Goal: Communication & Community: Answer question/provide support

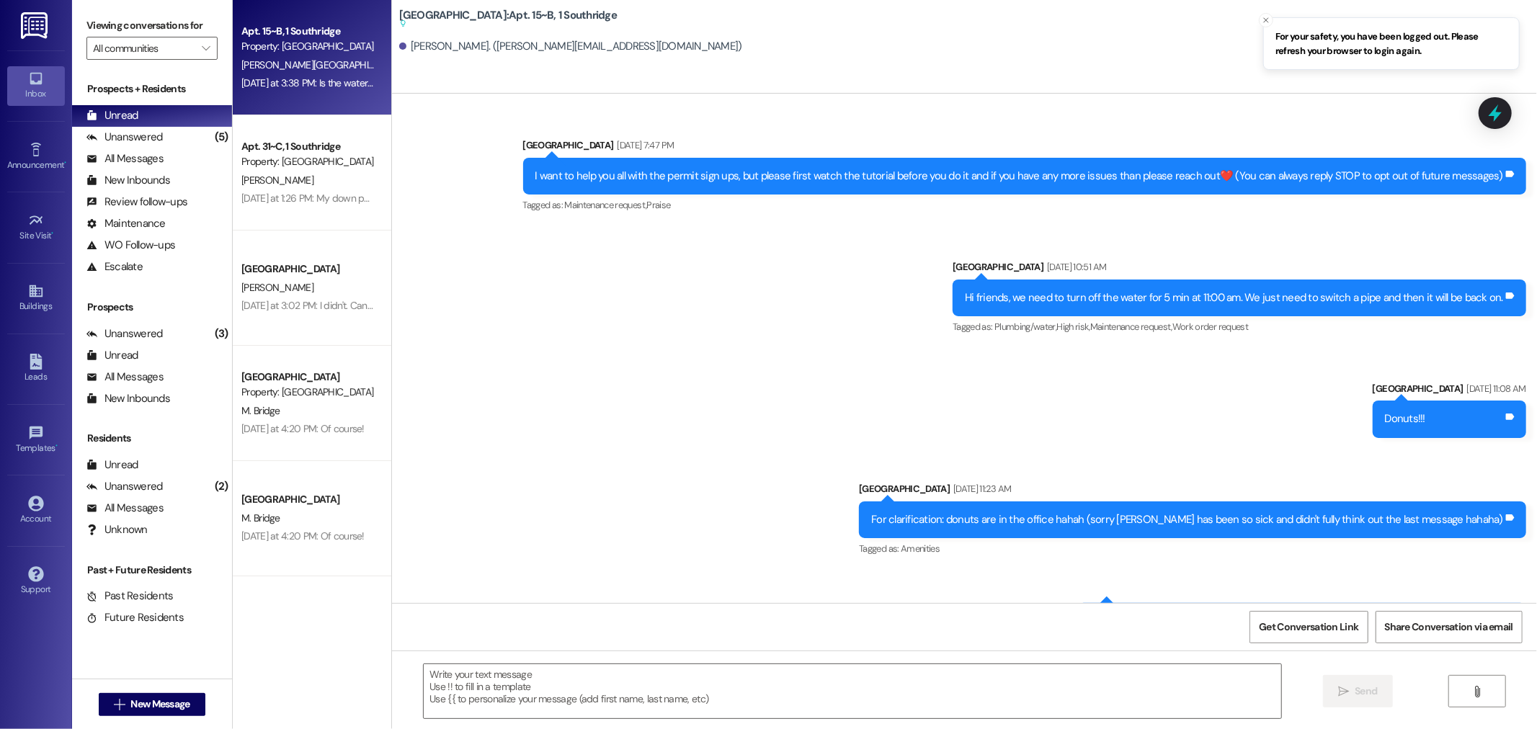
scroll to position [30739, 0]
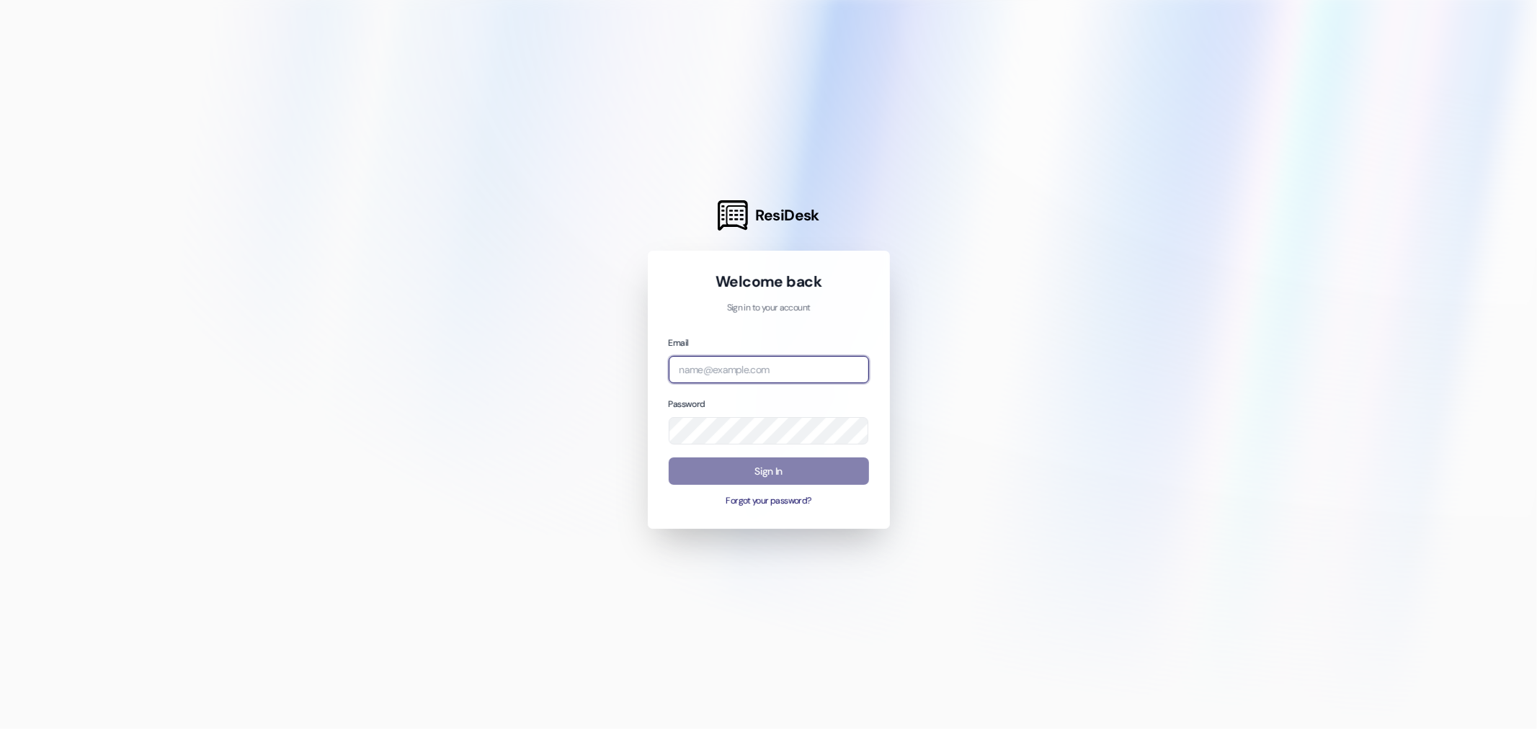
type input "leasing.southridge@redstoneresidential.com"
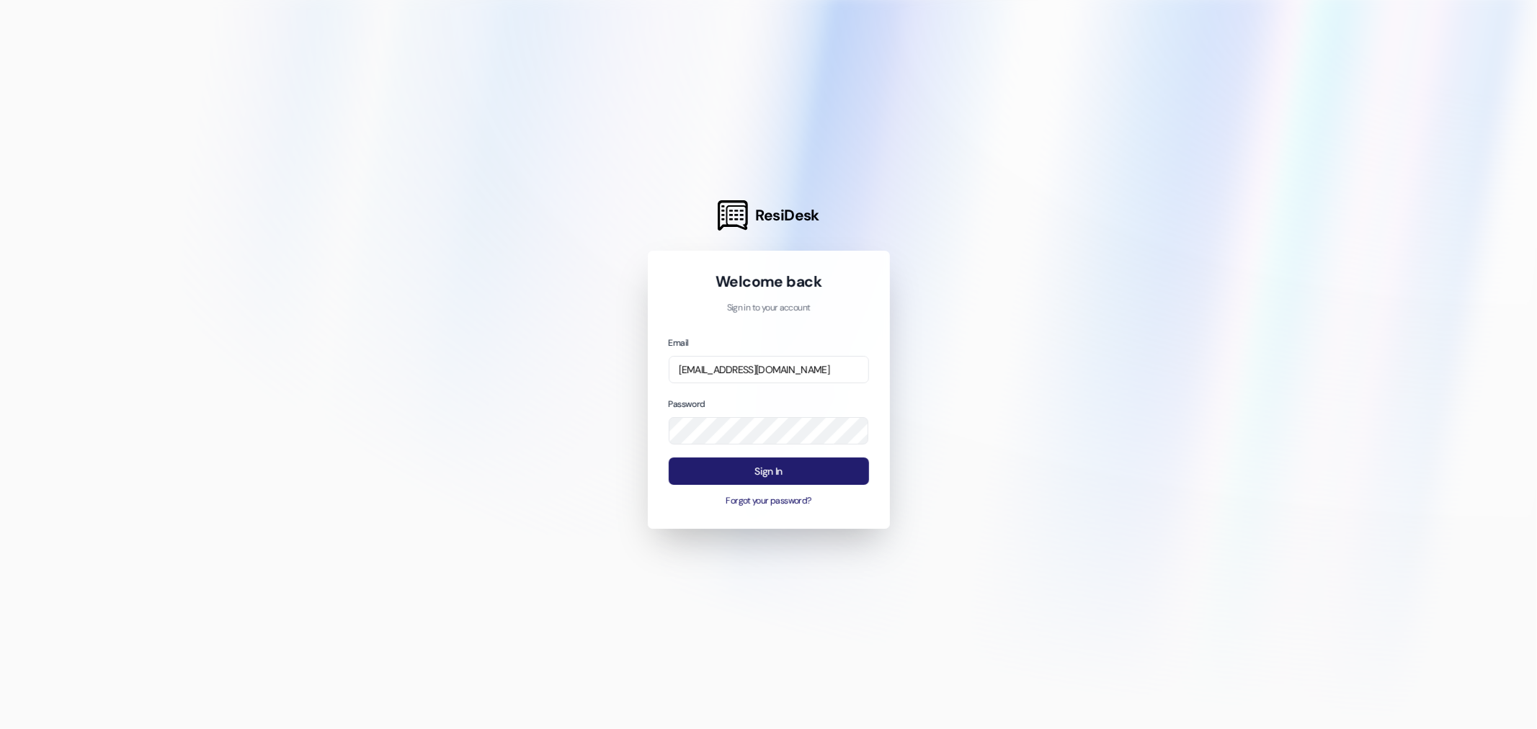
click at [757, 471] on button "Sign In" at bounding box center [769, 472] width 200 height 28
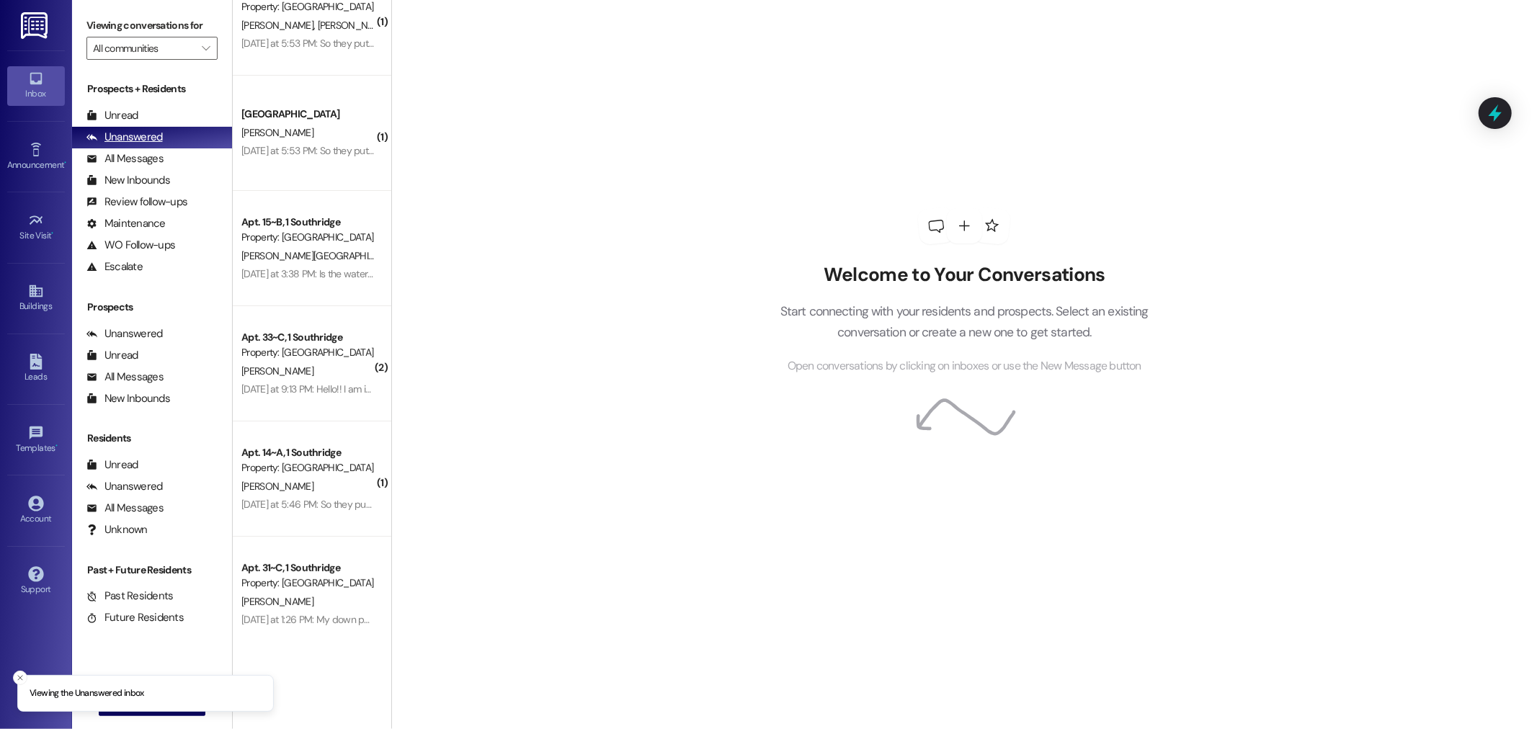
scroll to position [80, 0]
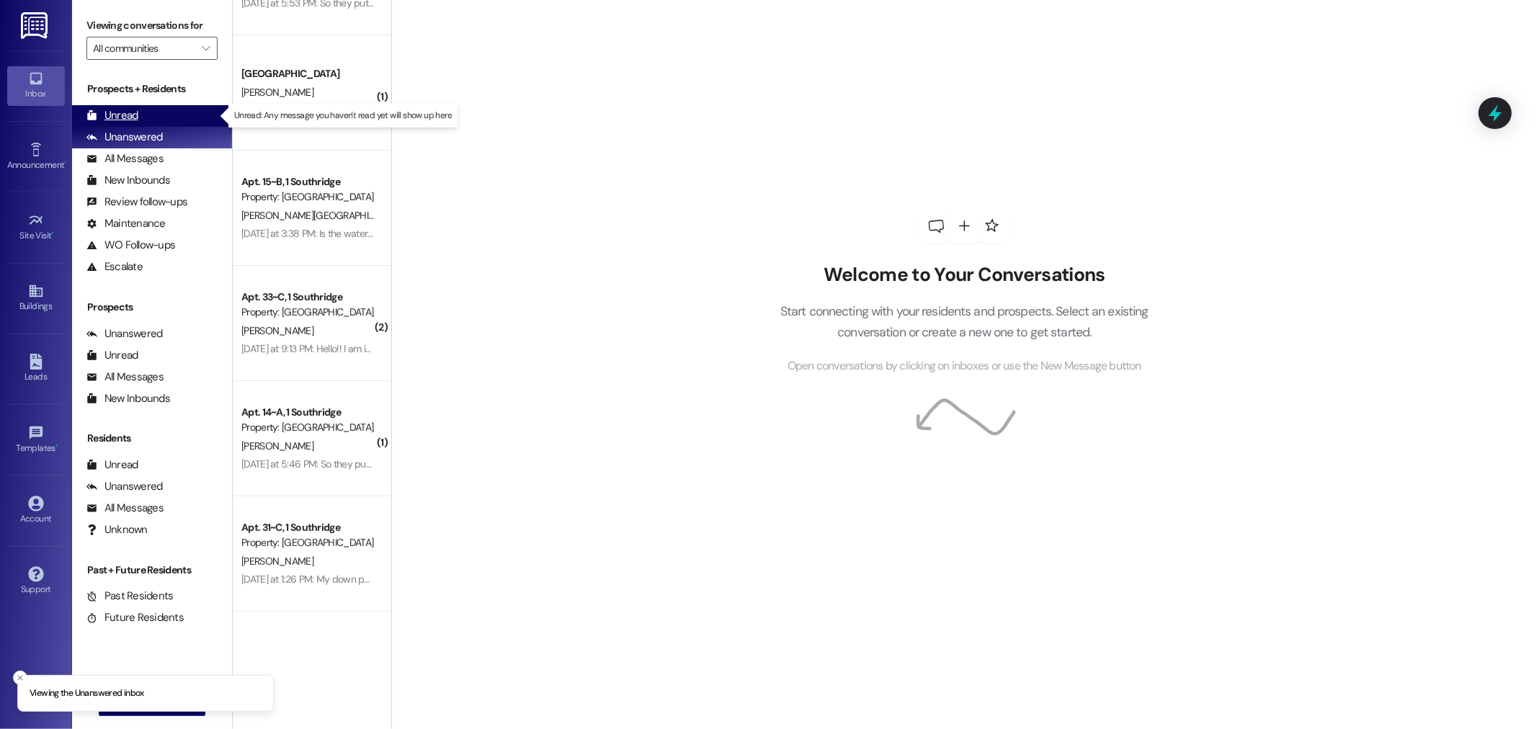
click at [180, 116] on div "Unread (0)" at bounding box center [152, 116] width 160 height 22
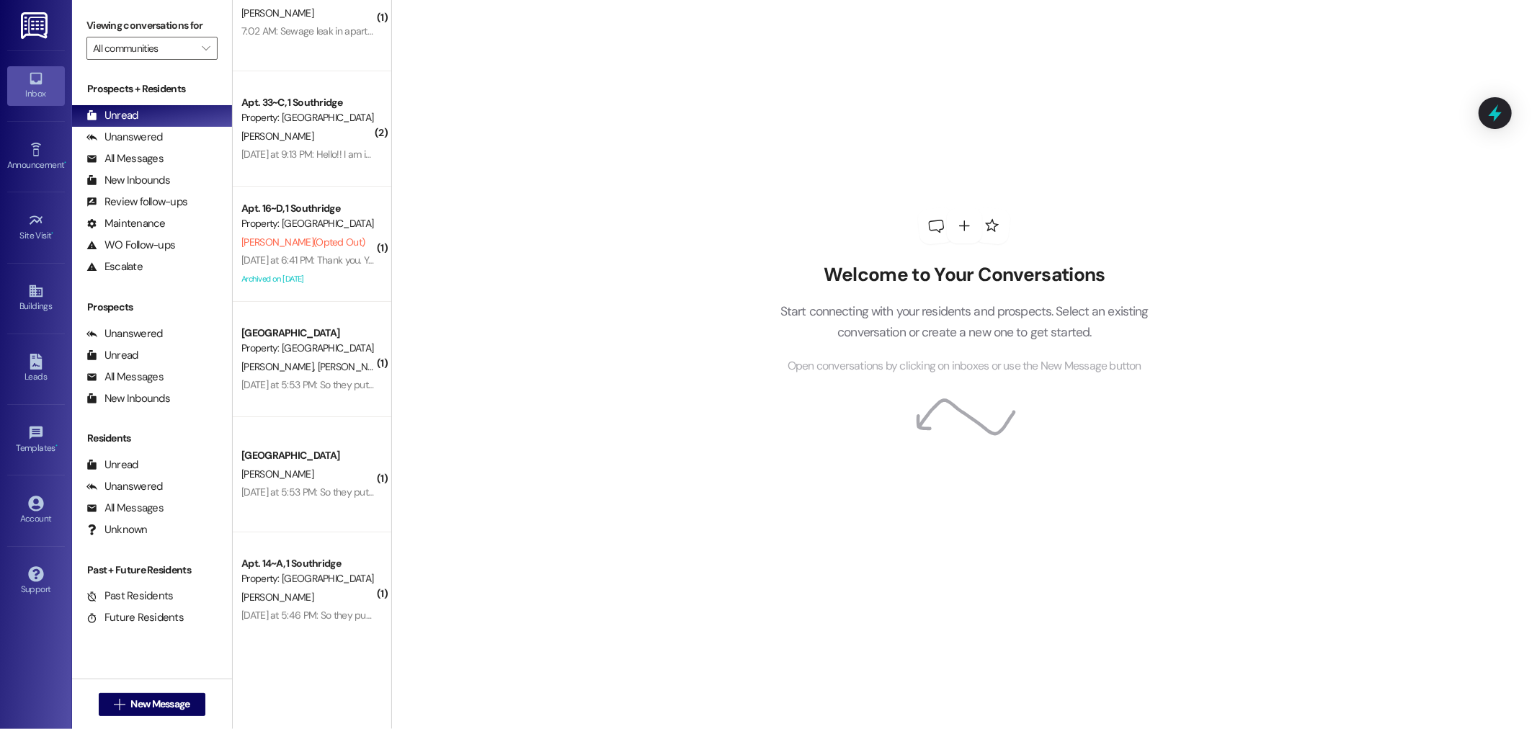
scroll to position [65, 0]
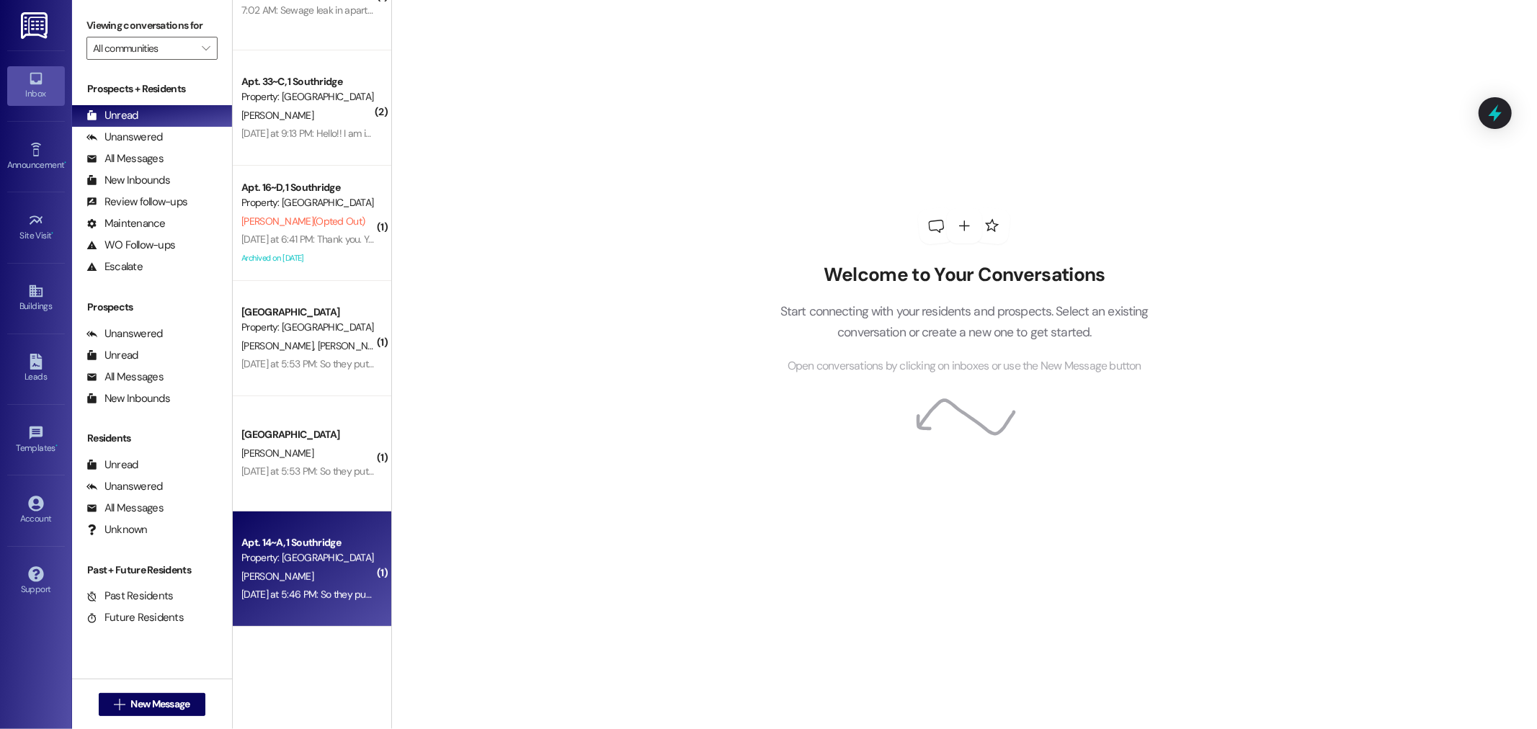
click at [315, 524] on div "Apt. 14~A, 1 Southridge Property: Southridge S. Peless Yesterday at 5:46 PM: So…" at bounding box center [312, 569] width 159 height 115
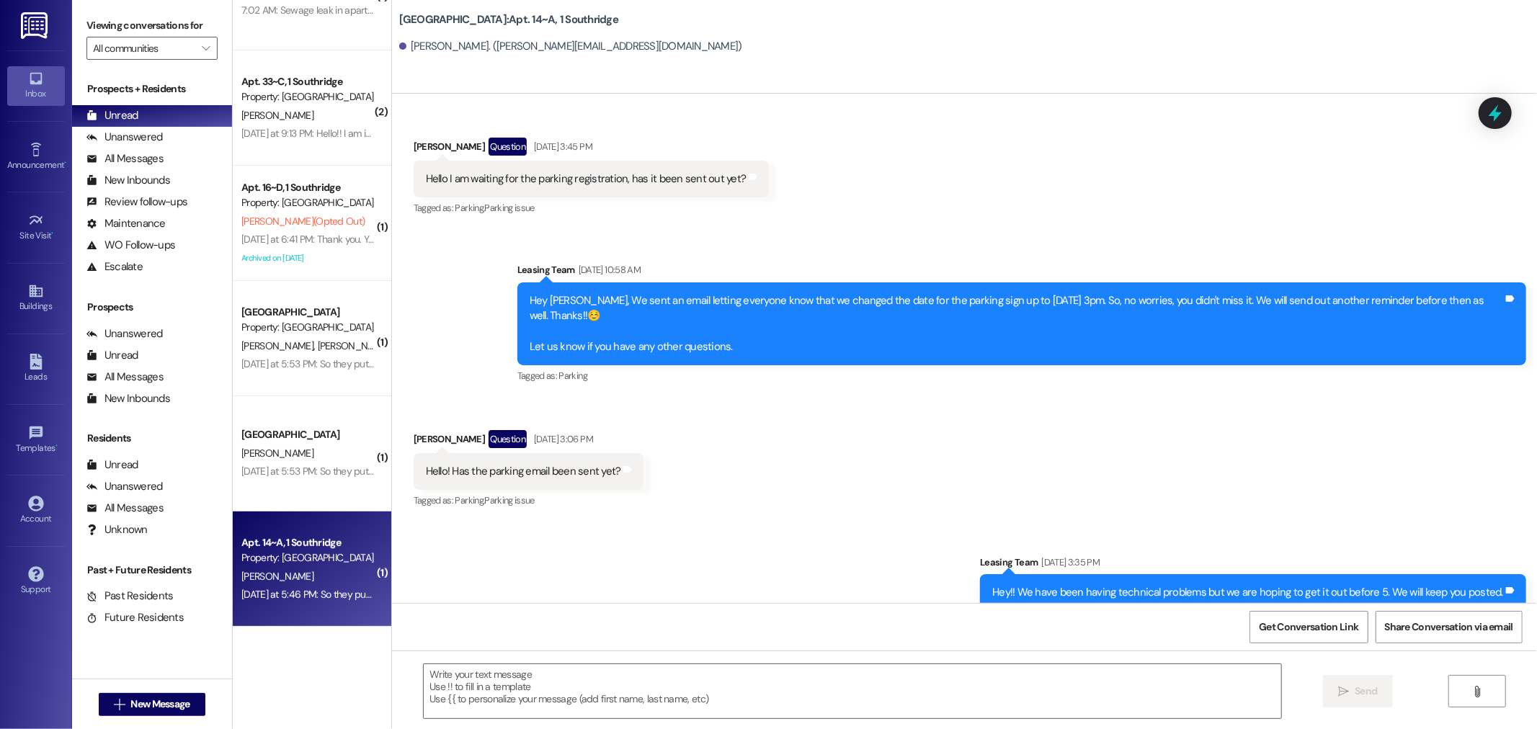
scroll to position [3830, 0]
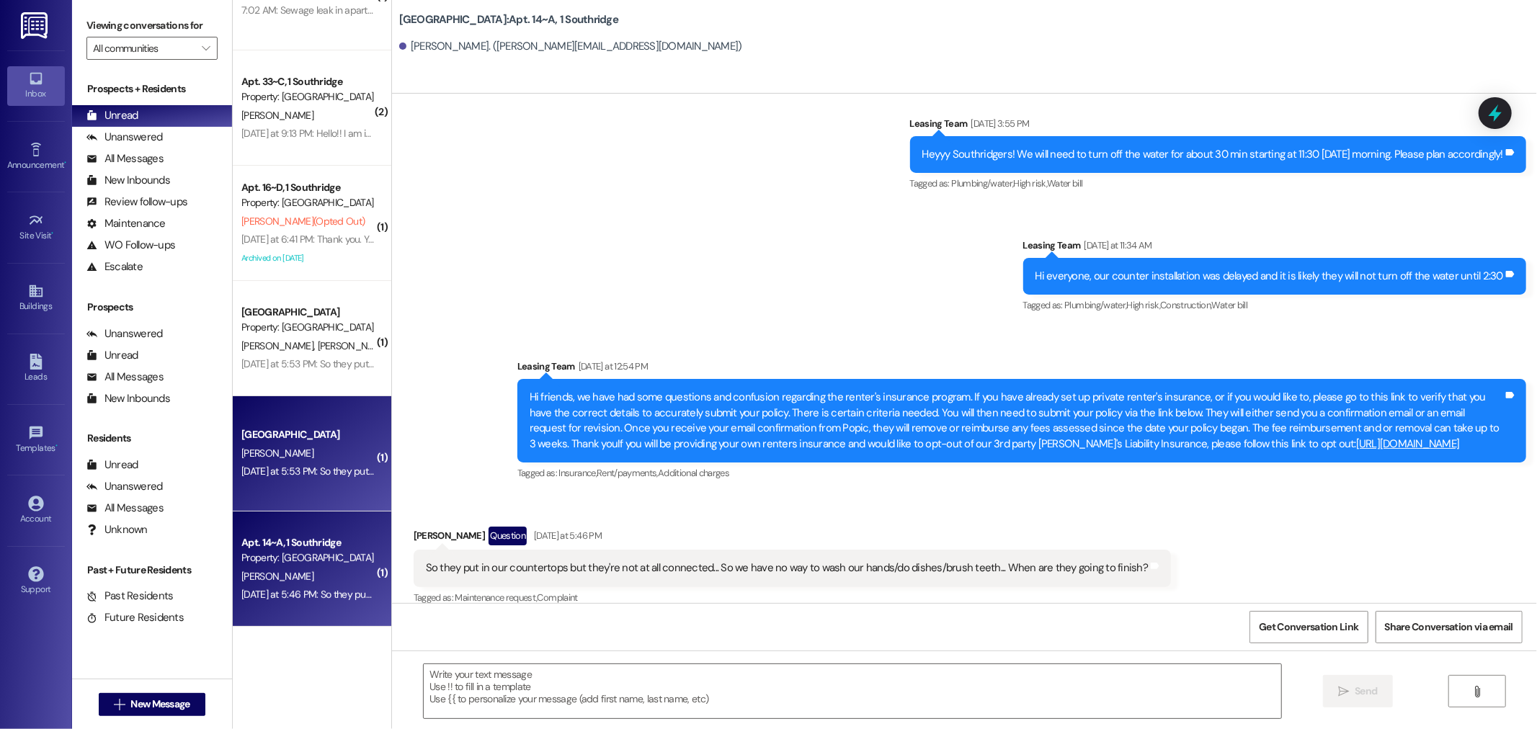
click at [286, 438] on div "[GEOGRAPHIC_DATA]" at bounding box center [307, 434] width 133 height 15
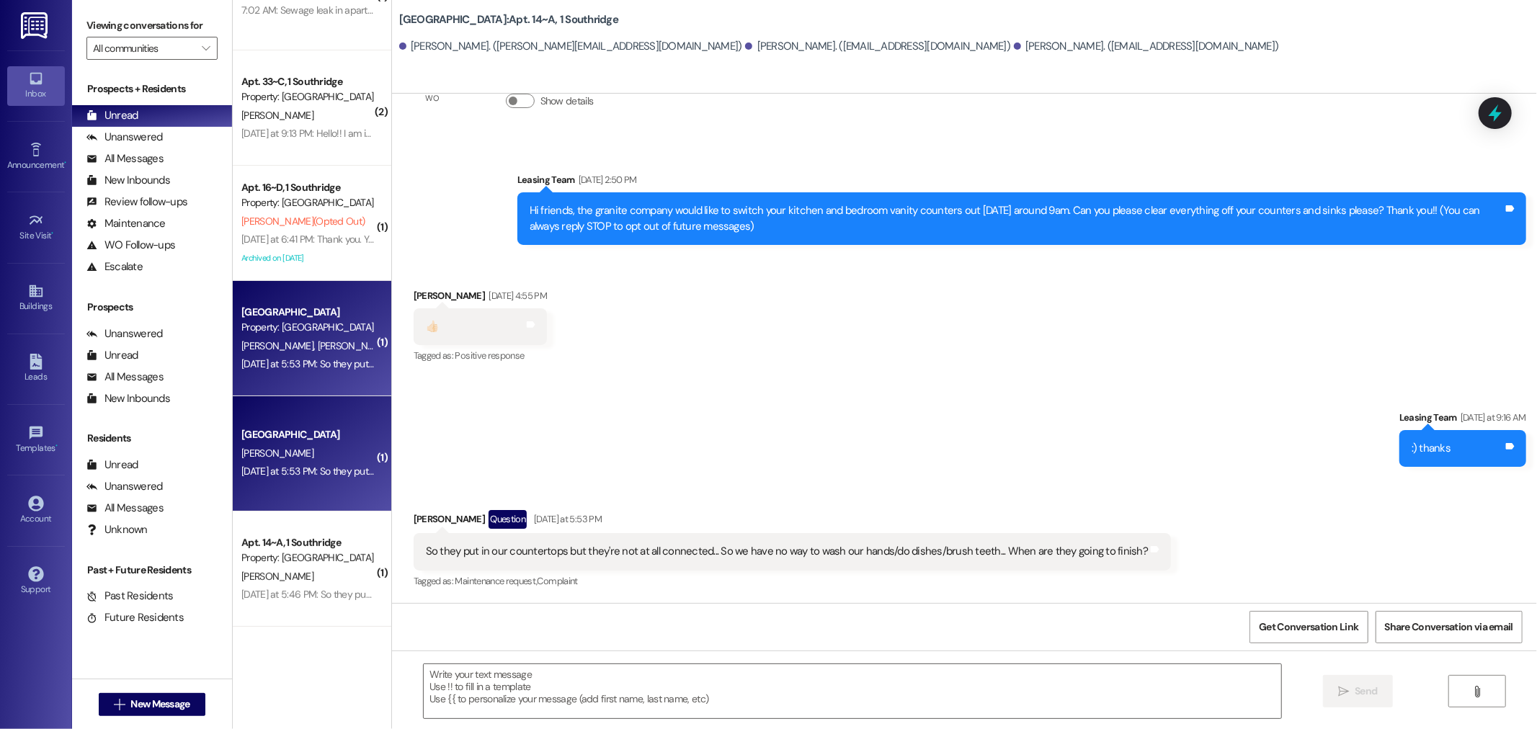
scroll to position [76, 0]
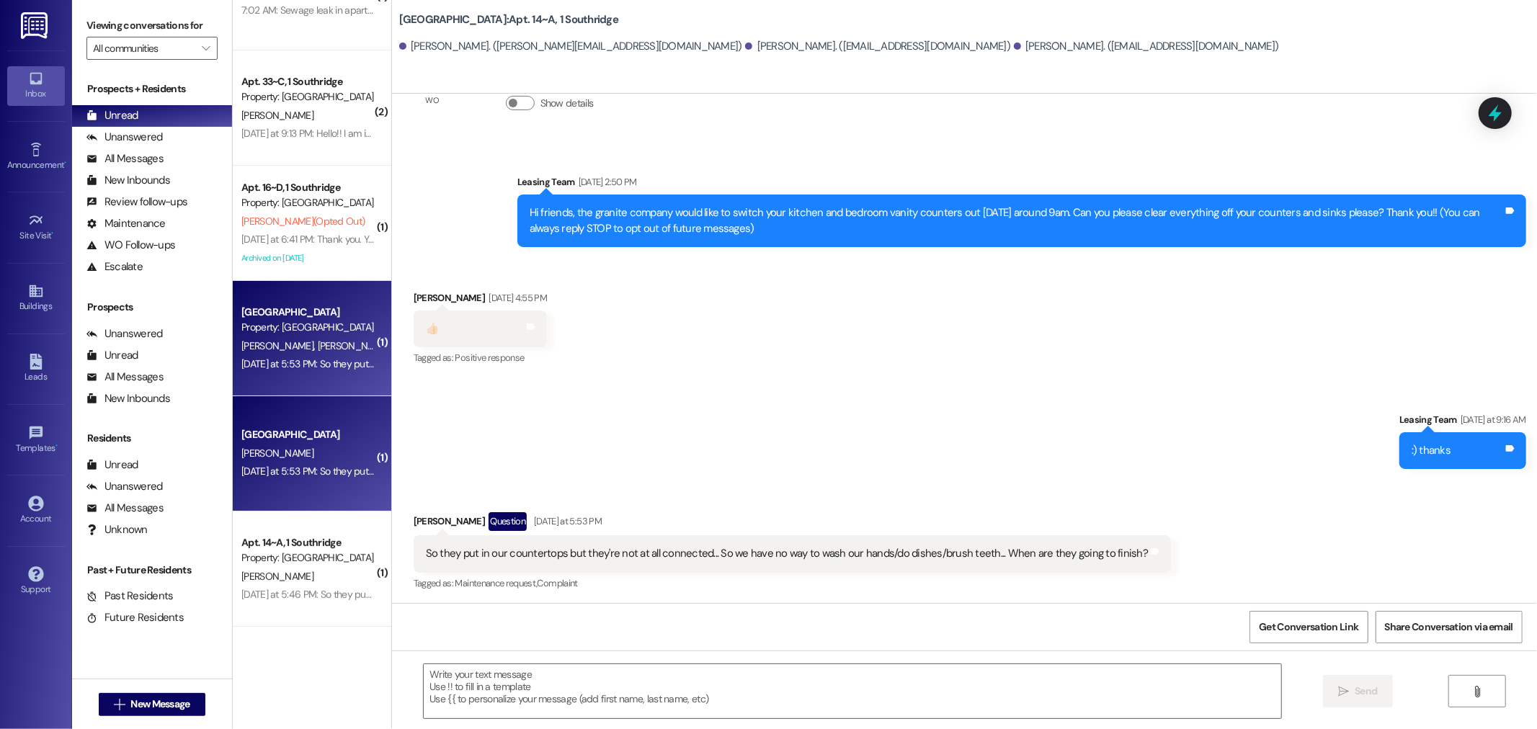
click at [287, 381] on div "Southridge Prospect Property: Southridge S. Peless T. Ryan Yesterday at 5:53 PM…" at bounding box center [312, 338] width 159 height 115
click at [292, 442] on div "[GEOGRAPHIC_DATA]" at bounding box center [307, 434] width 133 height 15
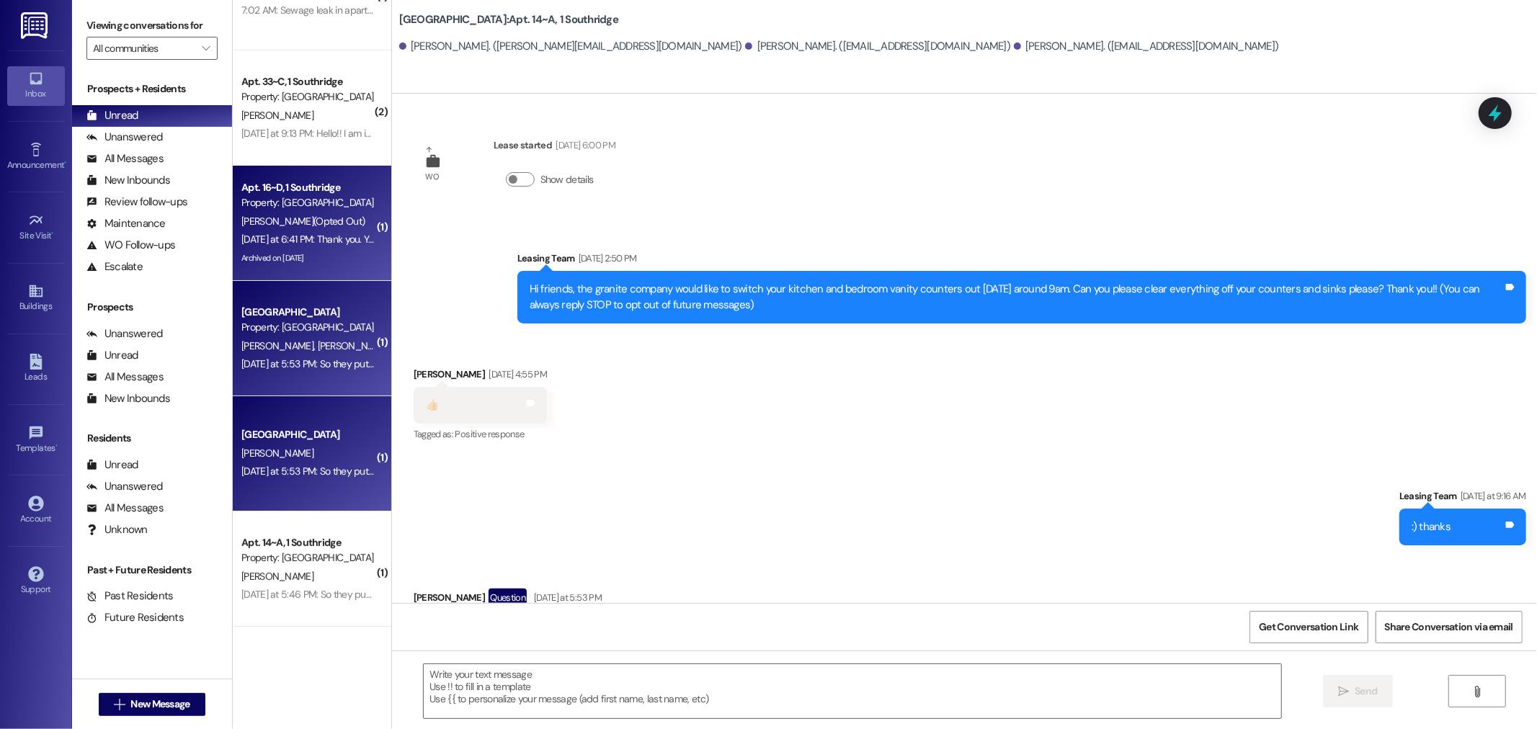
click at [283, 238] on div "Yesterday at 6:41 PM: Thank you. You will no longer receive texts from this thr…" at bounding box center [601, 239] width 720 height 13
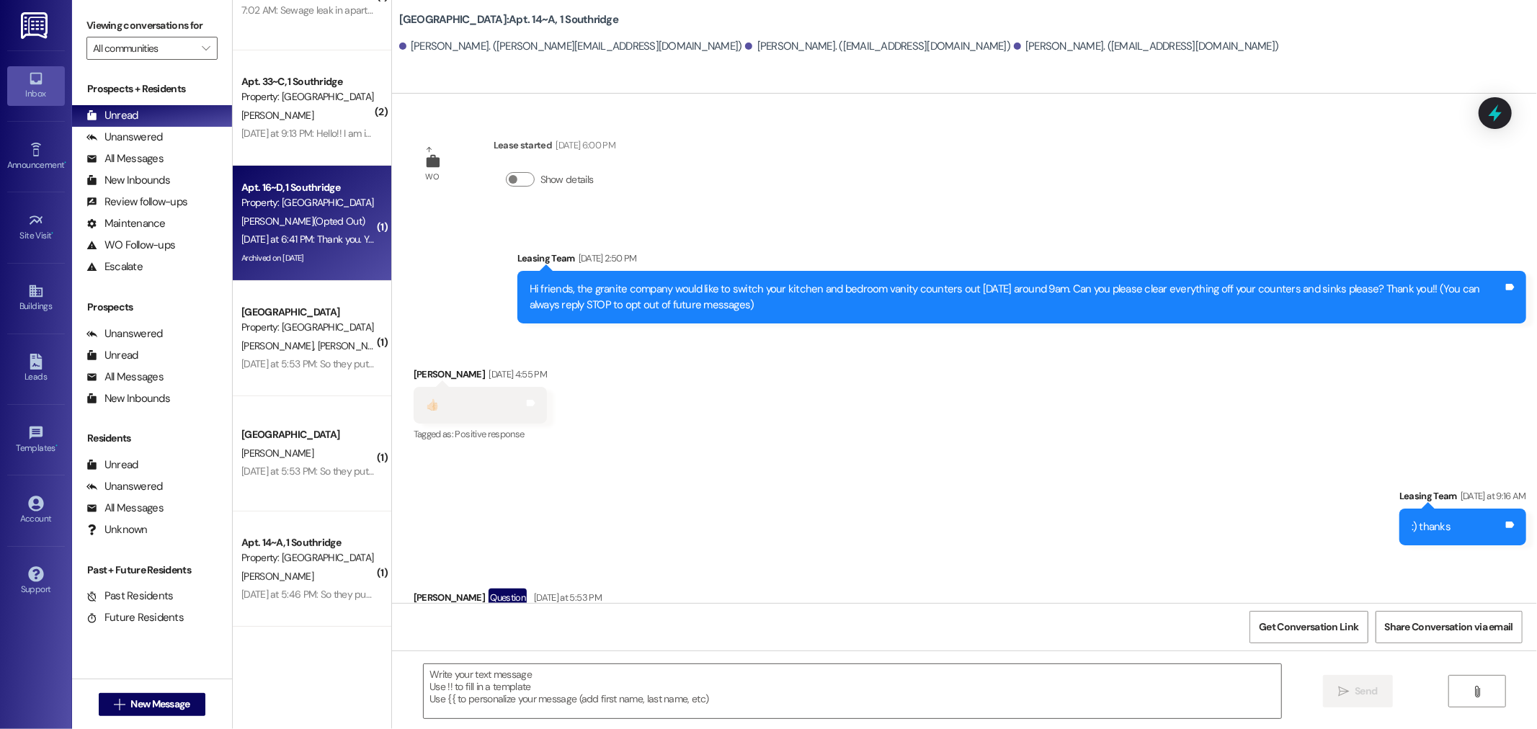
click at [283, 238] on div "Yesterday at 6:41 PM: Thank you. You will no longer receive texts from this thr…" at bounding box center [601, 239] width 720 height 13
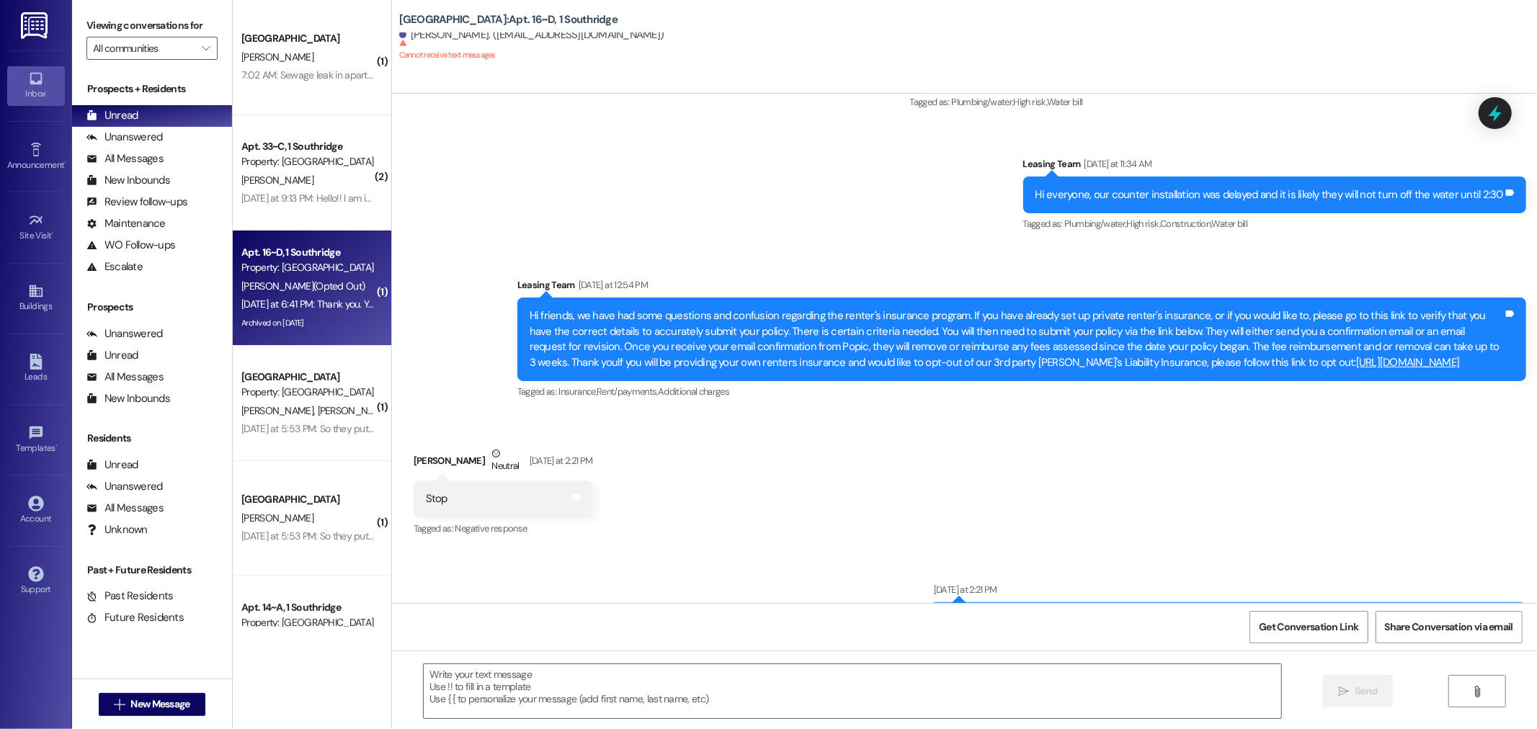
scroll to position [24154, 0]
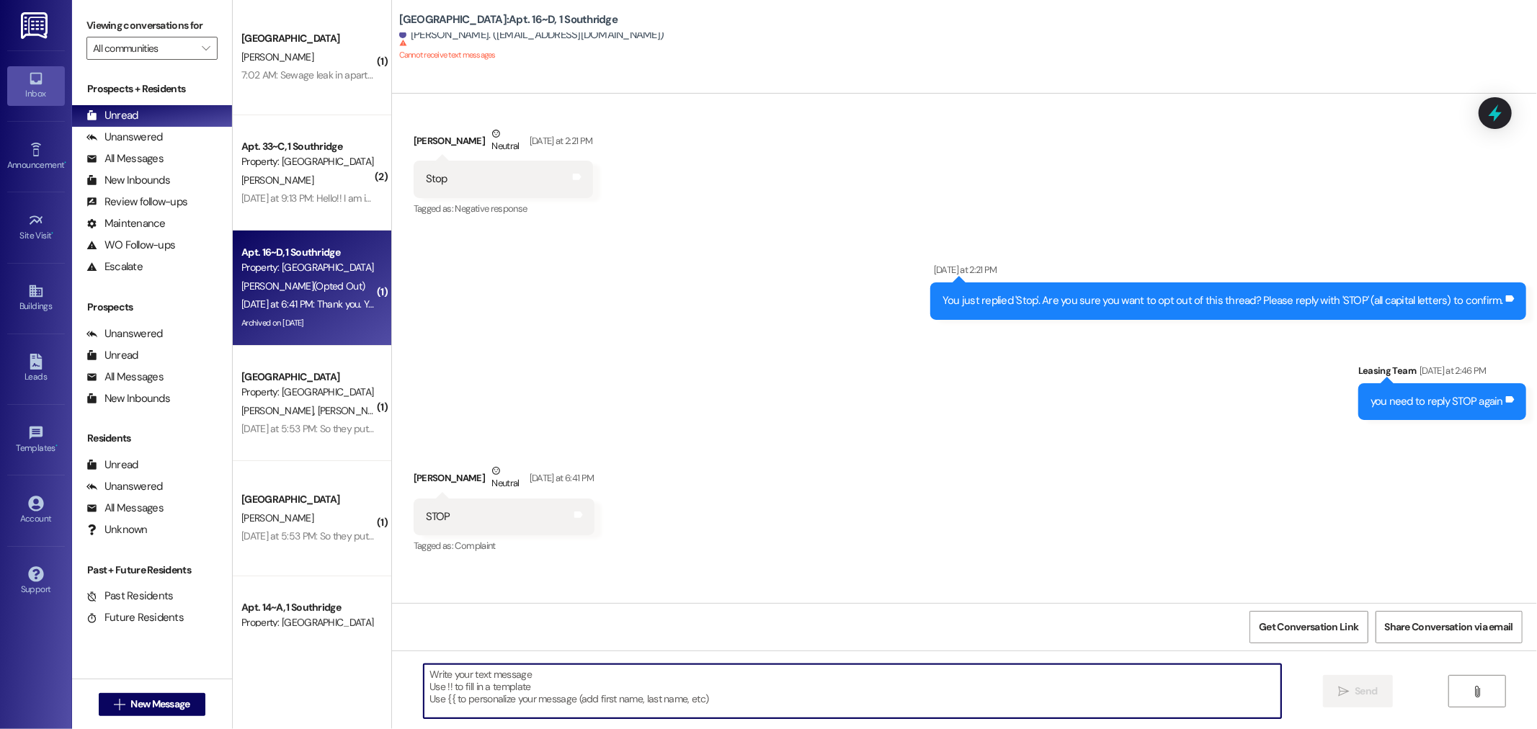
click at [706, 690] on textarea at bounding box center [853, 691] width 858 height 54
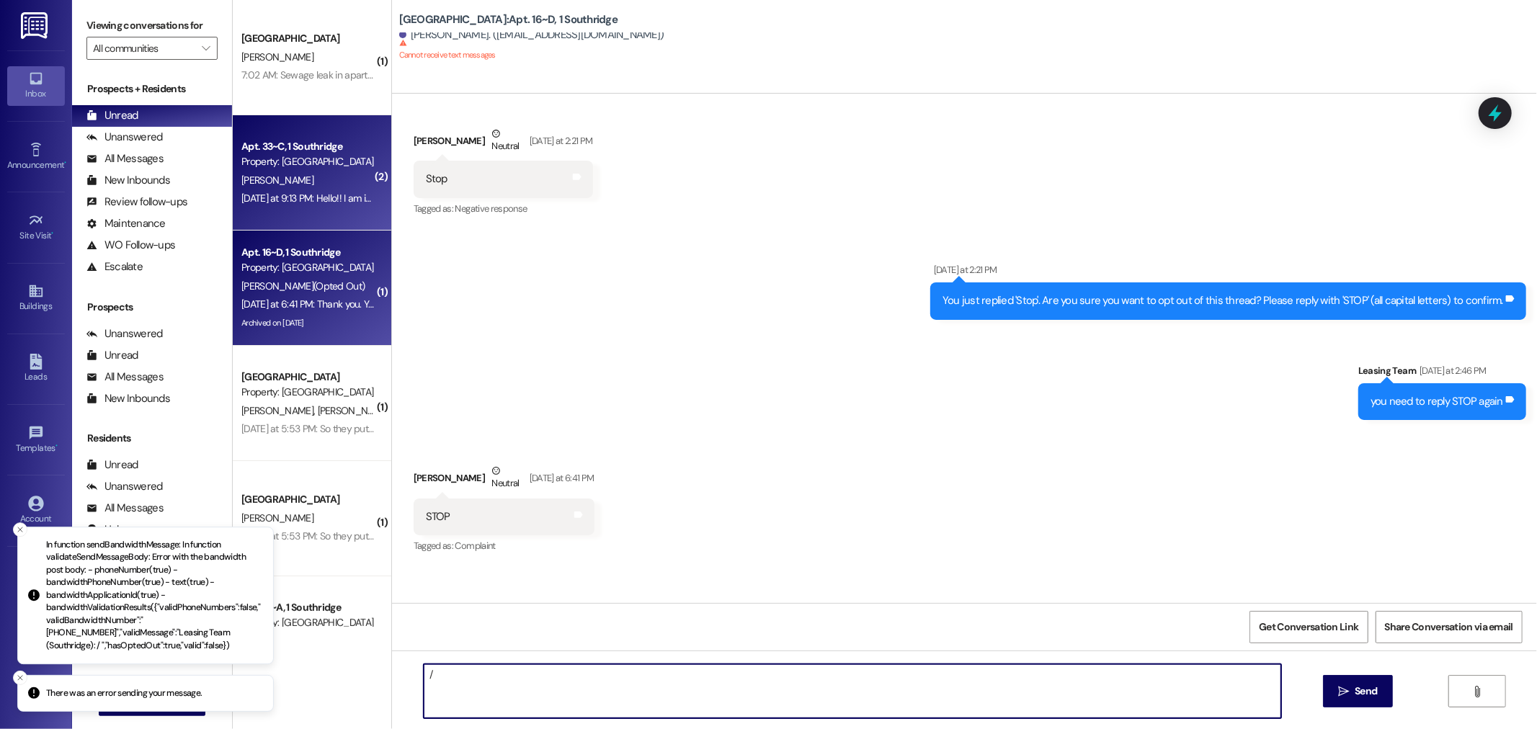
type textarea "/"
click at [311, 169] on div "Apt. 33~C, 1 Southridge Property: Southridge" at bounding box center [308, 155] width 136 height 34
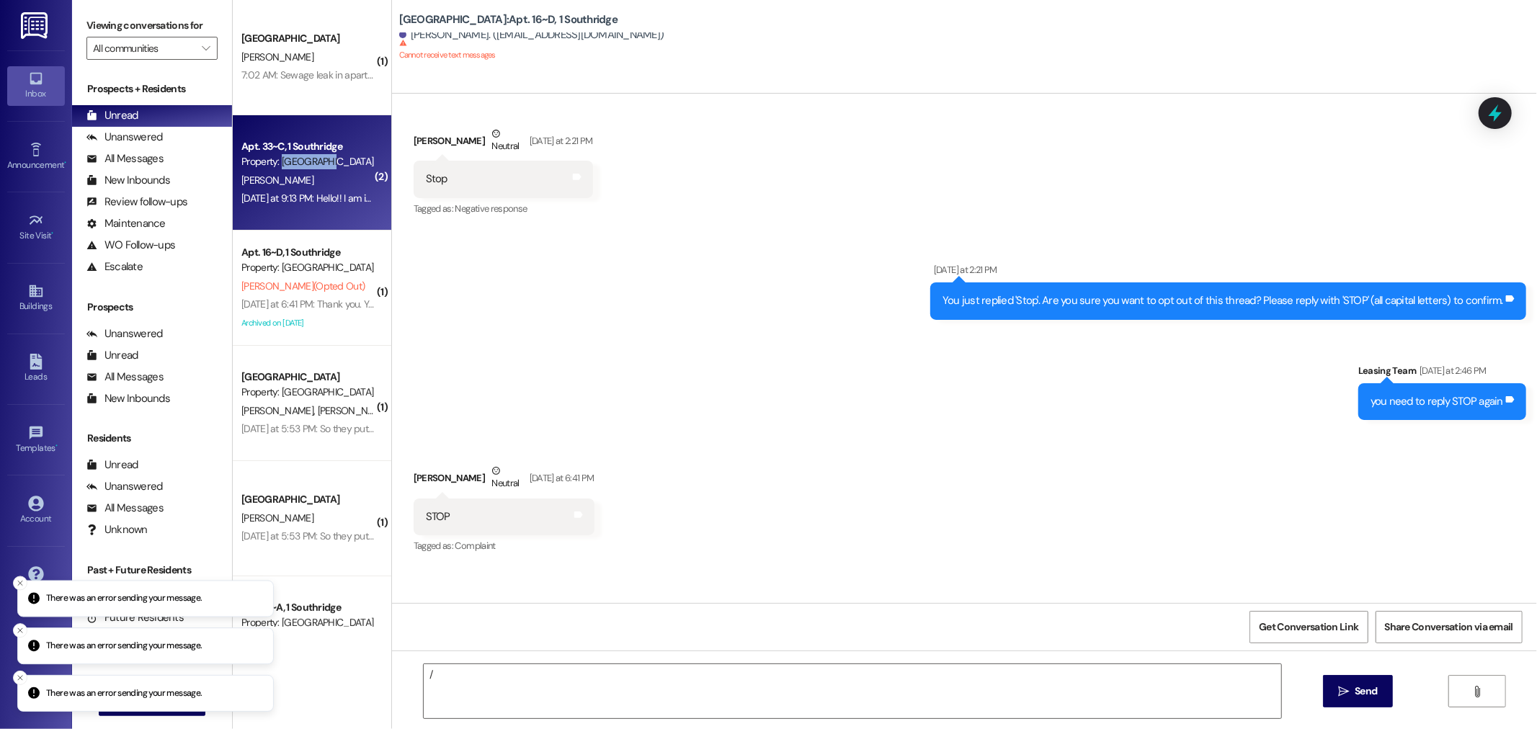
click at [311, 169] on div "Apt. 33~C, 1 Southridge Property: Southridge" at bounding box center [308, 155] width 136 height 34
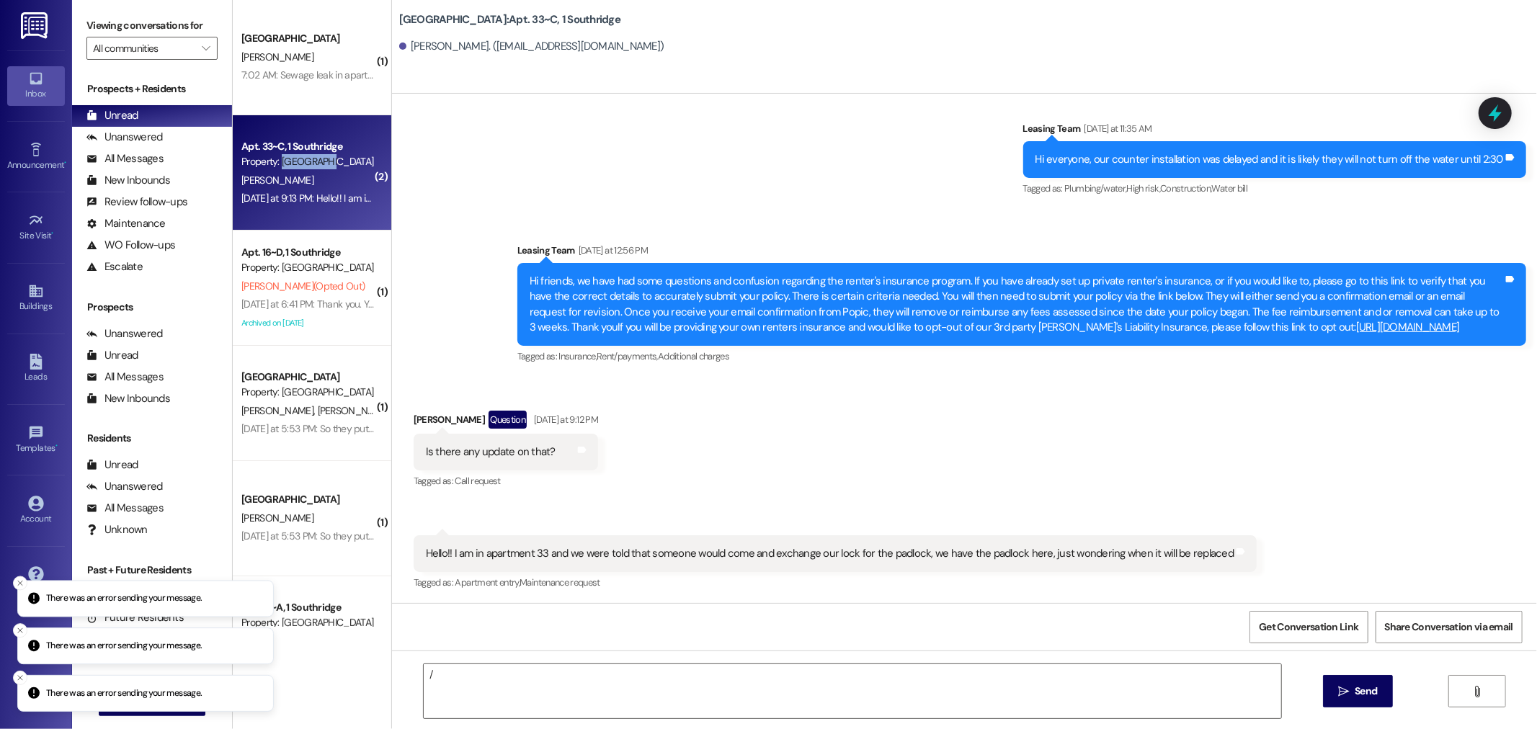
scroll to position [1502, 0]
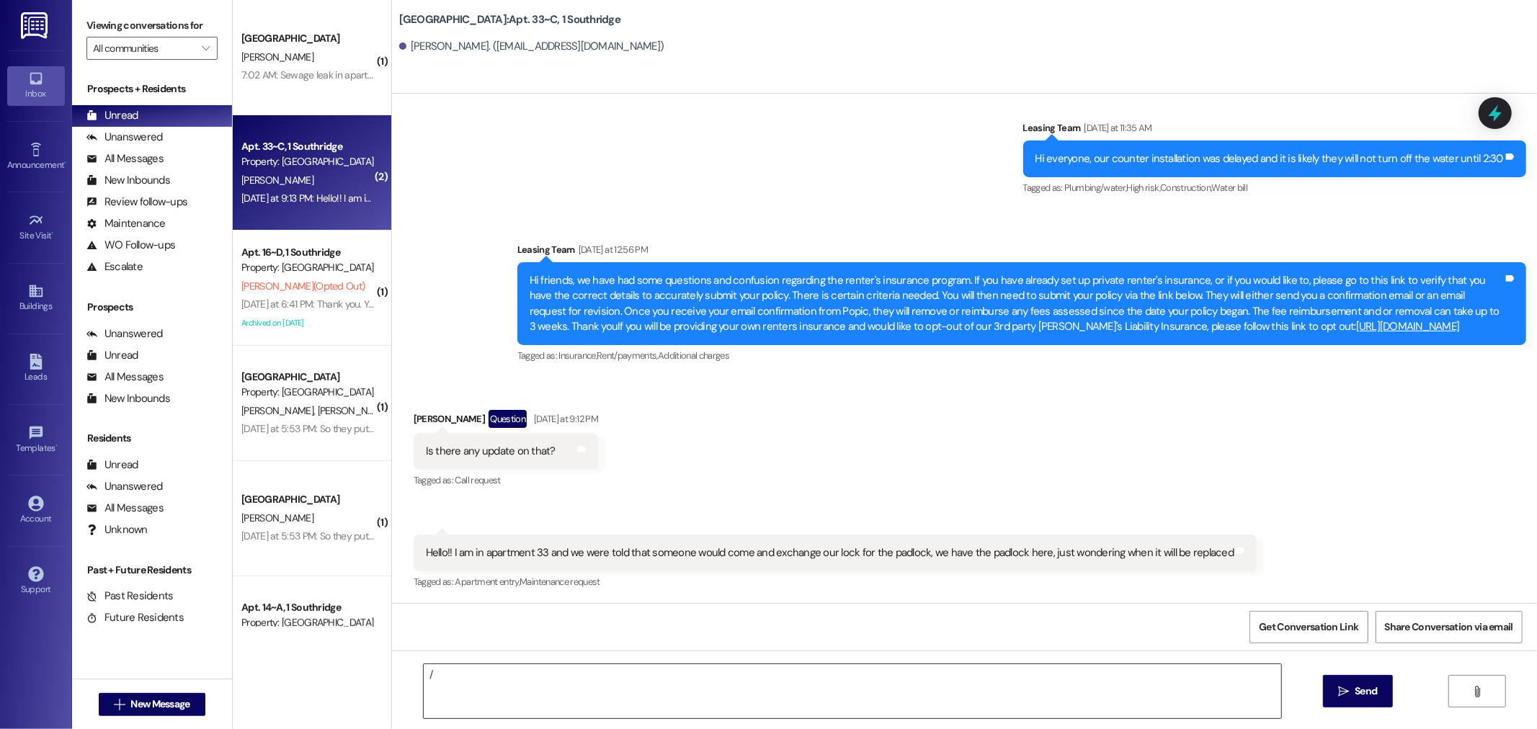
click at [502, 666] on textarea "/" at bounding box center [853, 691] width 858 height 54
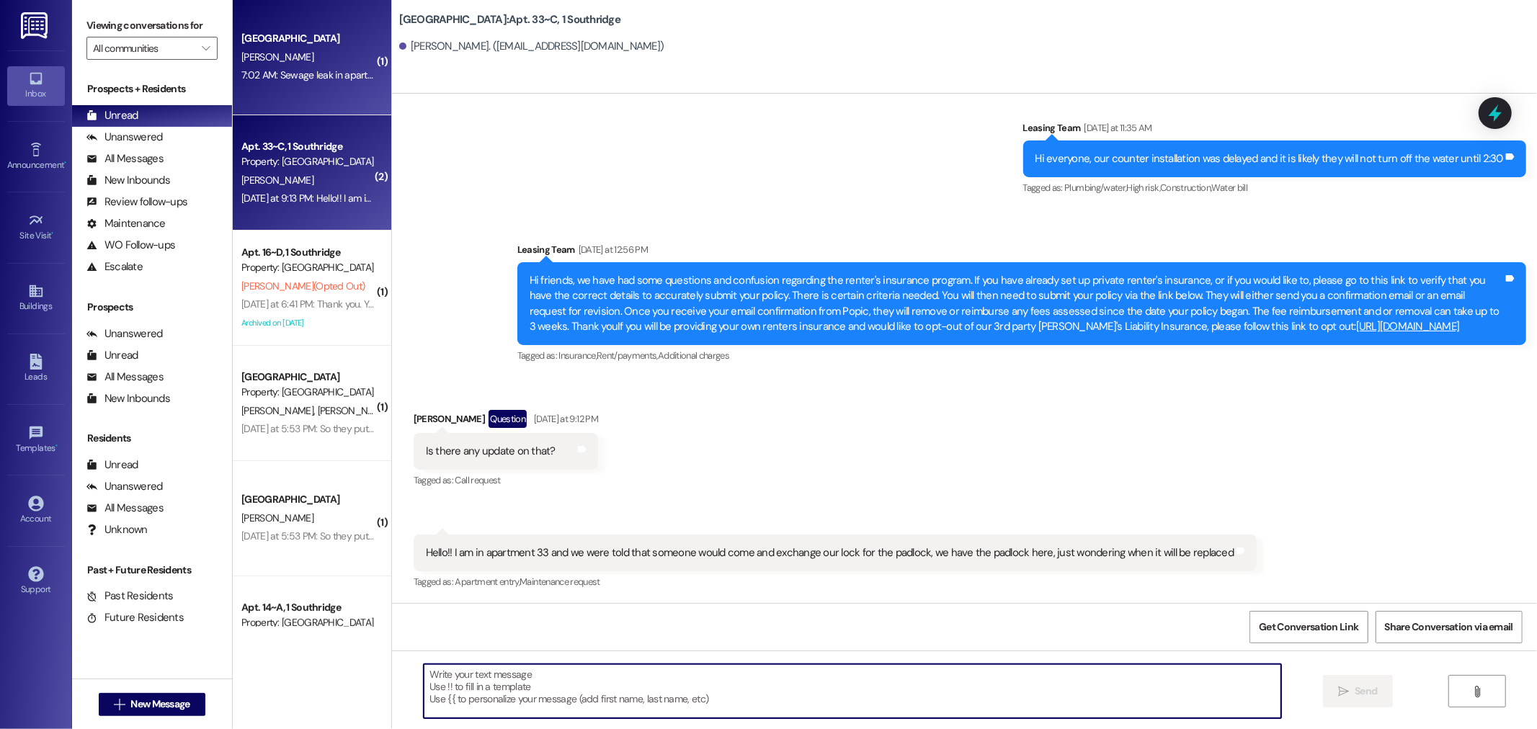
click at [293, 86] on div "Southridge Prospect D. Zimmerman 7:02 AM: Sewage leak in apartment 19 7:02 AM: …" at bounding box center [312, 57] width 159 height 115
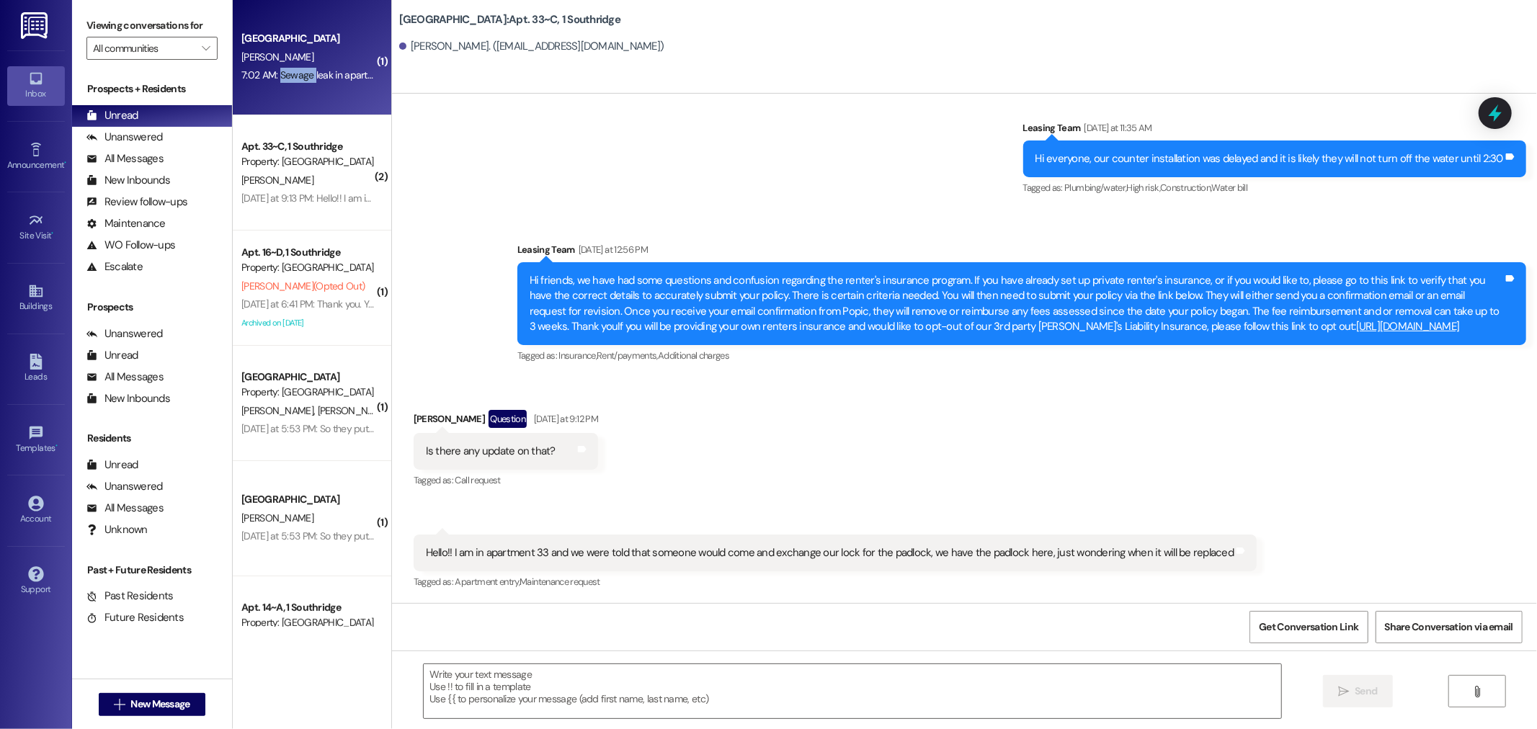
click at [293, 86] on div "Southridge Prospect D. Zimmerman 7:02 AM: Sewage leak in apartment 19 7:02 AM: …" at bounding box center [312, 57] width 159 height 115
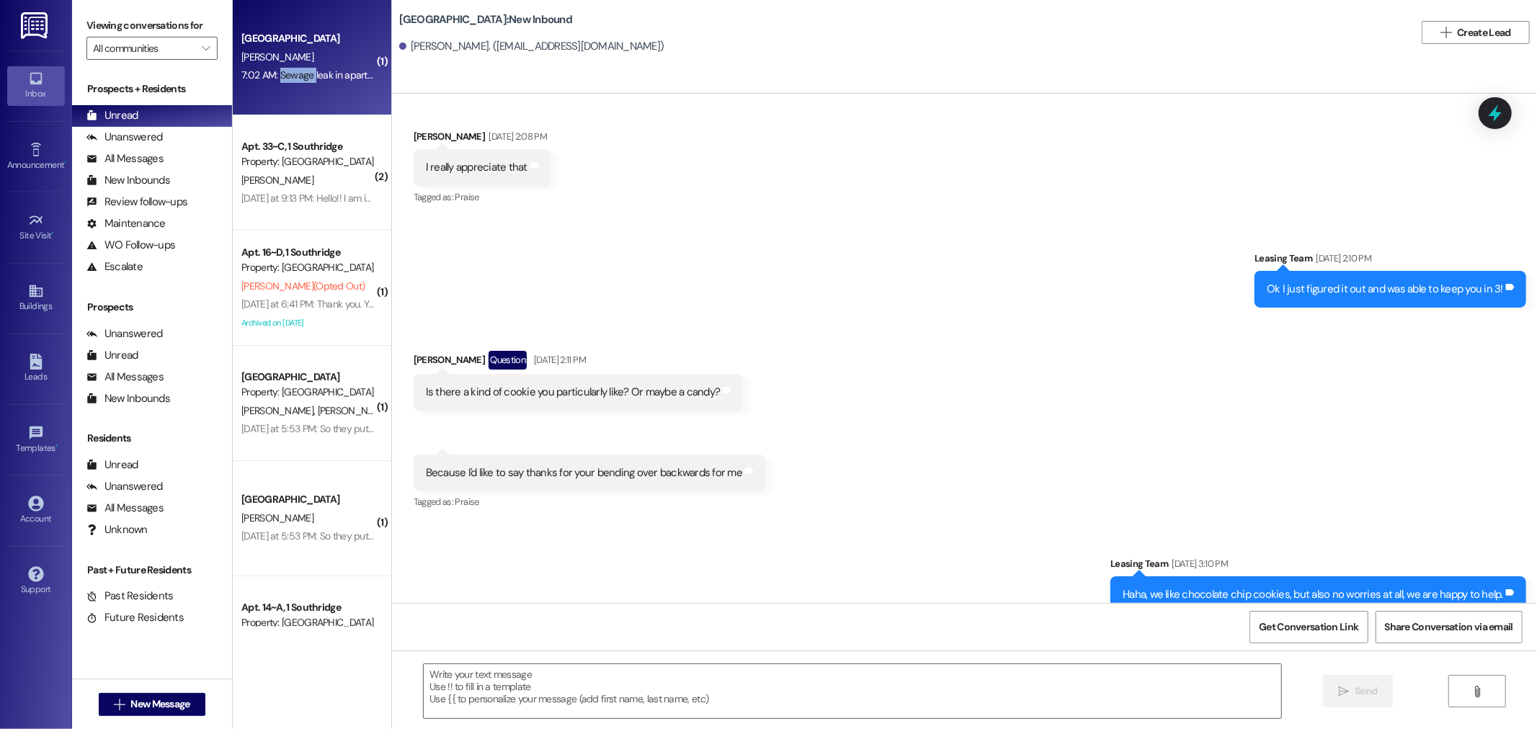
scroll to position [4879, 0]
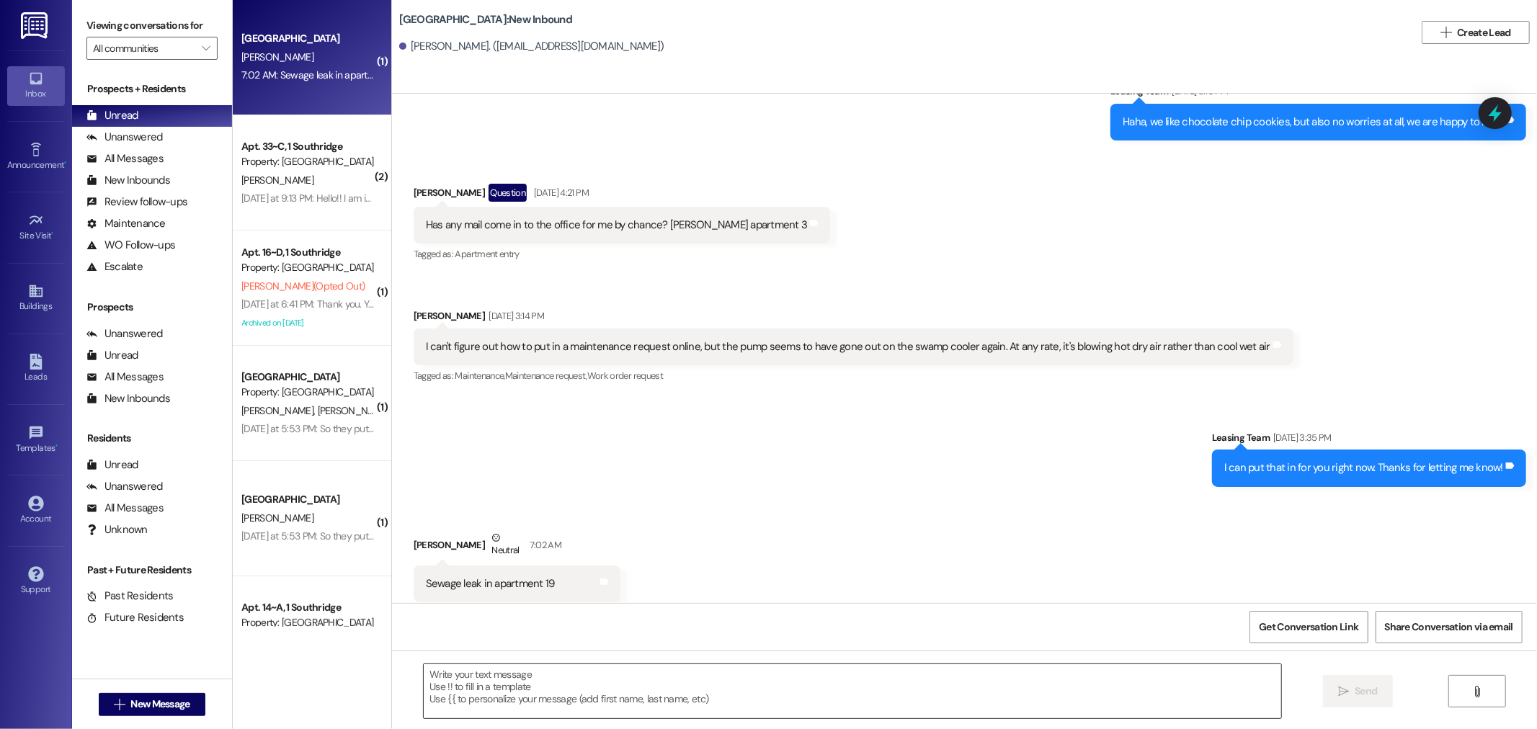
click at [601, 689] on textarea at bounding box center [853, 691] width 858 height 54
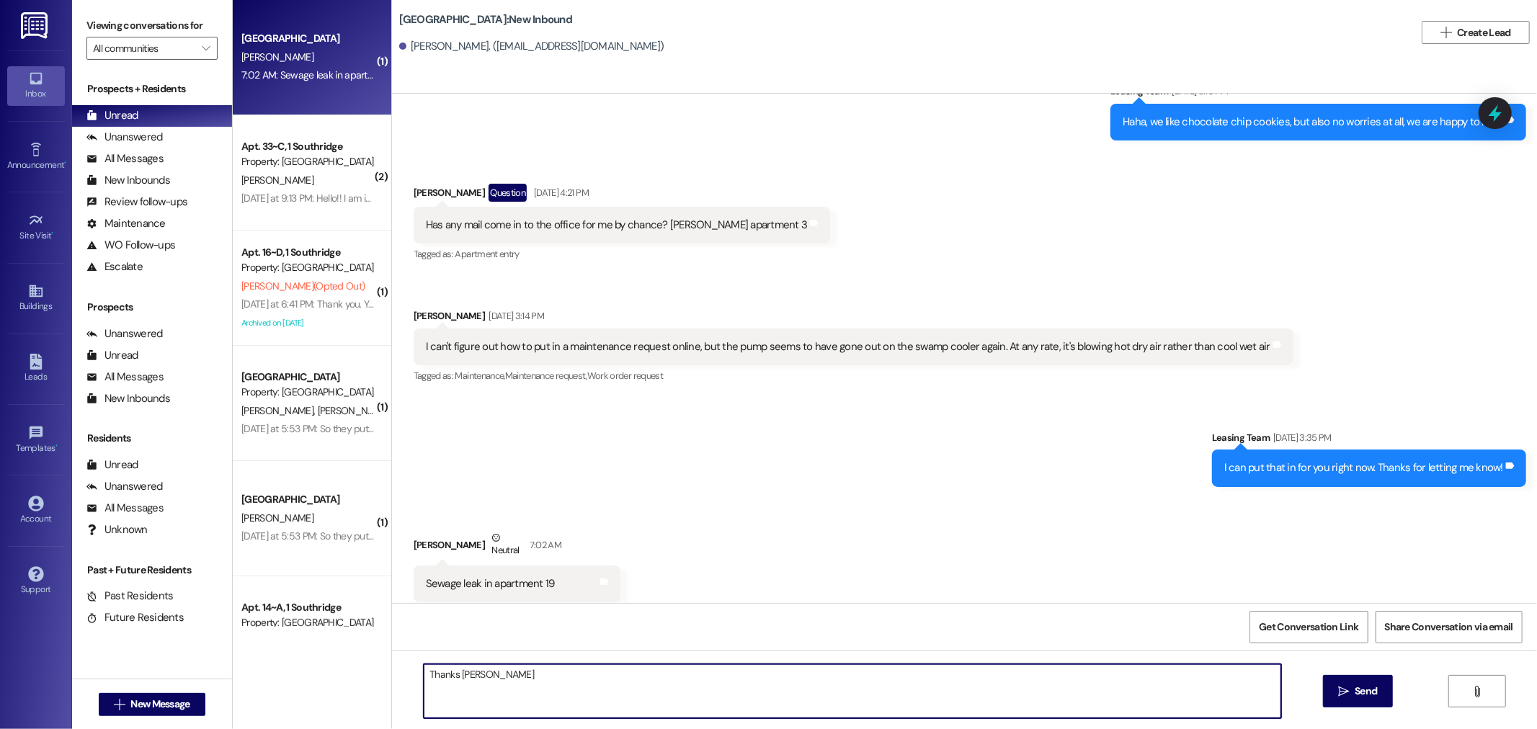
type textarea "Thanks Dellan!"
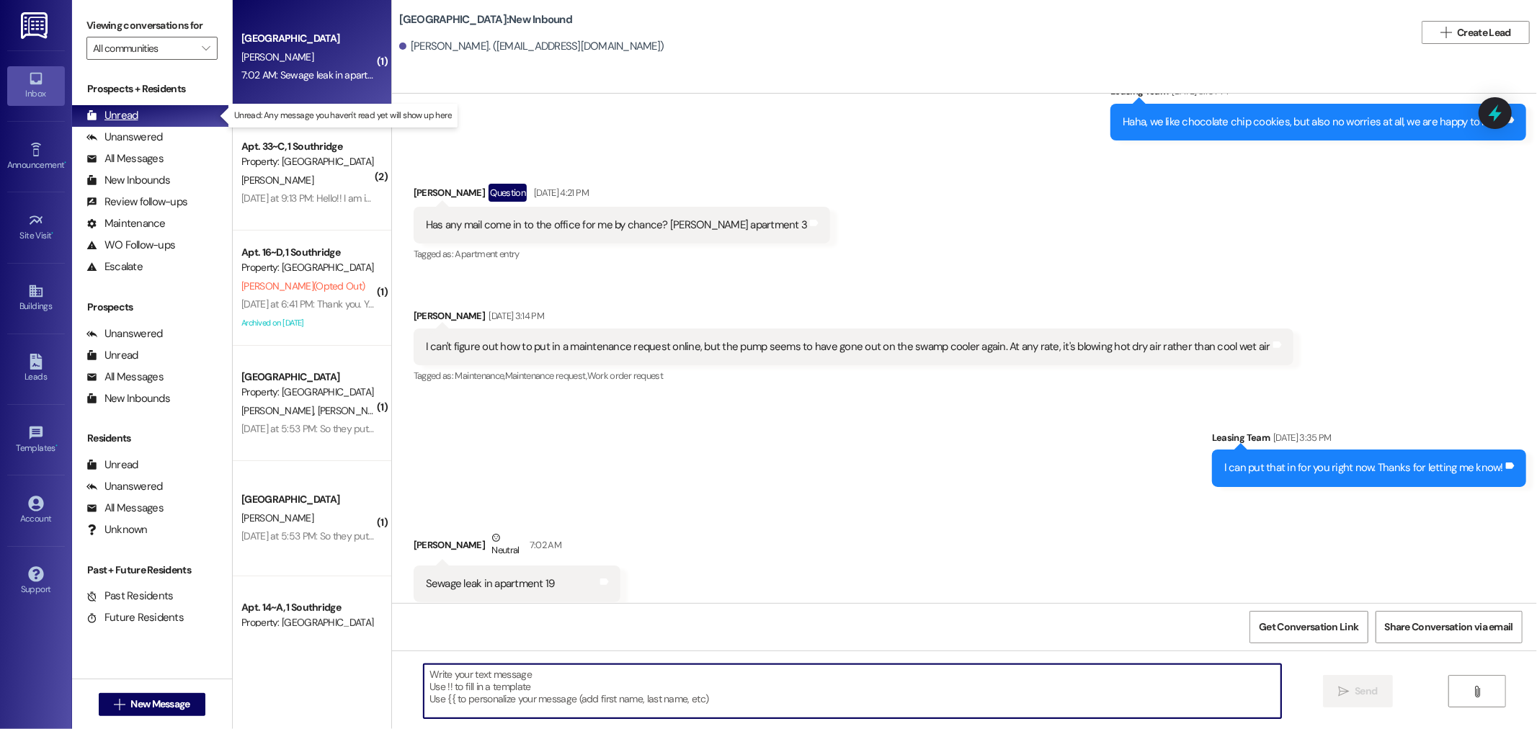
click at [173, 120] on div "Unread (0)" at bounding box center [152, 116] width 160 height 22
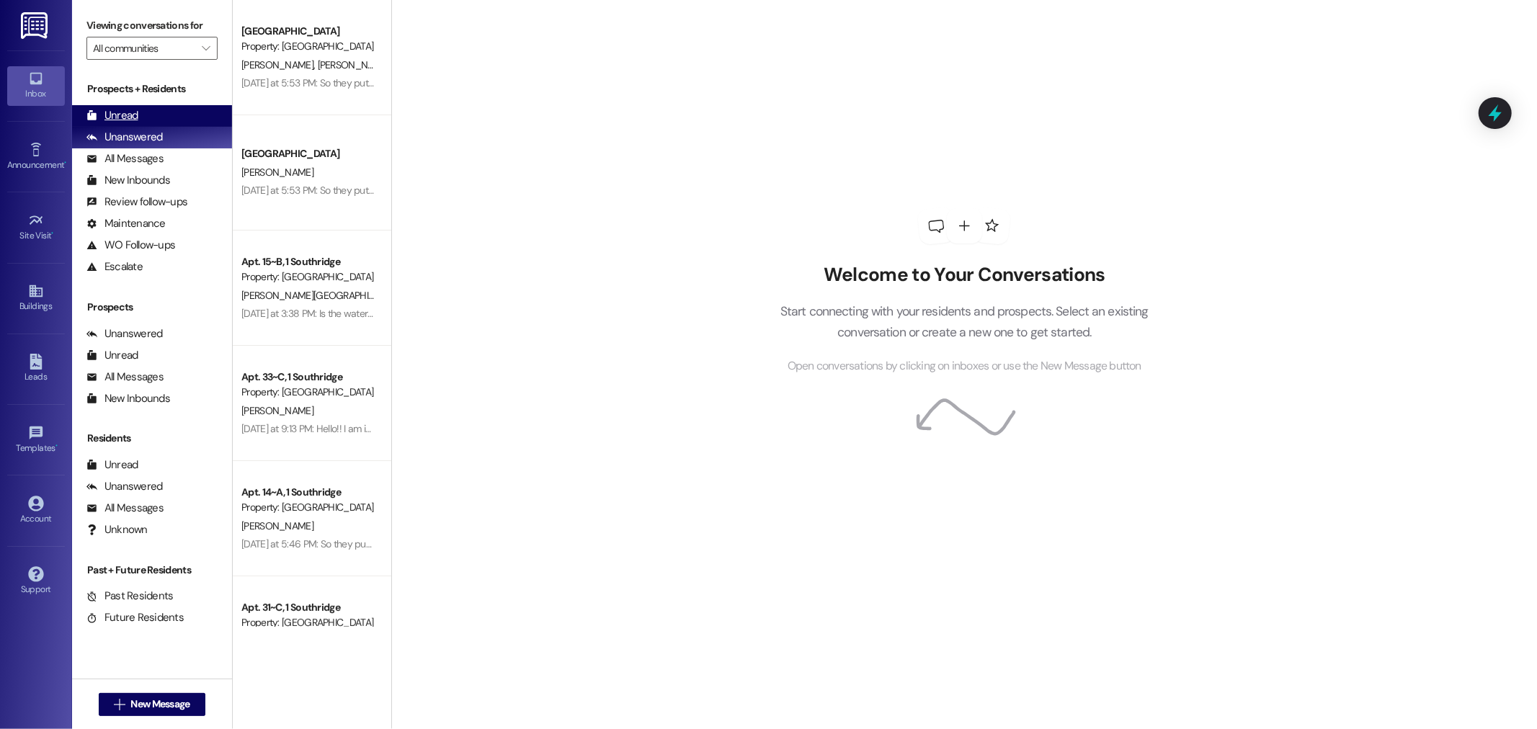
click at [148, 119] on div "Unread (0)" at bounding box center [152, 116] width 160 height 22
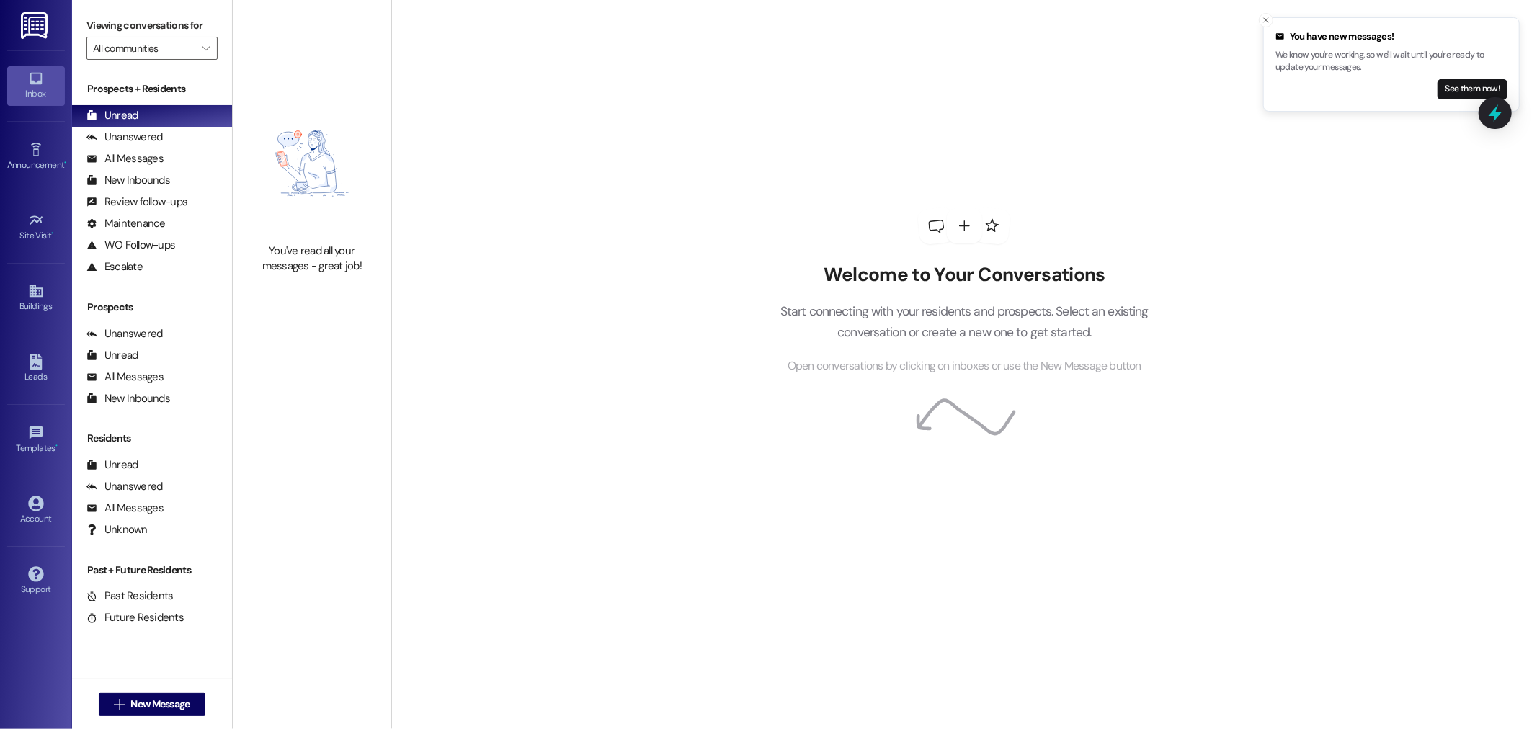
click at [127, 107] on div "Unread (0)" at bounding box center [152, 116] width 160 height 22
click at [126, 107] on div "Unread (0)" at bounding box center [152, 116] width 160 height 22
click at [133, 135] on div "Unanswered" at bounding box center [124, 137] width 76 height 15
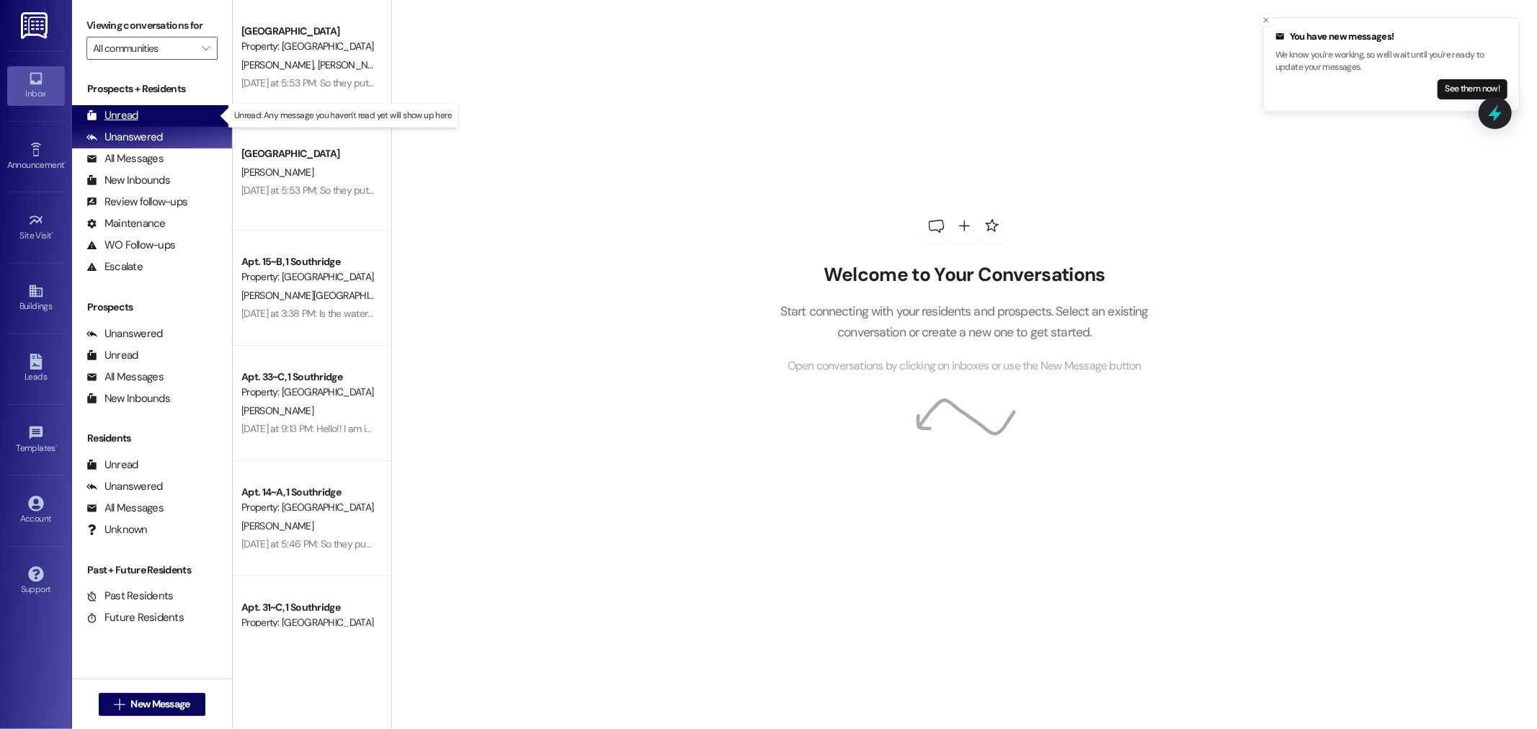
click at [139, 119] on div "Unread (0)" at bounding box center [152, 116] width 160 height 22
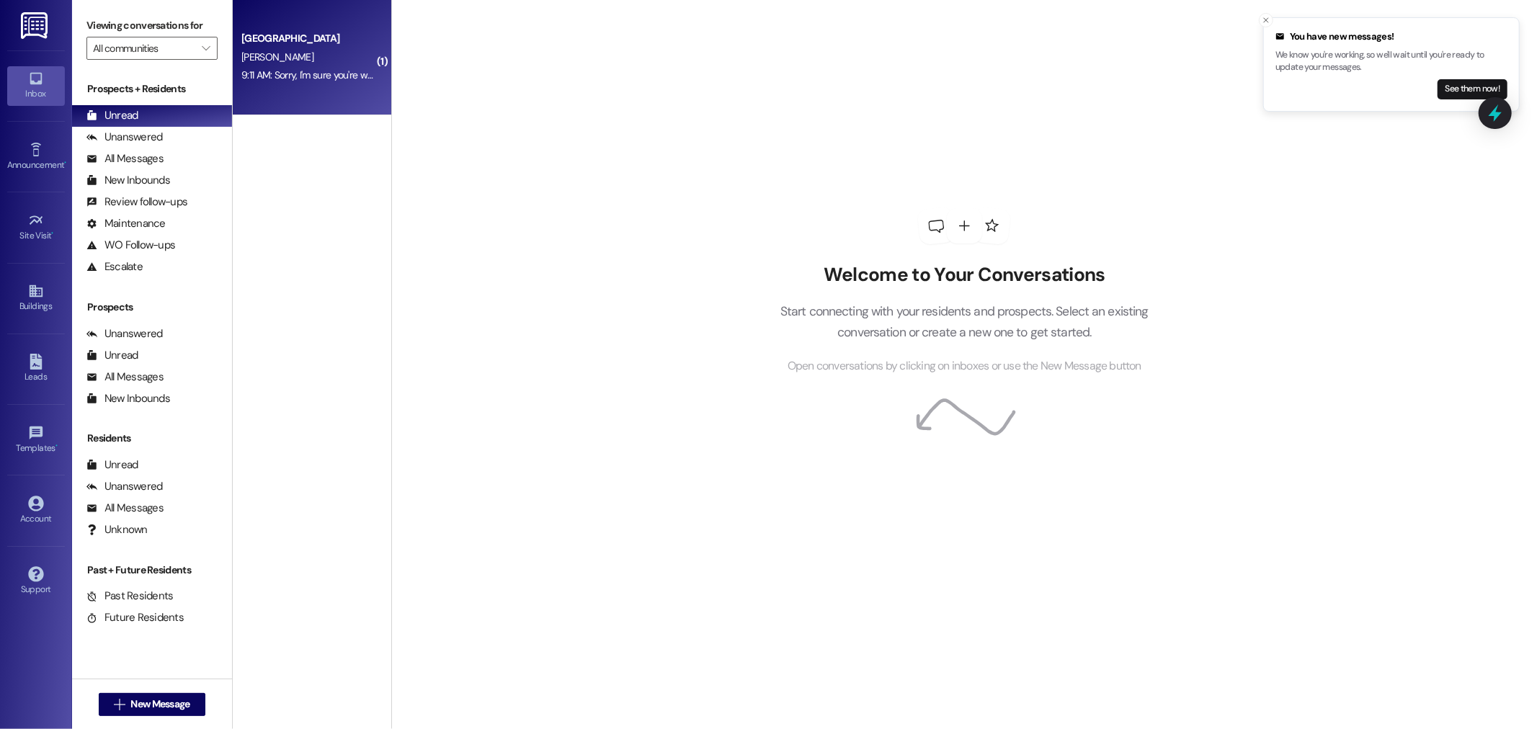
click at [250, 48] on div "D. Zimmerman" at bounding box center [308, 57] width 136 height 18
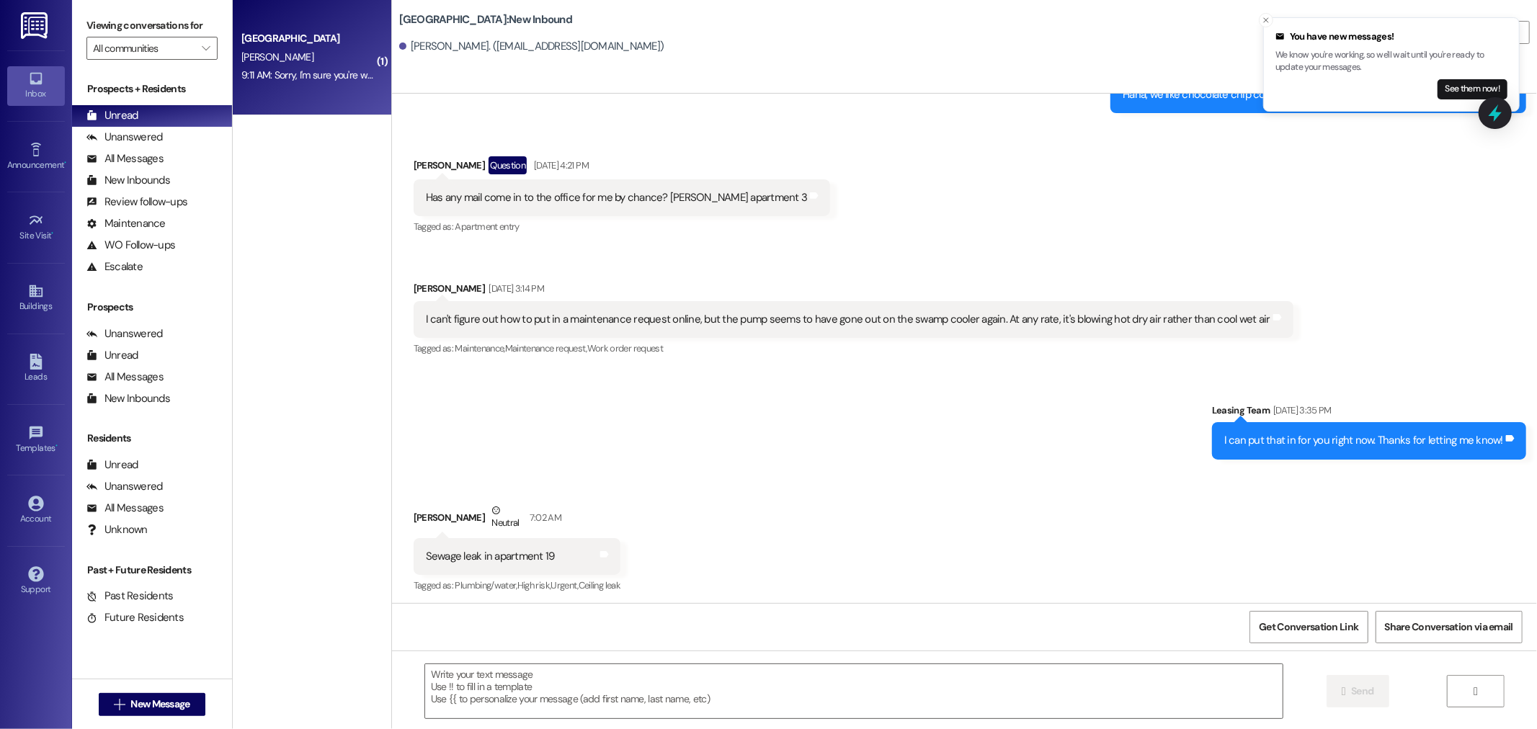
scroll to position [5115, 0]
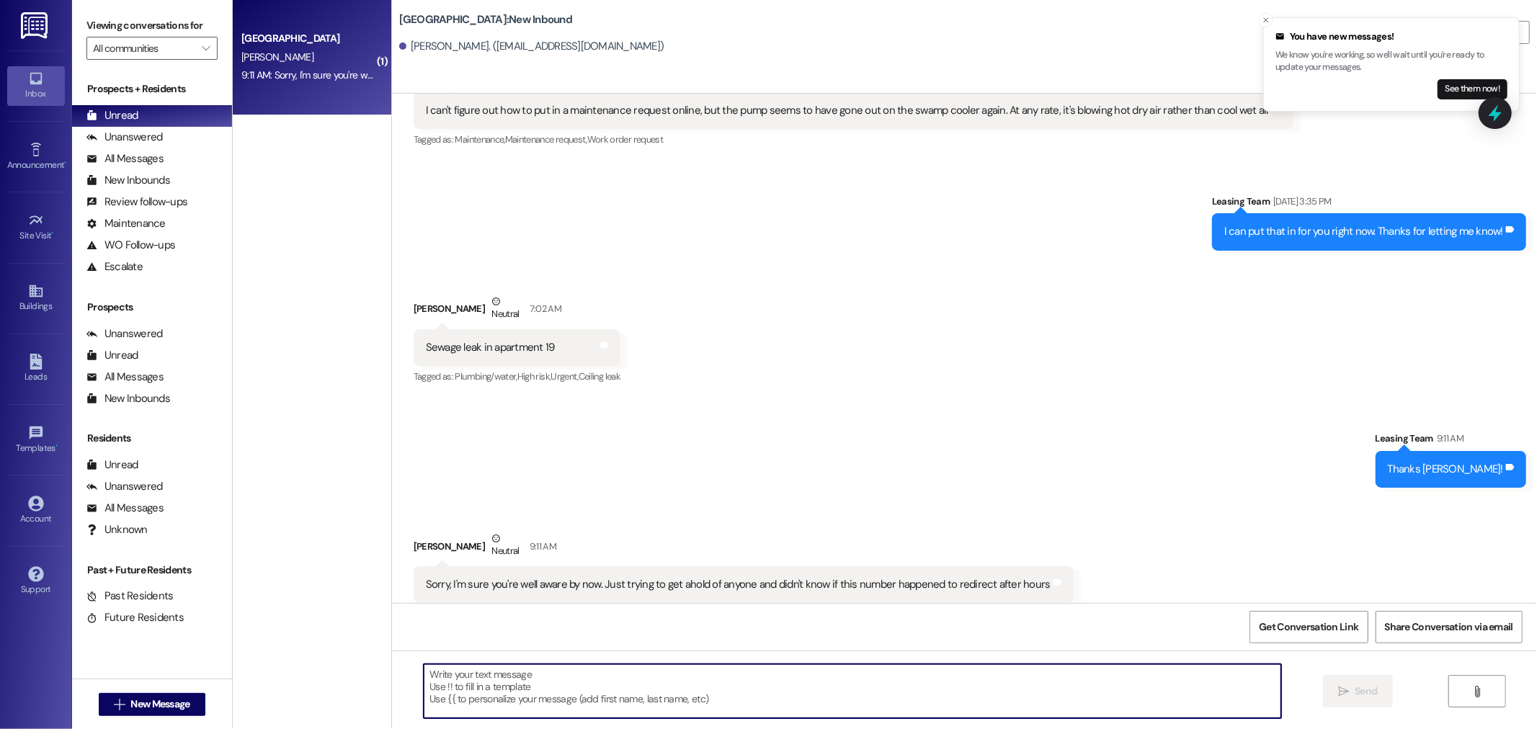
click at [837, 687] on textarea at bounding box center [853, 691] width 858 height 54
type textarea "No worries at all thank you so much!!!"
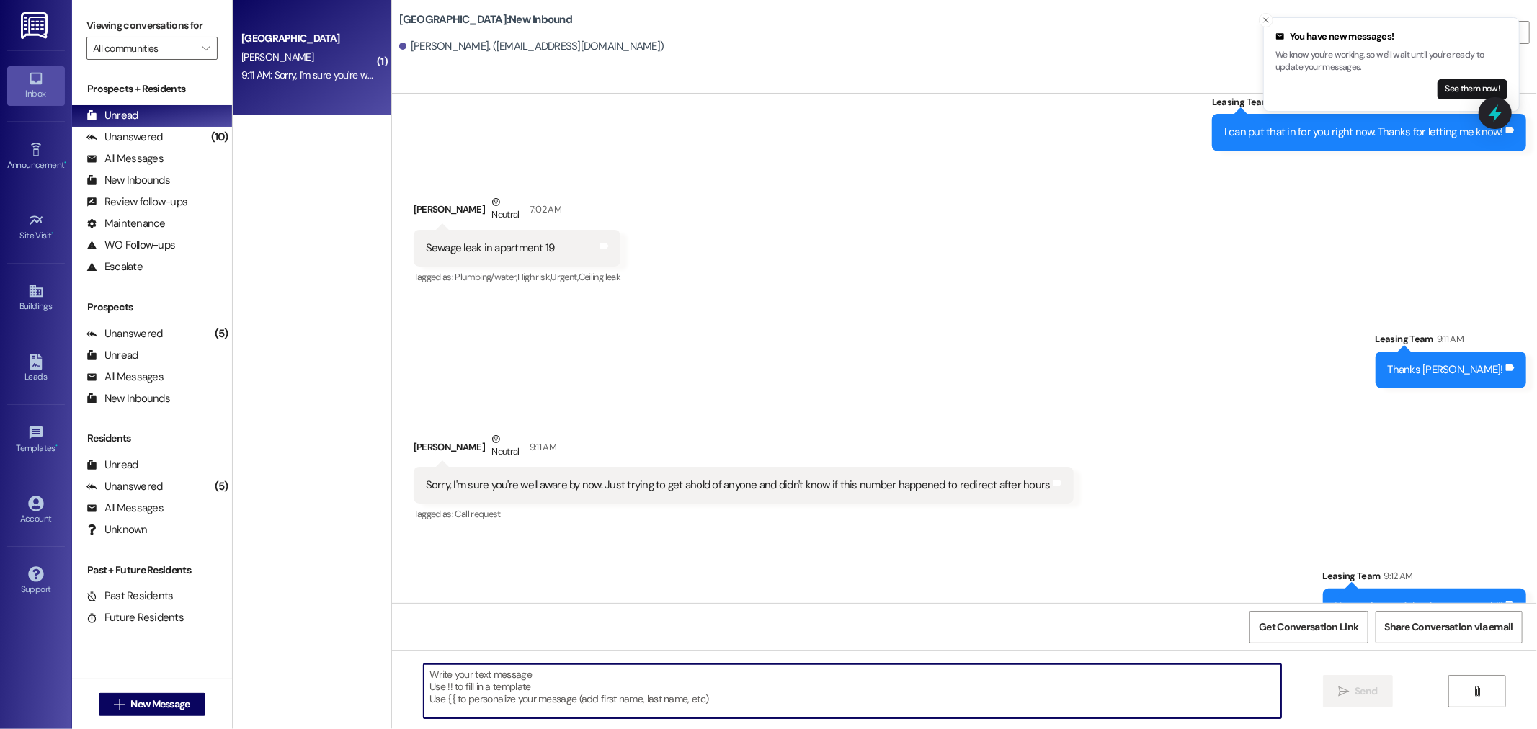
scroll to position [5216, 0]
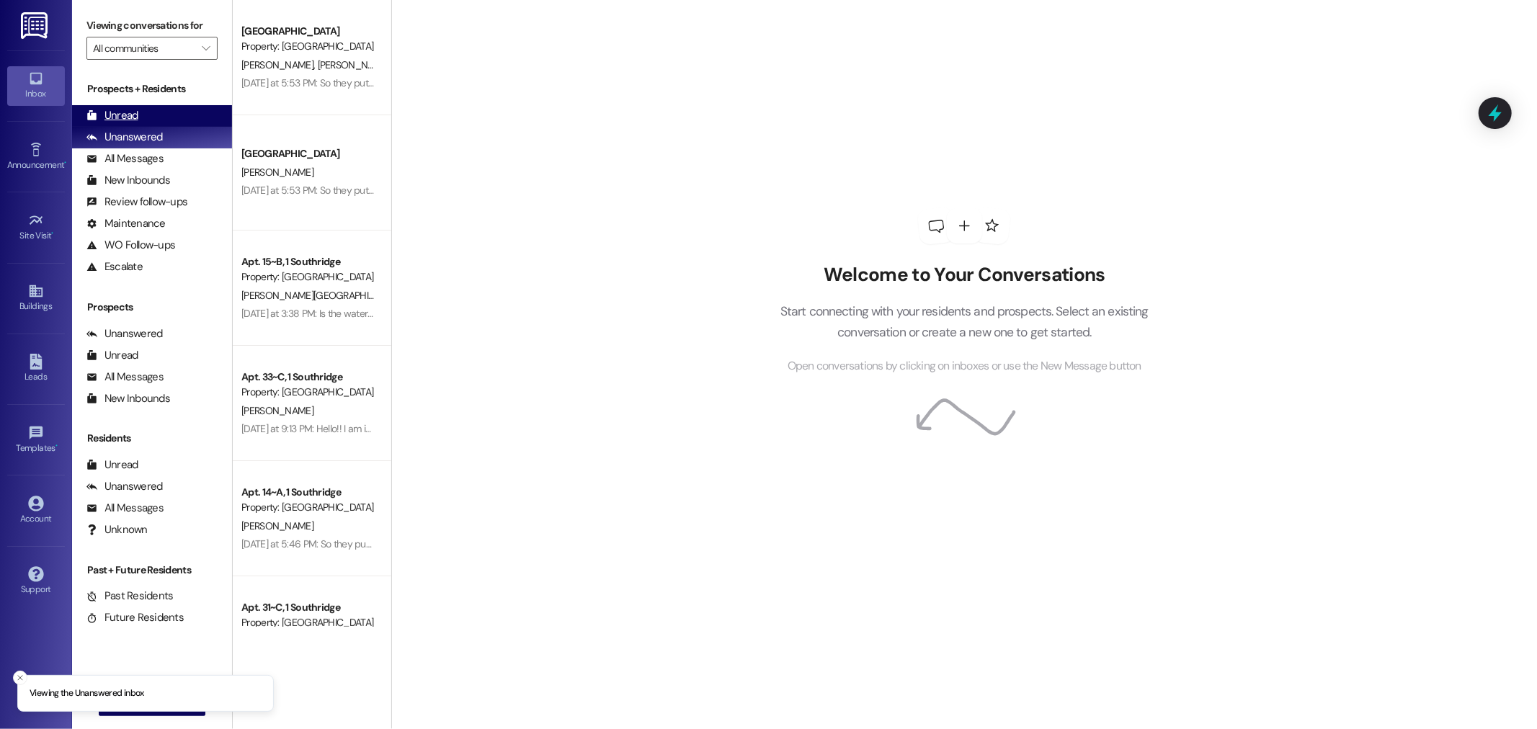
click at [159, 107] on div "Unread (0)" at bounding box center [152, 116] width 160 height 22
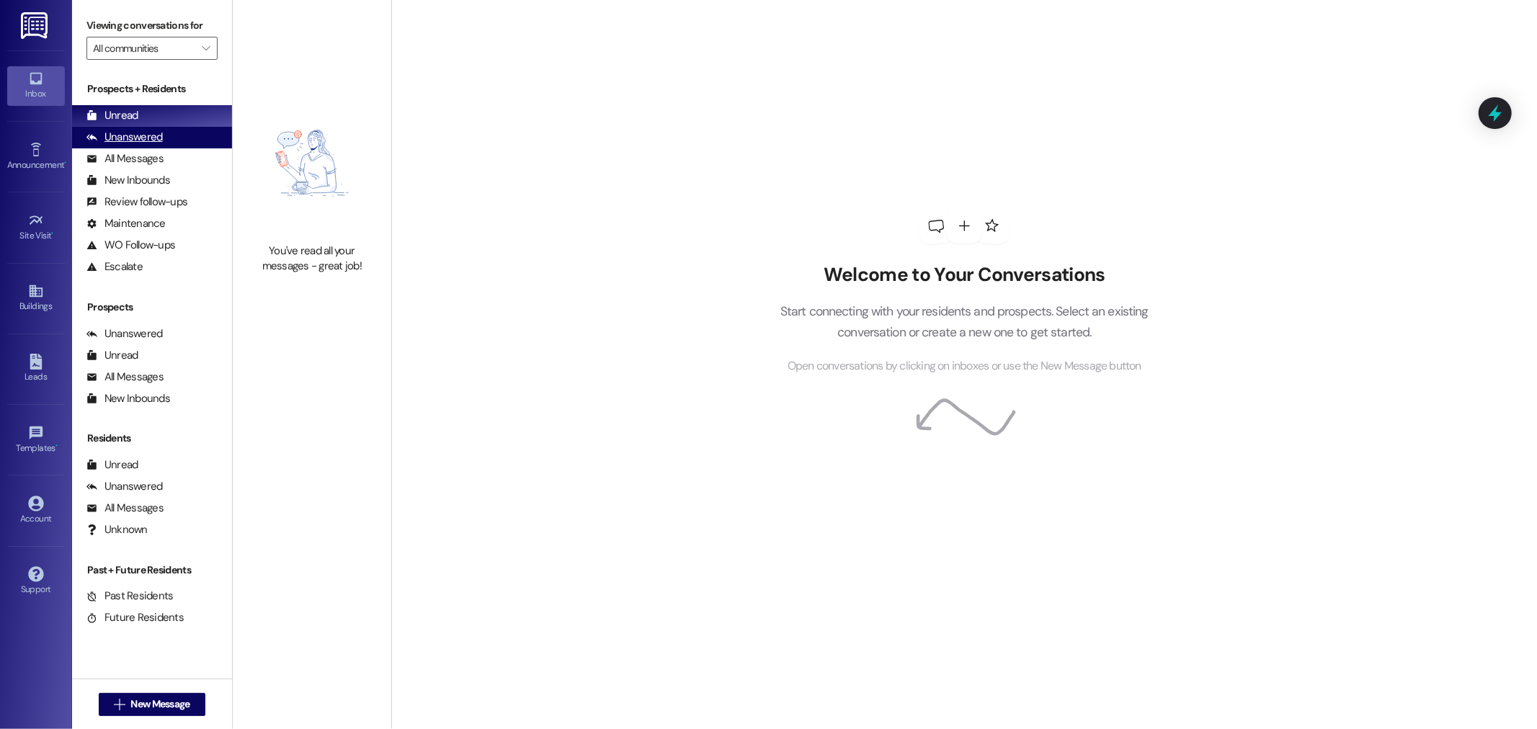
click at [191, 128] on div "Unanswered (0)" at bounding box center [152, 138] width 160 height 22
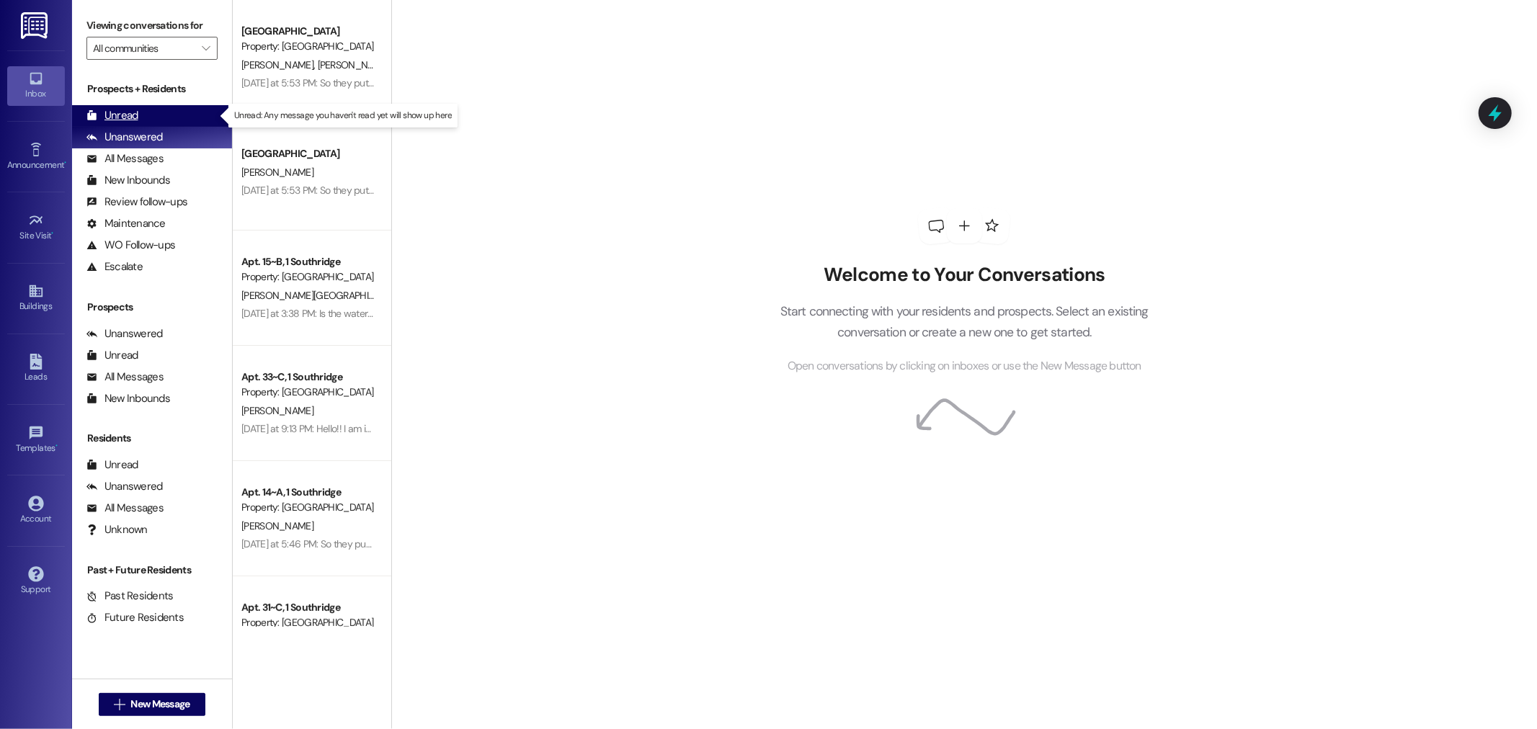
click at [115, 123] on div "Unread" at bounding box center [112, 115] width 52 height 15
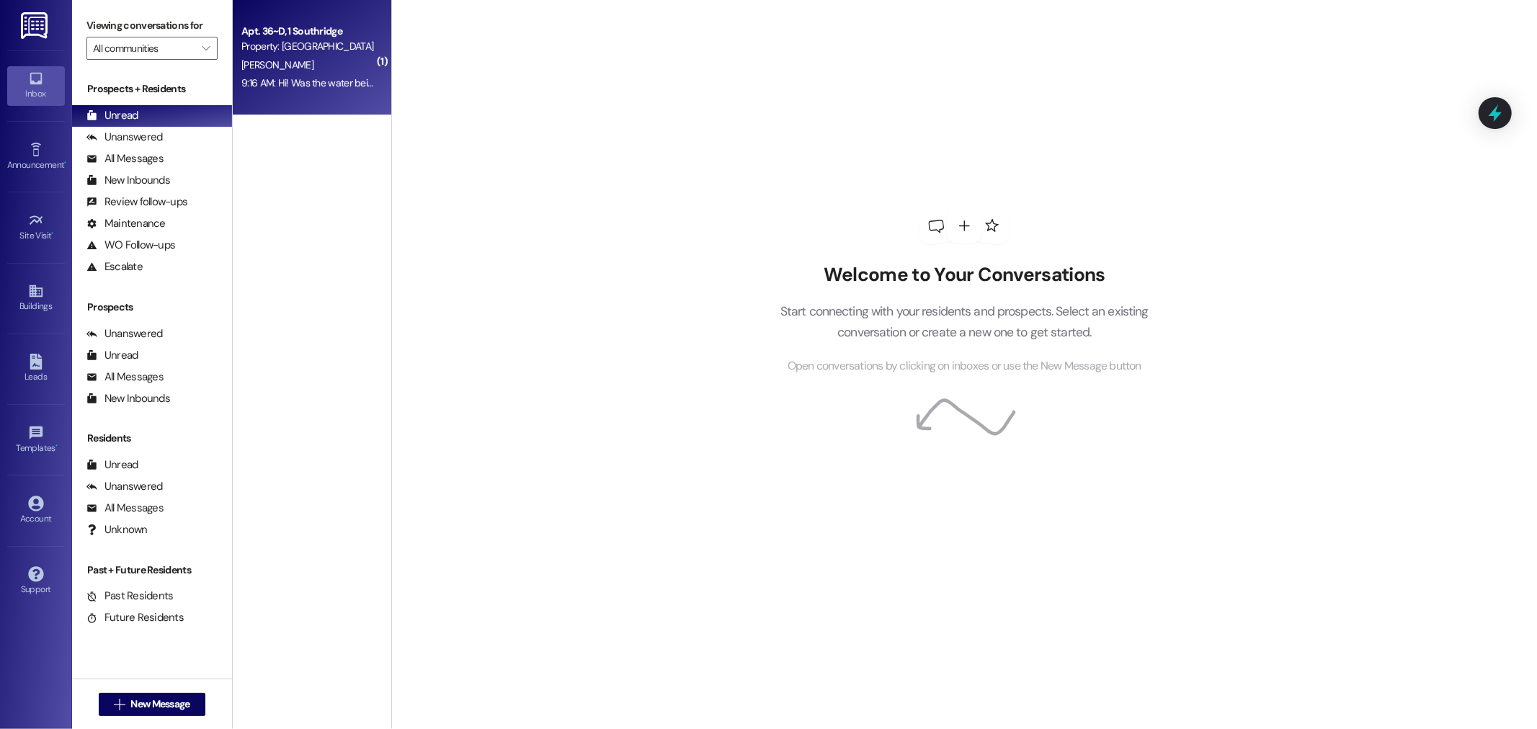
click at [332, 76] on div "9:16 AM: Hi! Was the water being turned off this morning? 9:16 AM: Hi! Was the …" at bounding box center [360, 82] width 239 height 13
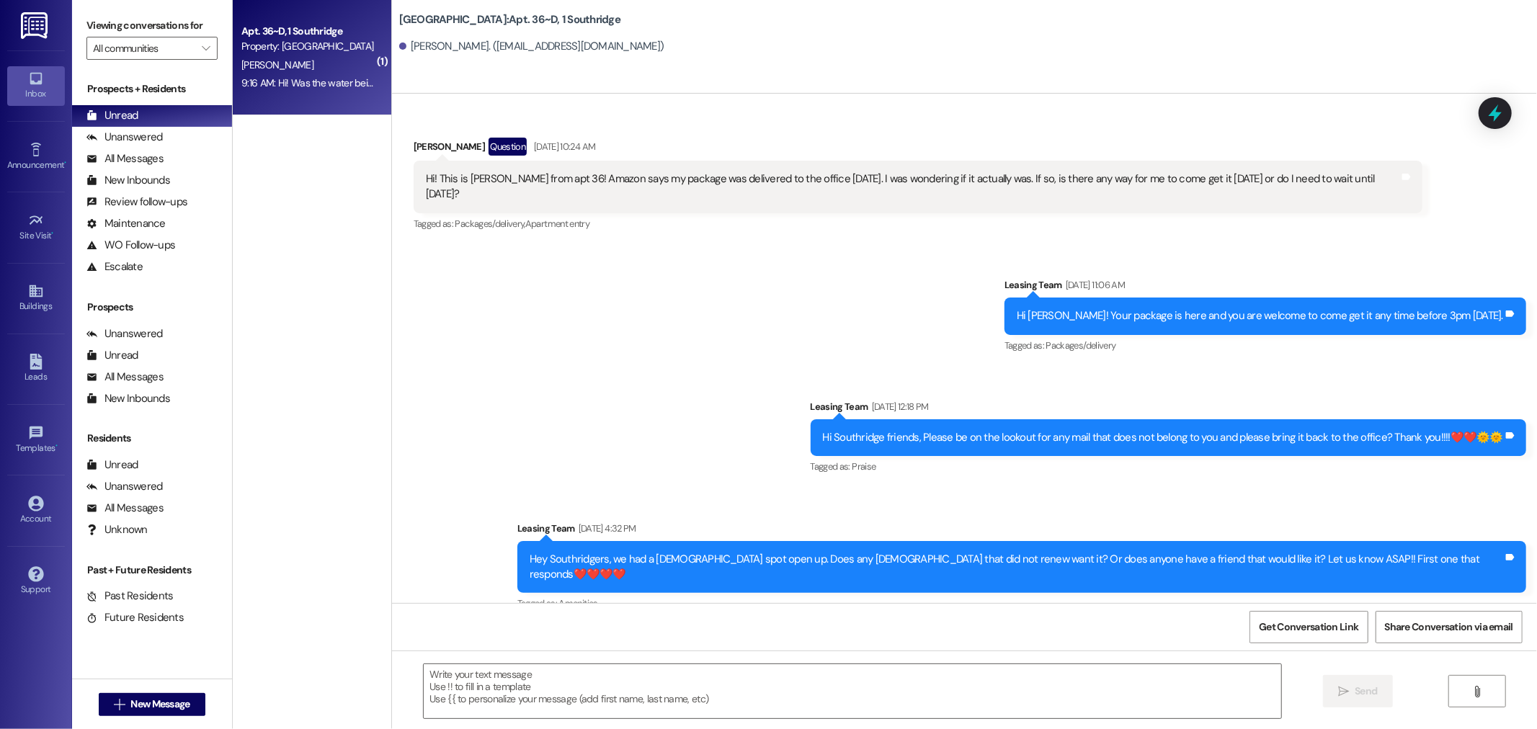
scroll to position [17289, 0]
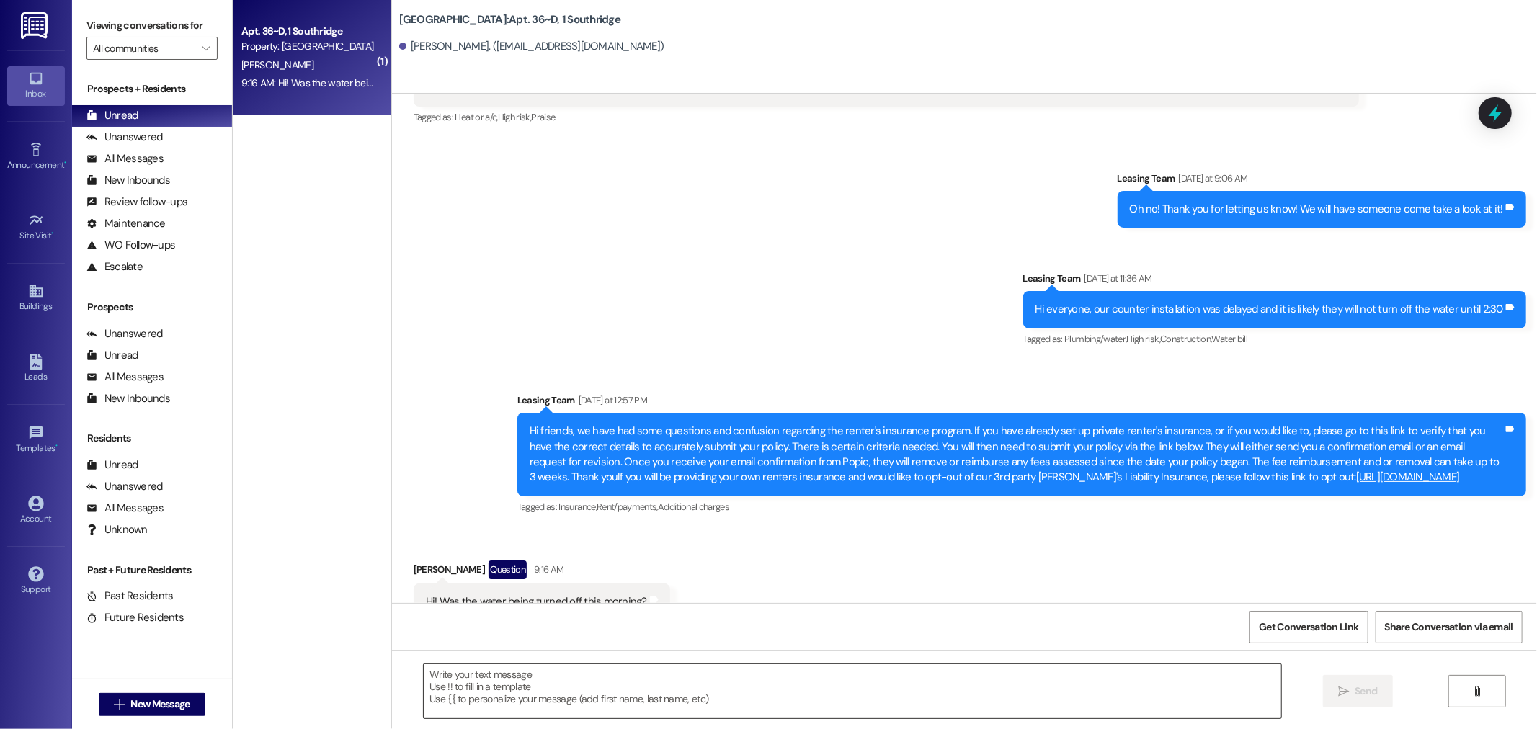
drag, startPoint x: 685, startPoint y: 558, endPoint x: 685, endPoint y: 697, distance: 139.1
click at [685, 697] on textarea at bounding box center [853, 691] width 858 height 54
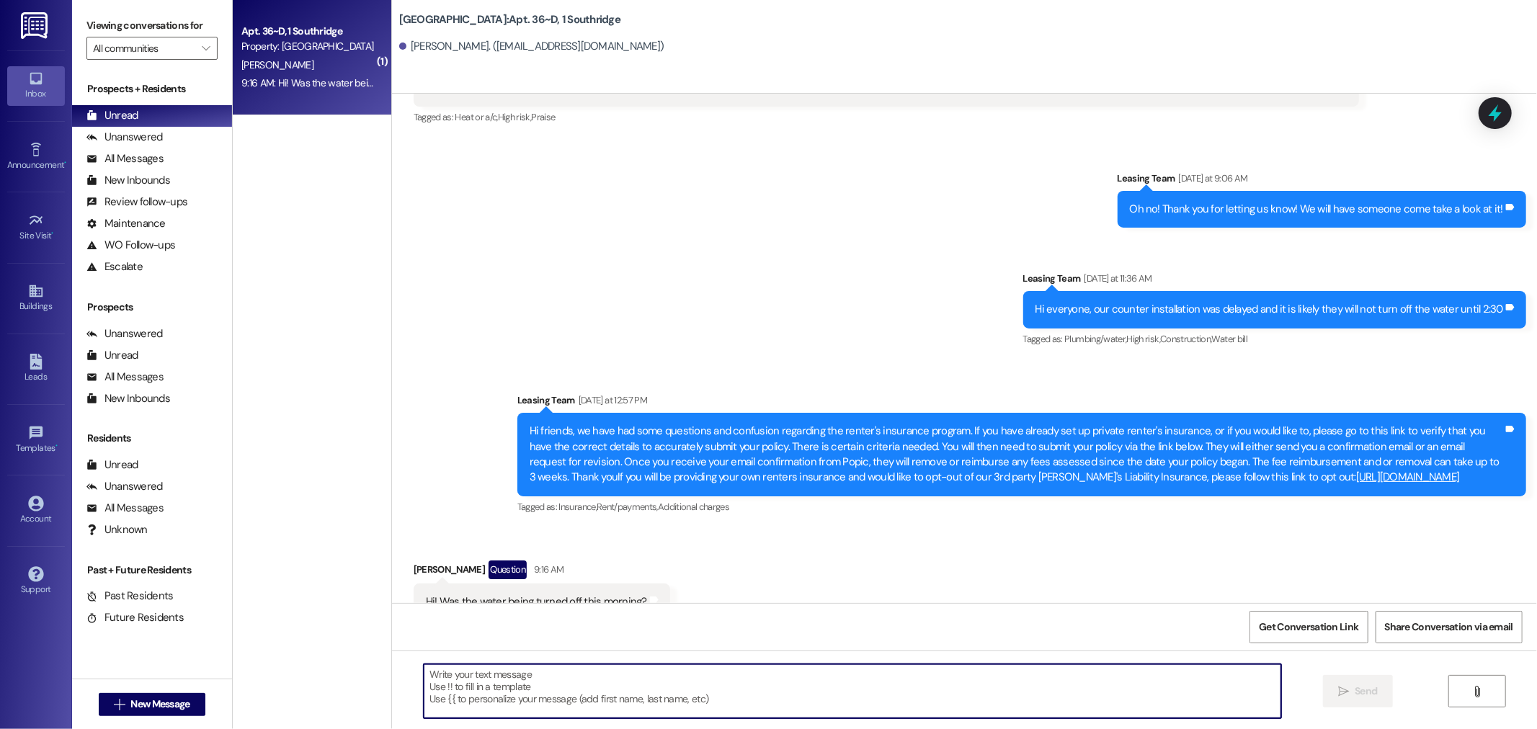
click at [685, 697] on textarea at bounding box center [853, 691] width 858 height 54
click at [705, 695] on textarea at bounding box center [853, 691] width 858 height 54
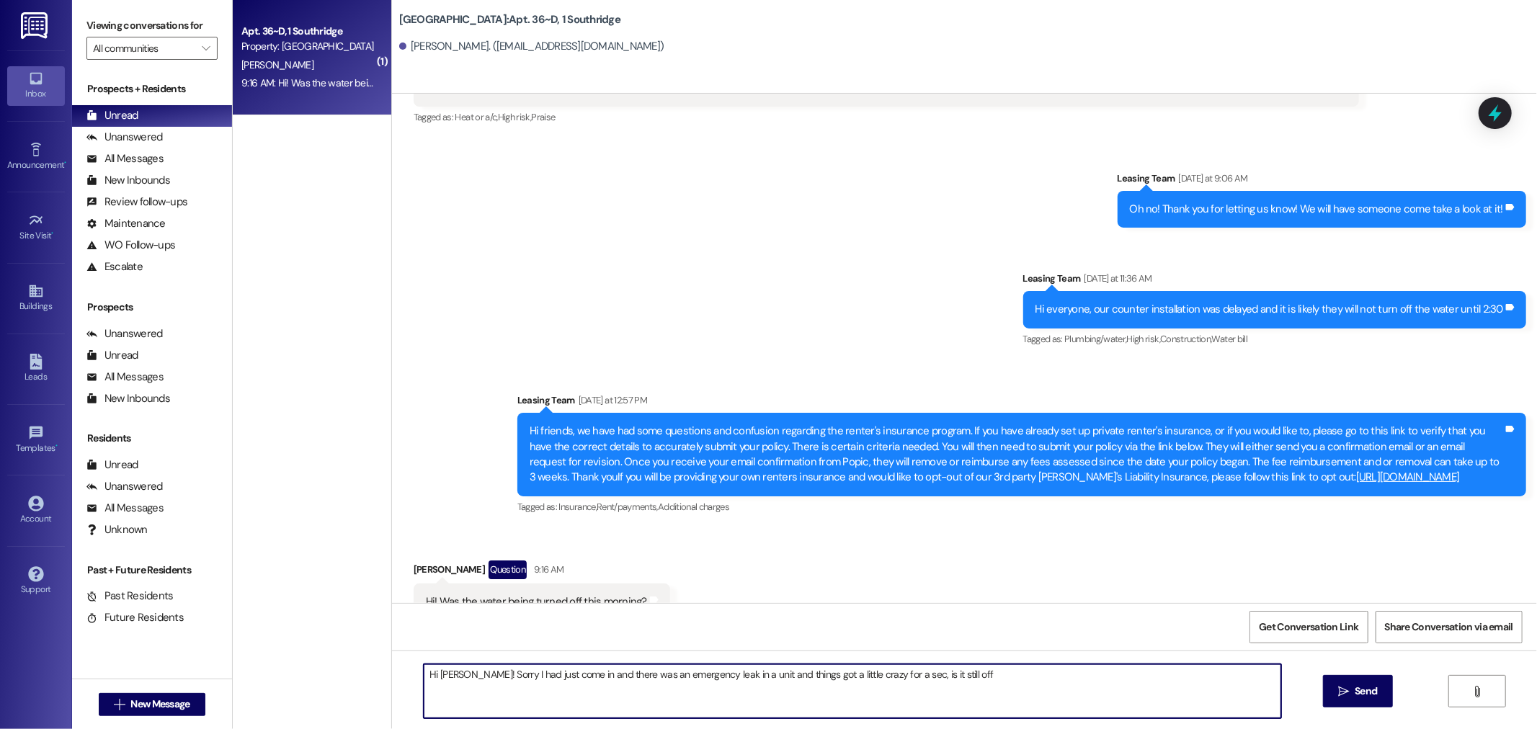
type textarea "Hi Katie! Sorry I had just come in and there was an emergency leak in a unit an…"
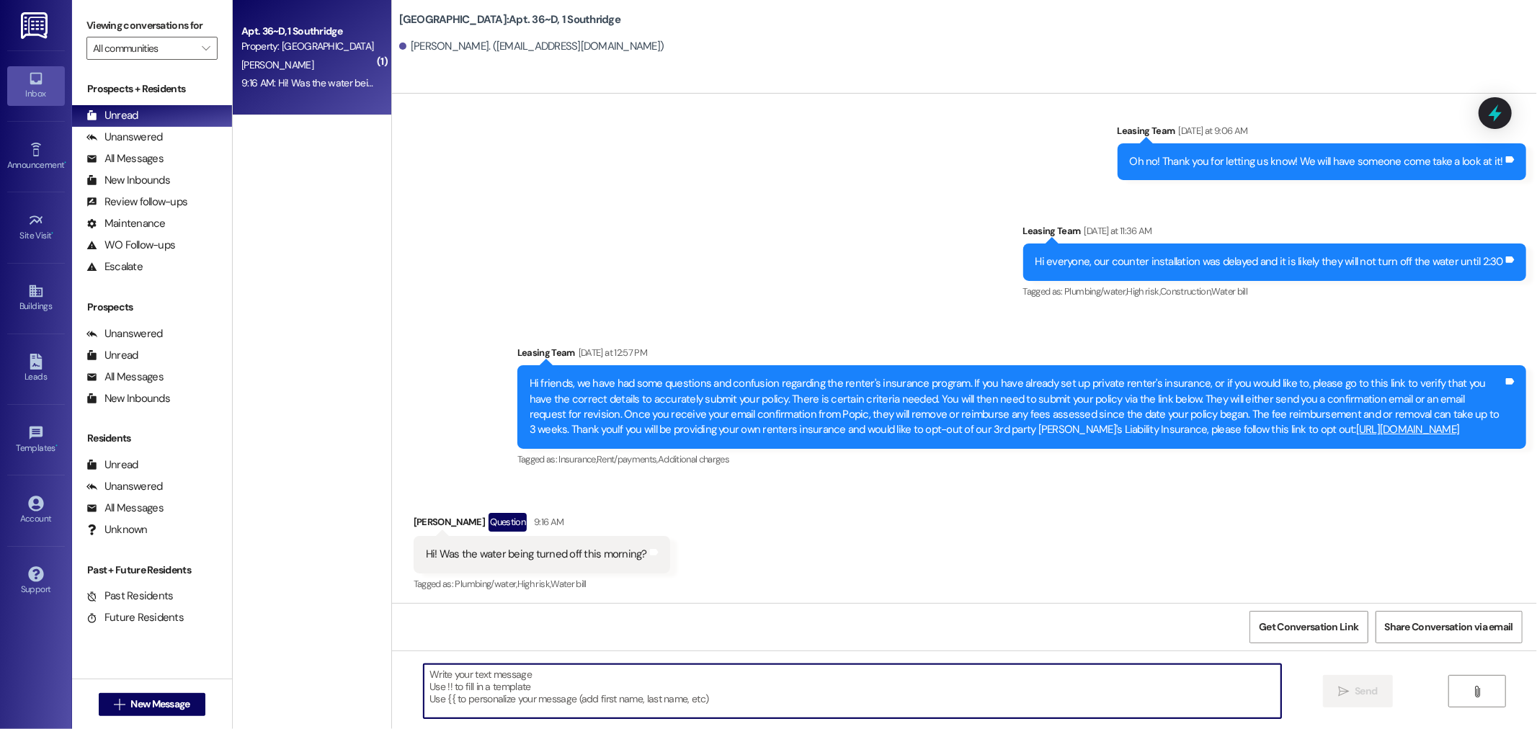
scroll to position [17388, 0]
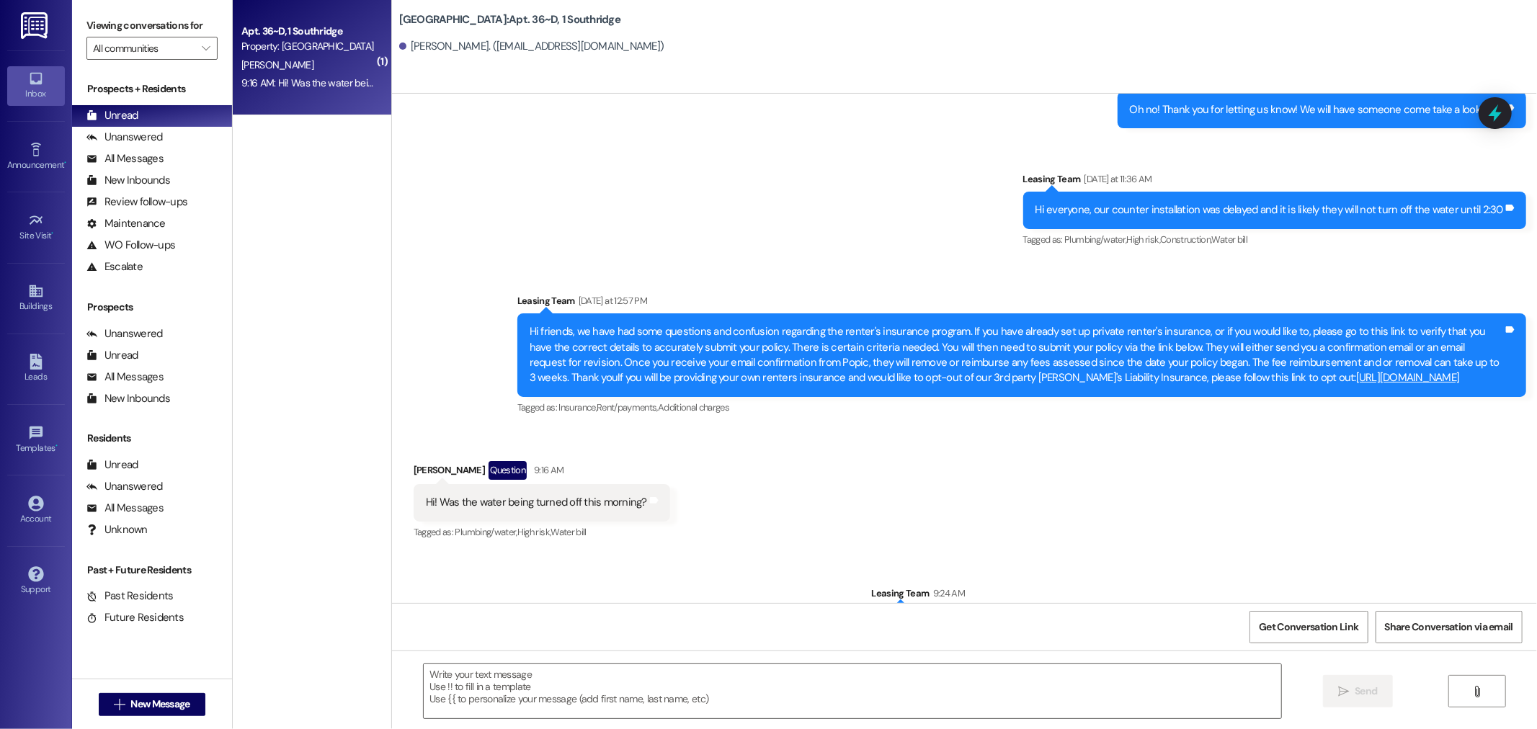
click at [26, 20] on img at bounding box center [36, 25] width 30 height 27
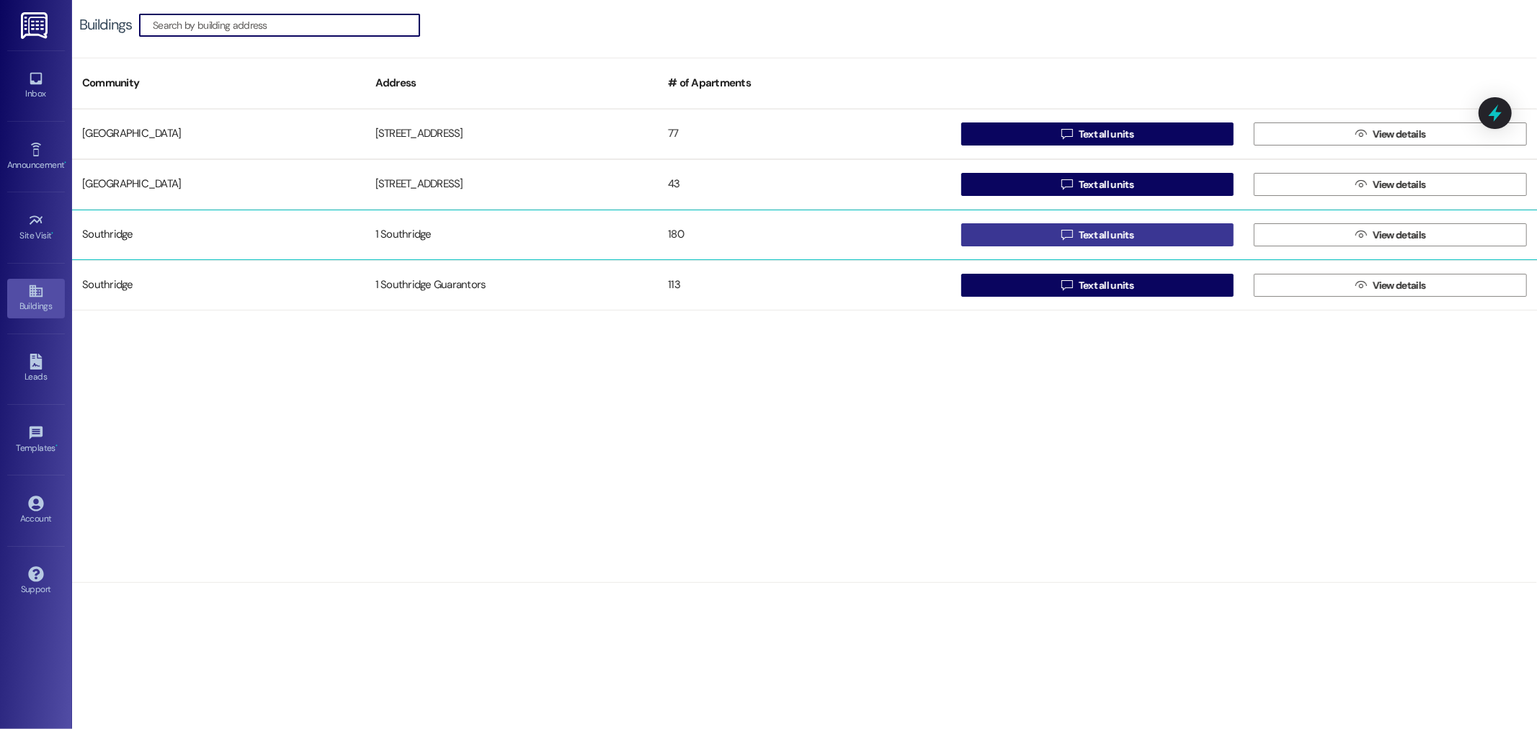
click at [1080, 233] on span "Text all units" at bounding box center [1106, 235] width 55 height 15
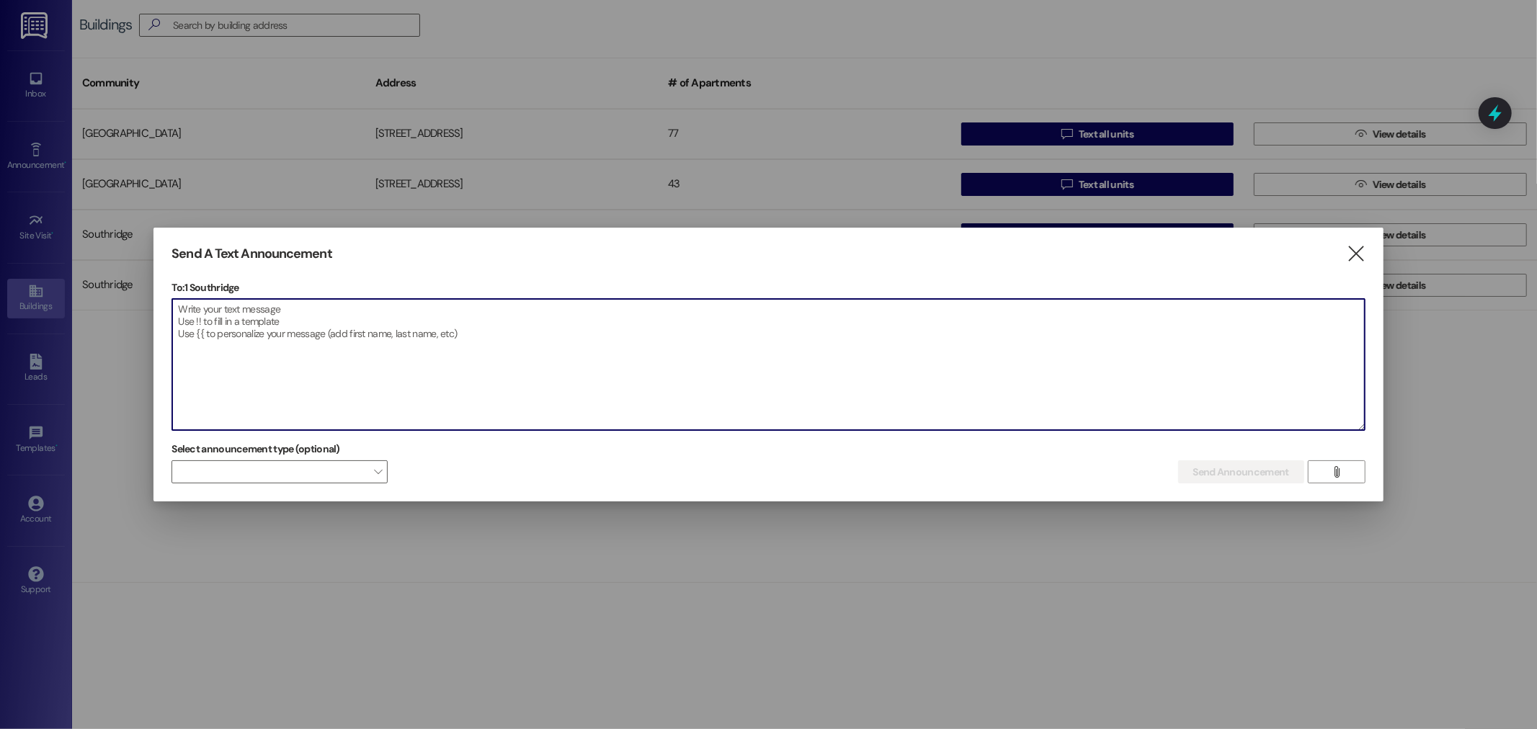
click at [568, 337] on textarea at bounding box center [768, 364] width 1192 height 131
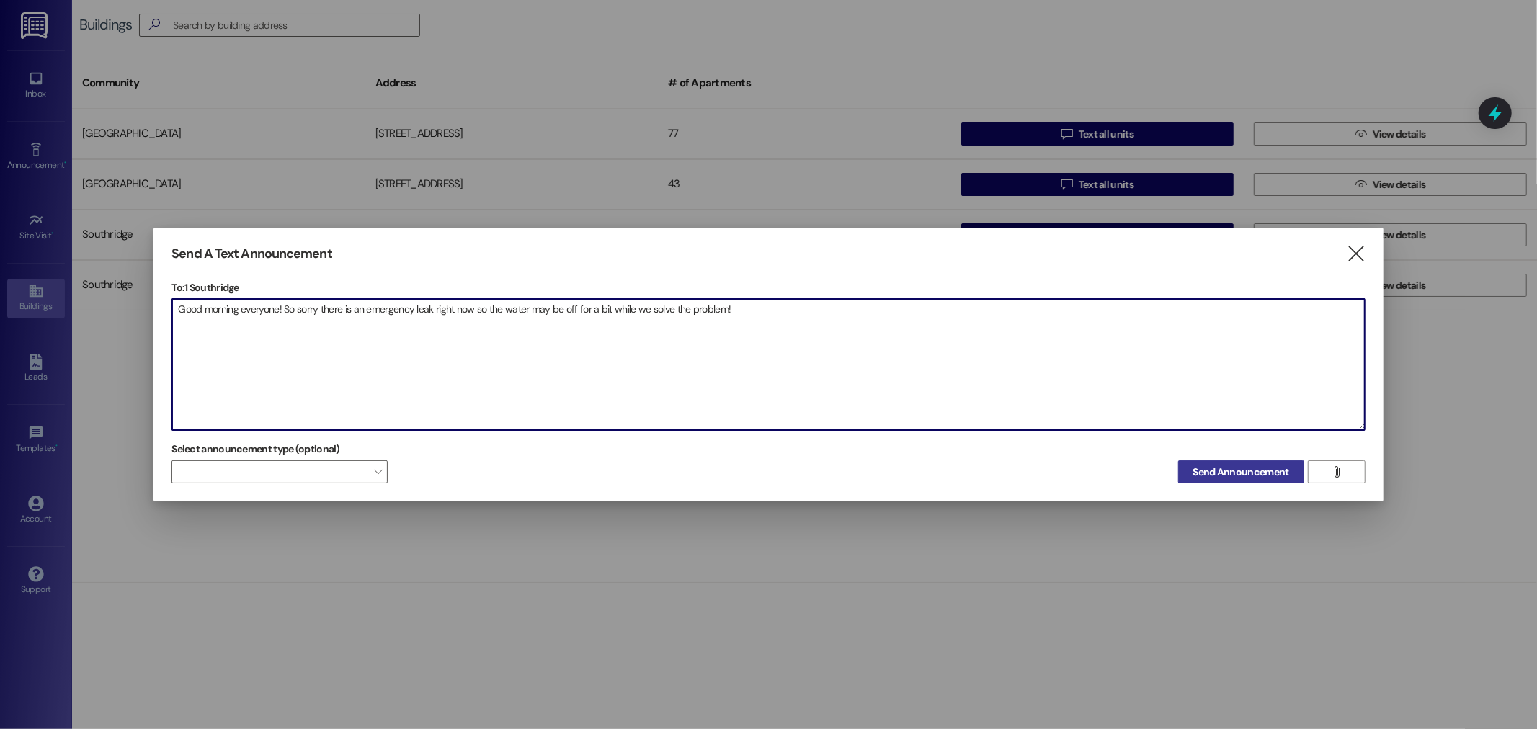
type textarea "Good morning everyone! So sorry there is an emergency leak right now so the wat…"
click at [1238, 467] on span "Send Announcement" at bounding box center [1241, 472] width 96 height 15
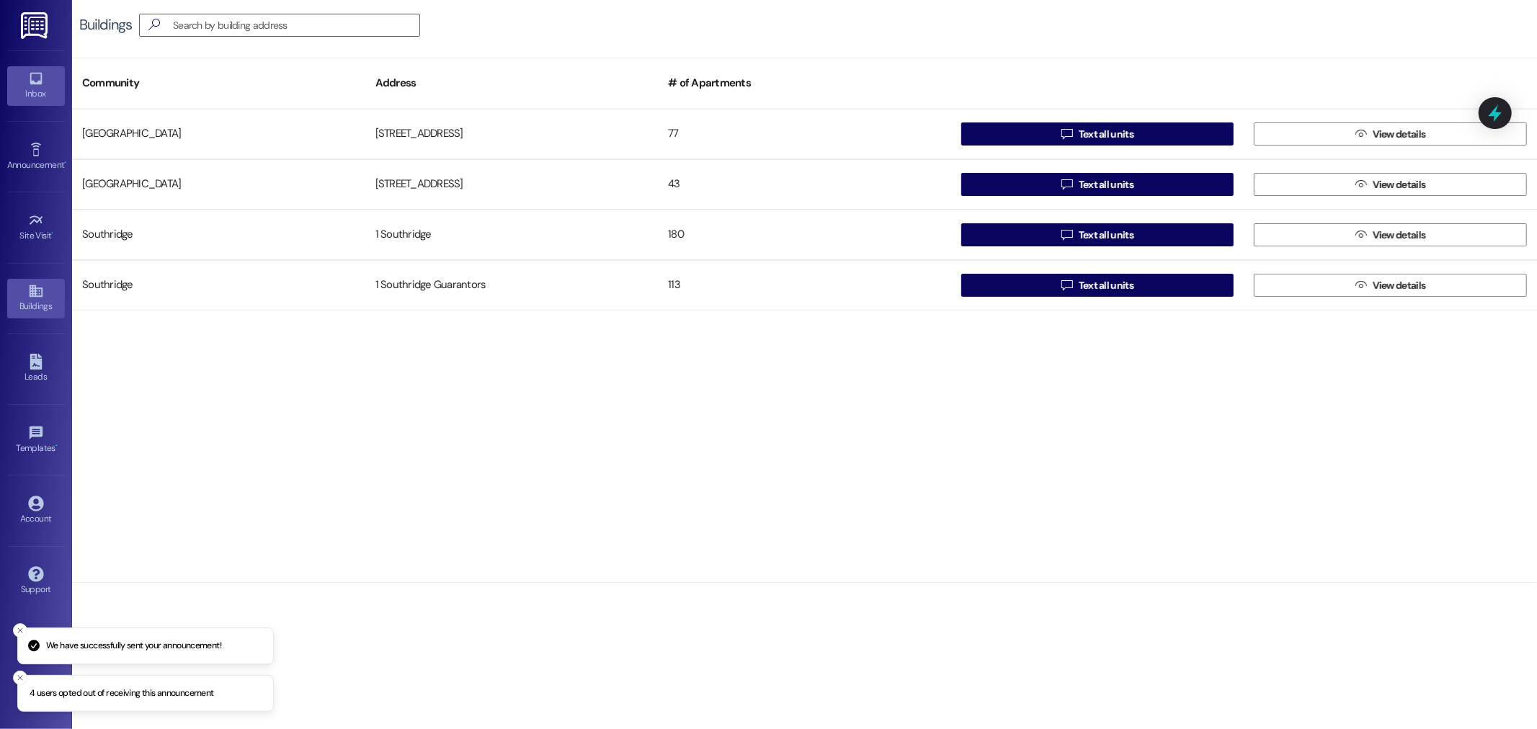
click at [25, 92] on div "Inbox" at bounding box center [36, 93] width 72 height 14
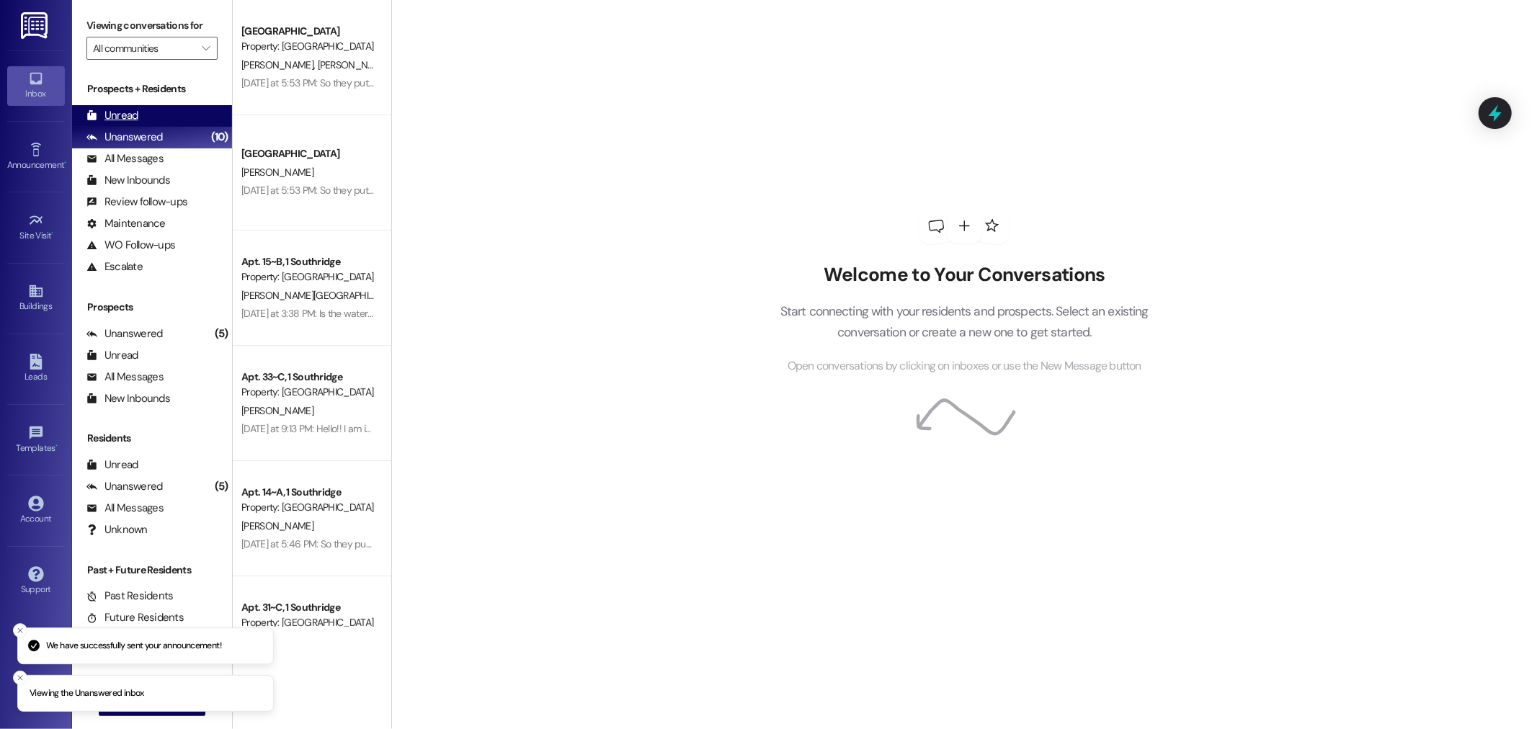
click at [177, 111] on div "Unread (0)" at bounding box center [152, 116] width 160 height 22
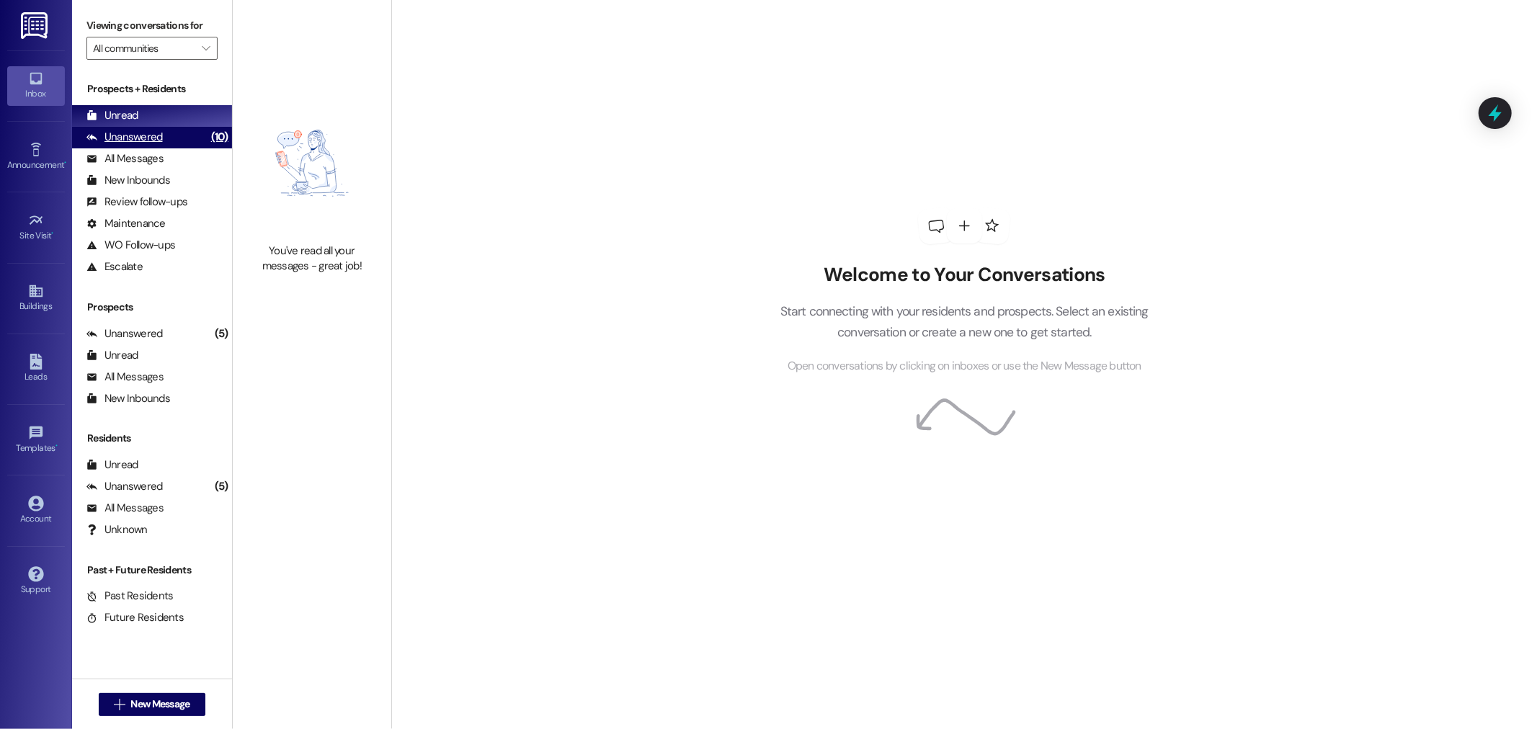
click at [187, 132] on div "Unanswered (10)" at bounding box center [152, 138] width 160 height 22
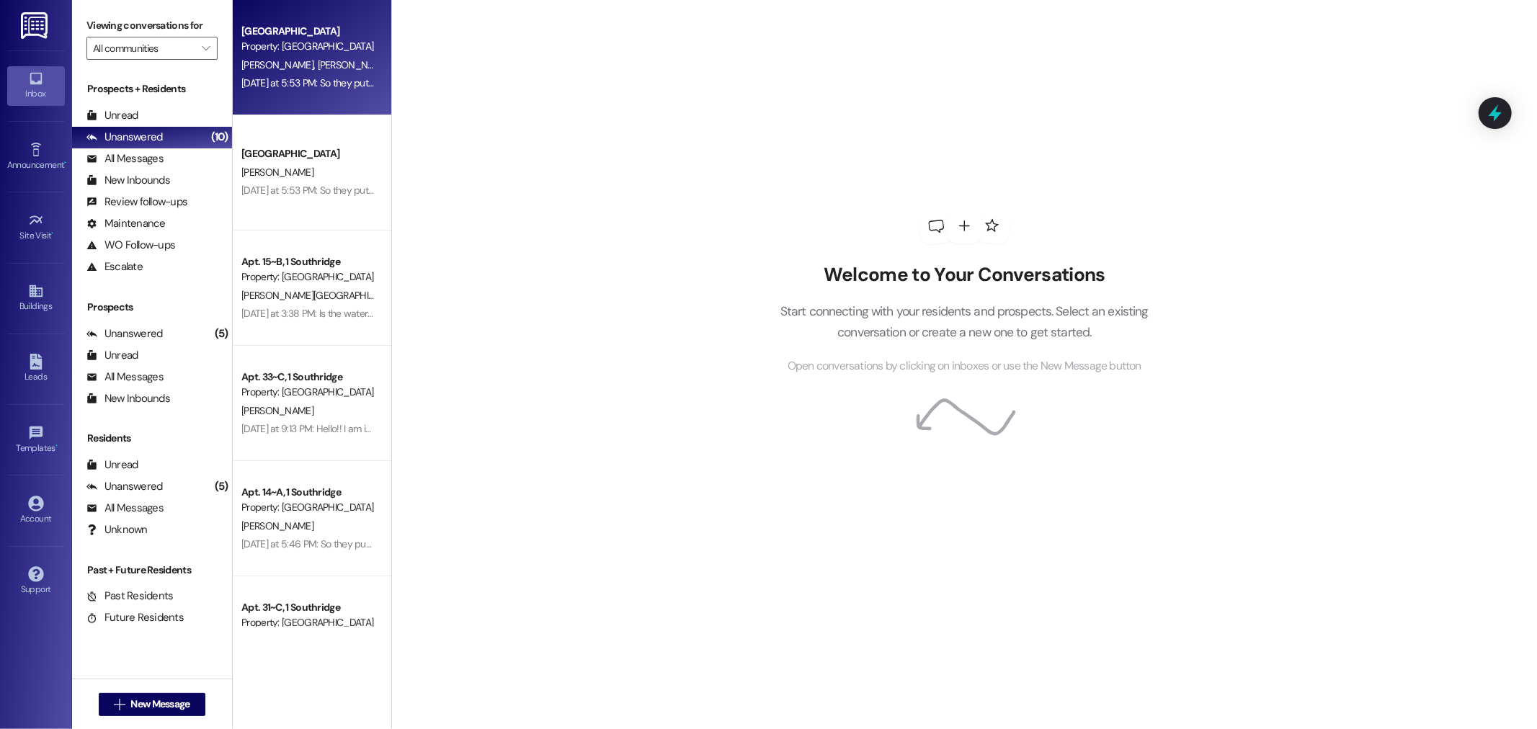
click at [280, 78] on div "Yesterday at 5:53 PM: So they put in our countertops but they're not at all con…" at bounding box center [609, 82] width 737 height 13
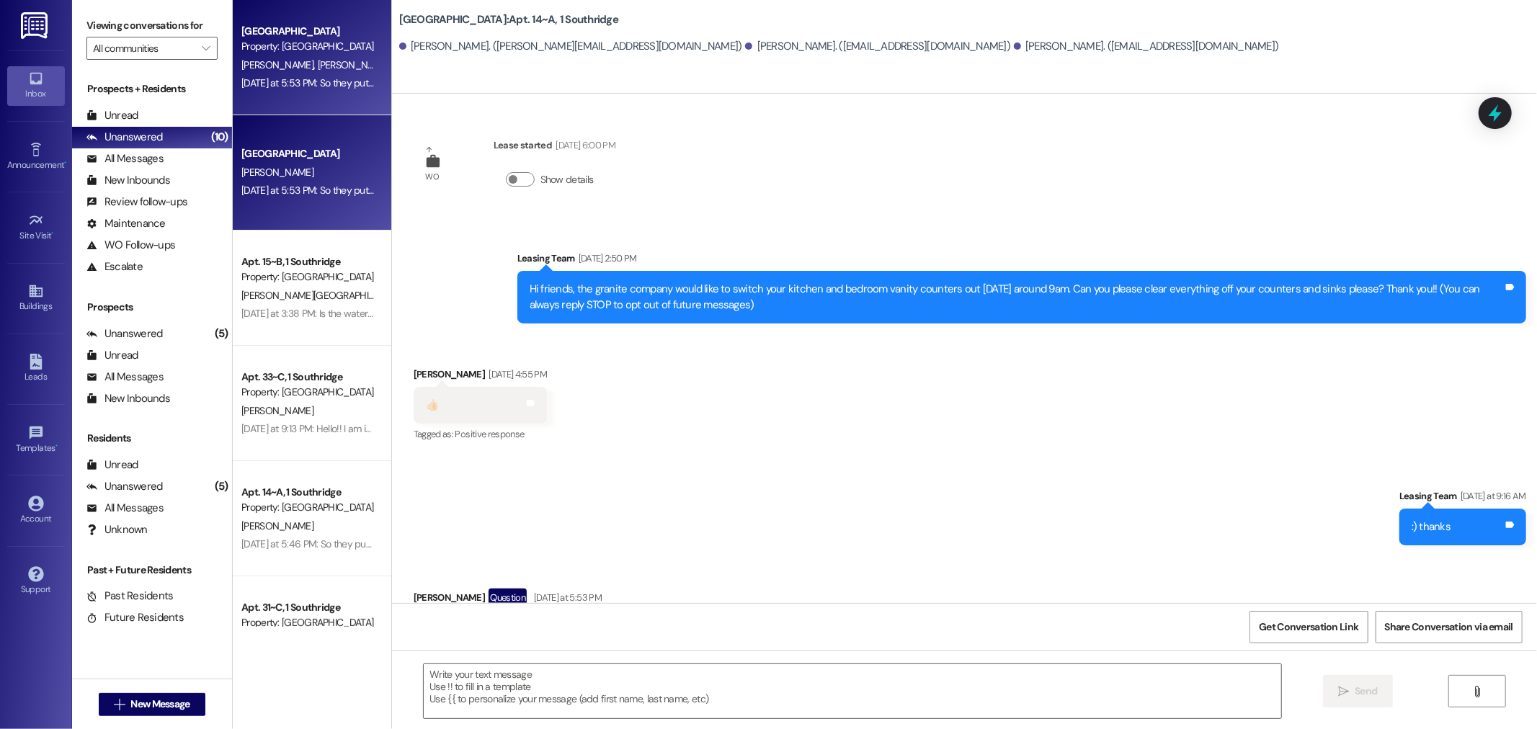
scroll to position [77, 0]
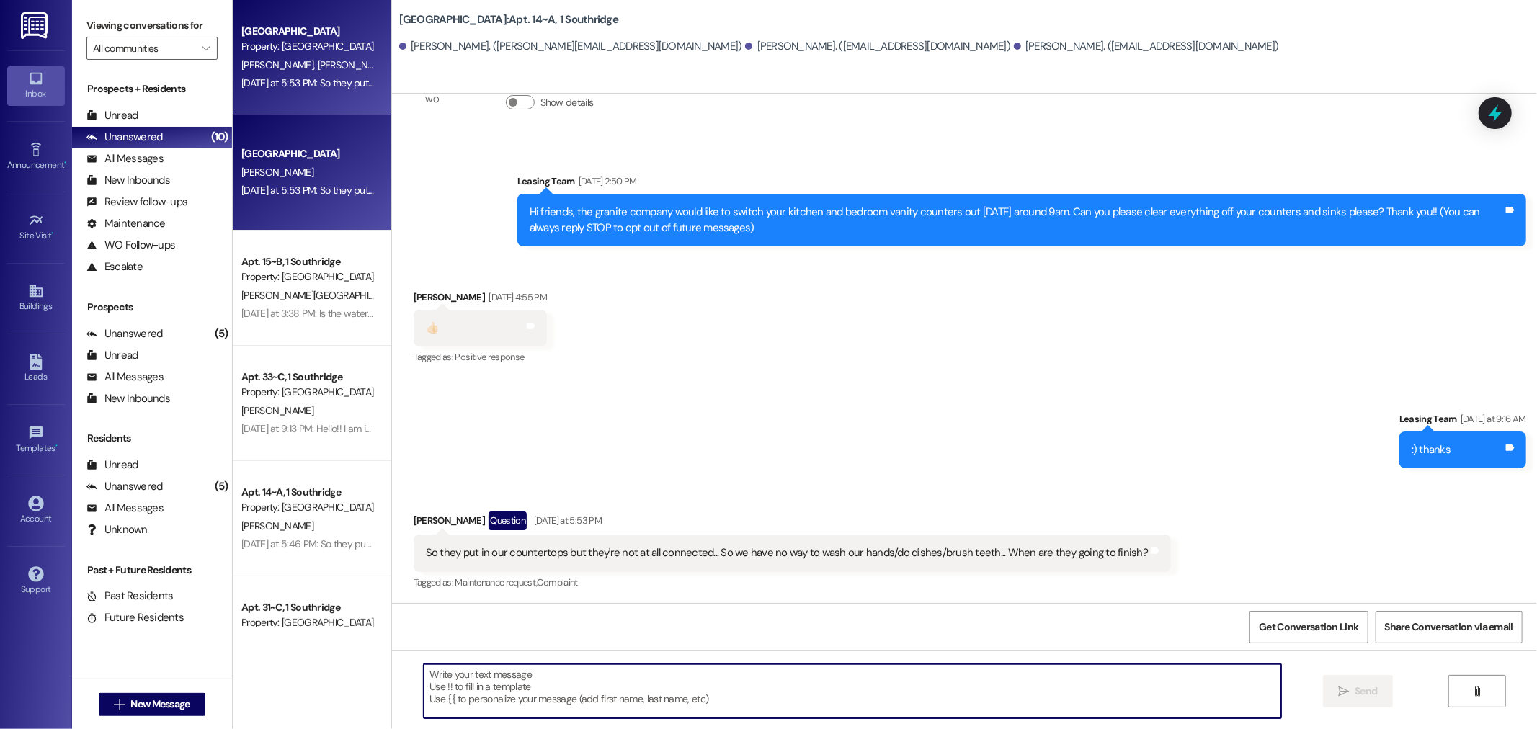
click at [604, 693] on textarea at bounding box center [853, 691] width 858 height 54
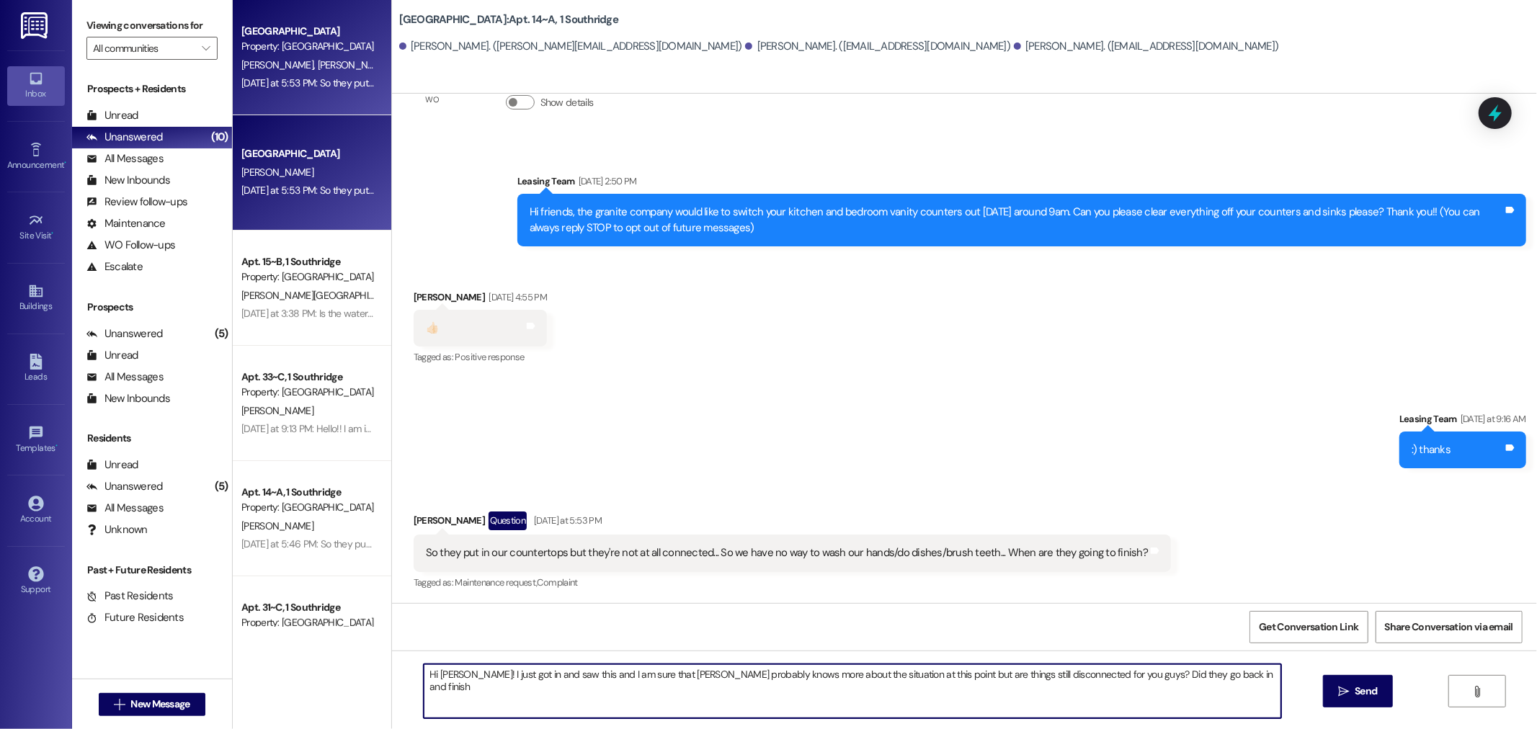
type textarea "Hi Samantha! I just got in and saw this and I am sure that Jonesy probably know…"
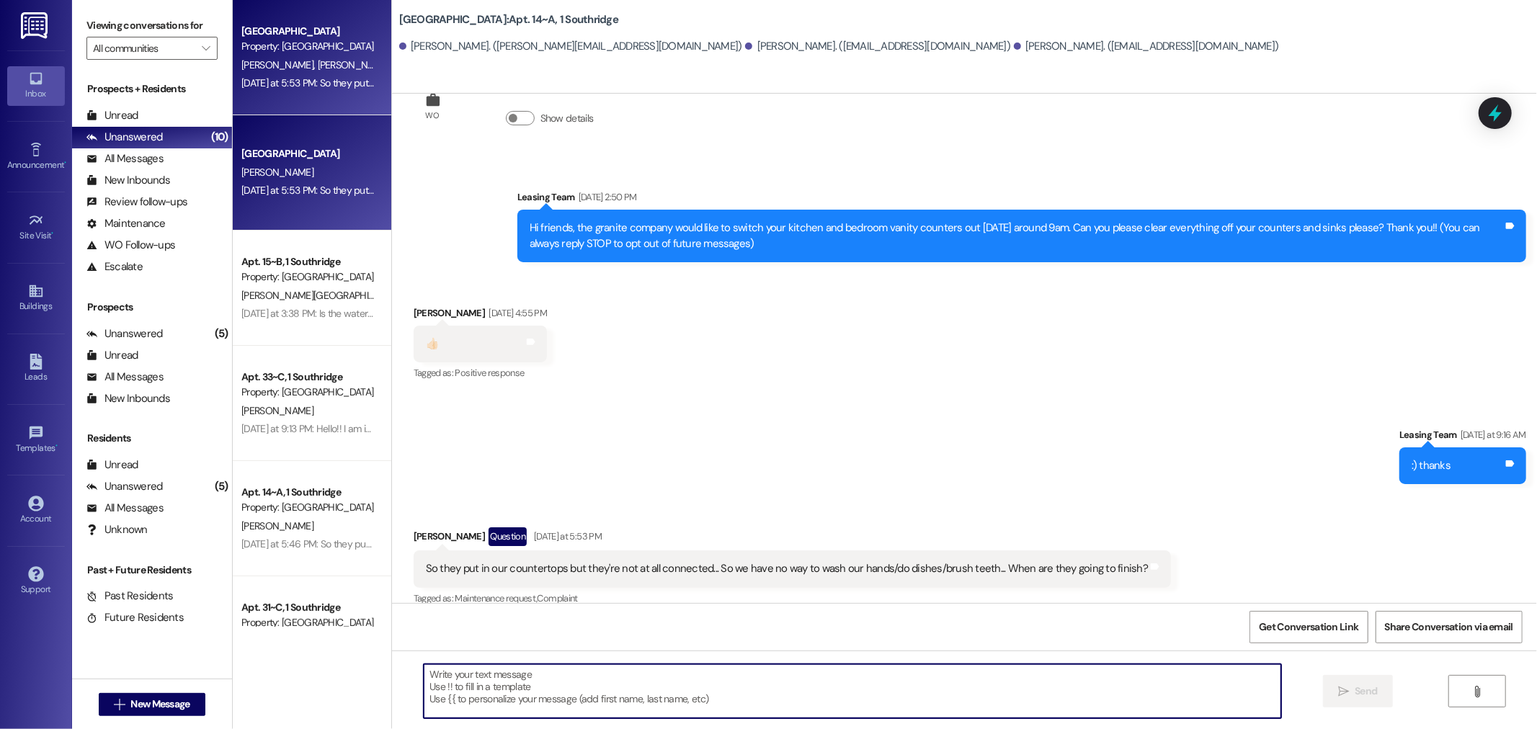
scroll to position [18, 0]
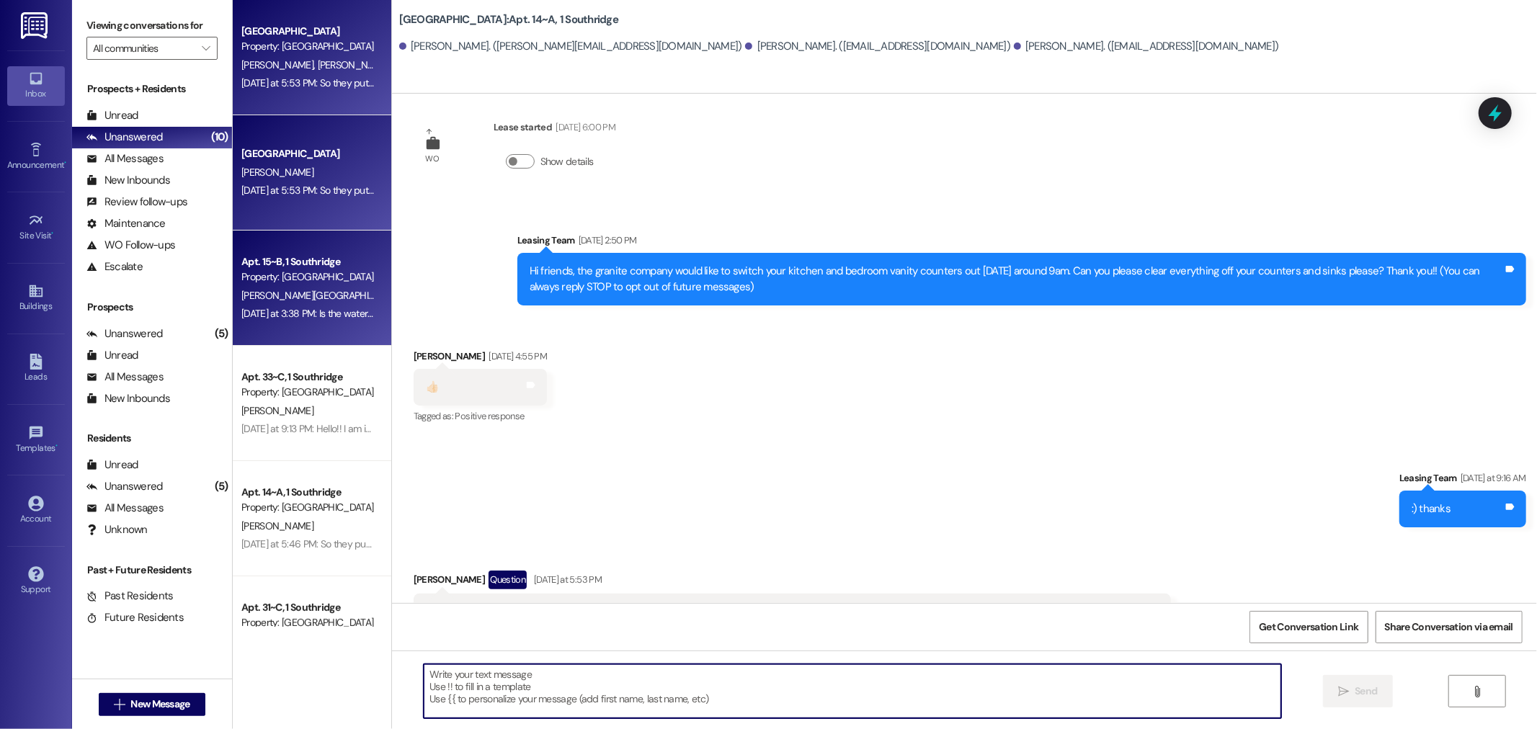
click at [298, 272] on div "Property: [GEOGRAPHIC_DATA]" at bounding box center [307, 277] width 133 height 15
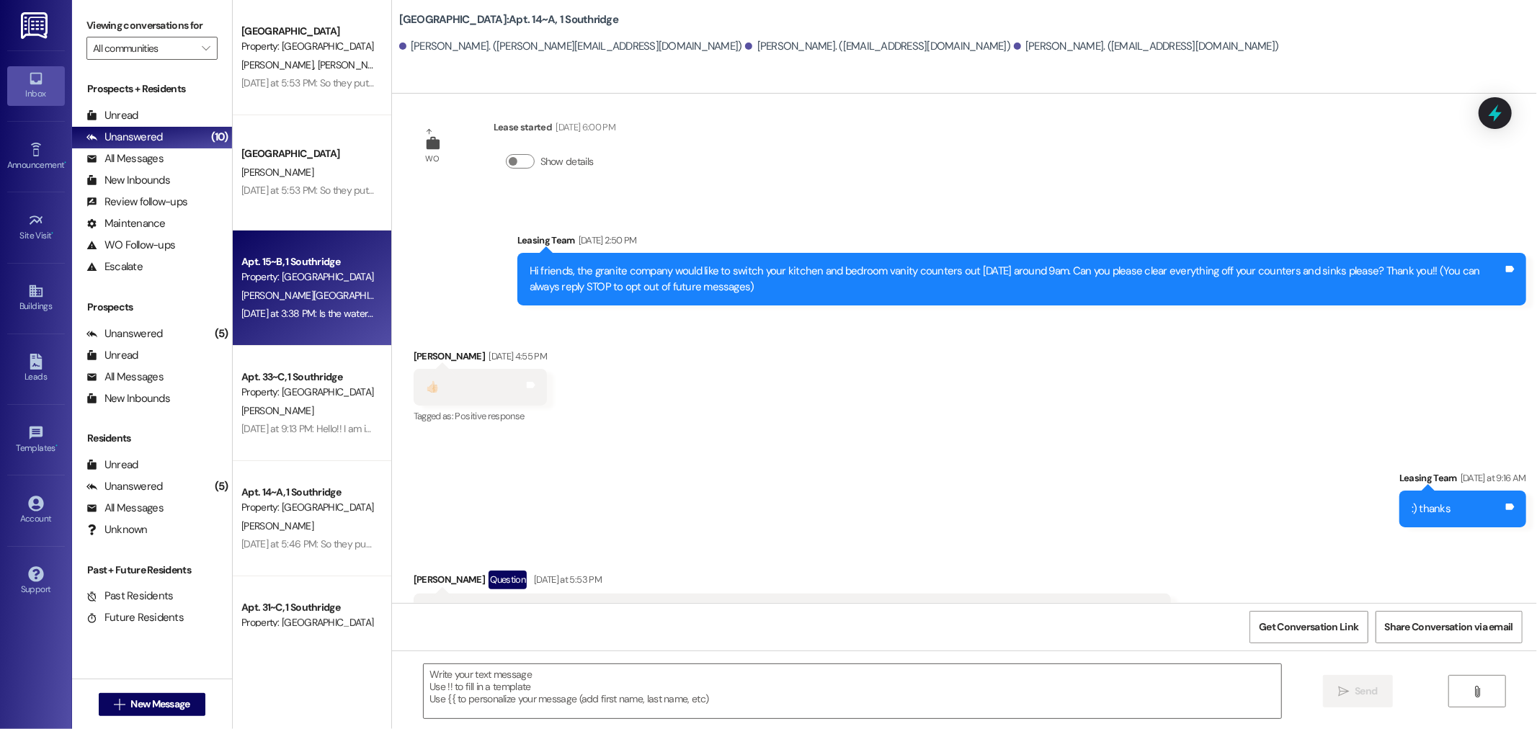
click at [298, 272] on div "Property: [GEOGRAPHIC_DATA]" at bounding box center [307, 277] width 133 height 15
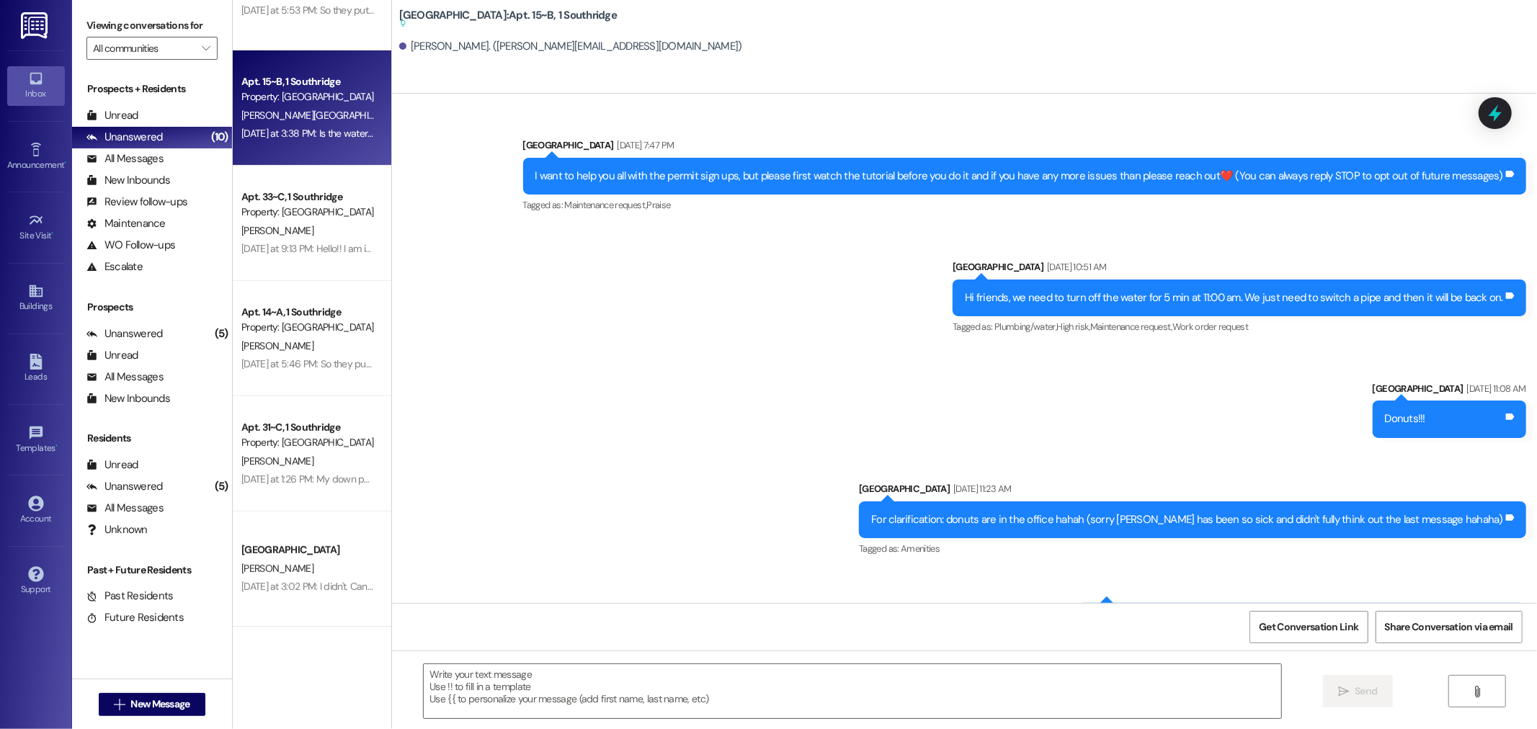
scroll to position [30739, 0]
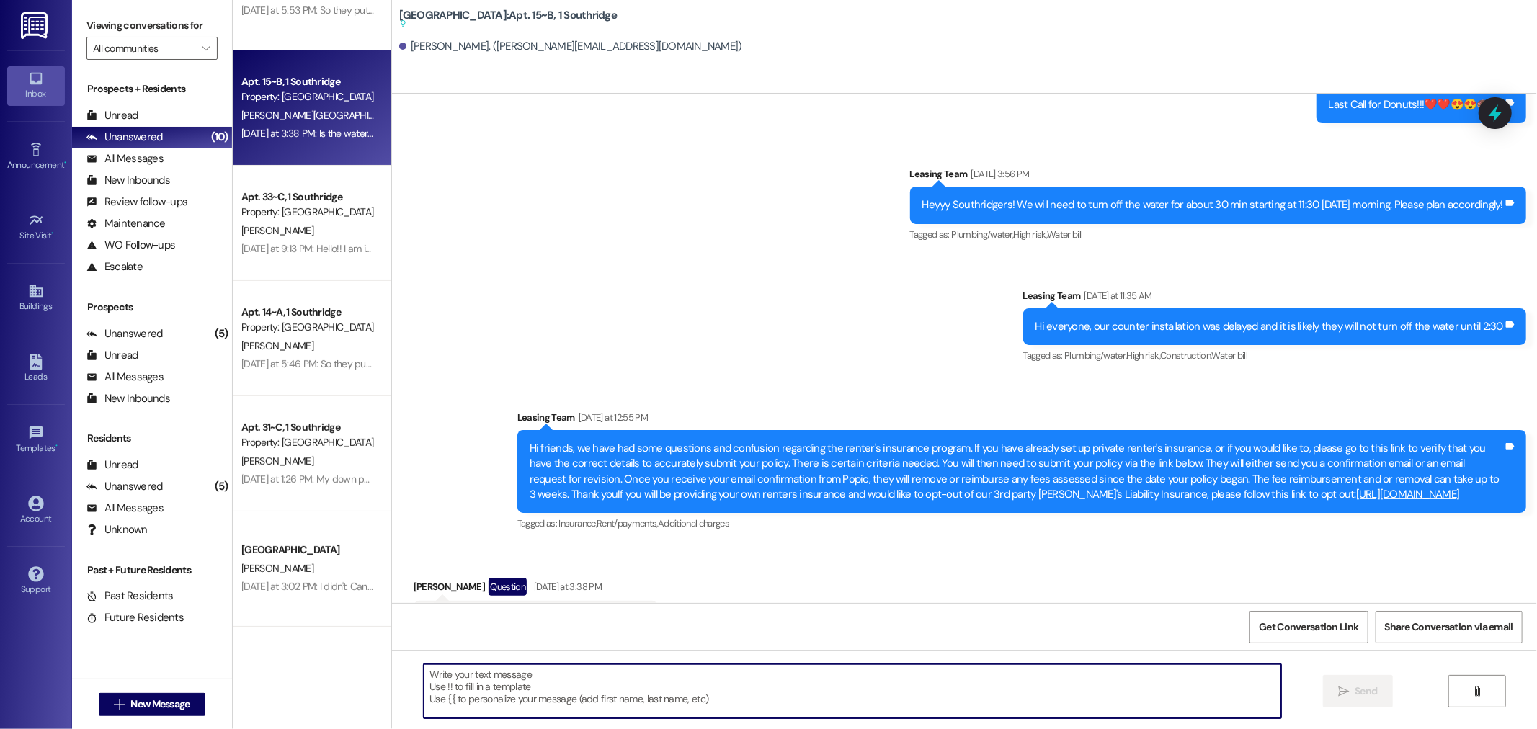
click at [550, 690] on textarea at bounding box center [853, 691] width 858 height 54
type textarea "Hi! I am so sorry that we didn't see this message!"
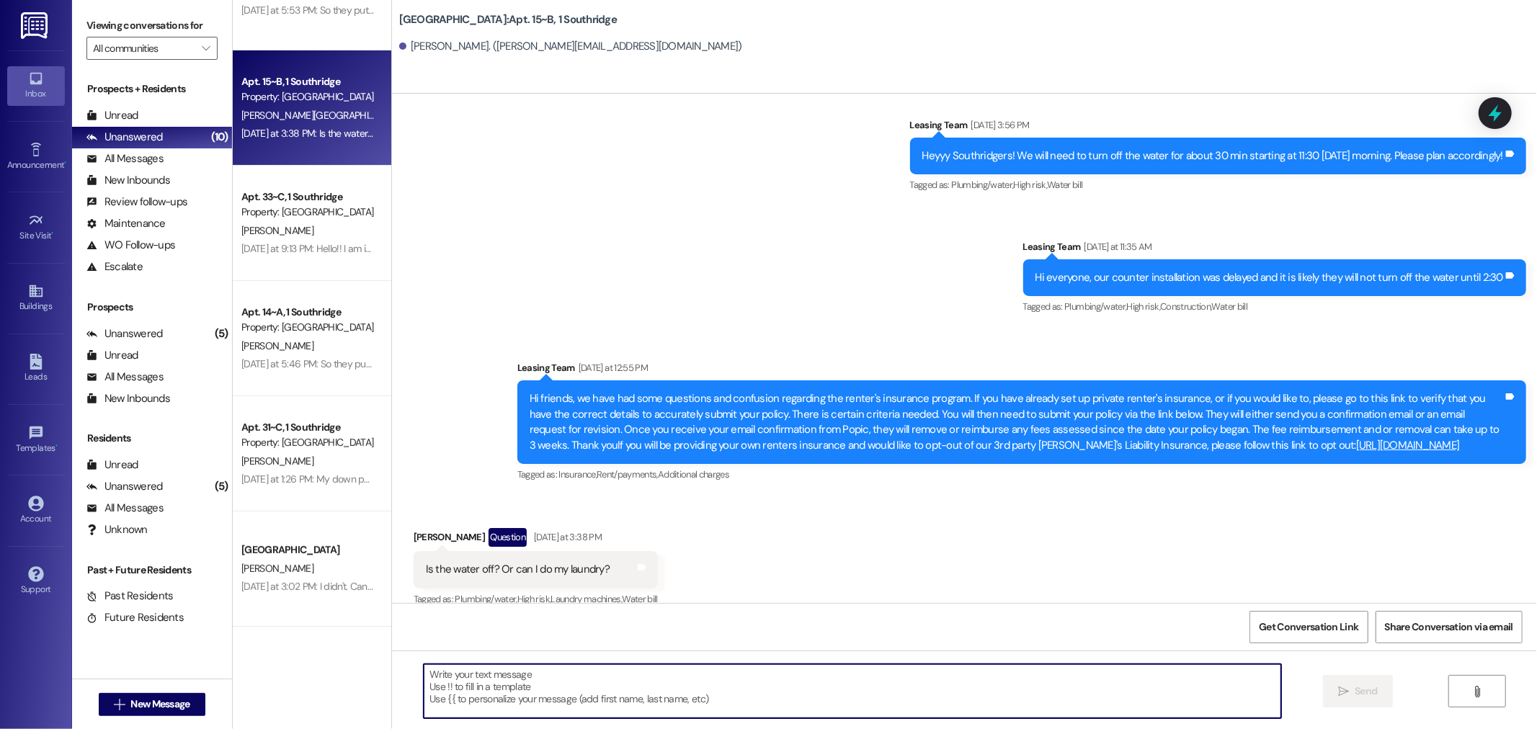
scroll to position [30803, 0]
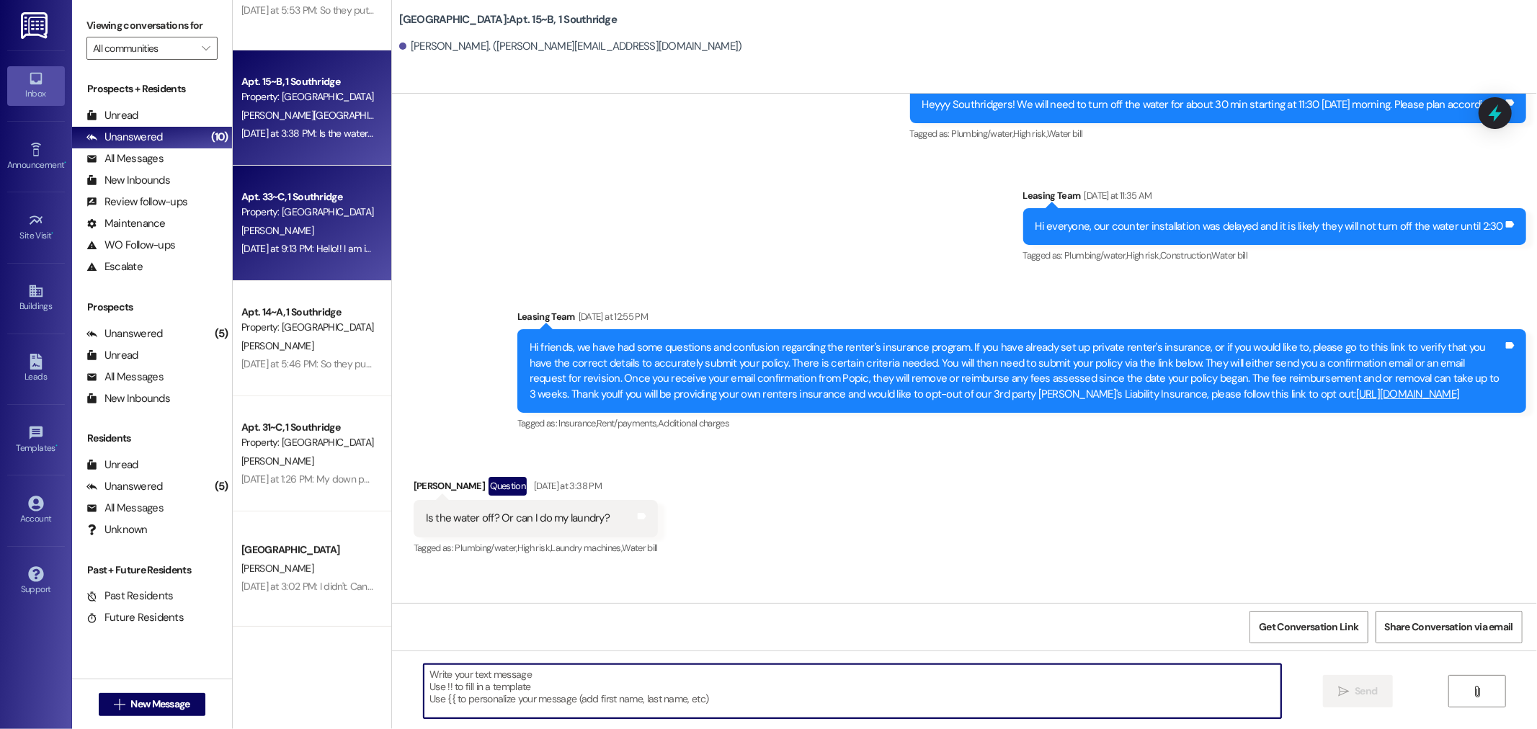
click at [326, 207] on div "Property: [GEOGRAPHIC_DATA]" at bounding box center [307, 212] width 133 height 15
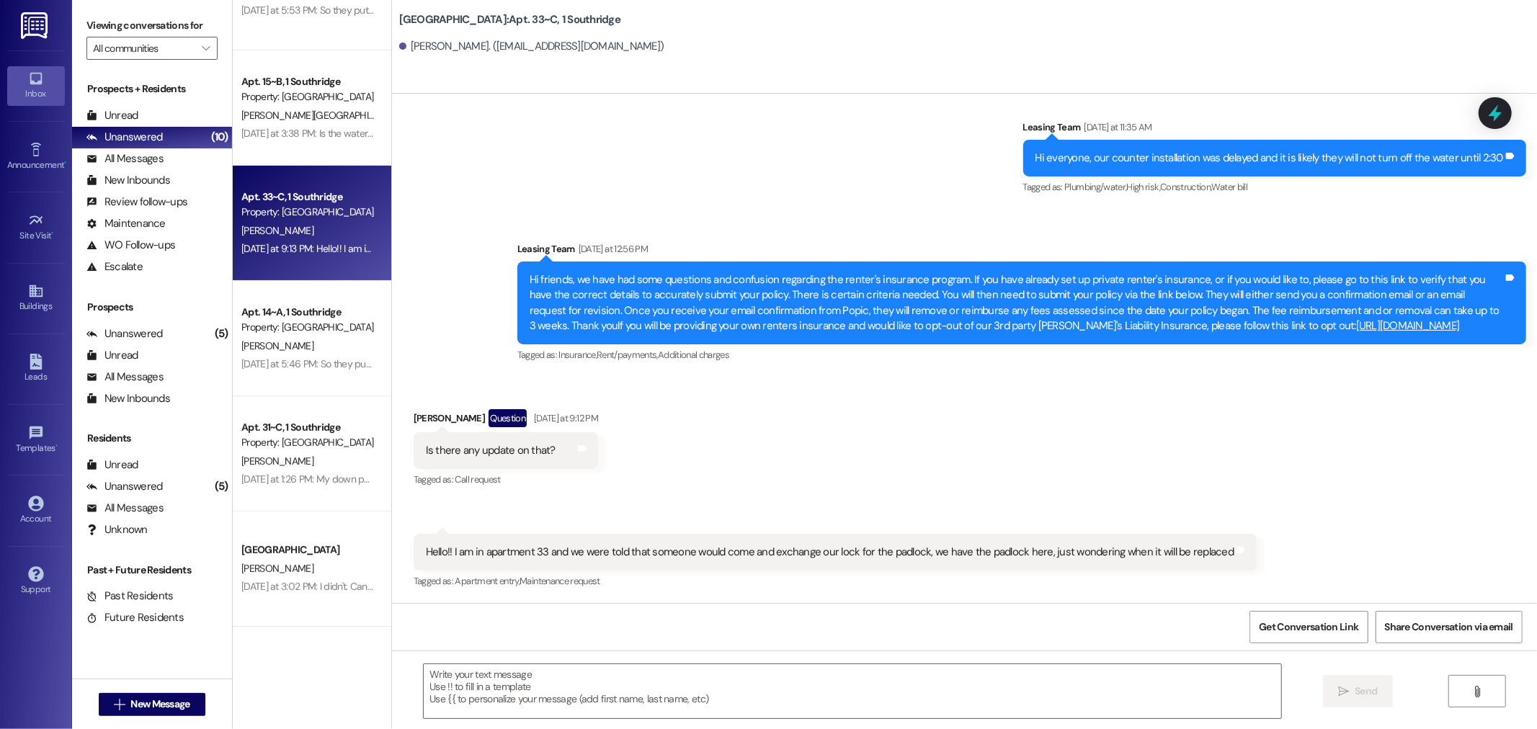
scroll to position [1502, 0]
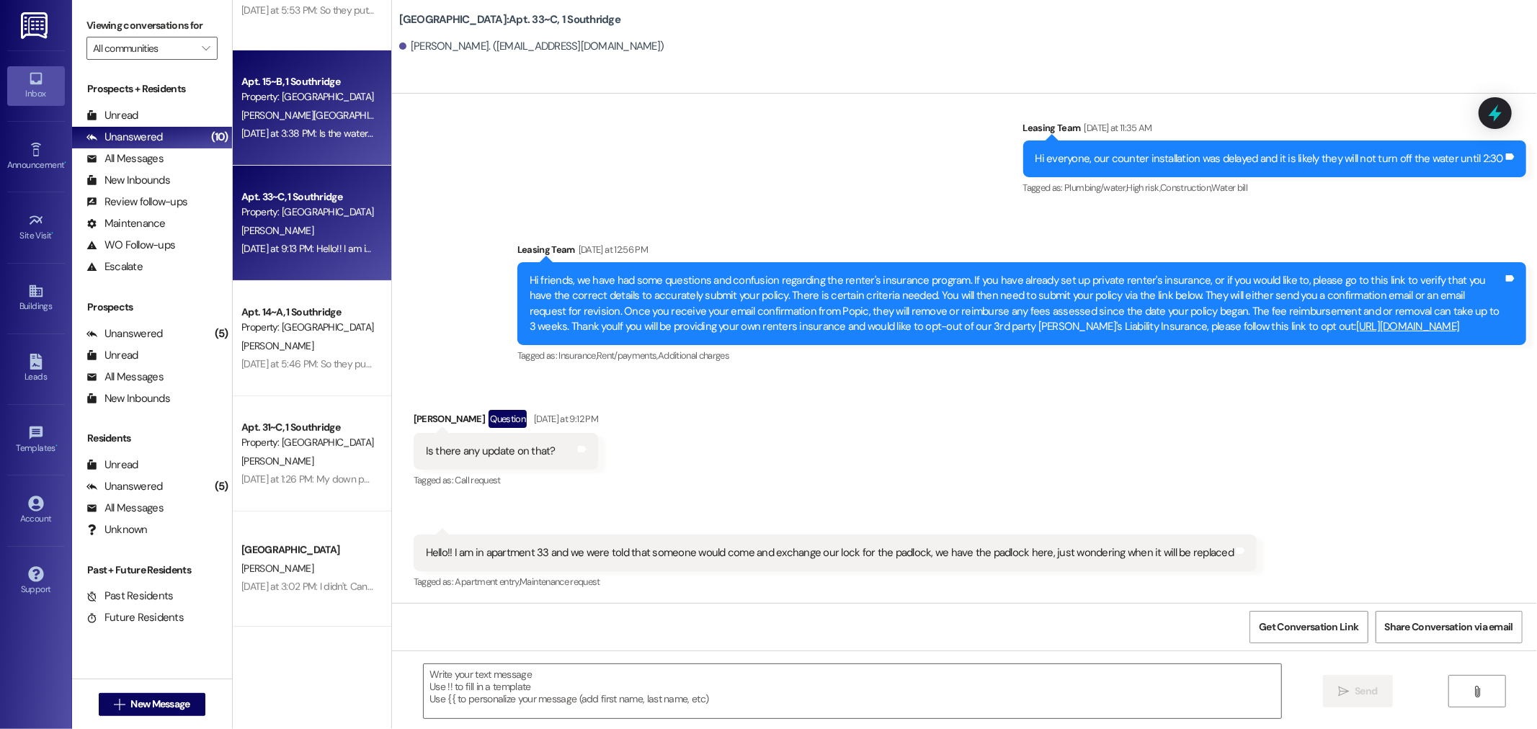
click at [249, 99] on div "Property: [GEOGRAPHIC_DATA]" at bounding box center [307, 96] width 133 height 15
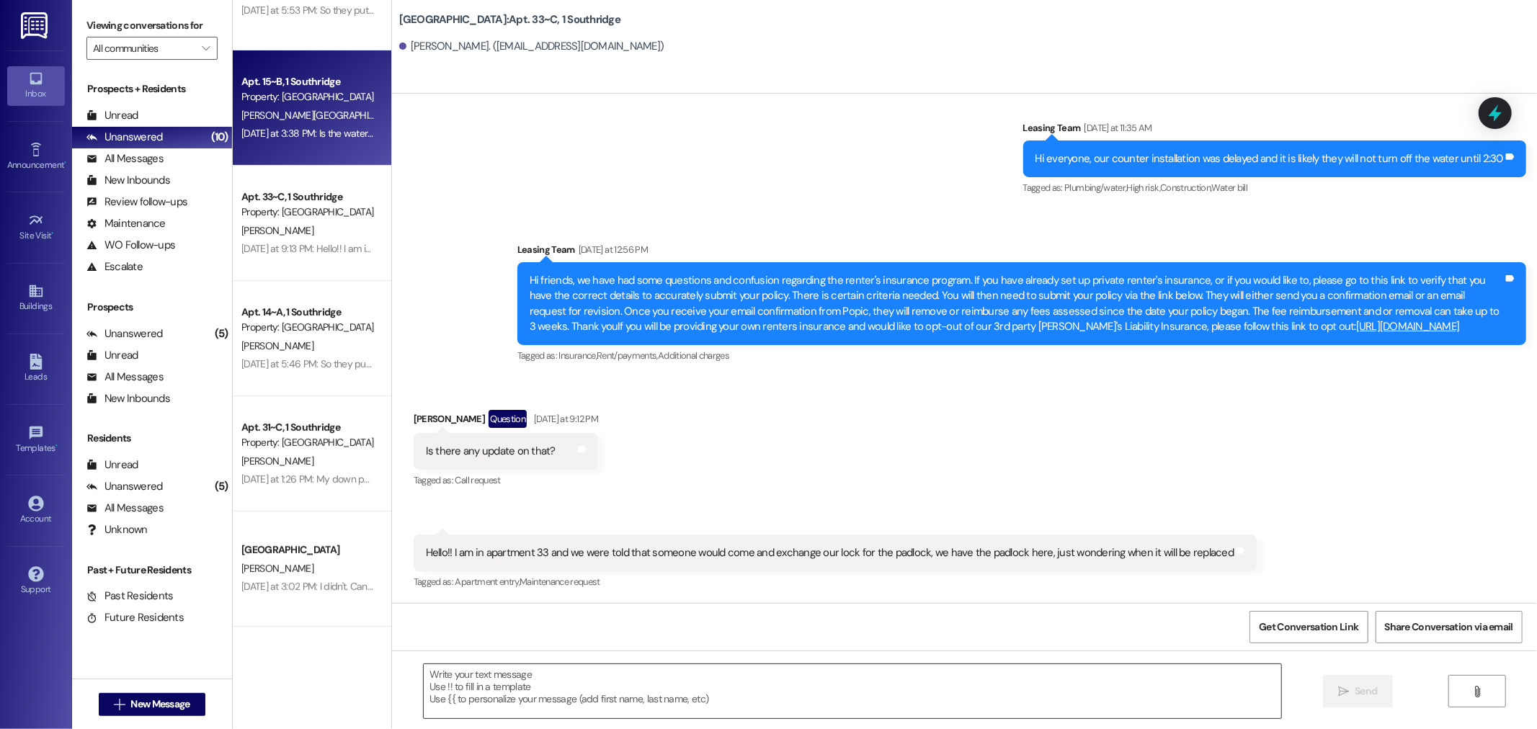
click at [598, 690] on textarea at bounding box center [853, 691] width 858 height 54
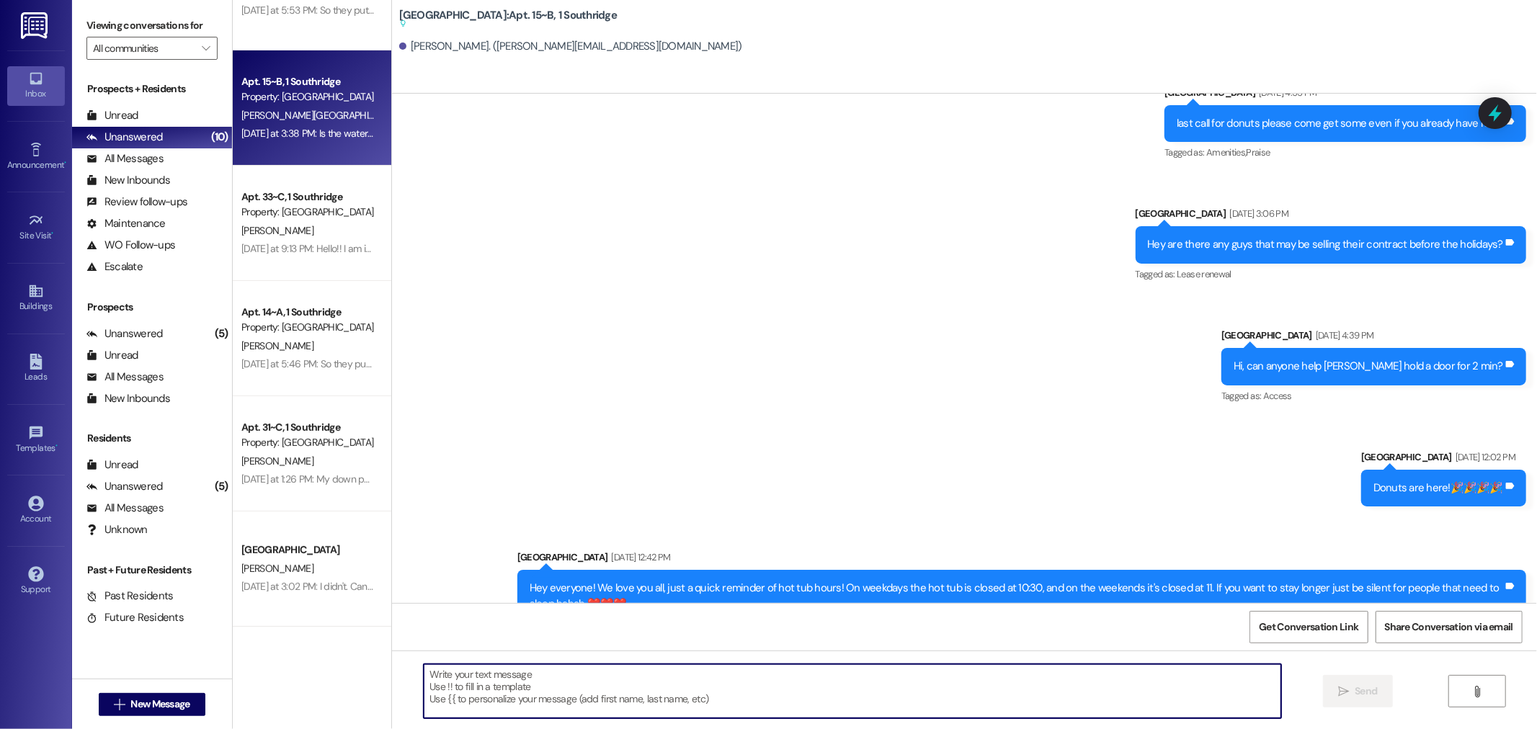
scroll to position [30739, 0]
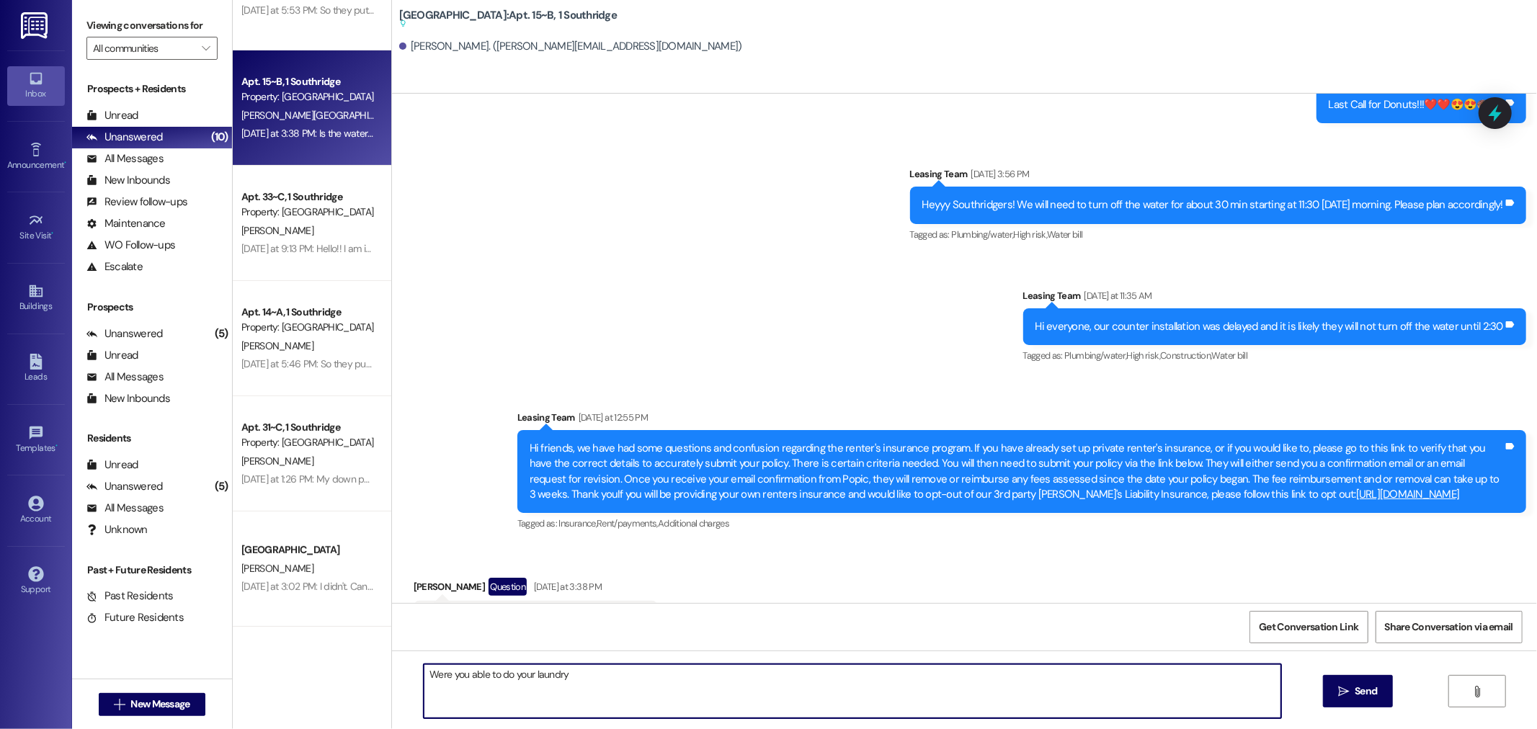
type textarea "Were you able to do your laundry?"
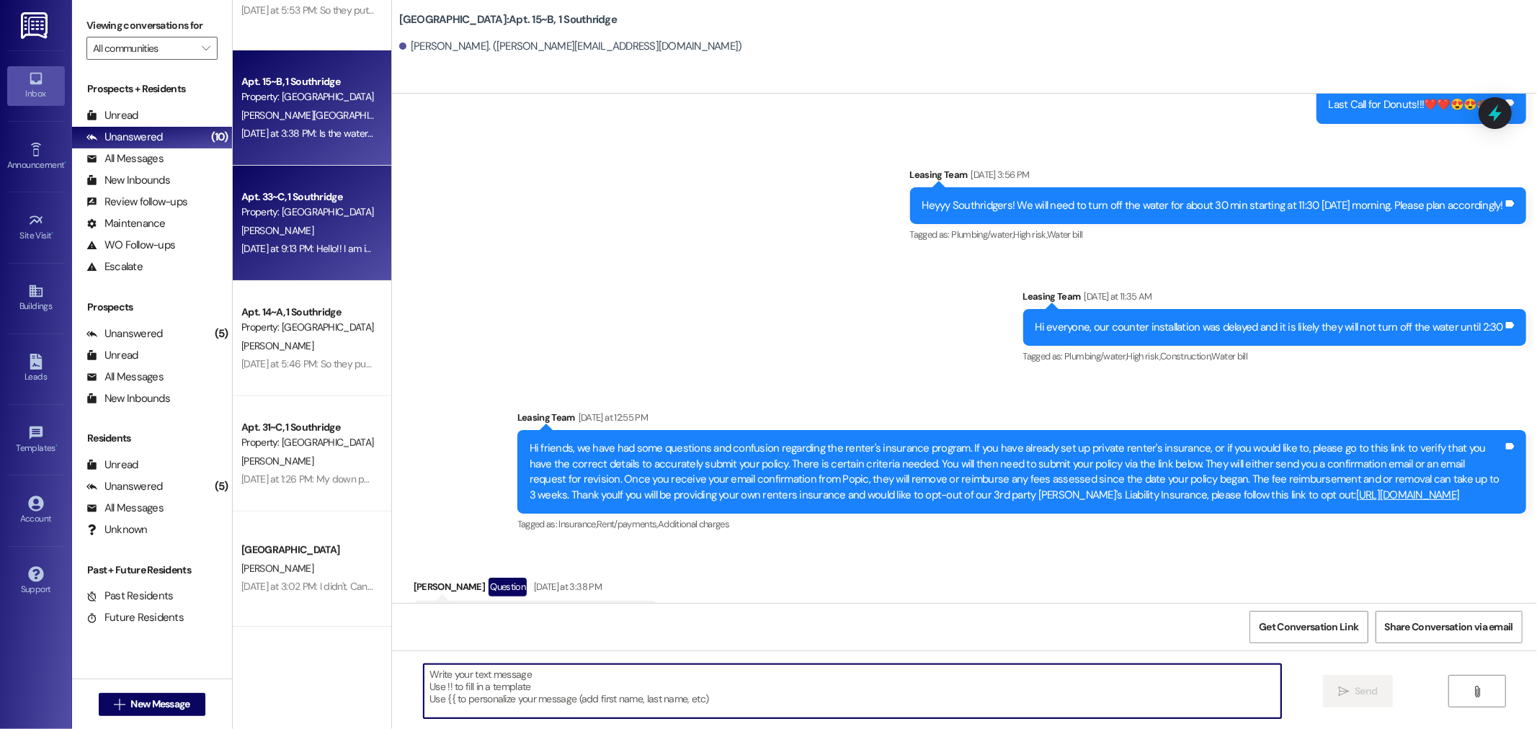
click at [277, 190] on div "Apt. 33~C, 1 Southridge" at bounding box center [307, 197] width 133 height 15
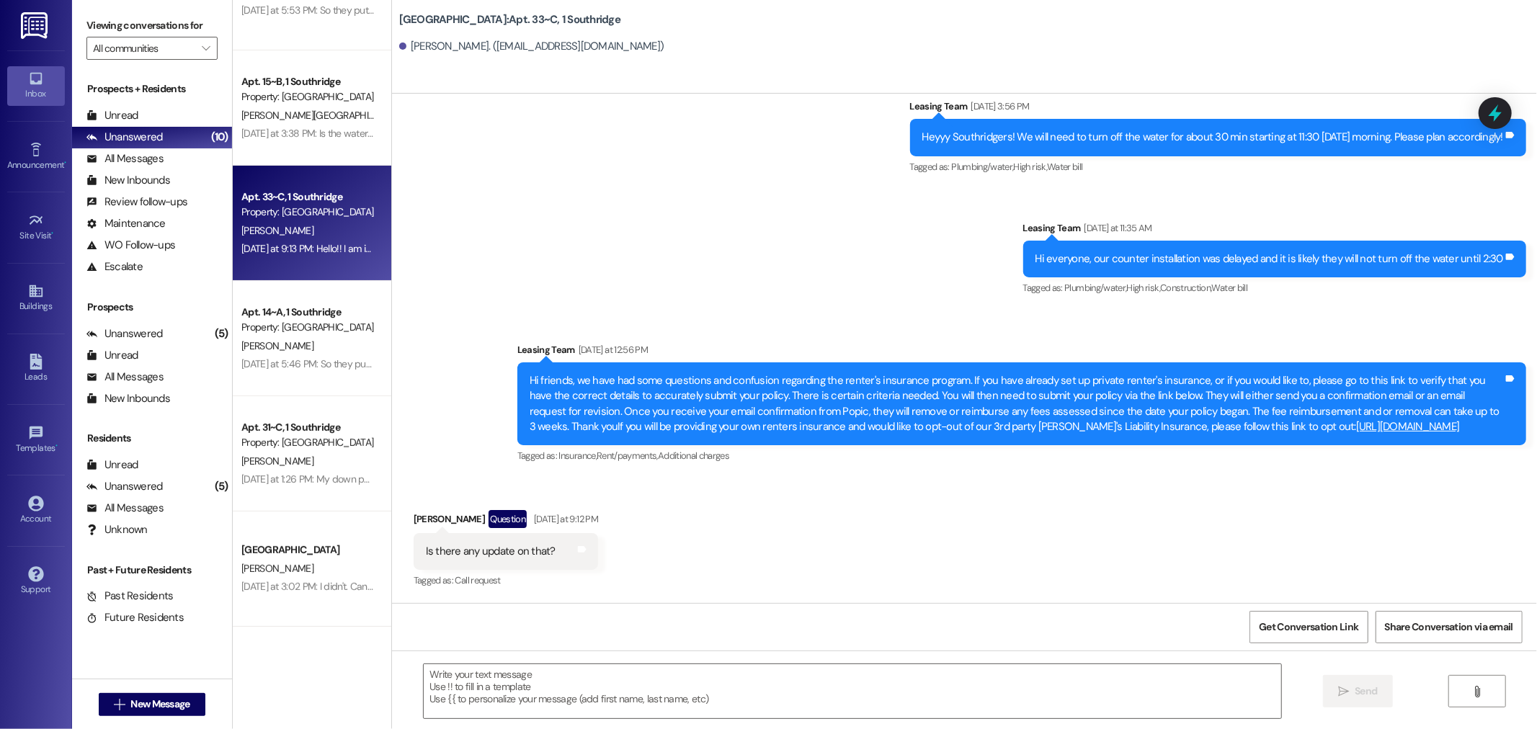
scroll to position [1502, 0]
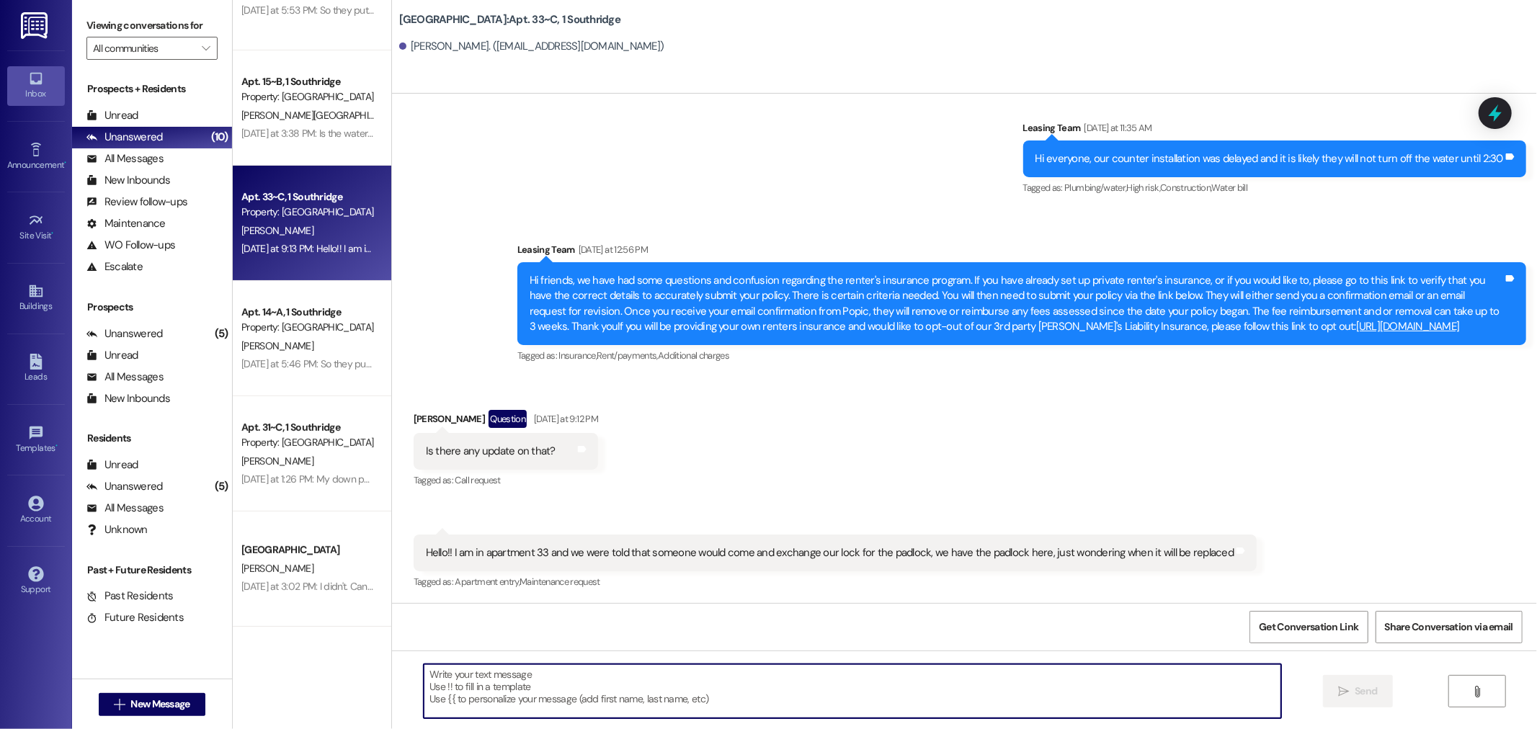
click at [784, 675] on textarea at bounding box center [853, 691] width 858 height 54
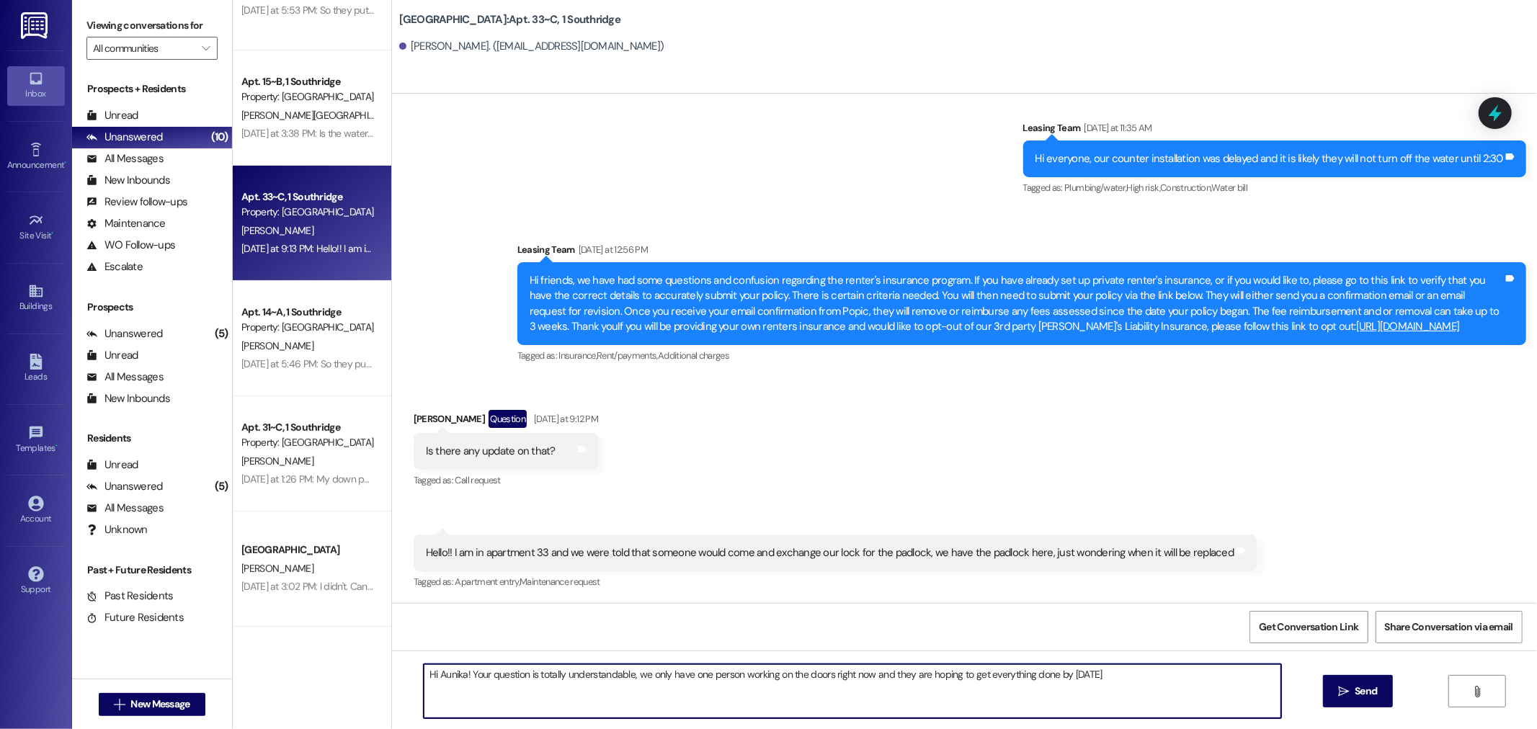
type textarea "Hi Aunika! Your question is totally understandable, we only have one person wor…"
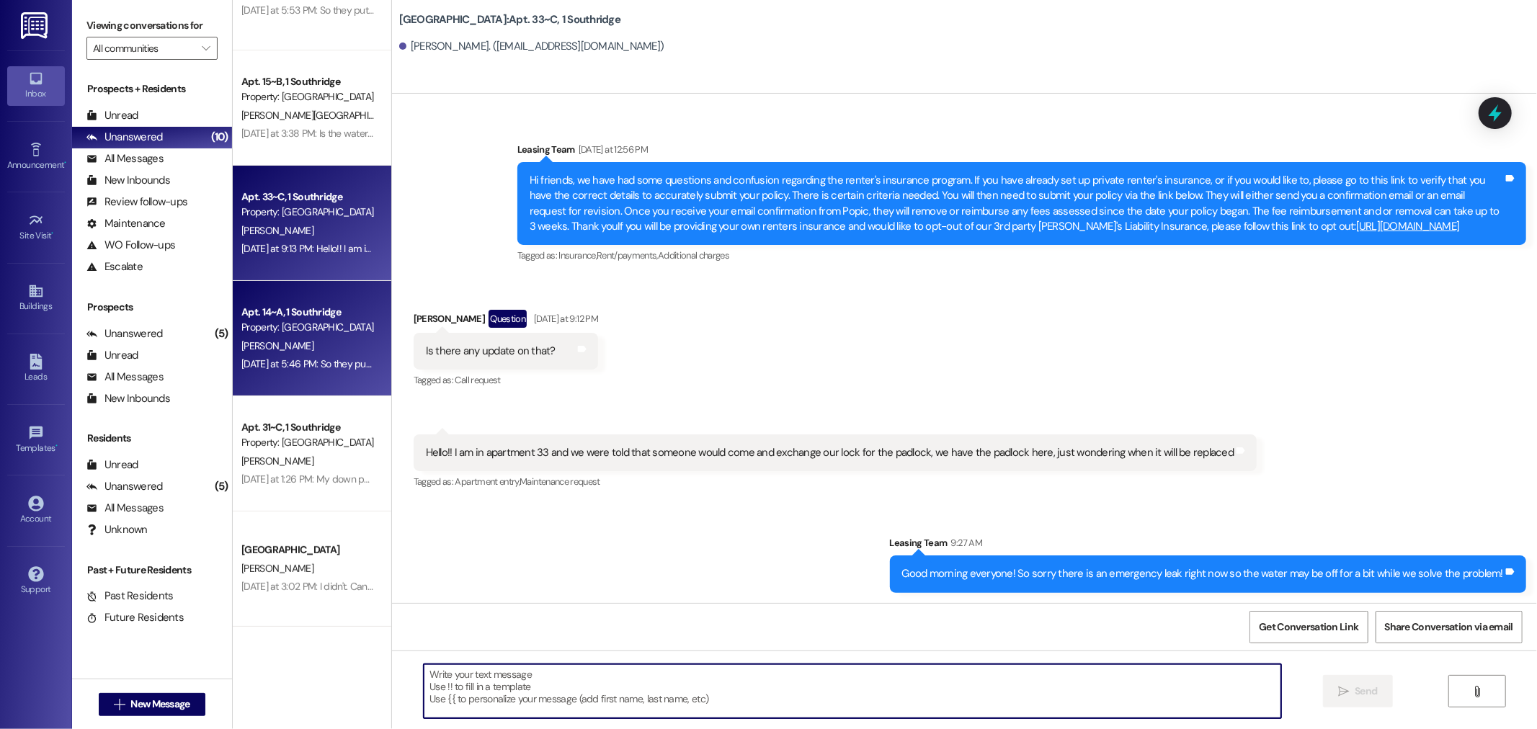
click at [321, 326] on div "Property: [GEOGRAPHIC_DATA]" at bounding box center [307, 327] width 133 height 15
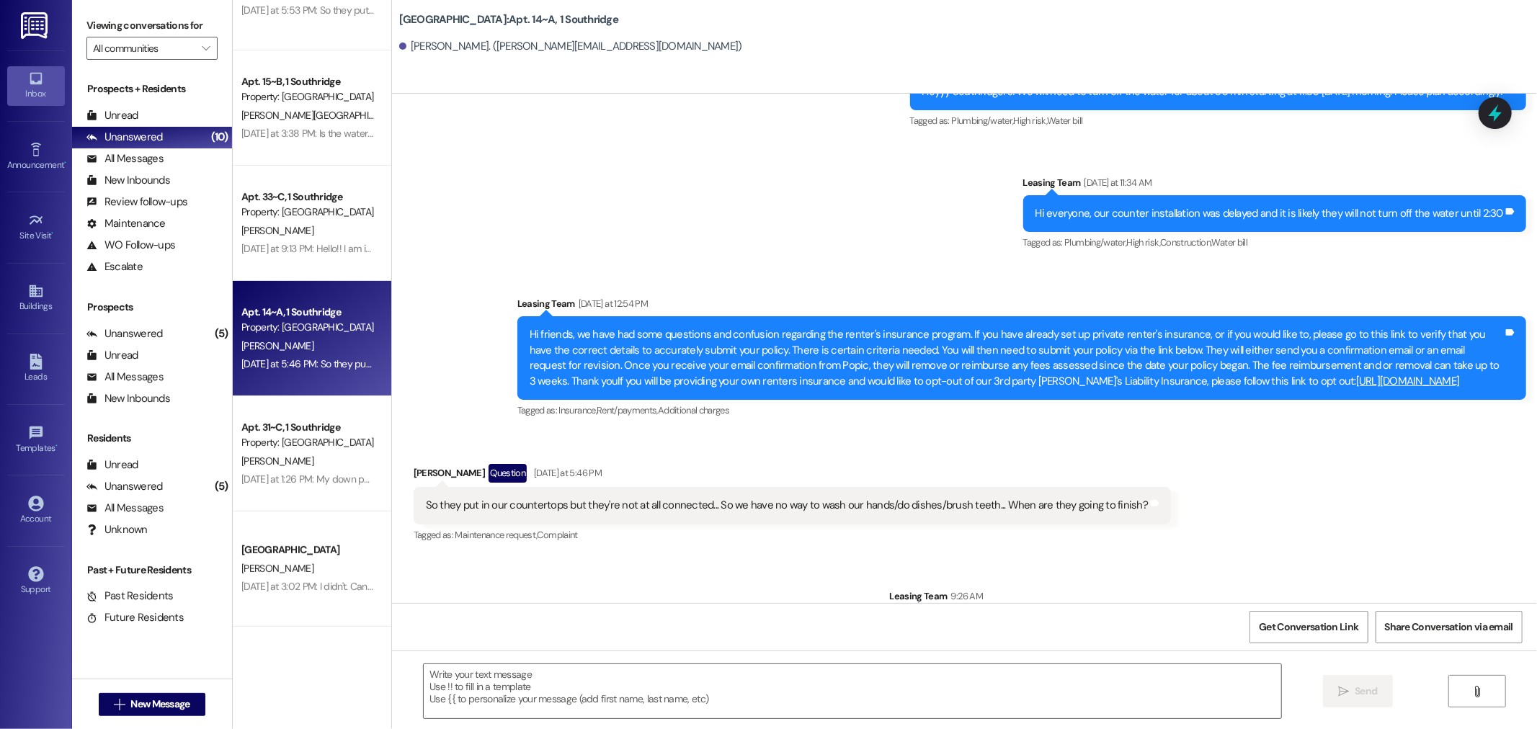
scroll to position [3951, 0]
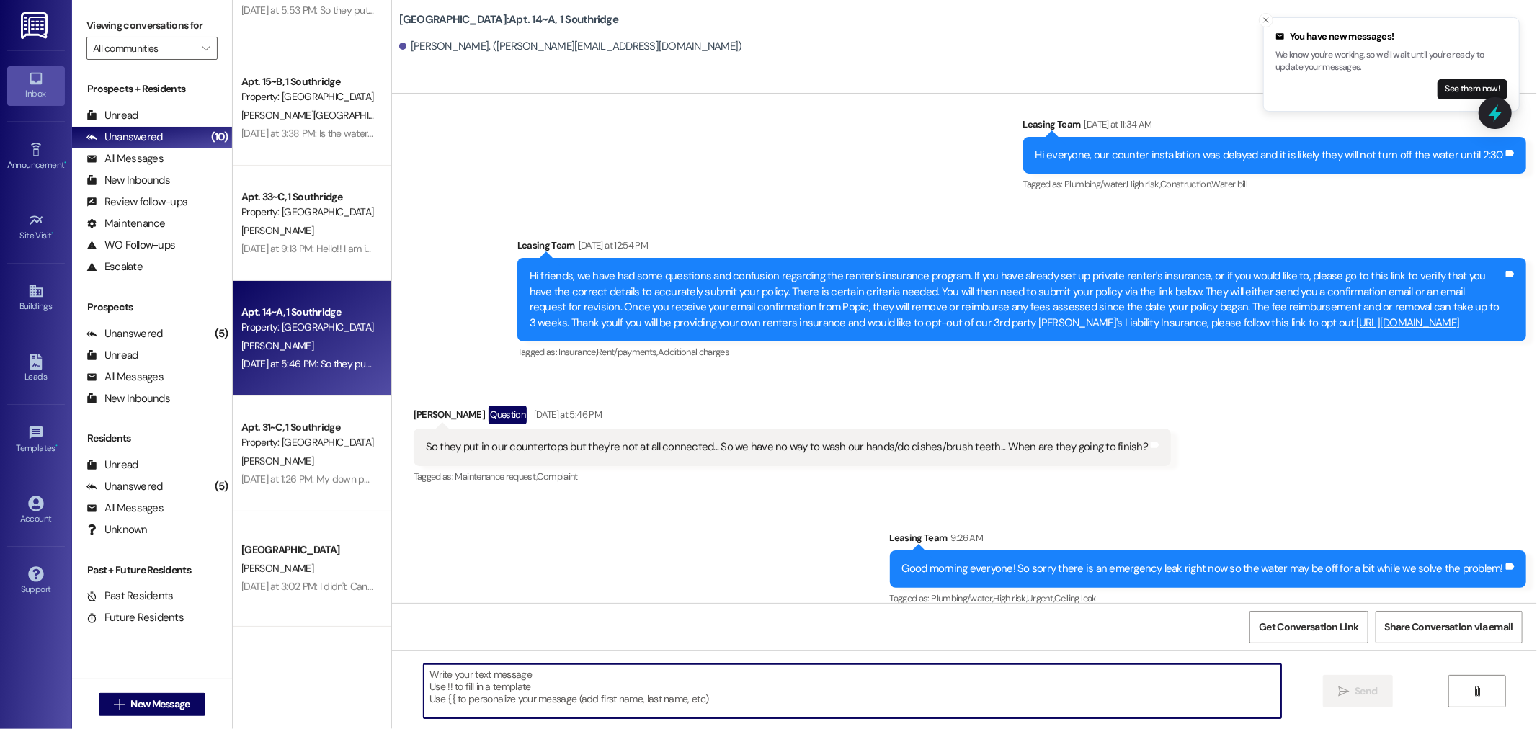
click at [762, 682] on textarea at bounding box center [853, 691] width 858 height 54
type textarea "H"
type textarea "-"
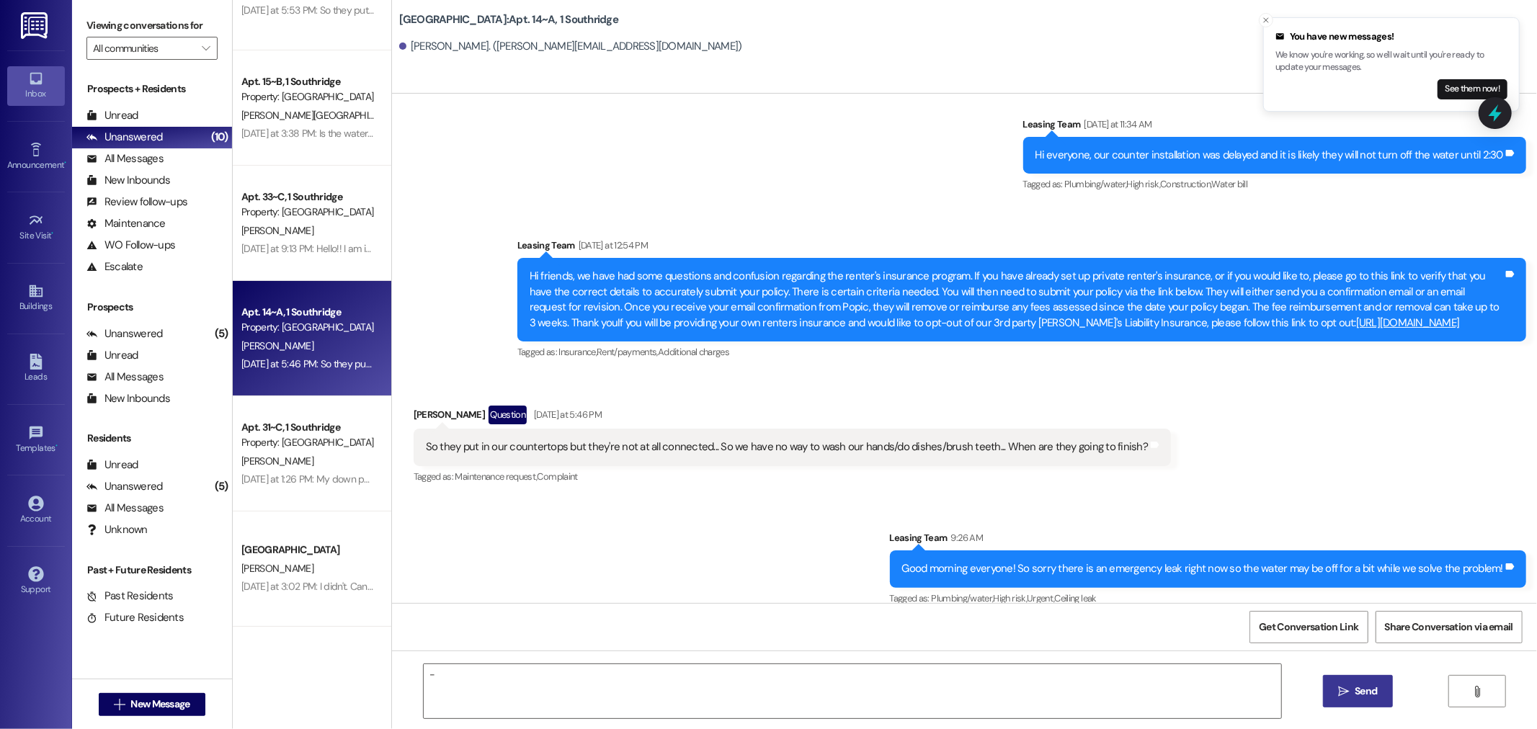
click at [1359, 678] on button " Send" at bounding box center [1358, 691] width 70 height 32
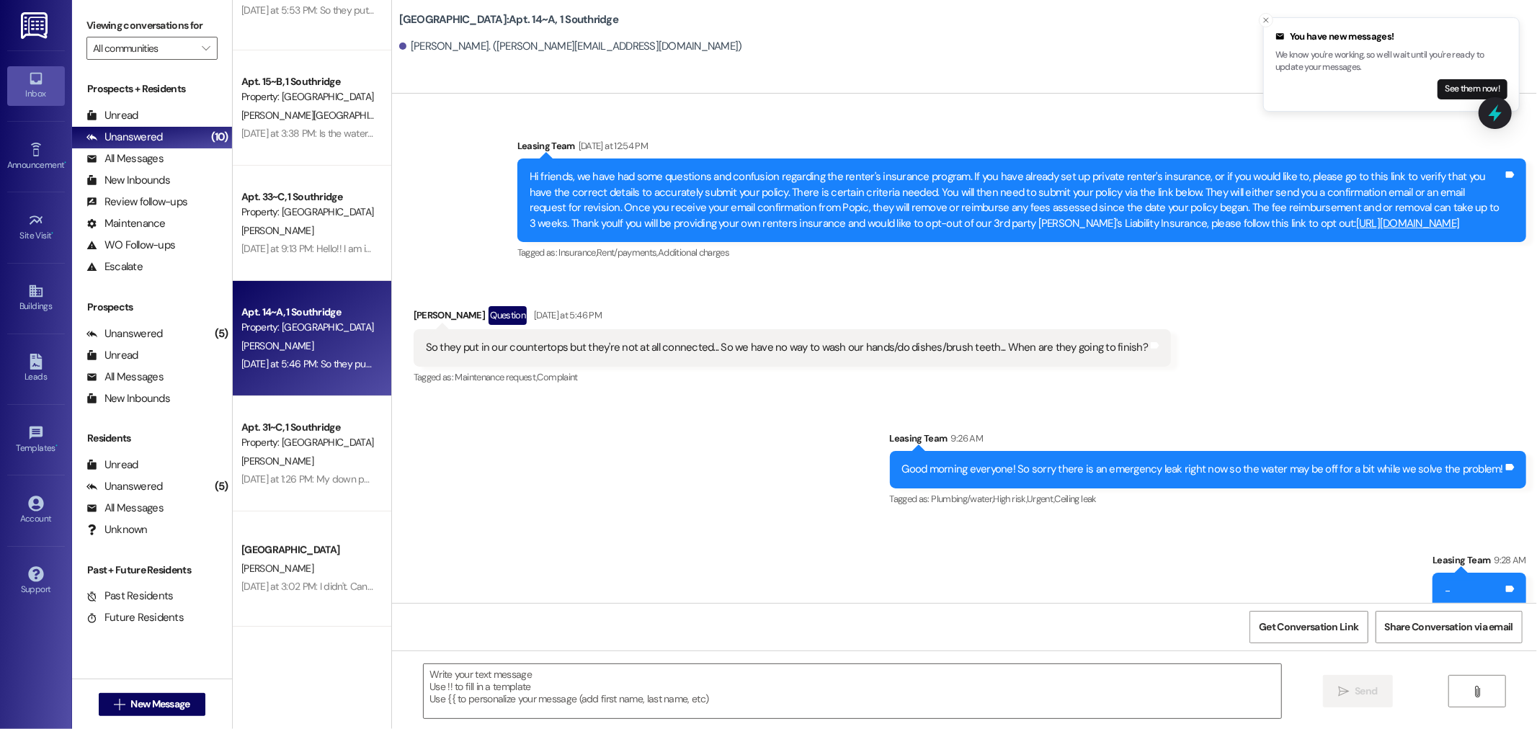
scroll to position [4052, 0]
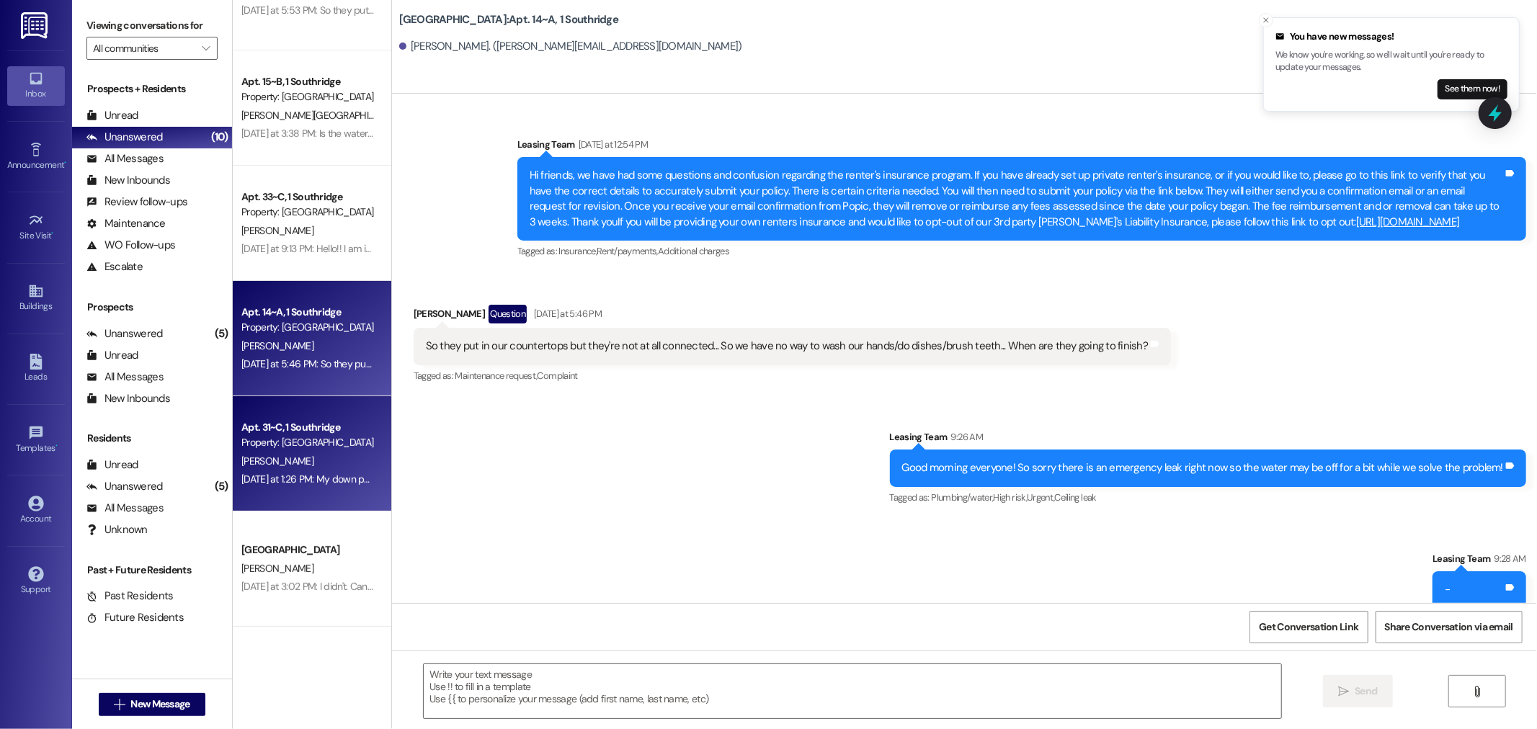
click at [329, 435] on div "Apt. 31~C, 1 Southridge" at bounding box center [307, 427] width 133 height 15
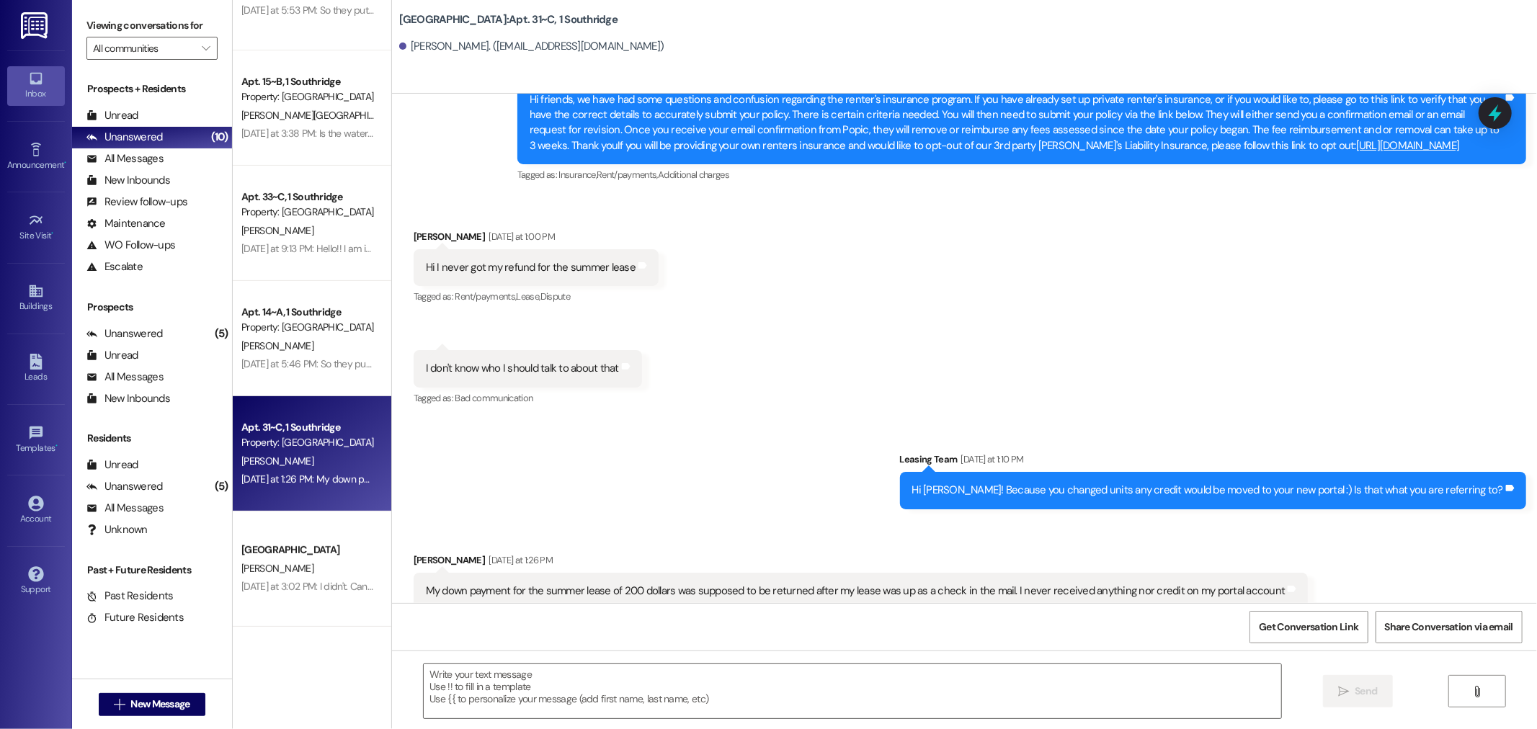
scroll to position [16085, 0]
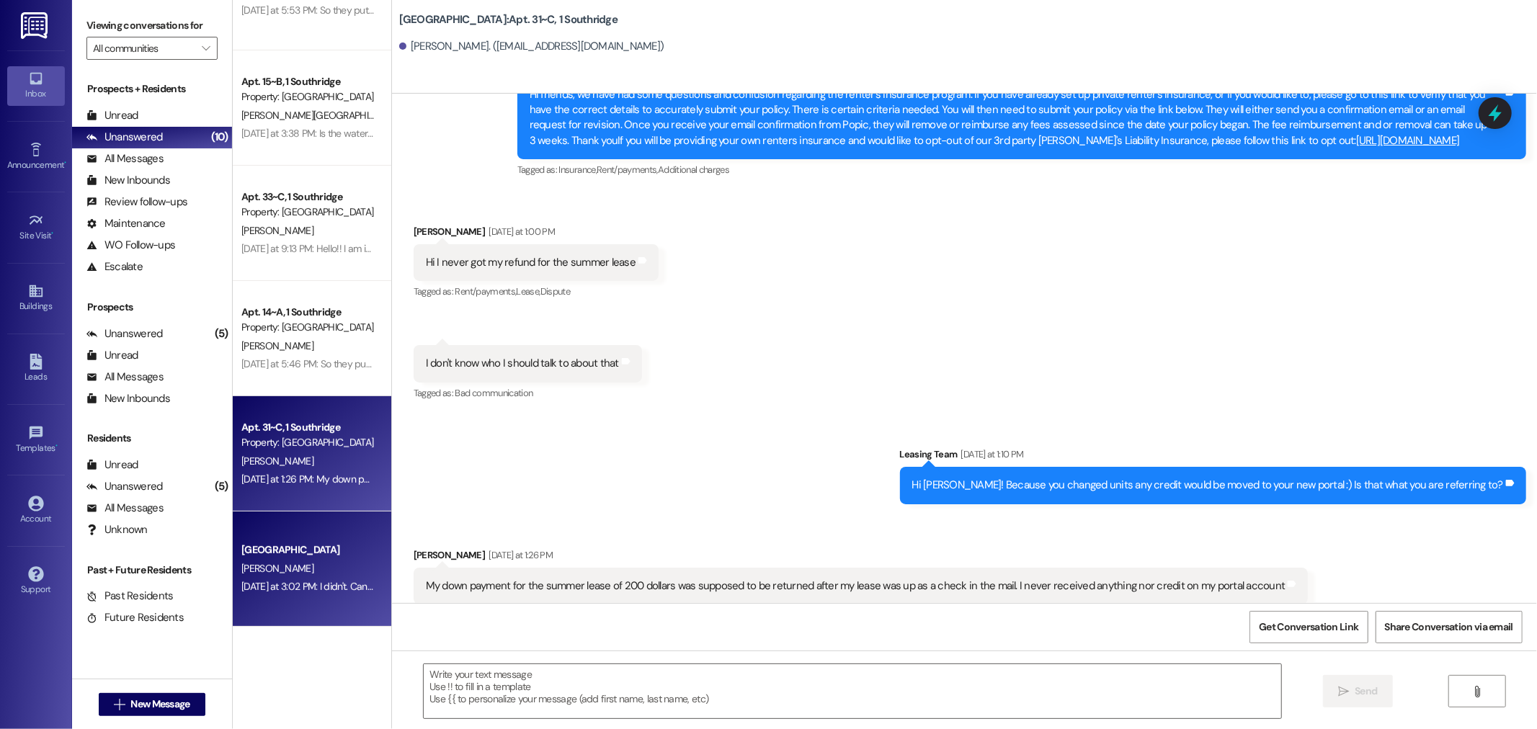
click at [321, 563] on div "C. Harmon" at bounding box center [308, 569] width 136 height 18
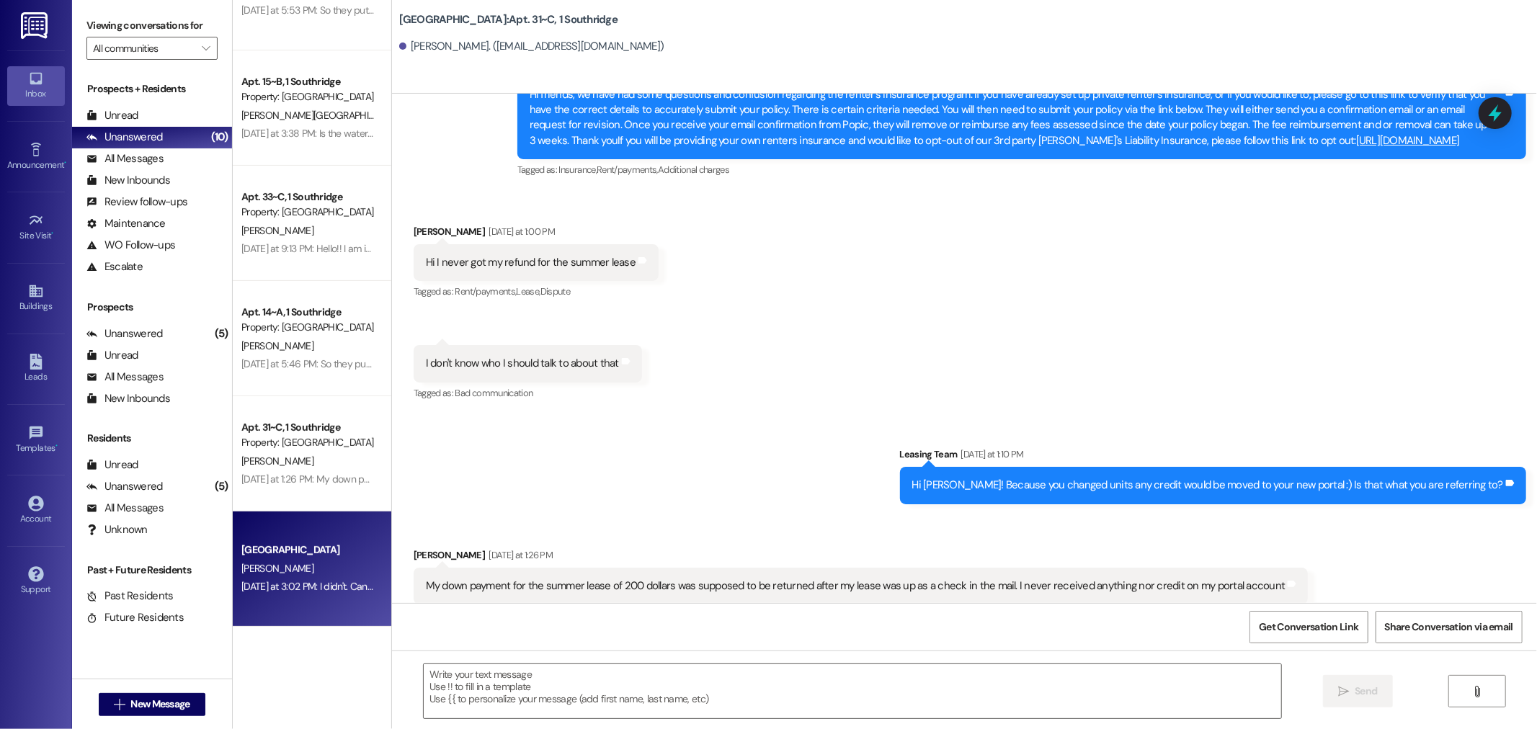
scroll to position [125, 0]
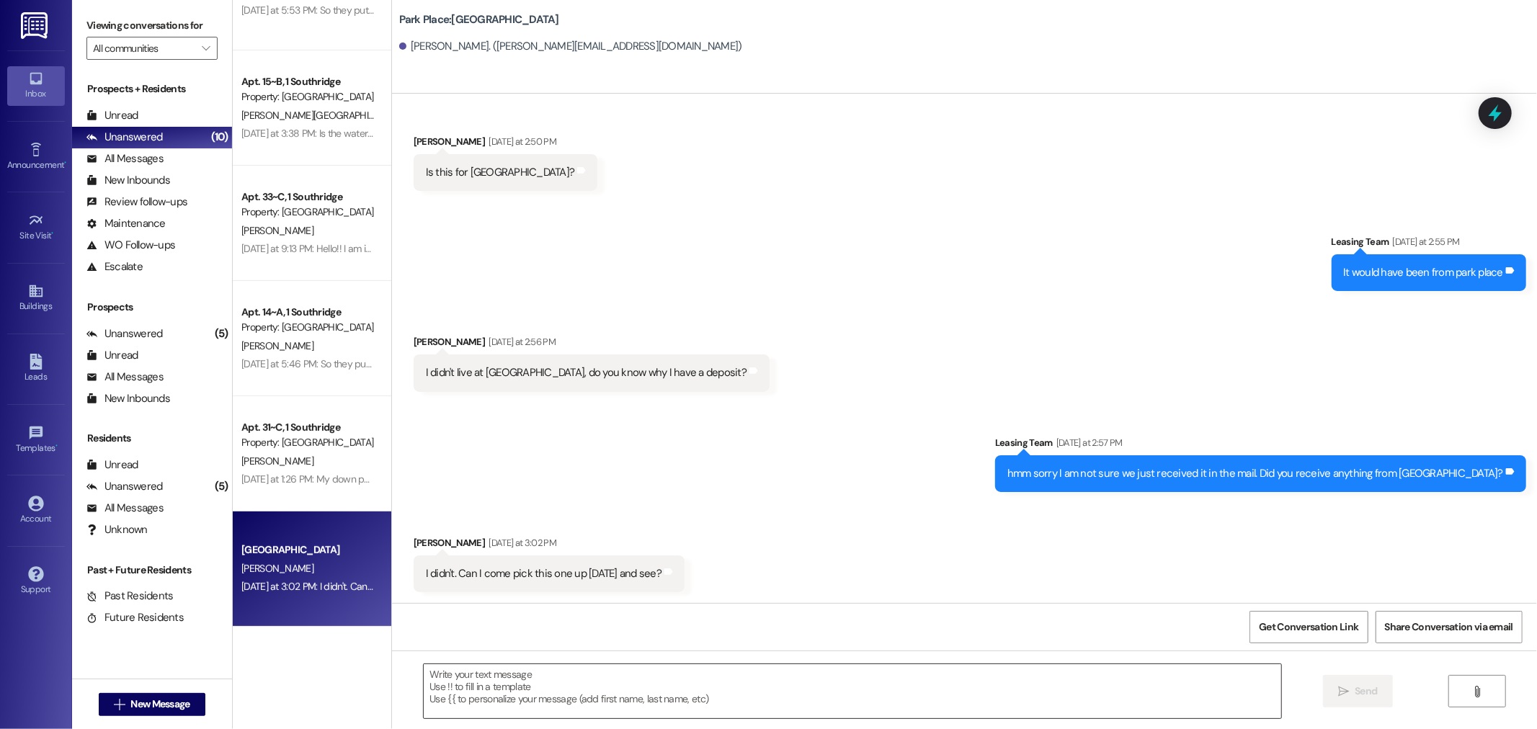
click at [637, 682] on textarea at bounding box center [853, 691] width 858 height 54
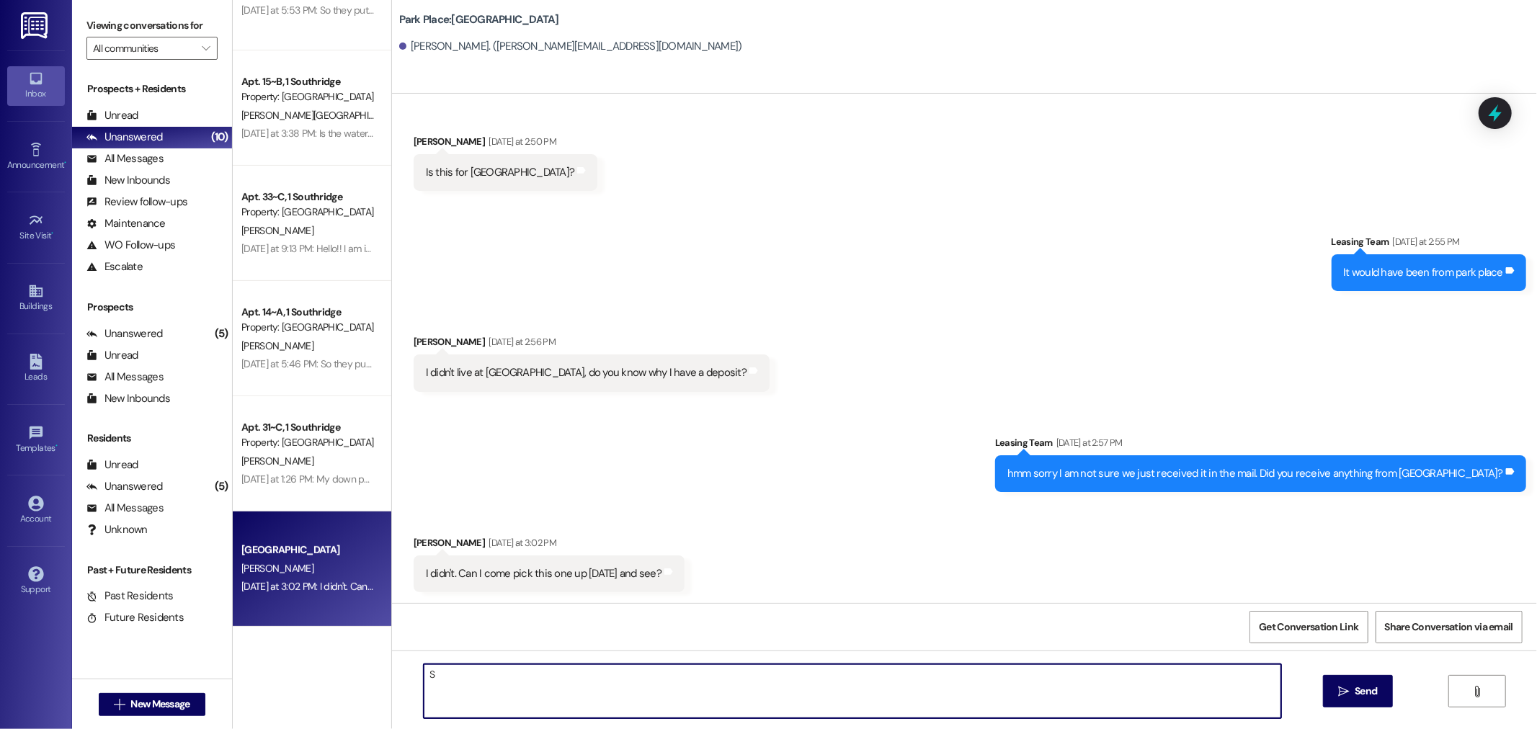
type textarea "S"
type textarea "For sure! If you would like to come in today!"
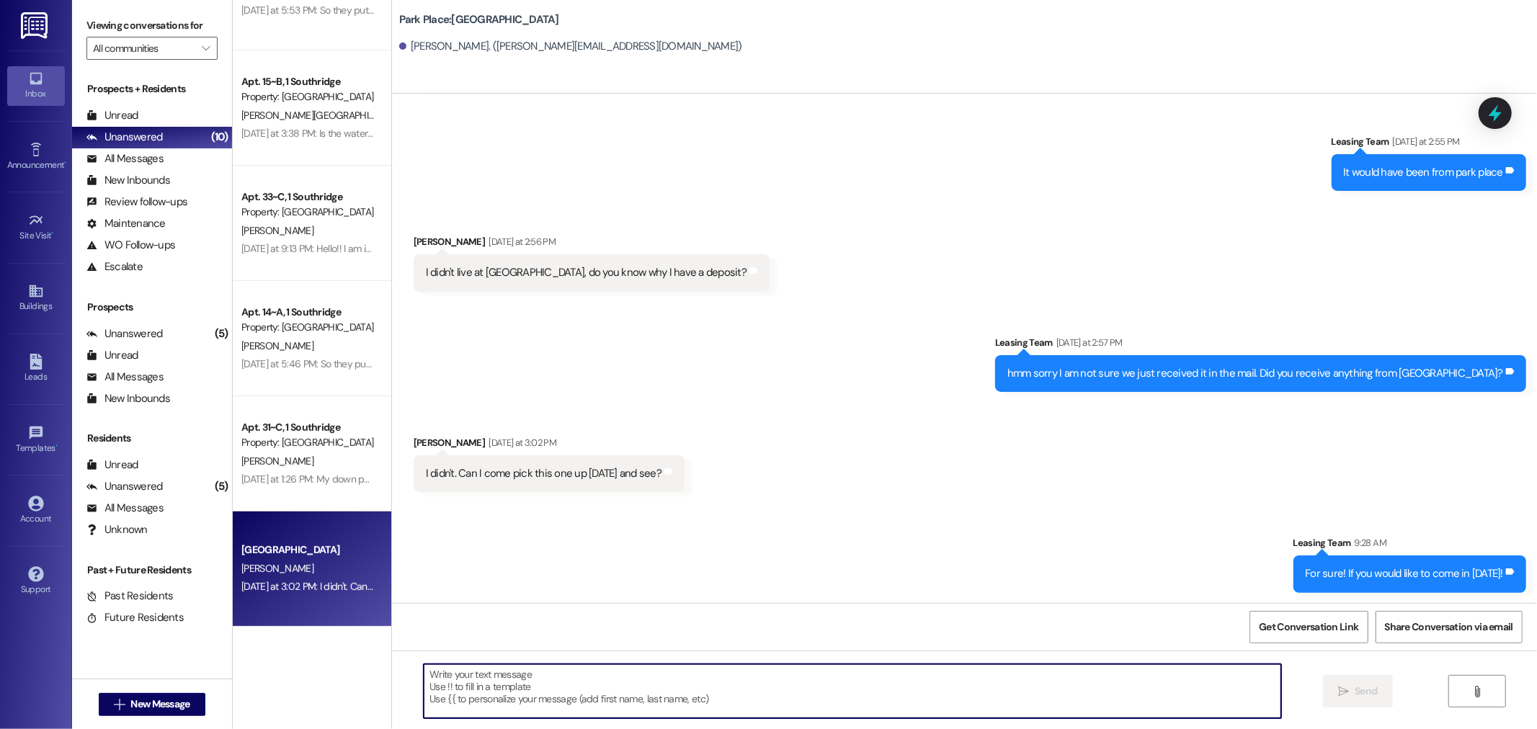
scroll to position [226, 0]
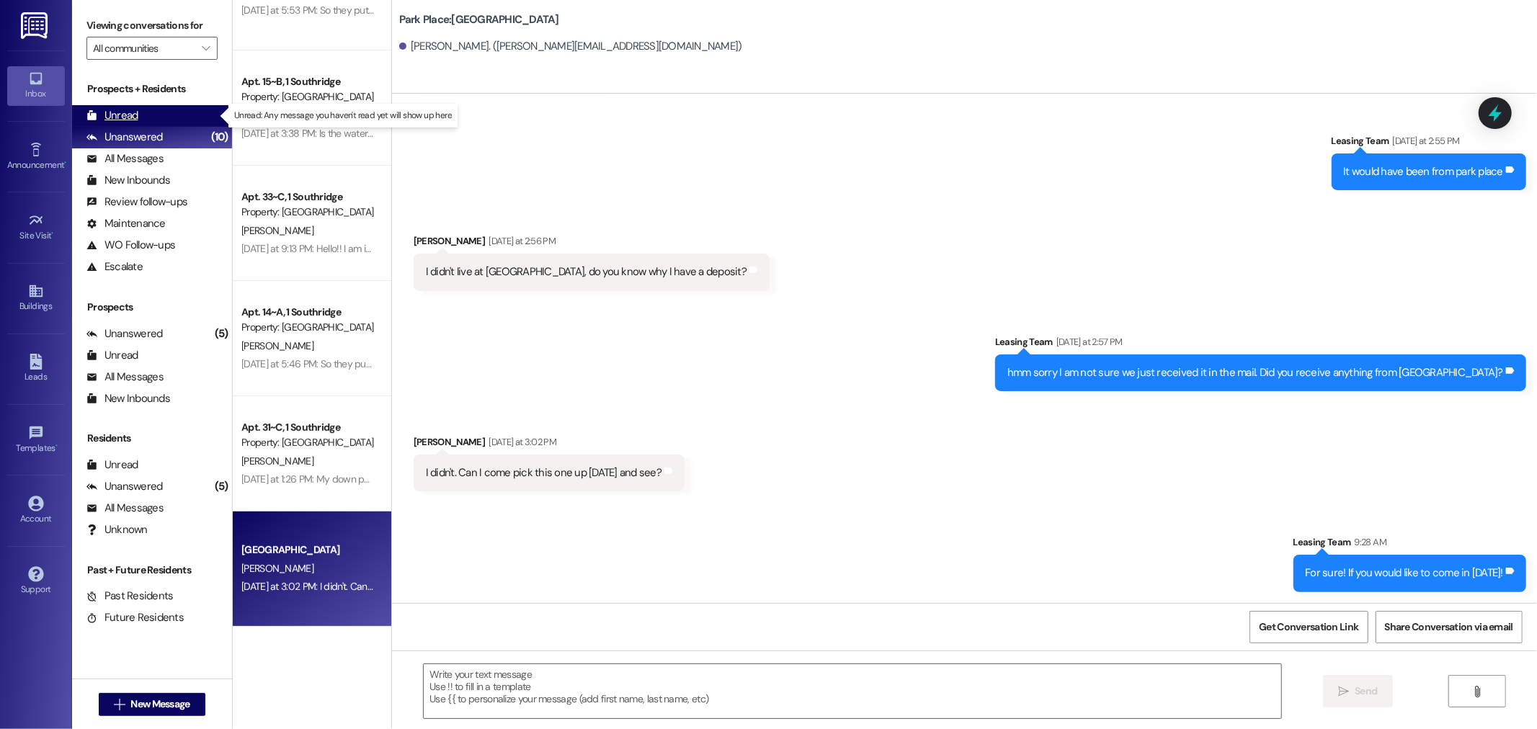
click at [142, 117] on div "Unread (0)" at bounding box center [152, 116] width 160 height 22
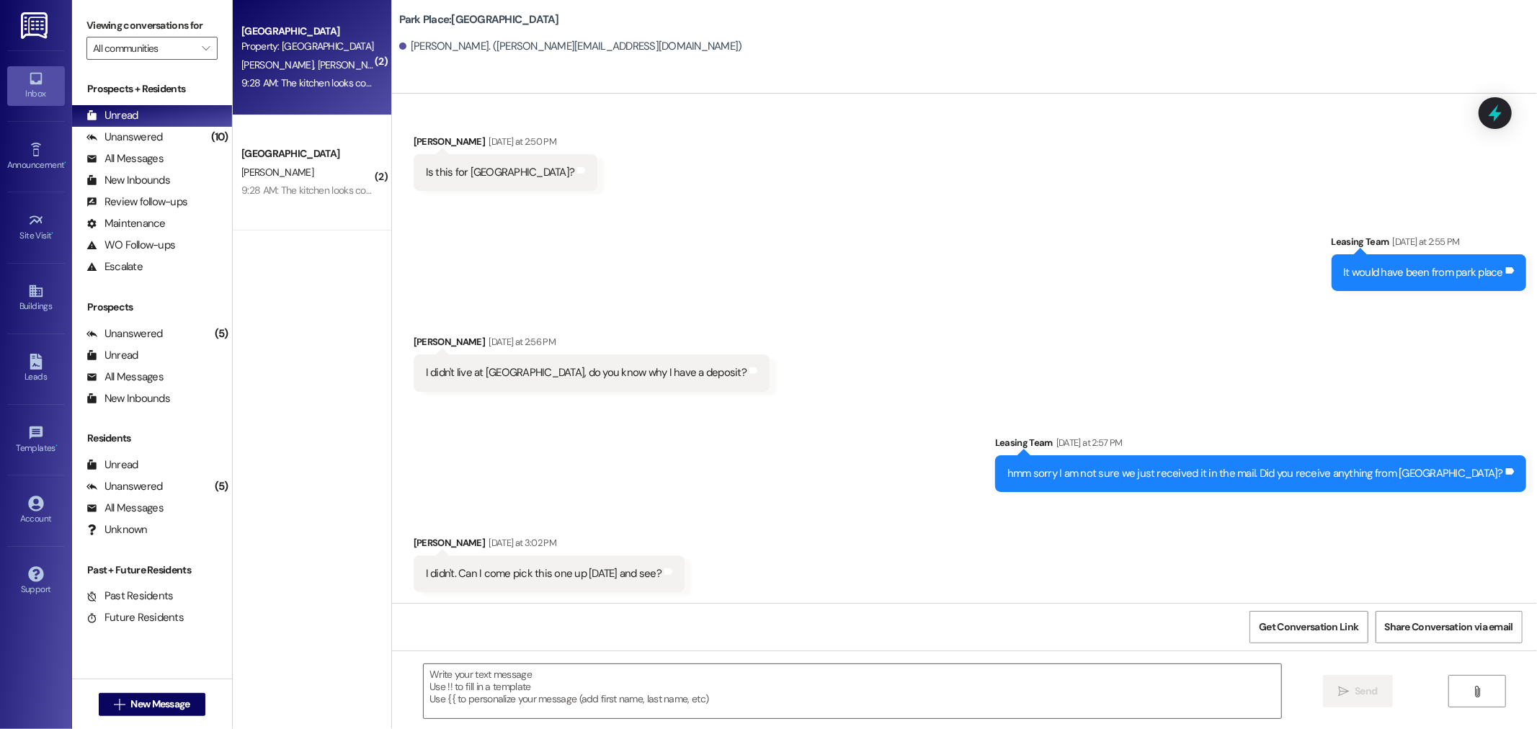
click at [272, 104] on div "Southridge Prospect Property: Southridge S. Peless T. Ryan 9:28 AM: The kitchen…" at bounding box center [312, 57] width 159 height 115
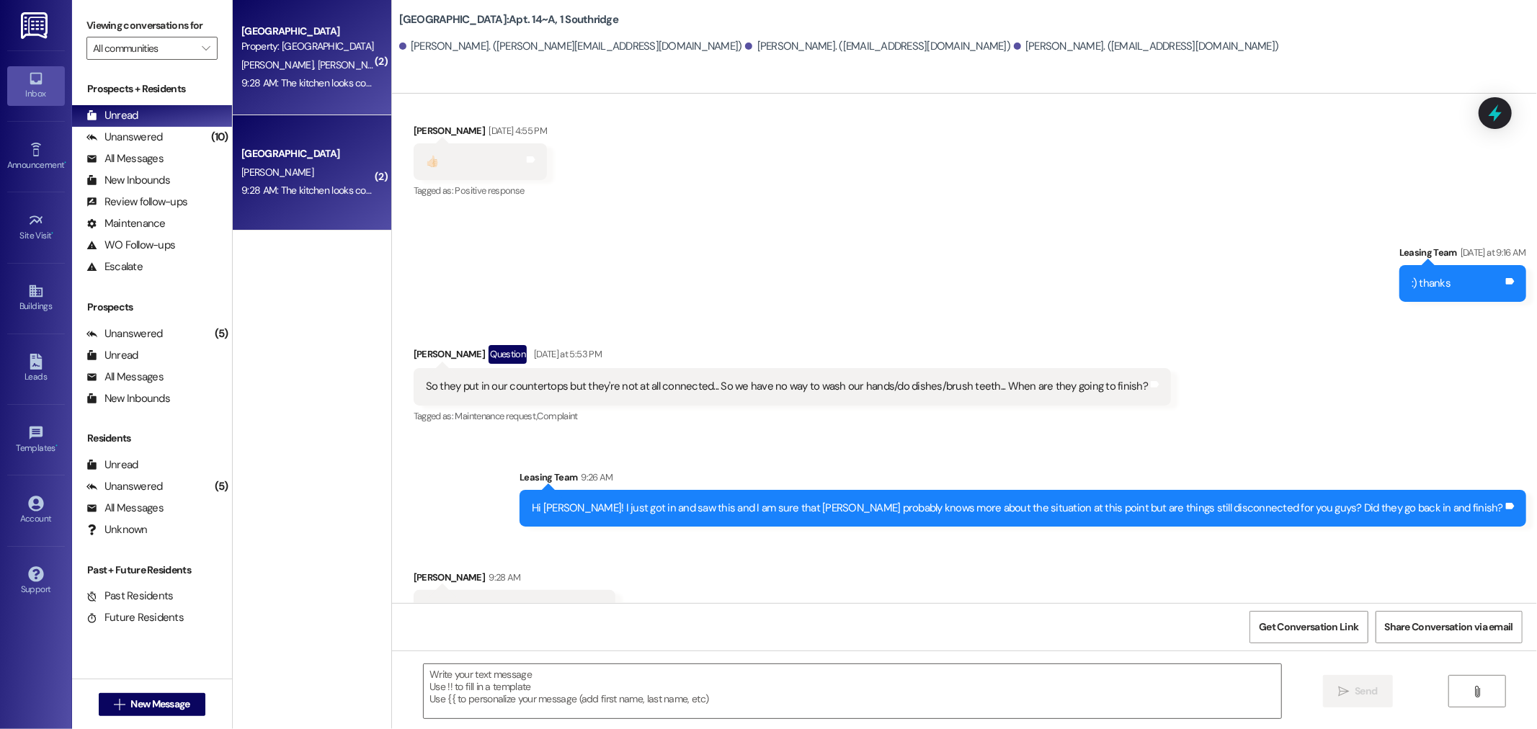
scroll to position [401, 0]
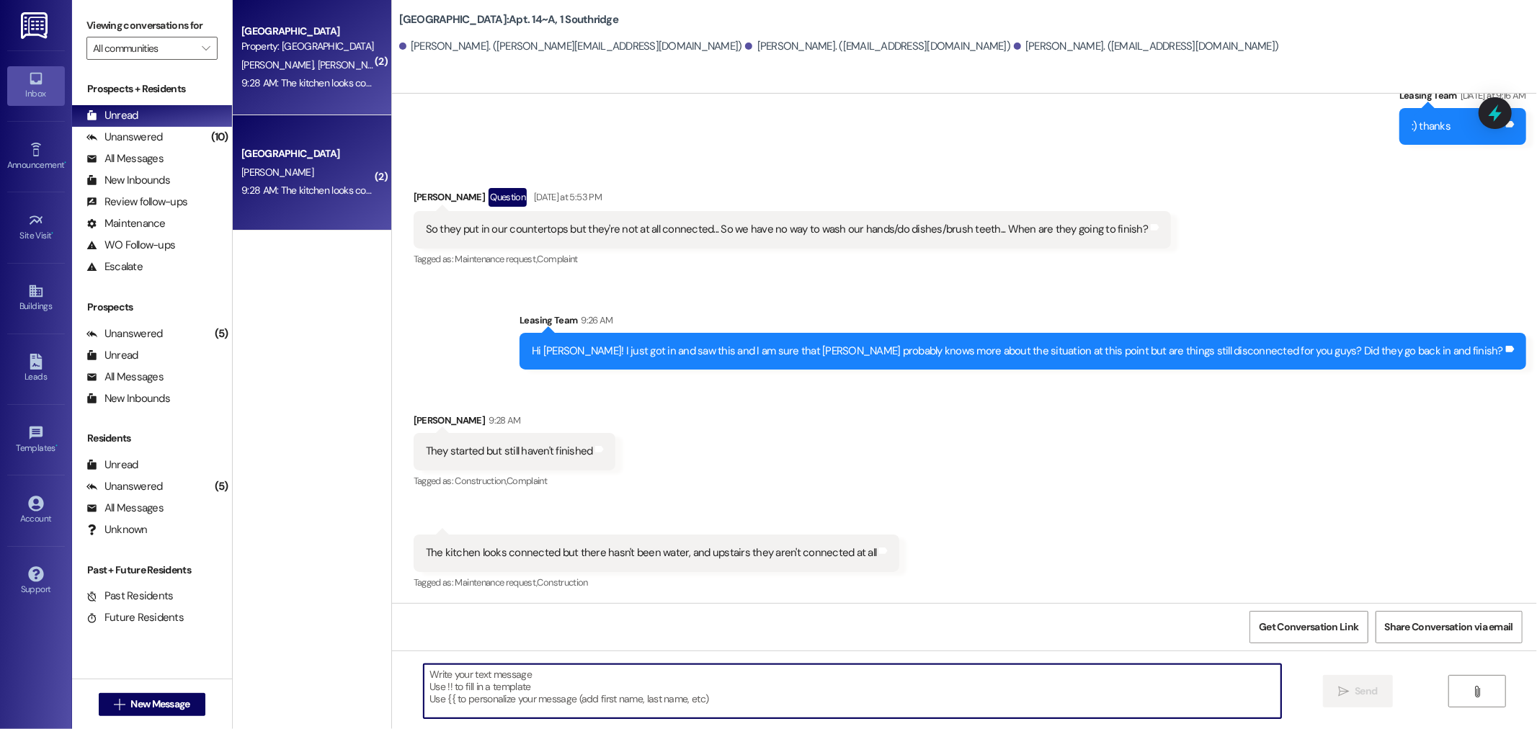
click at [564, 687] on textarea at bounding box center [853, 691] width 858 height 54
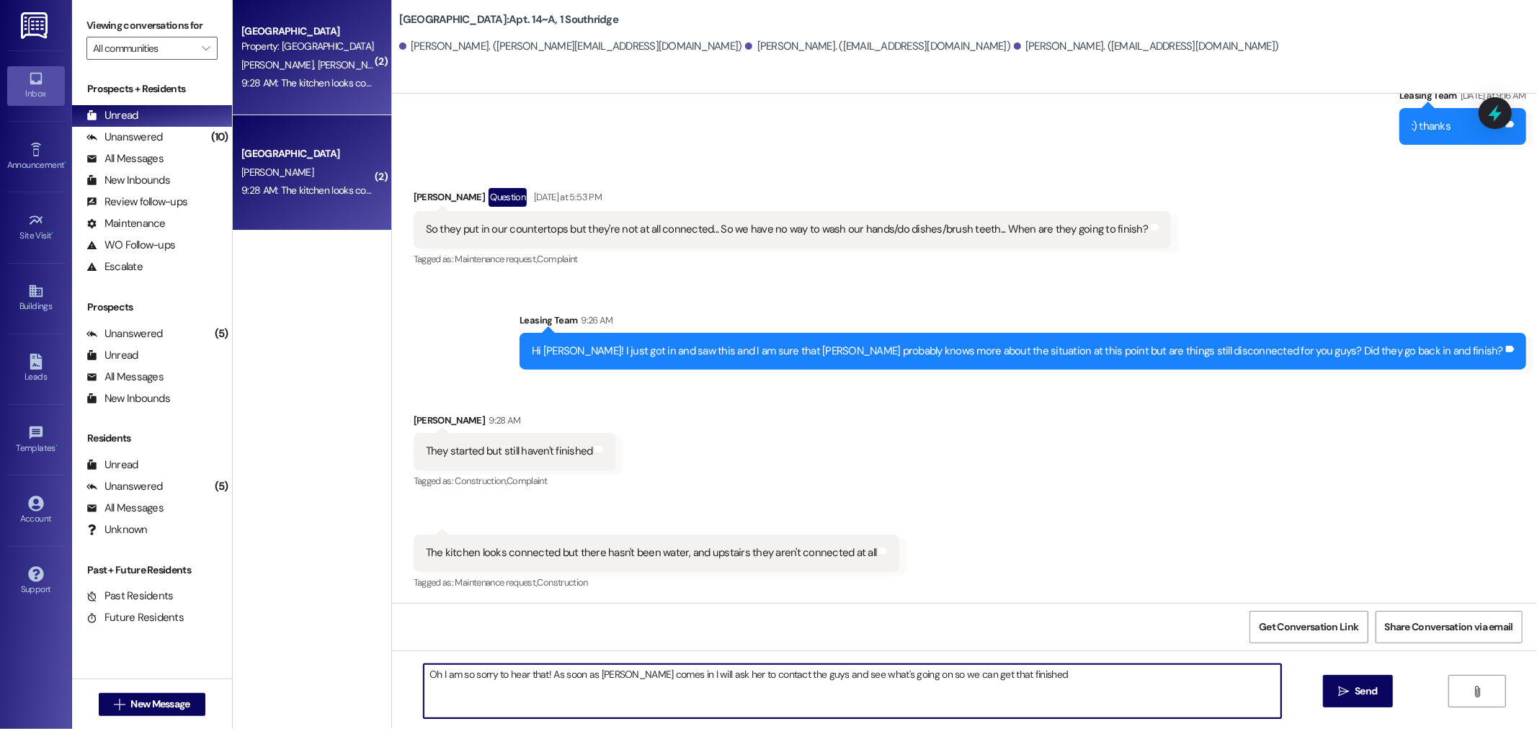
type textarea "Oh I am so sorry to hear that! As soon as Jonesy comes in I will ask her to con…"
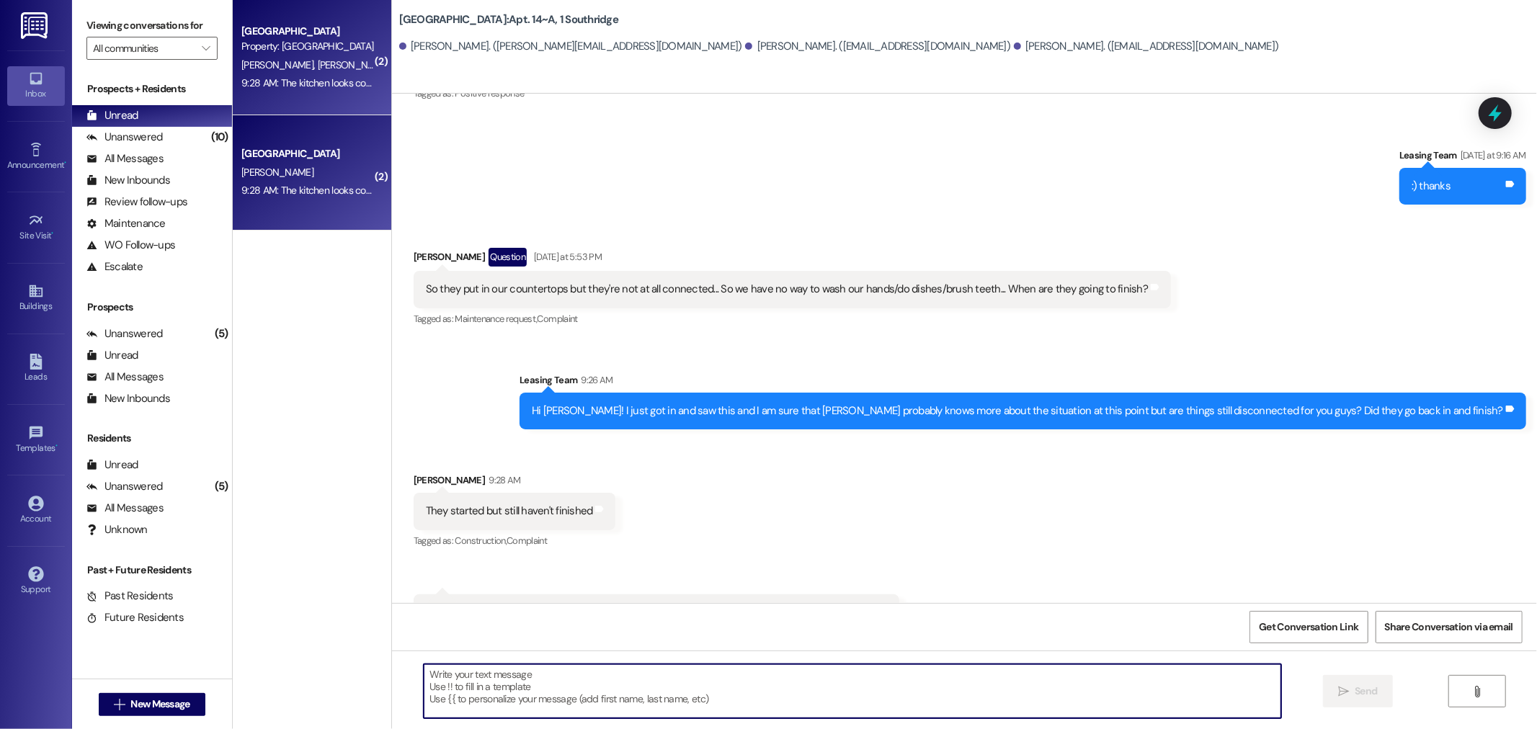
scroll to position [502, 0]
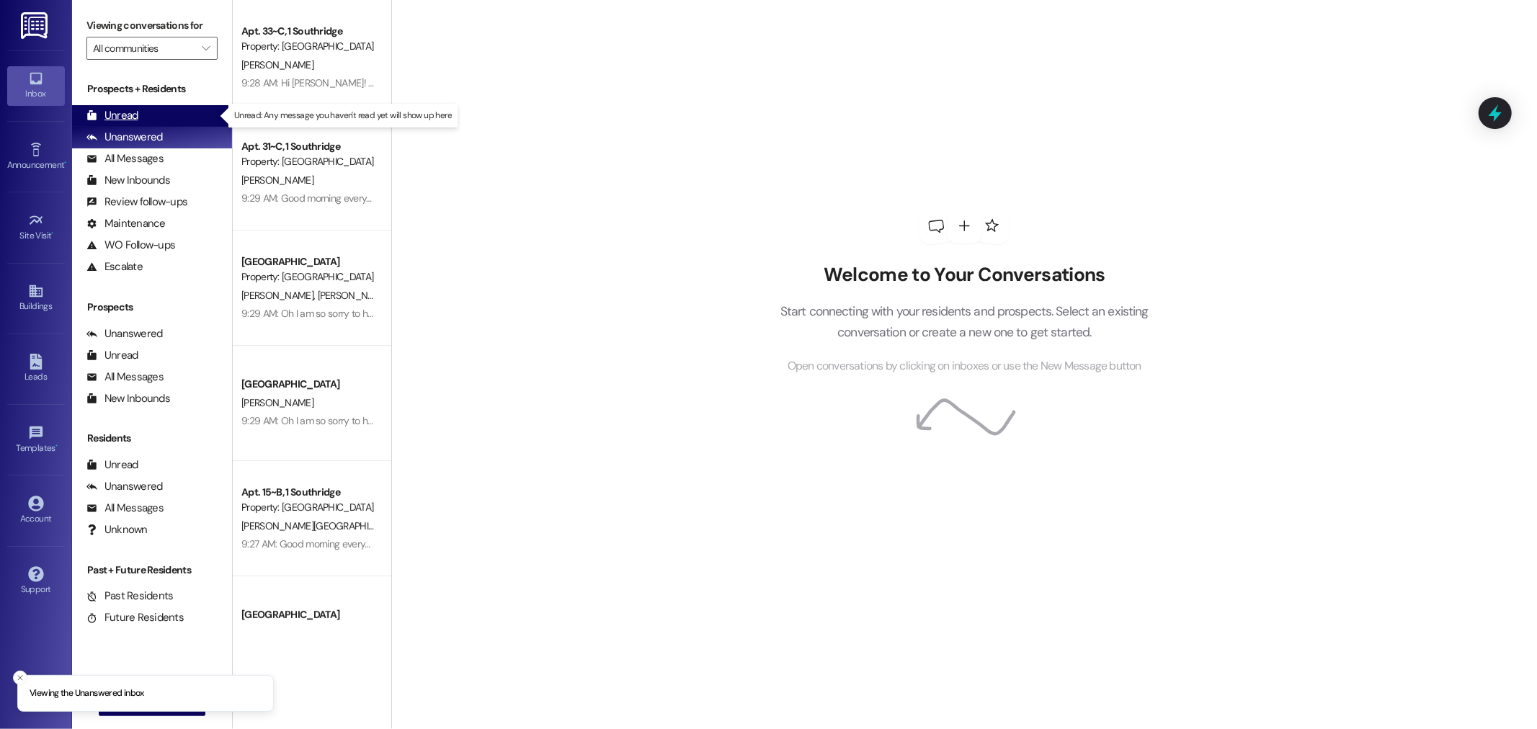
click at [176, 115] on div "Unread (0)" at bounding box center [152, 116] width 160 height 22
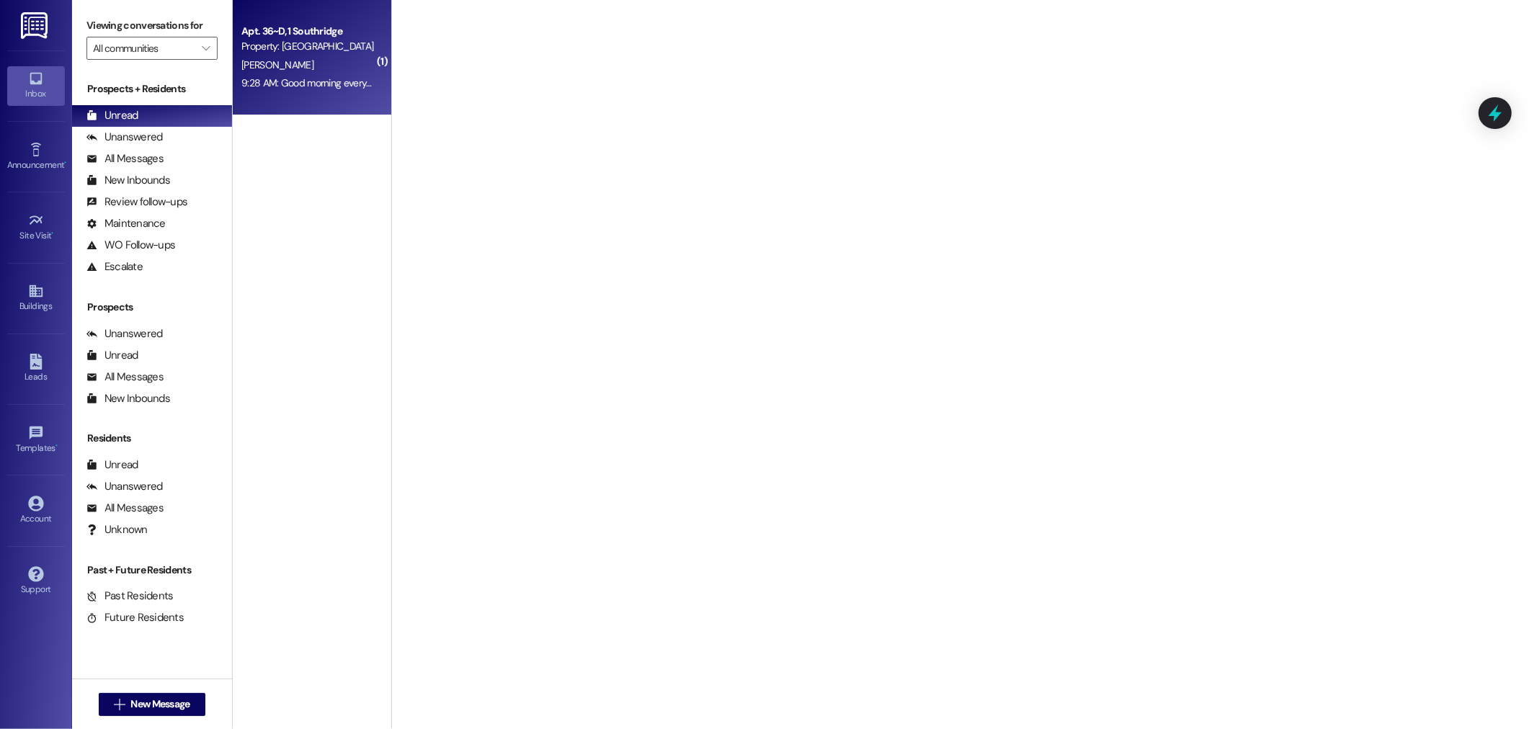
click at [329, 81] on div "9:28 AM: Good morning everyone! So sorry there is an emergency leak right now s…" at bounding box center [537, 82] width 592 height 13
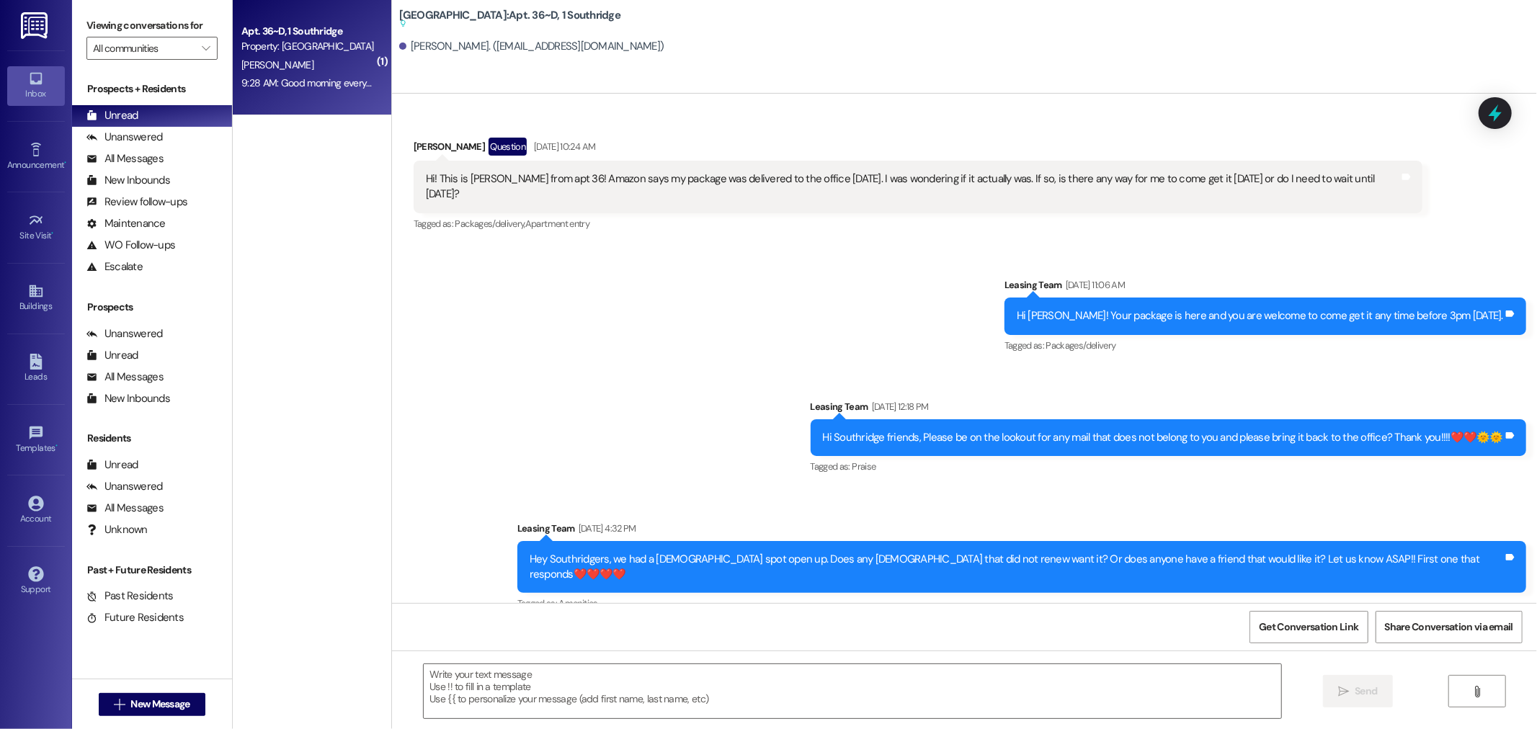
scroll to position [17690, 0]
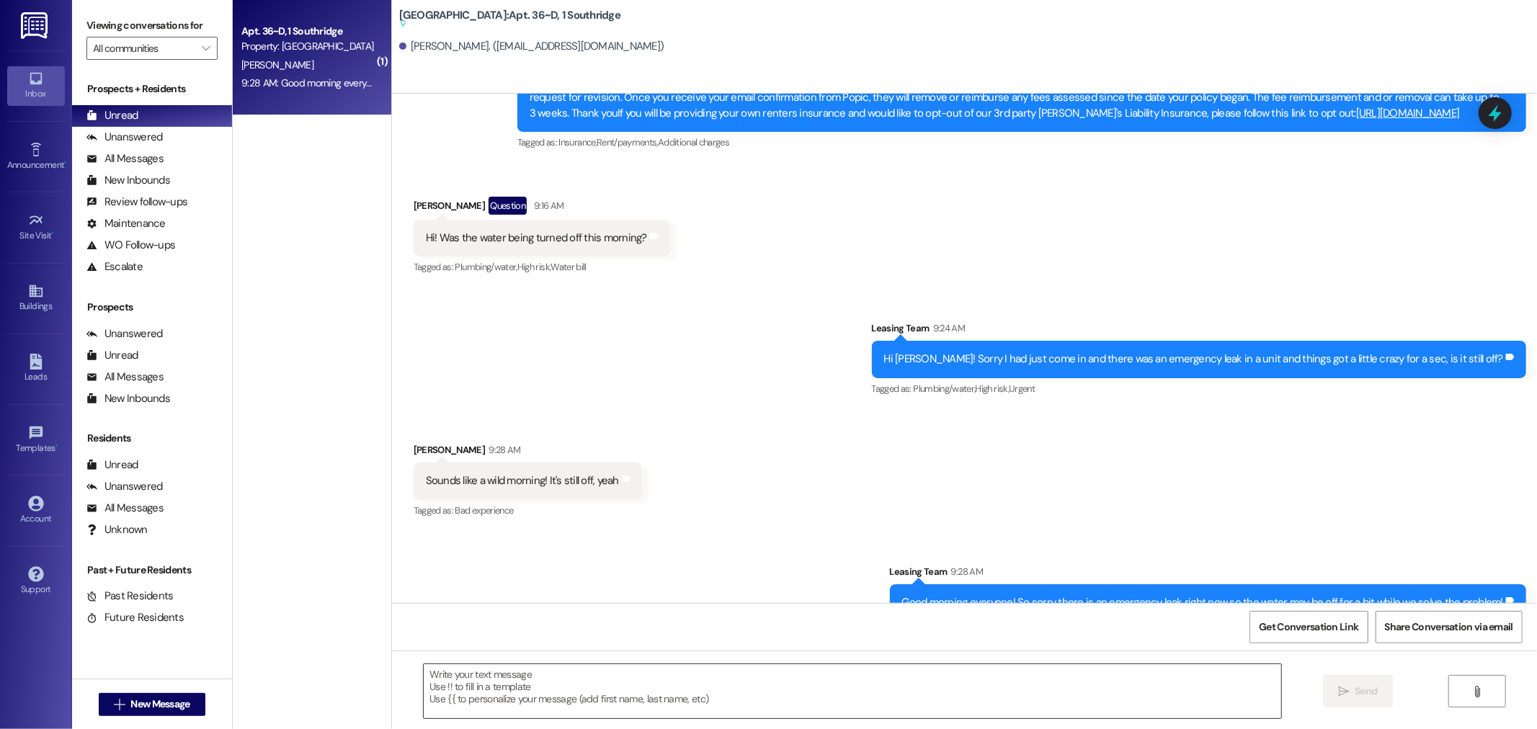
click at [650, 677] on textarea at bounding box center [853, 691] width 858 height 54
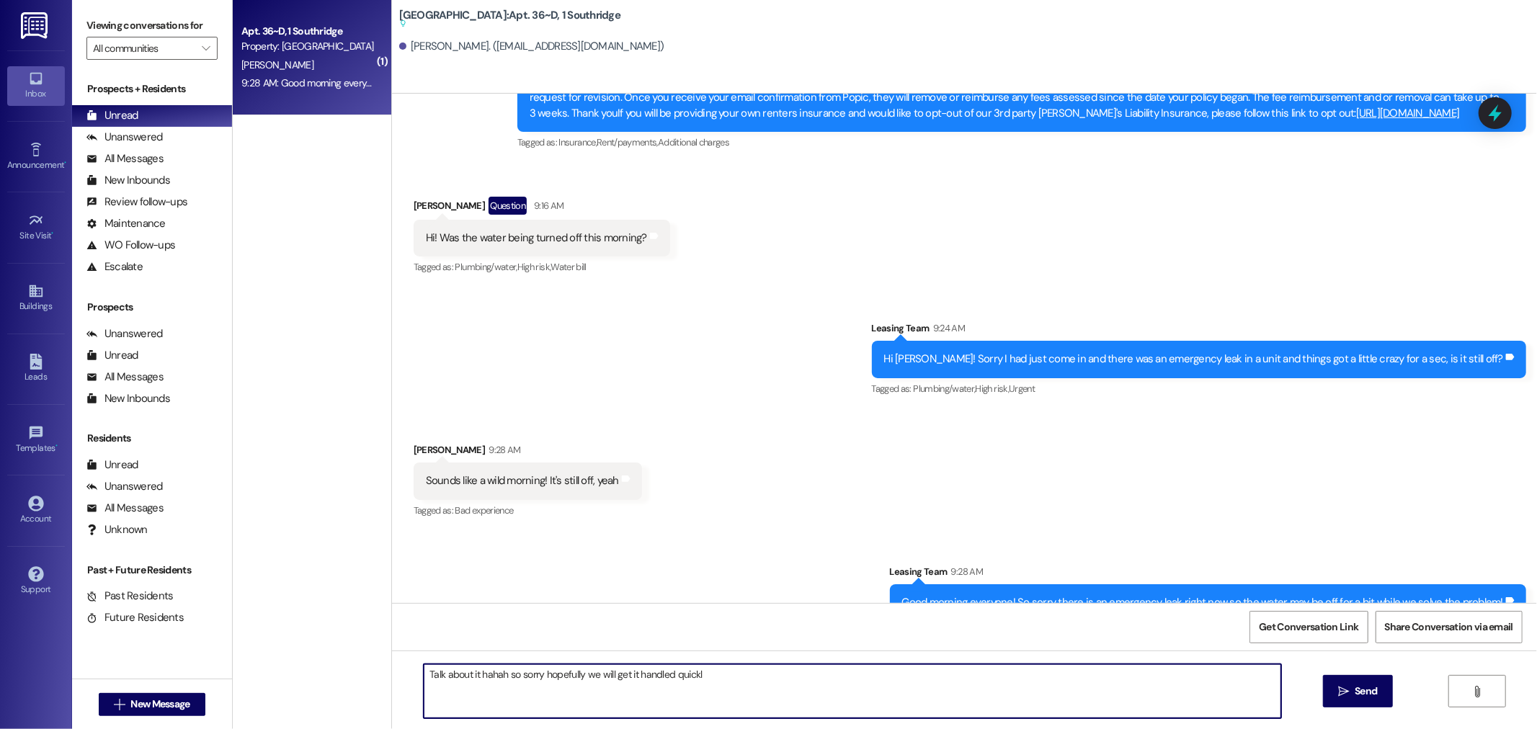
type textarea "Talk about it hahah so sorry hopefully we will get it handled quickly"
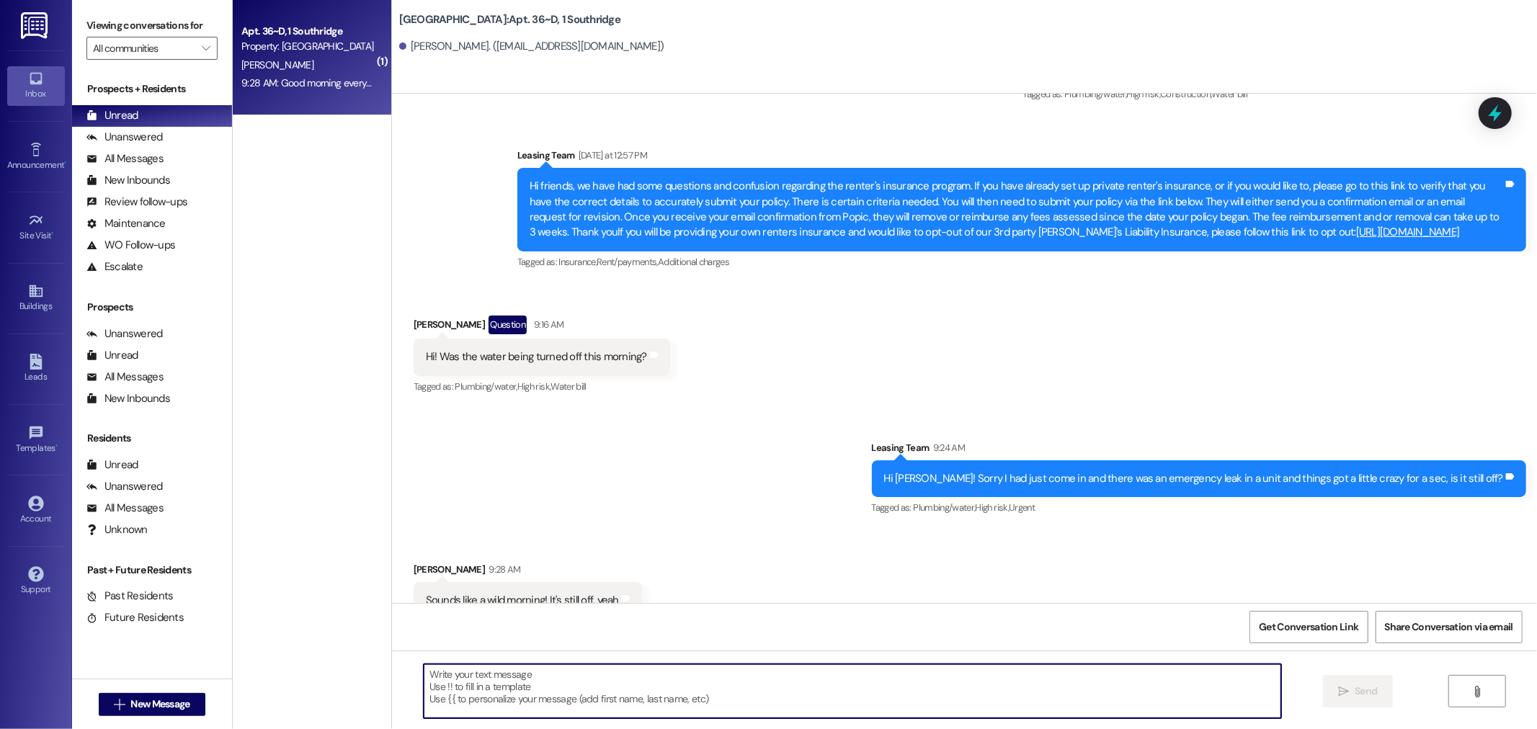
scroll to position [17531, 0]
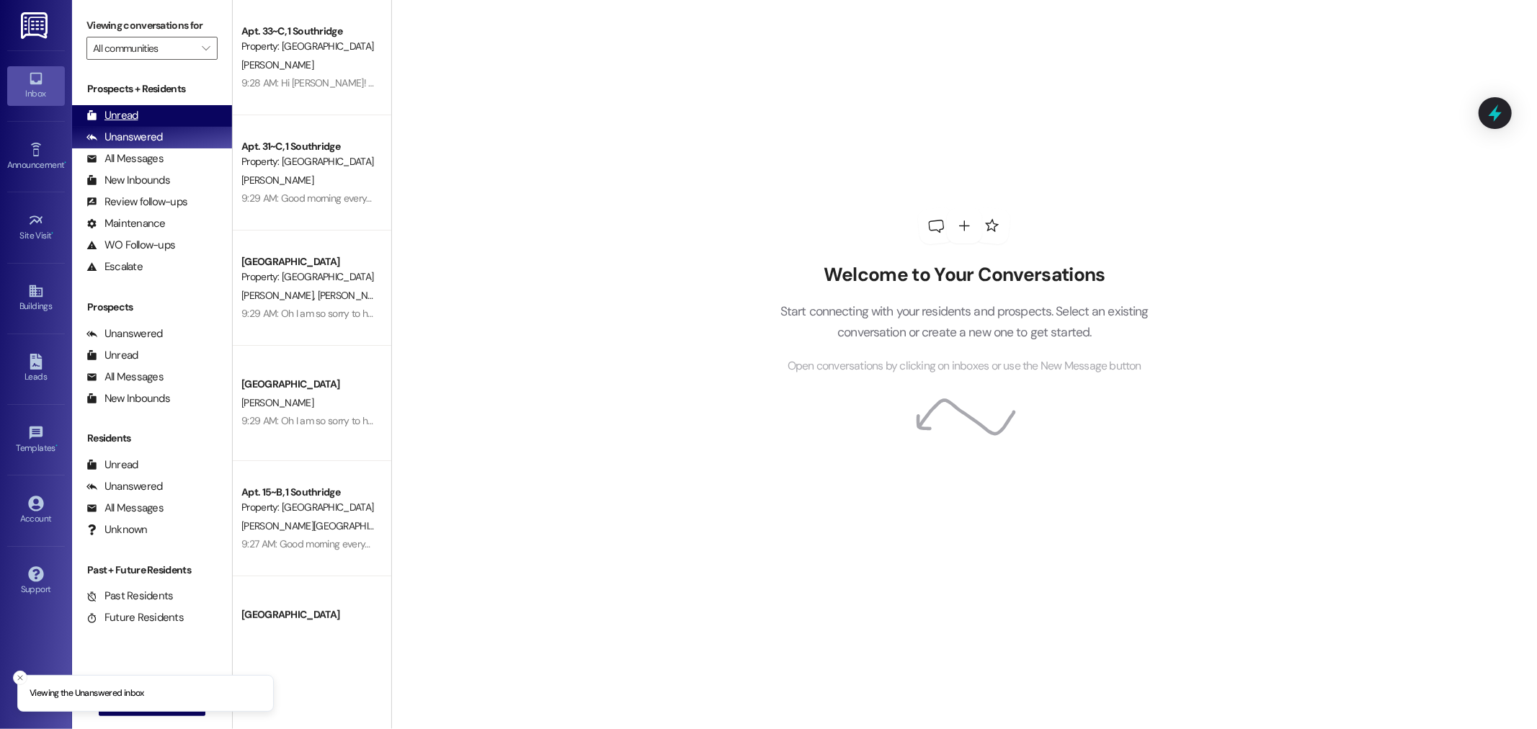
click at [182, 120] on div "Unread (0)" at bounding box center [152, 116] width 160 height 22
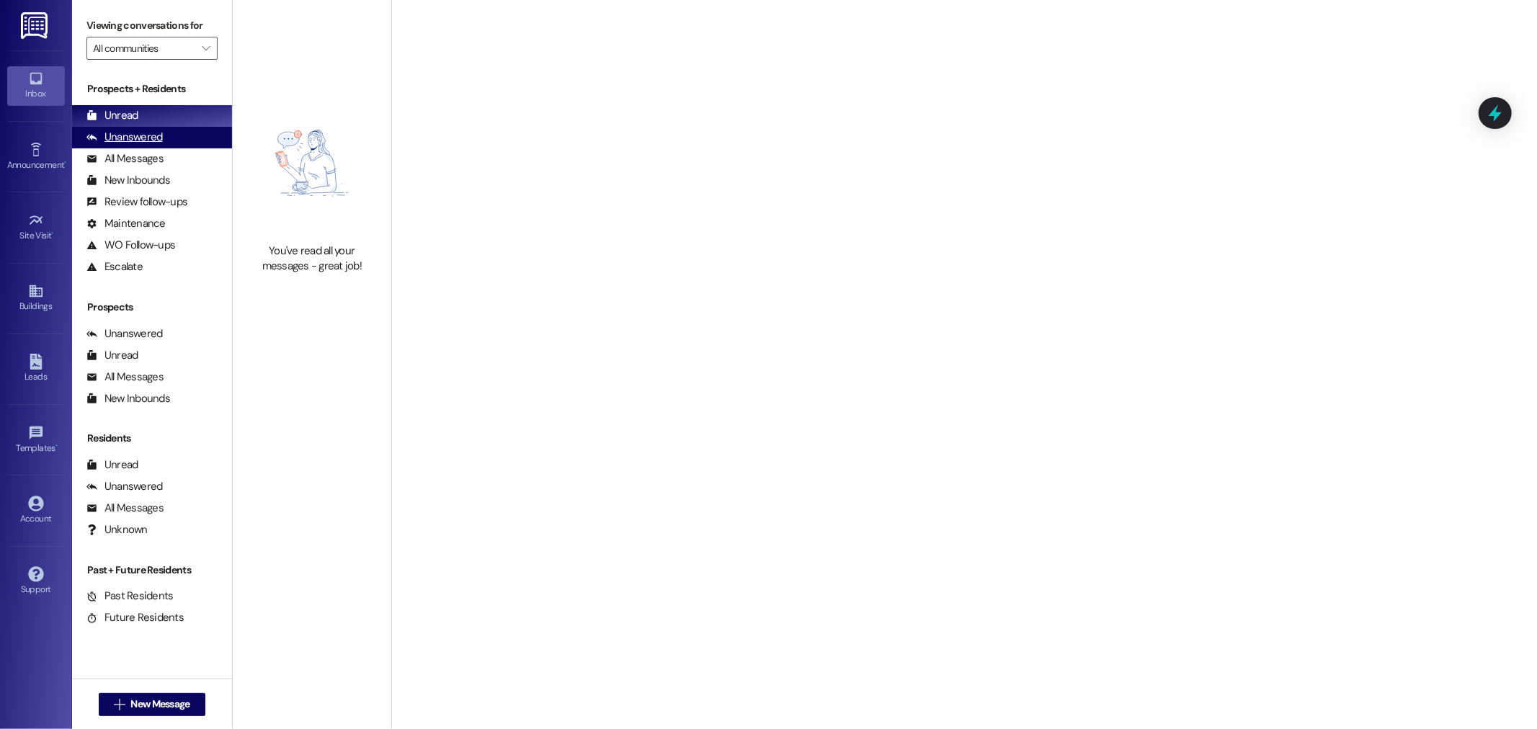
click at [182, 130] on div "Unanswered (0)" at bounding box center [152, 138] width 160 height 22
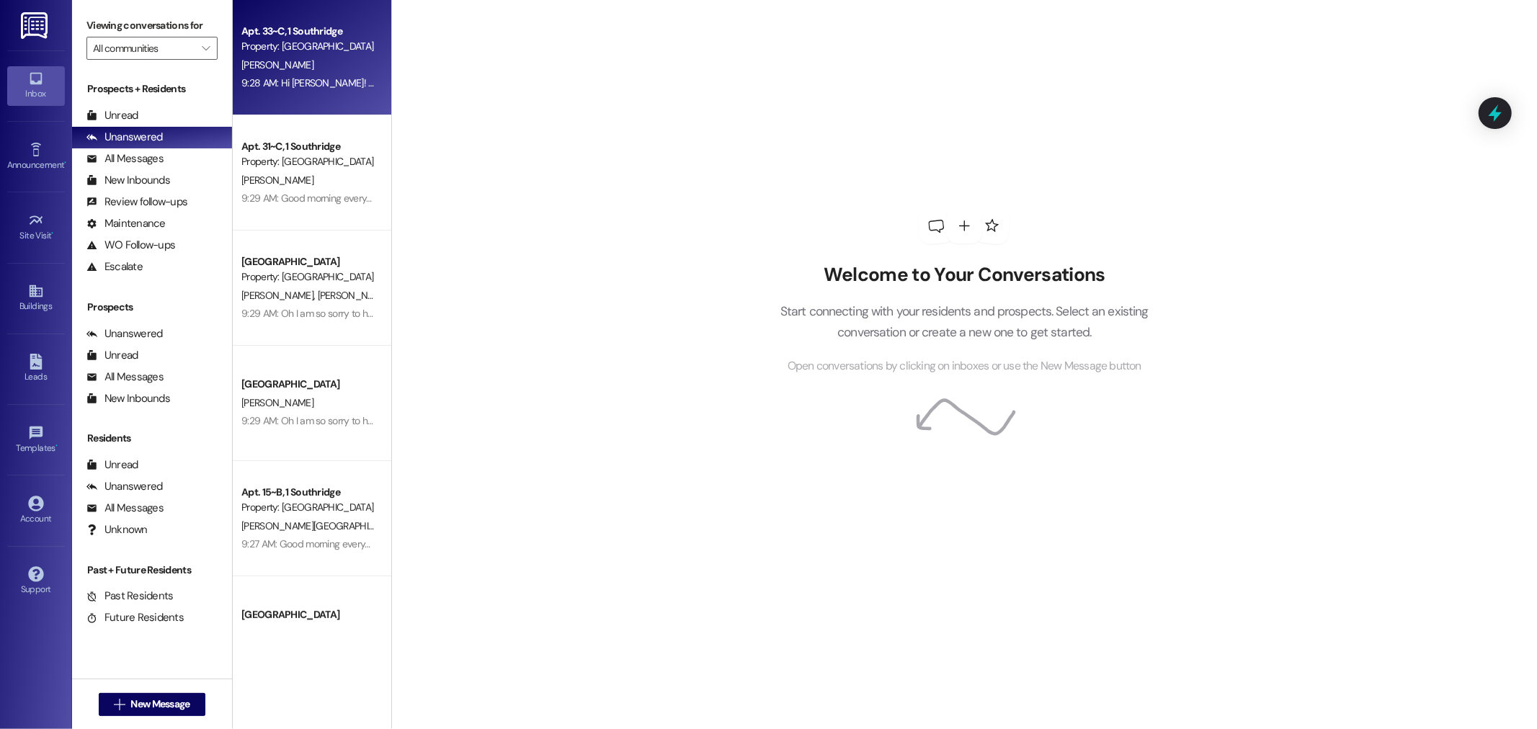
click at [264, 91] on div "9:28 AM: Hi Aunika! Your question is totally understandable, we only have one p…" at bounding box center [308, 83] width 136 height 18
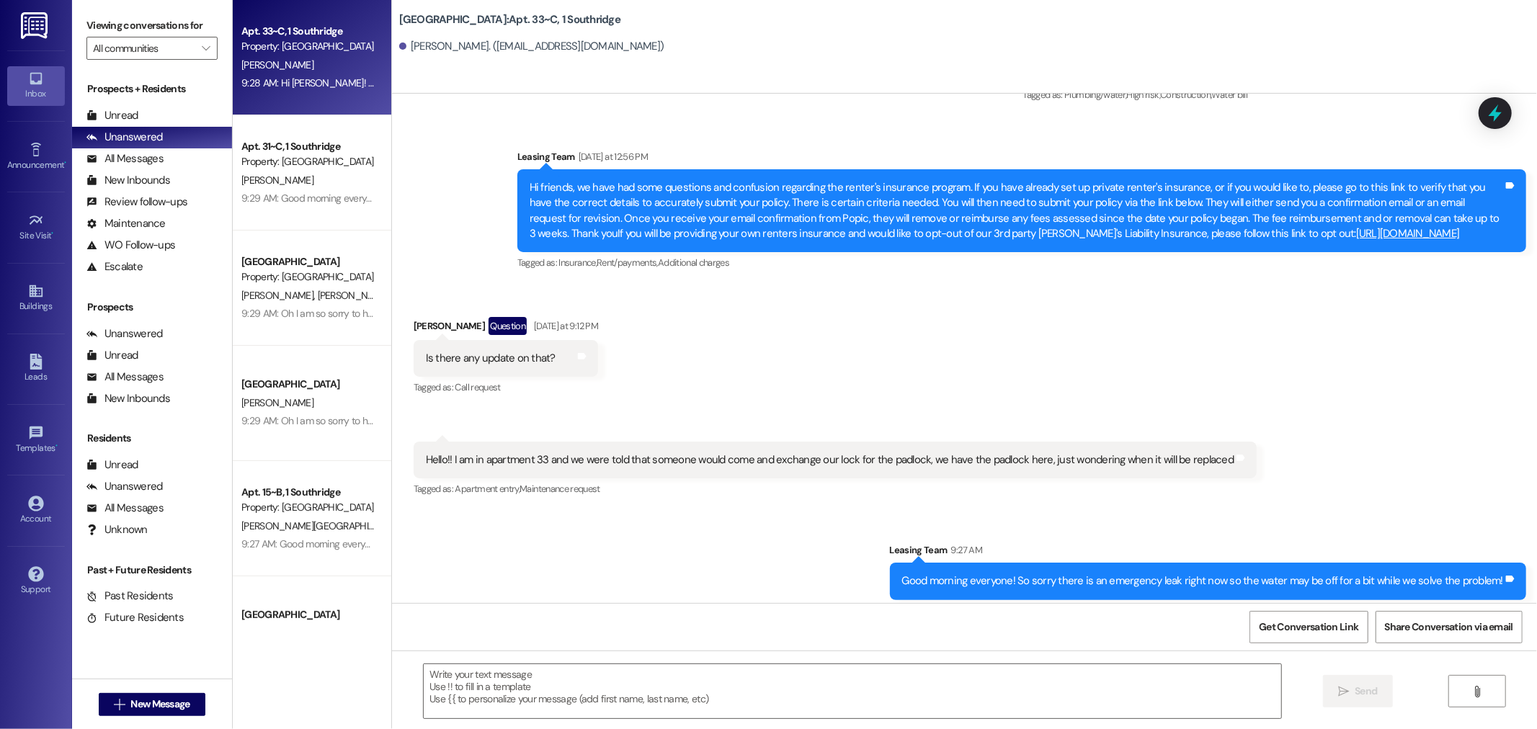
scroll to position [1704, 0]
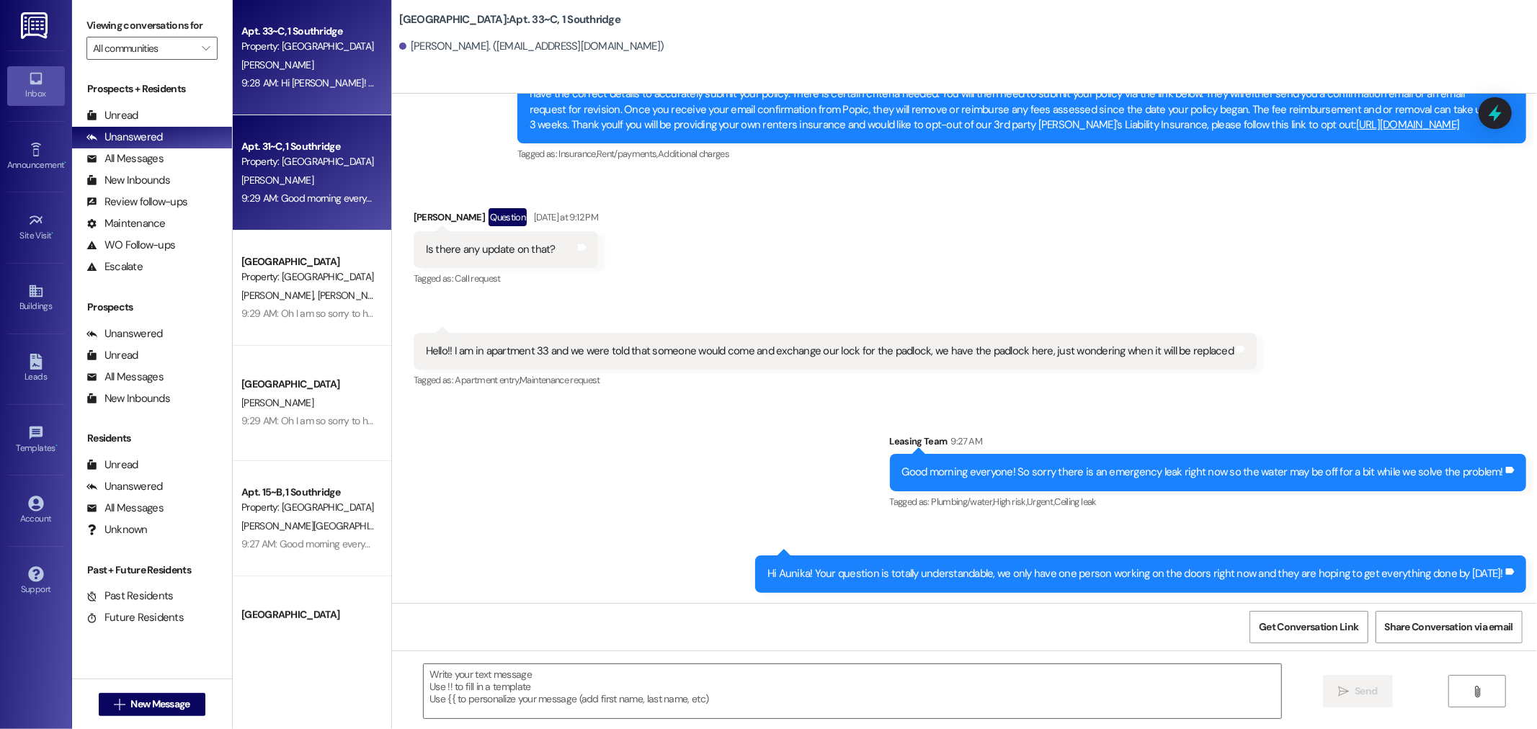
click at [304, 123] on div "Apt. 31~C, 1 Southridge Property: Southridge V. Garcia 9:29 AM: Good morning ev…" at bounding box center [312, 172] width 159 height 115
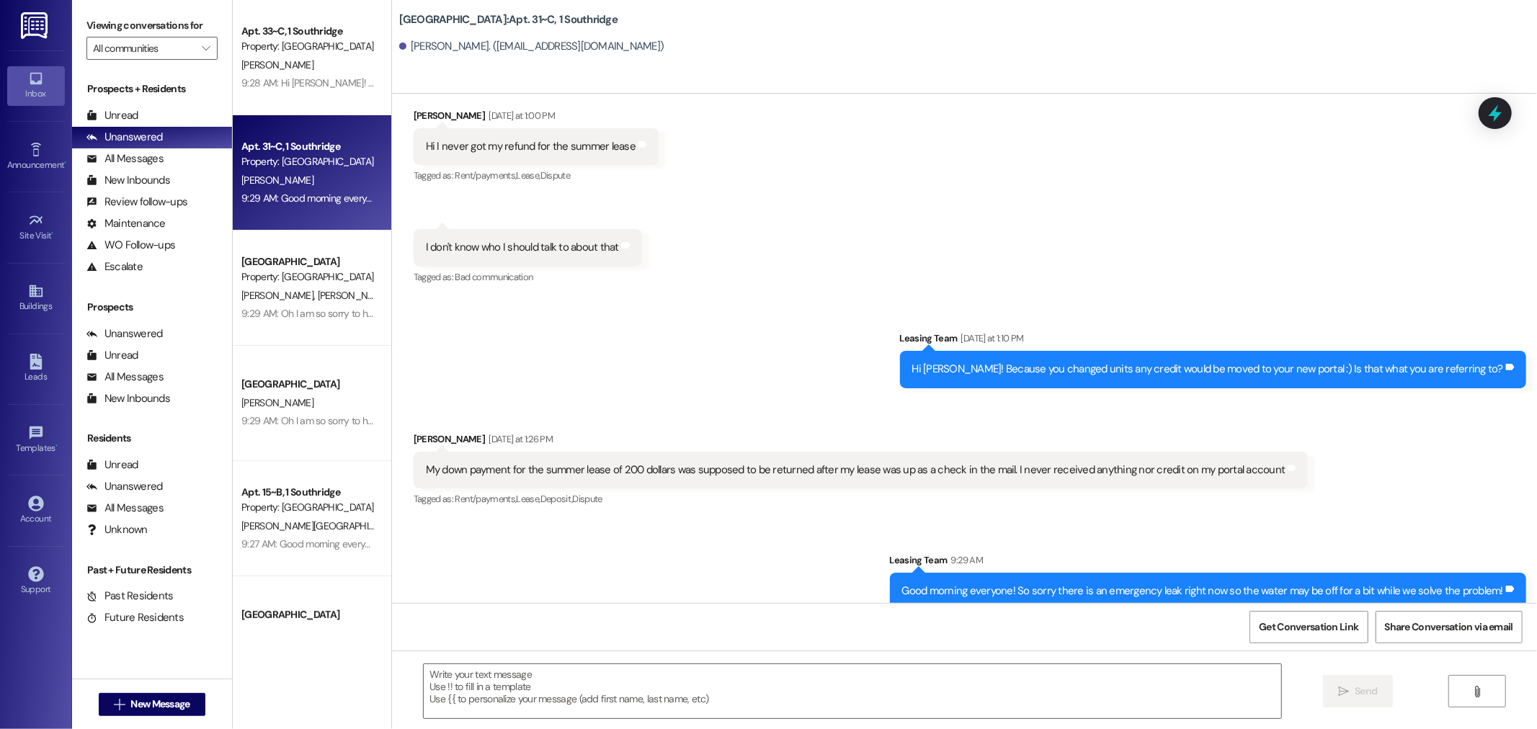
scroll to position [16206, 0]
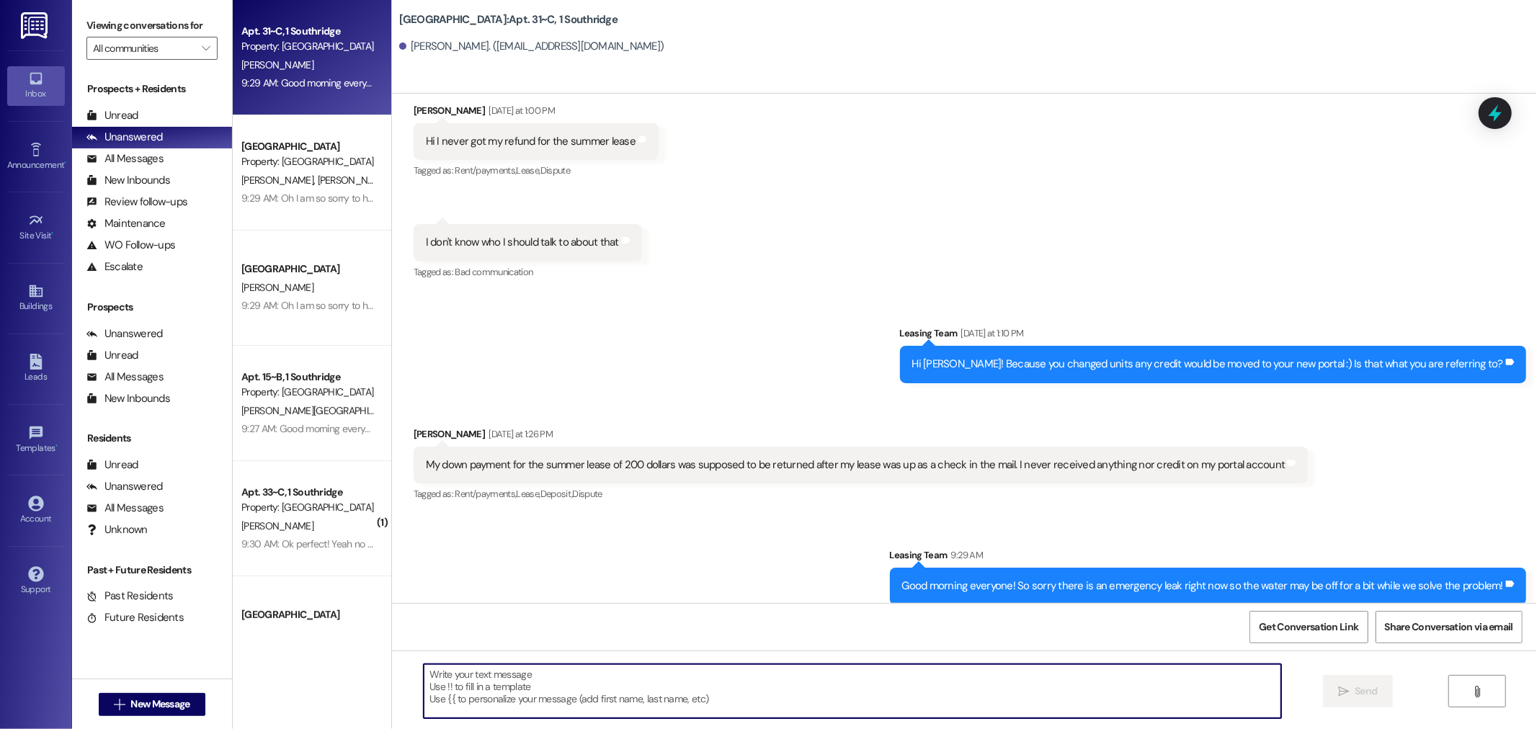
click at [755, 711] on textarea at bounding box center [853, 691] width 858 height 54
type textarea "Good morning Valentina! I am trying to give you a call is now a good time?"
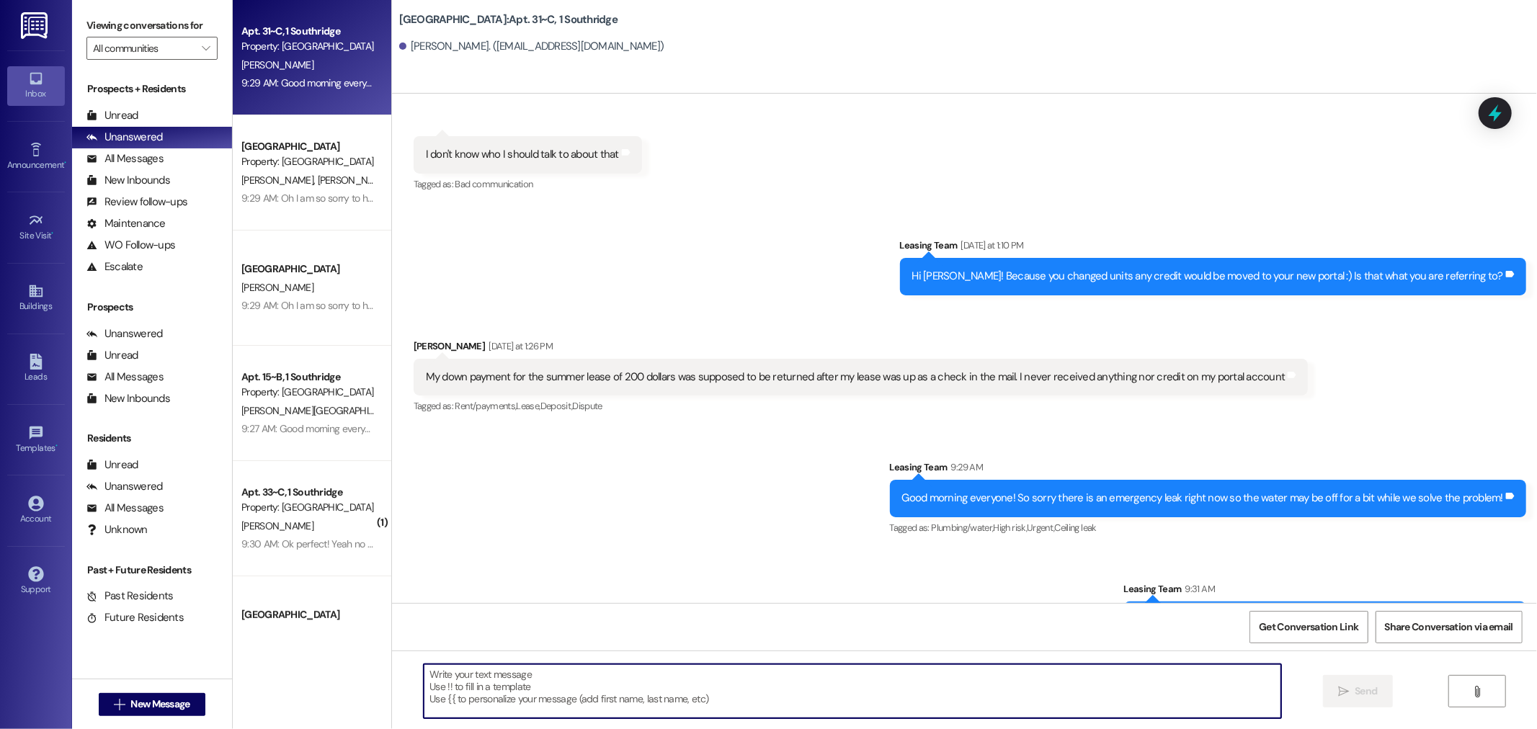
scroll to position [16307, 0]
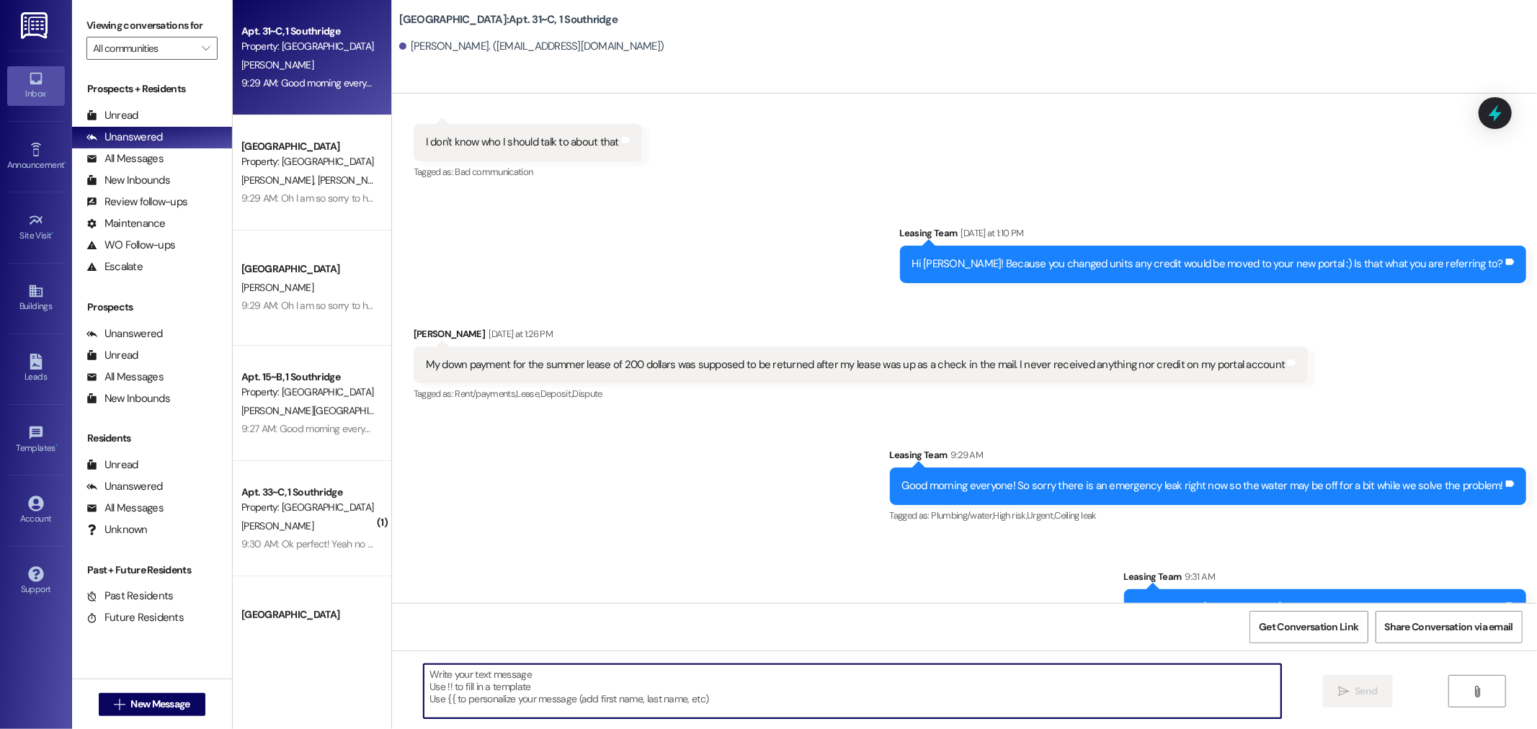
click at [631, 680] on textarea at bounding box center [853, 691] width 858 height 54
type textarea "I"
type textarea "Are you referring to the security deposit?"
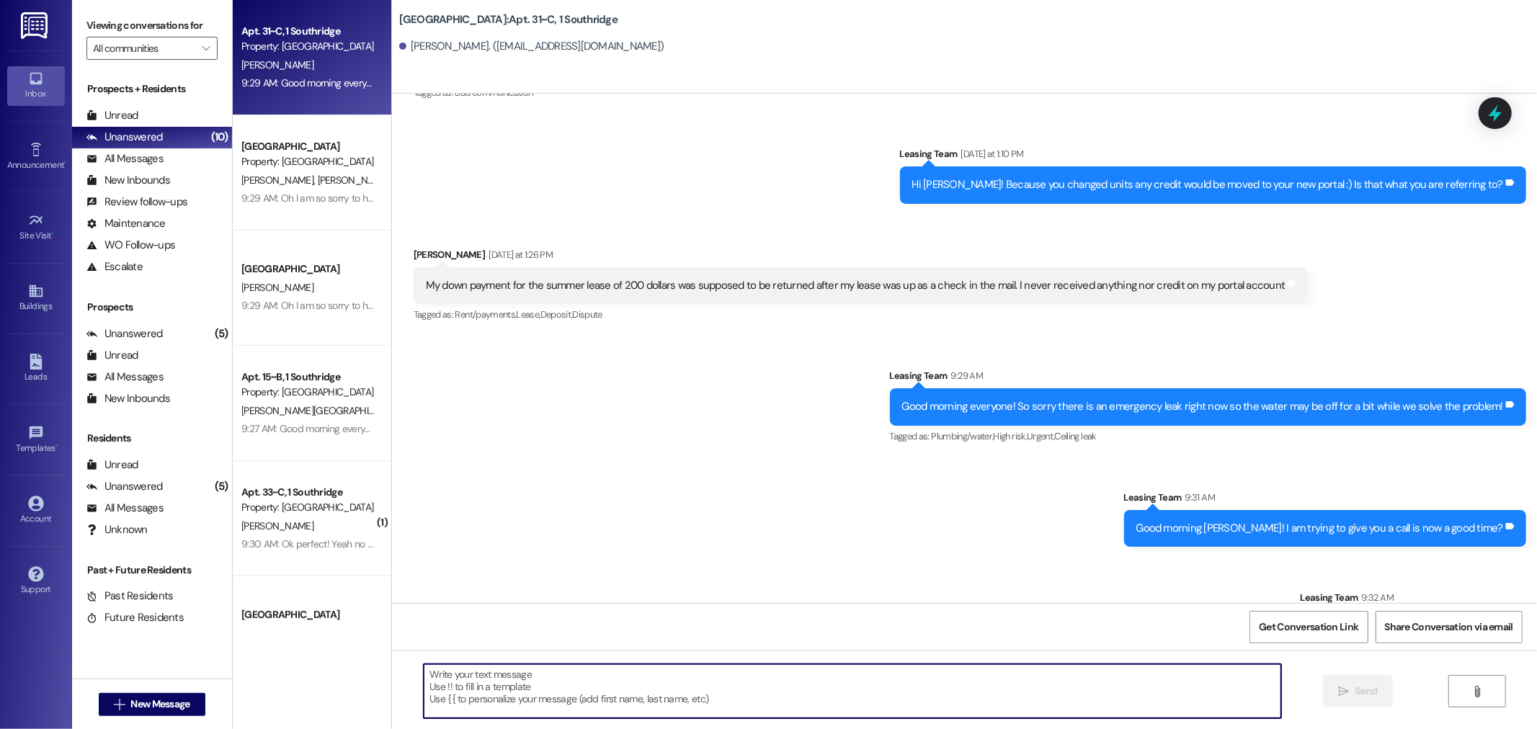
scroll to position [16407, 0]
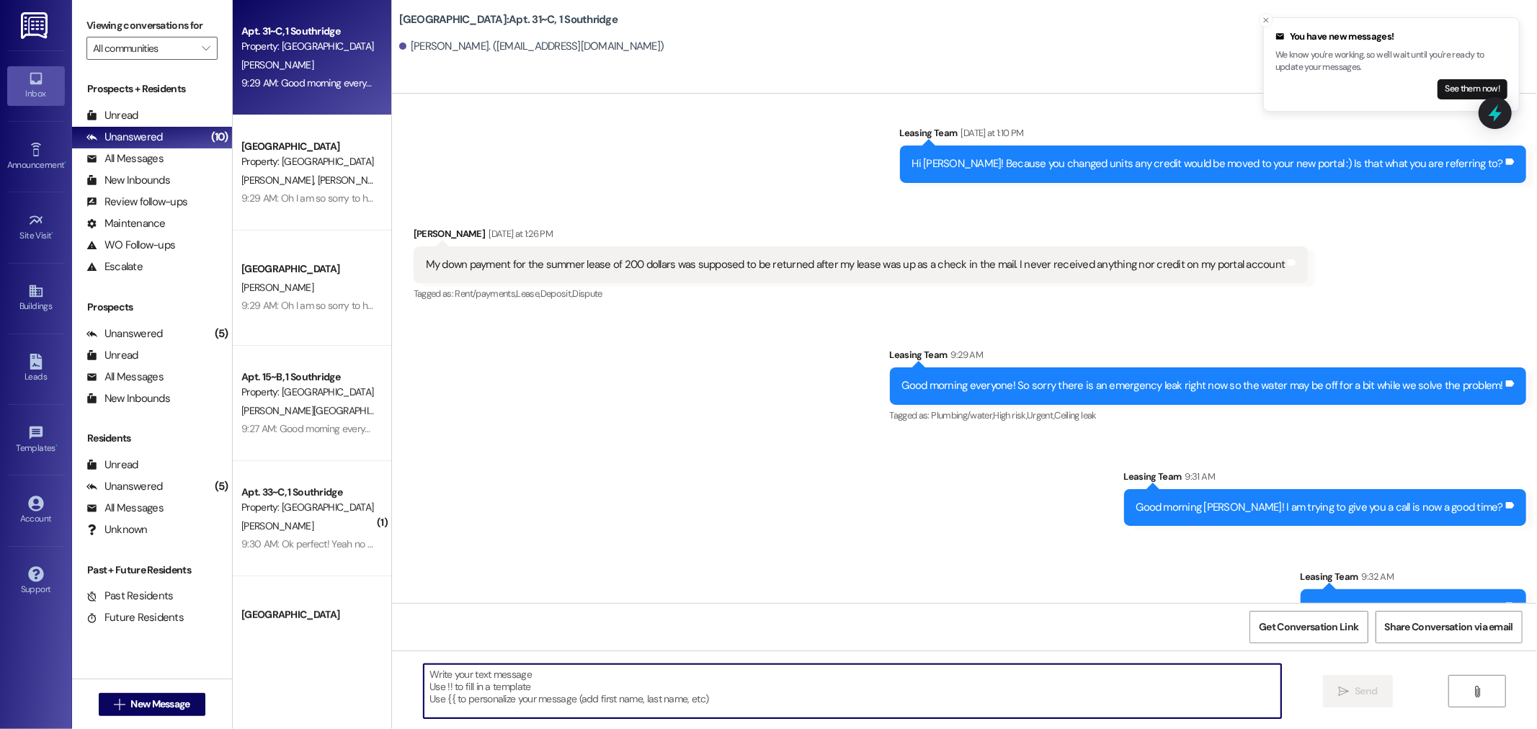
click at [609, 714] on textarea at bounding box center [853, 691] width 858 height 54
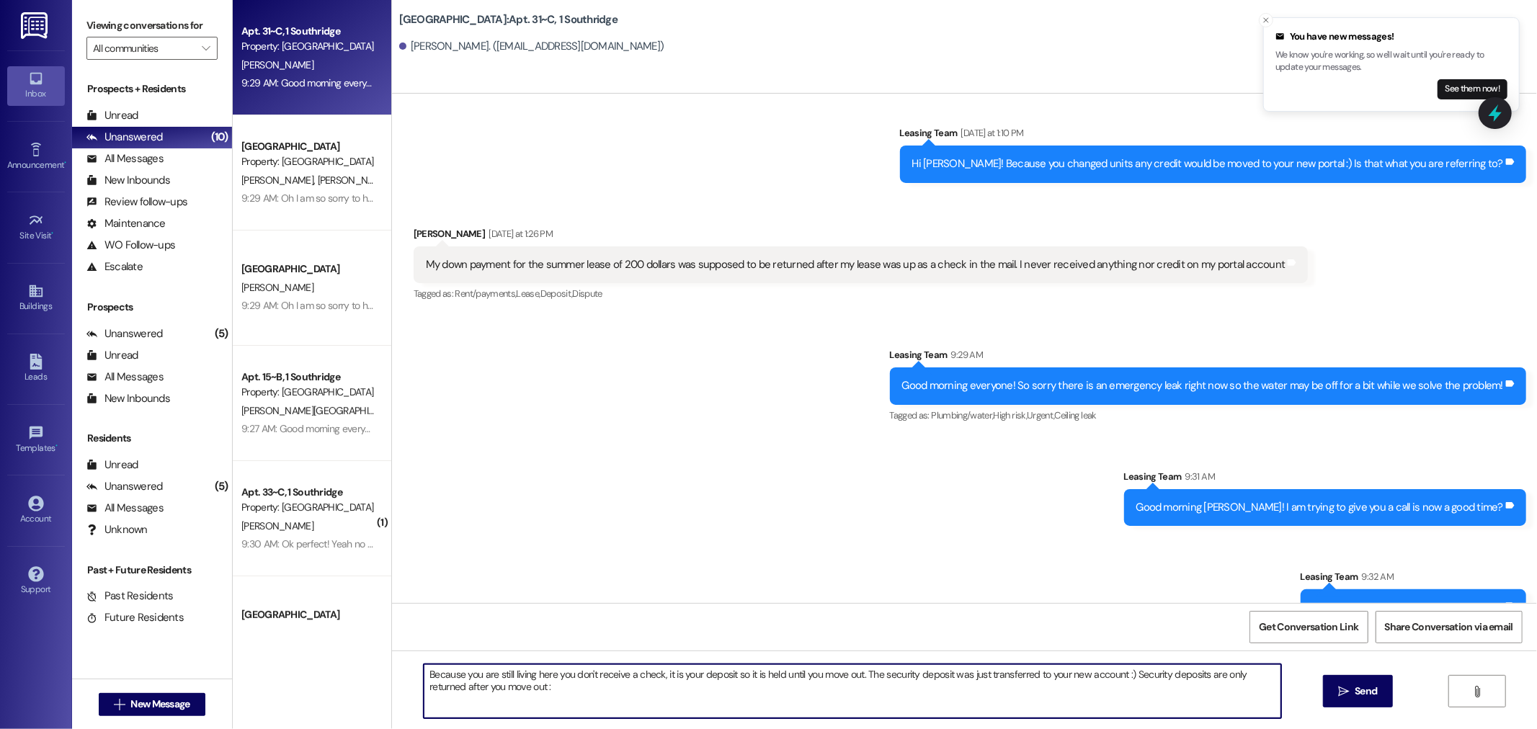
type textarea "Because you are still living here you don't receive a check, it is your deposit…"
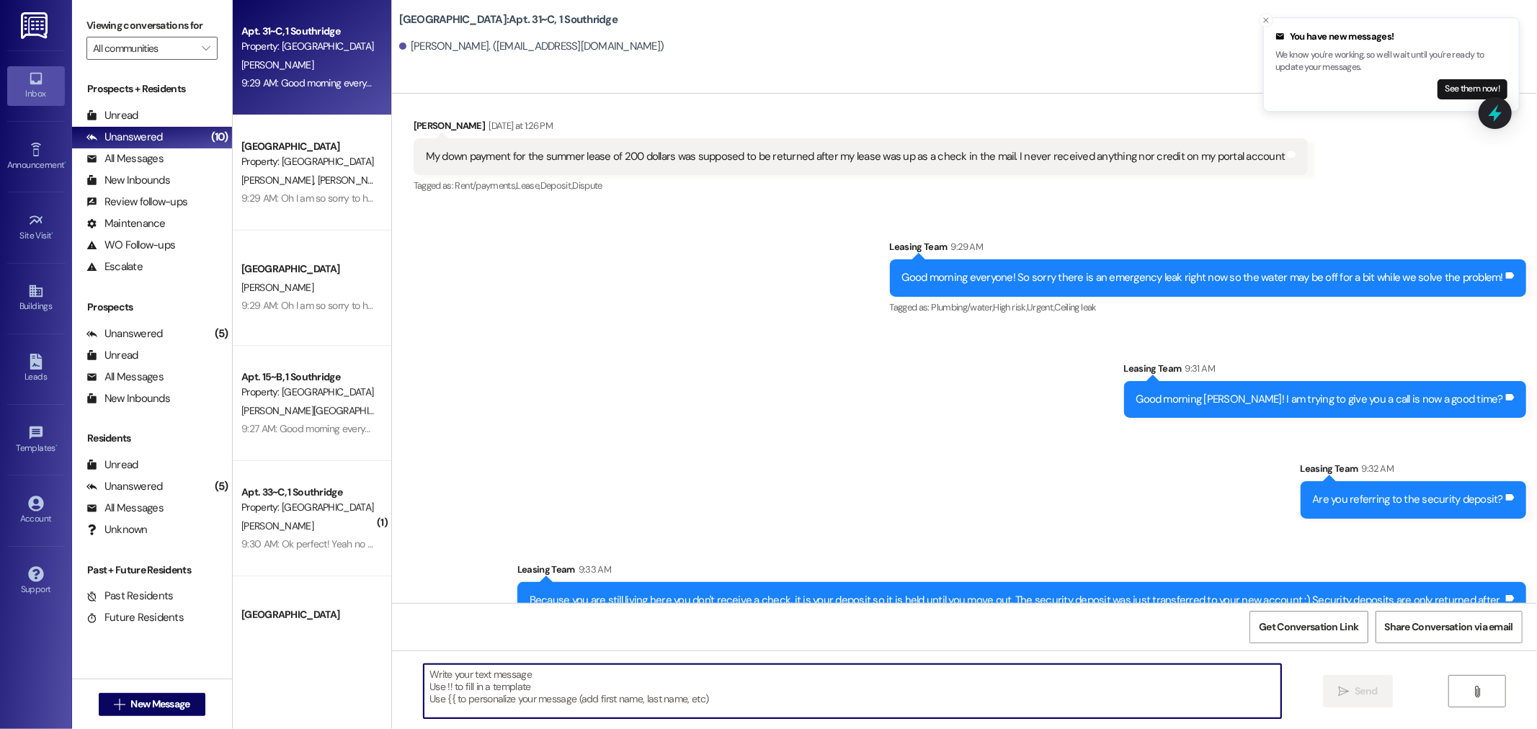
scroll to position [16523, 0]
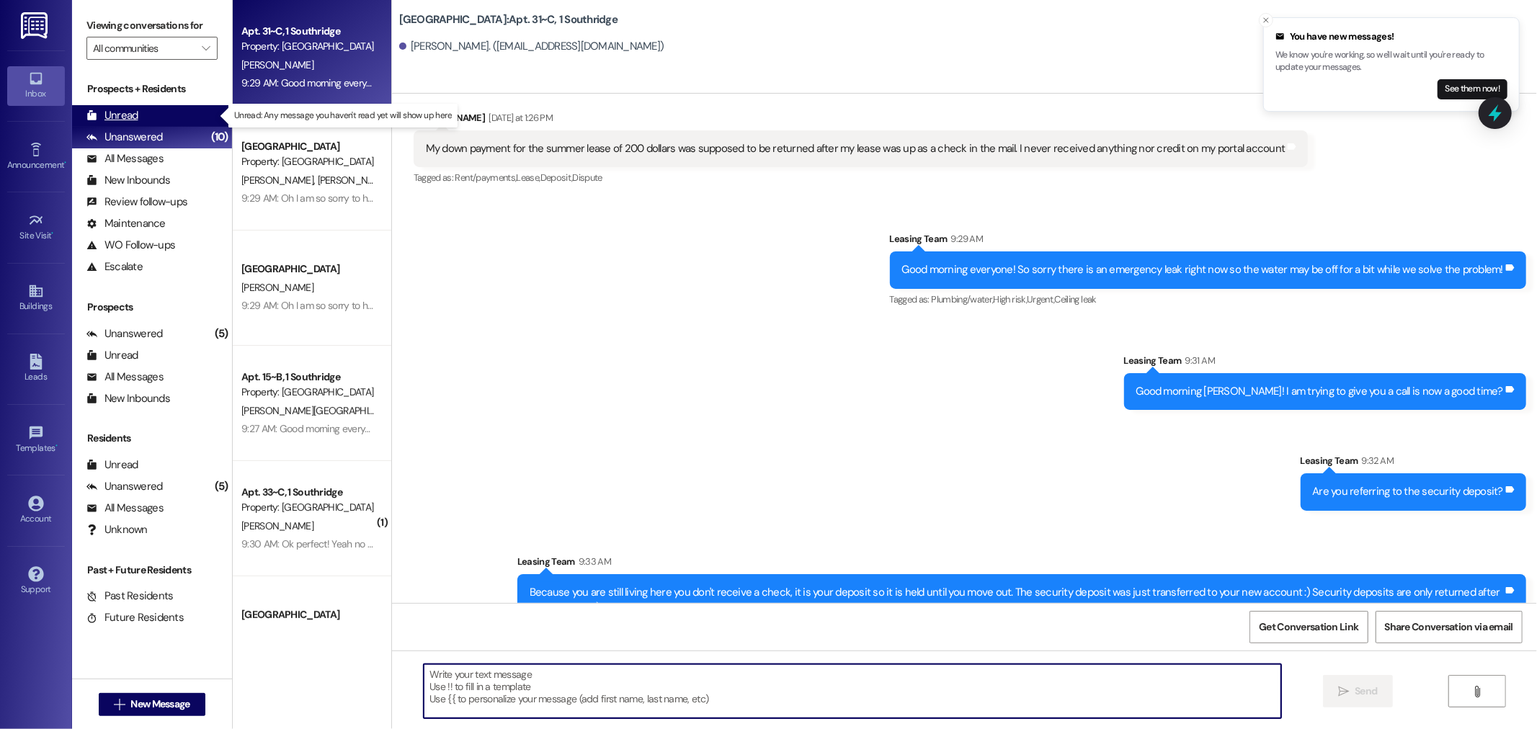
click at [139, 112] on div "Unread (0)" at bounding box center [152, 116] width 160 height 22
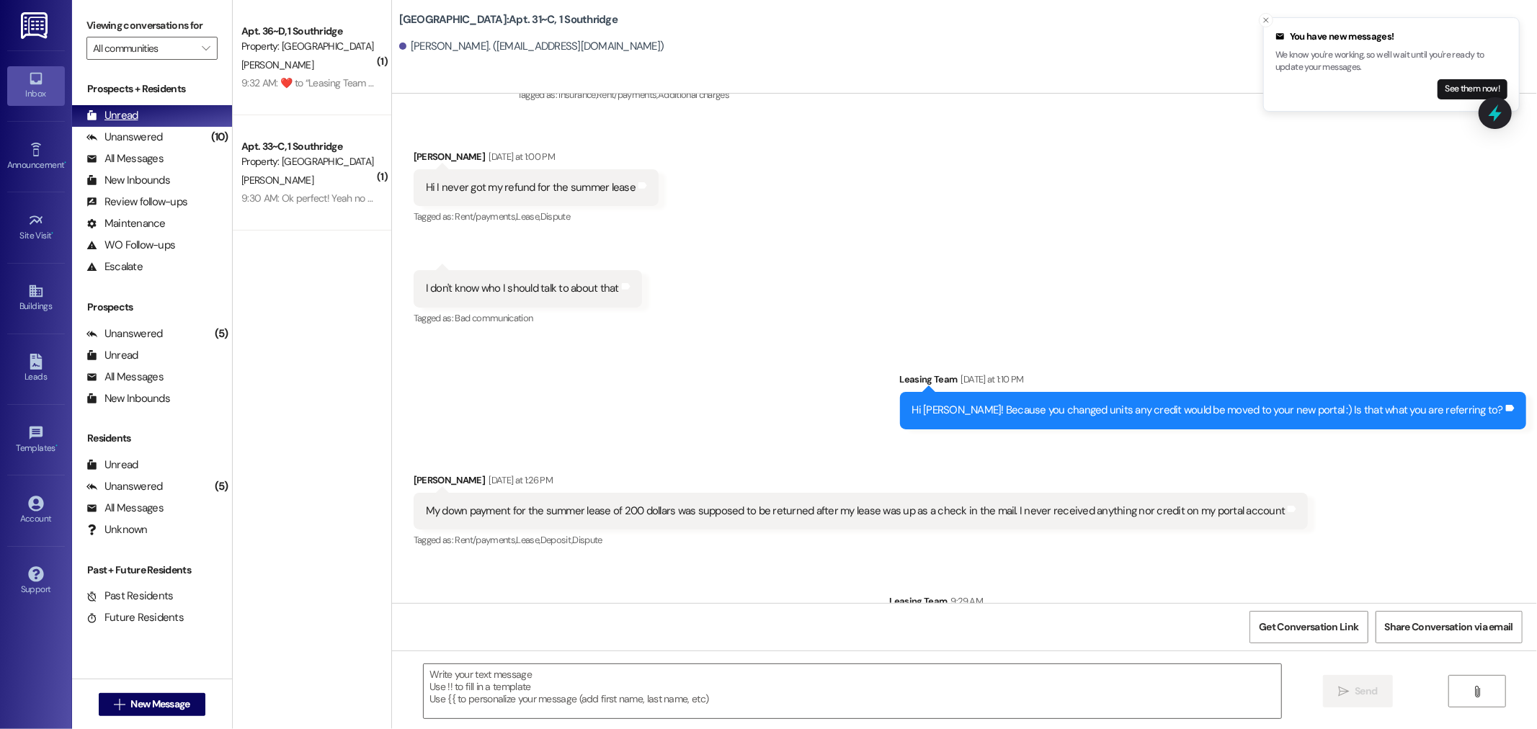
scroll to position [16084, 0]
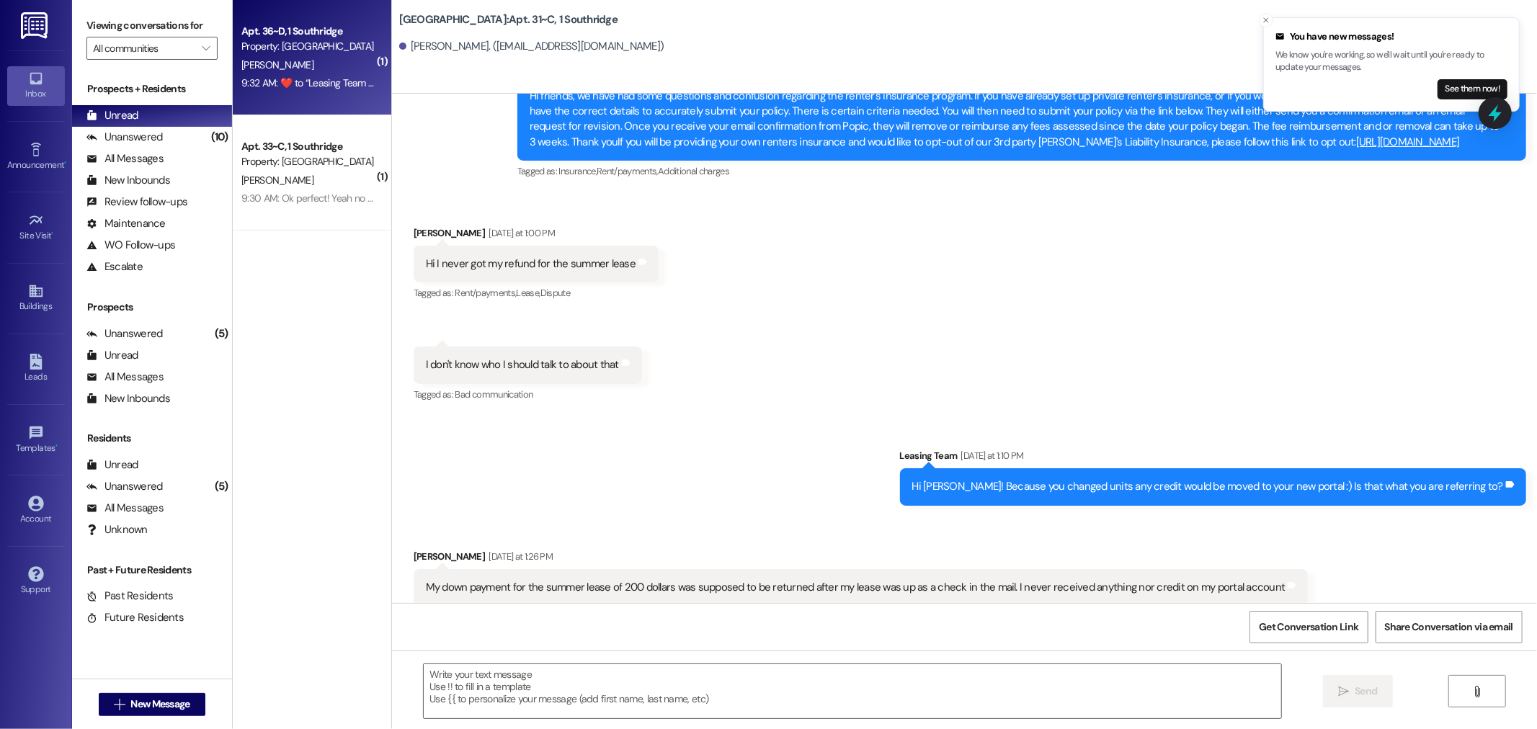
click at [313, 37] on div "Apt. 36~D, 1 Southridge" at bounding box center [307, 31] width 133 height 15
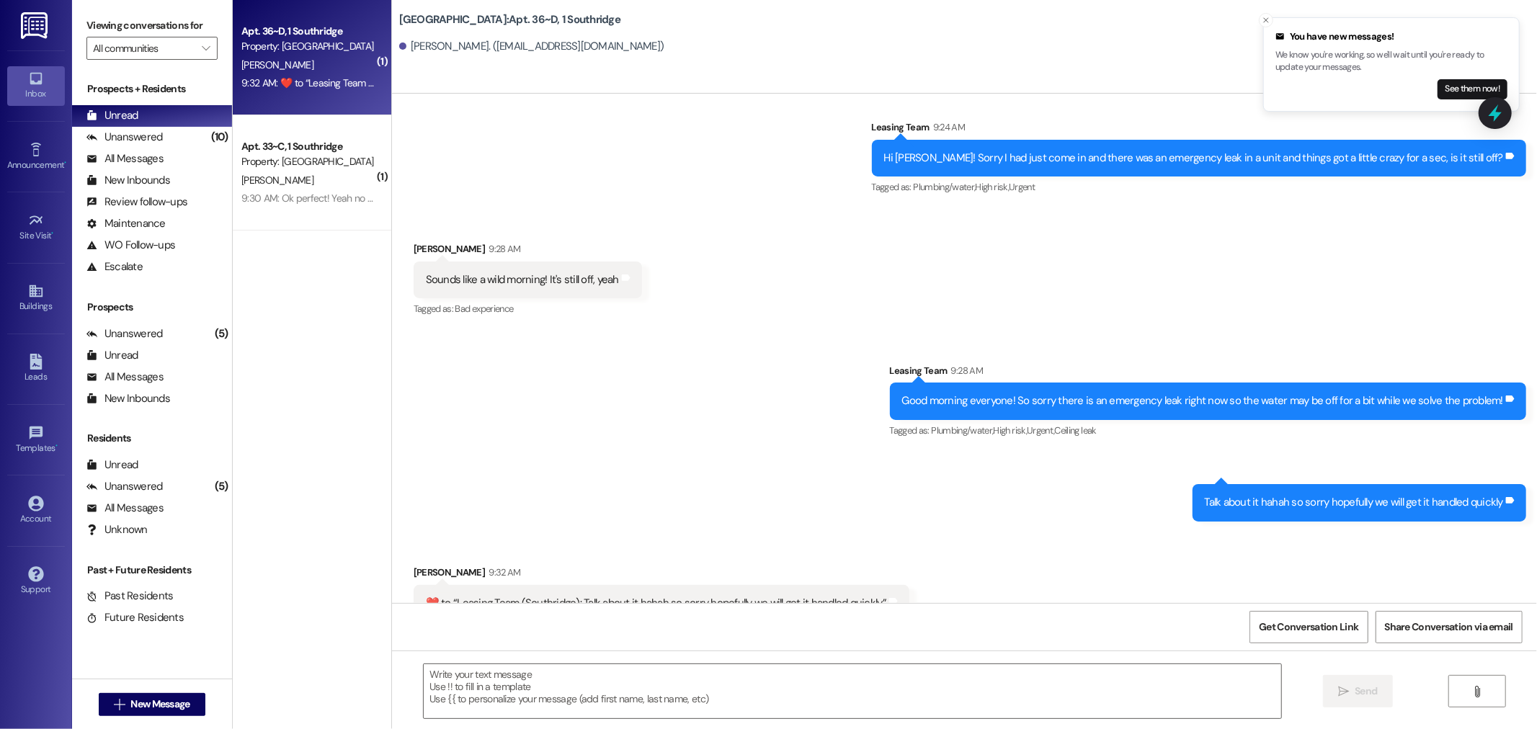
scroll to position [17855, 0]
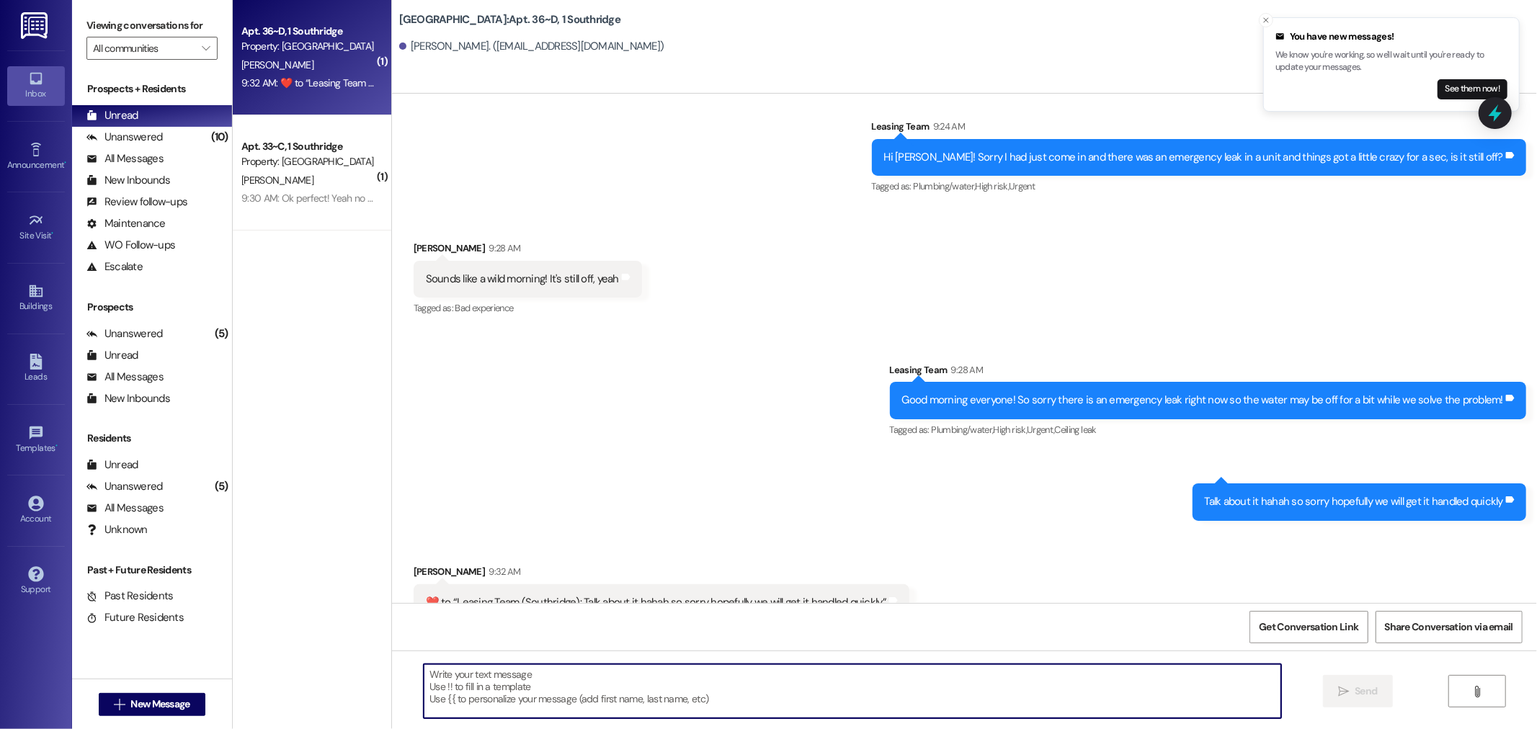
click at [536, 688] on textarea at bounding box center [853, 691] width 858 height 54
type textarea ":)"
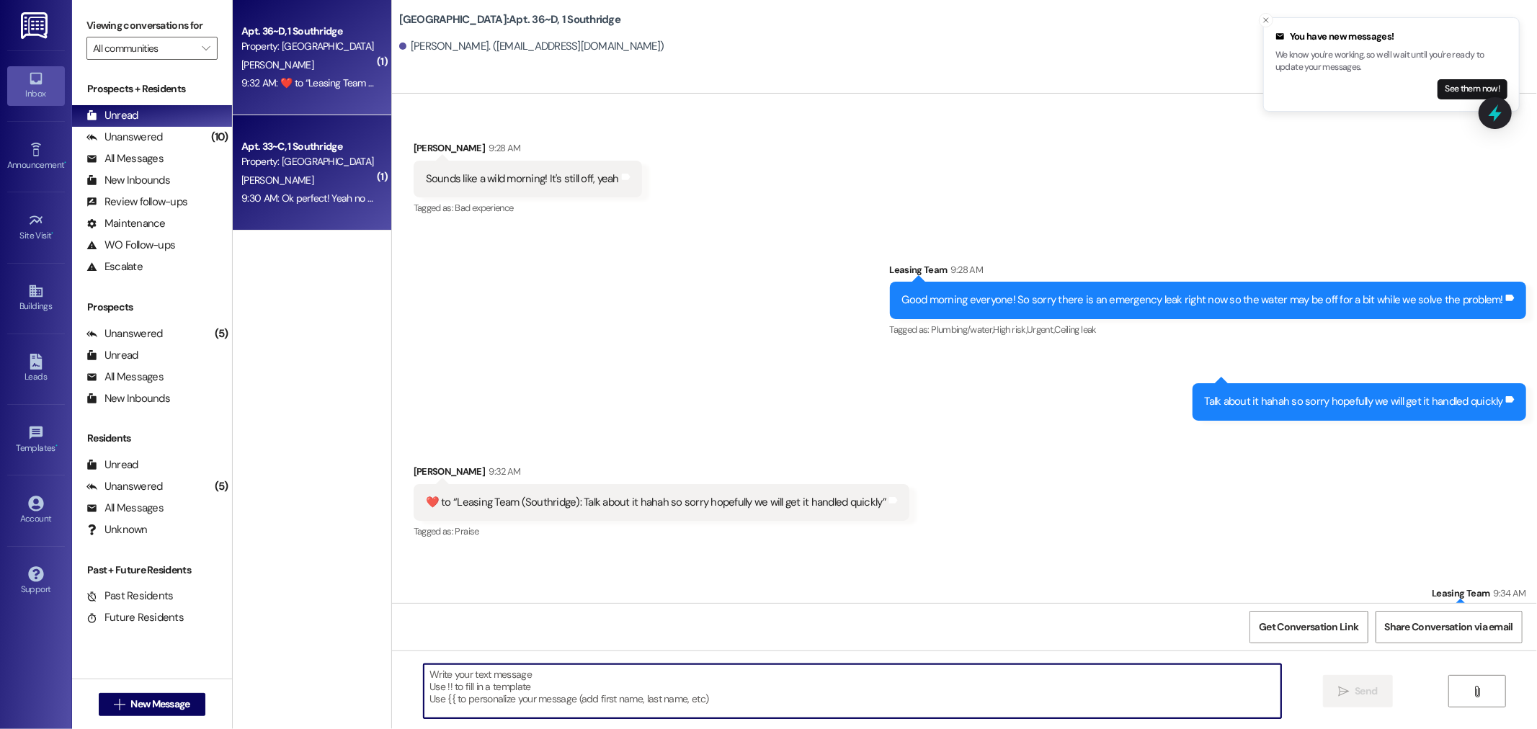
click at [313, 154] on div "Property: [GEOGRAPHIC_DATA]" at bounding box center [307, 161] width 133 height 15
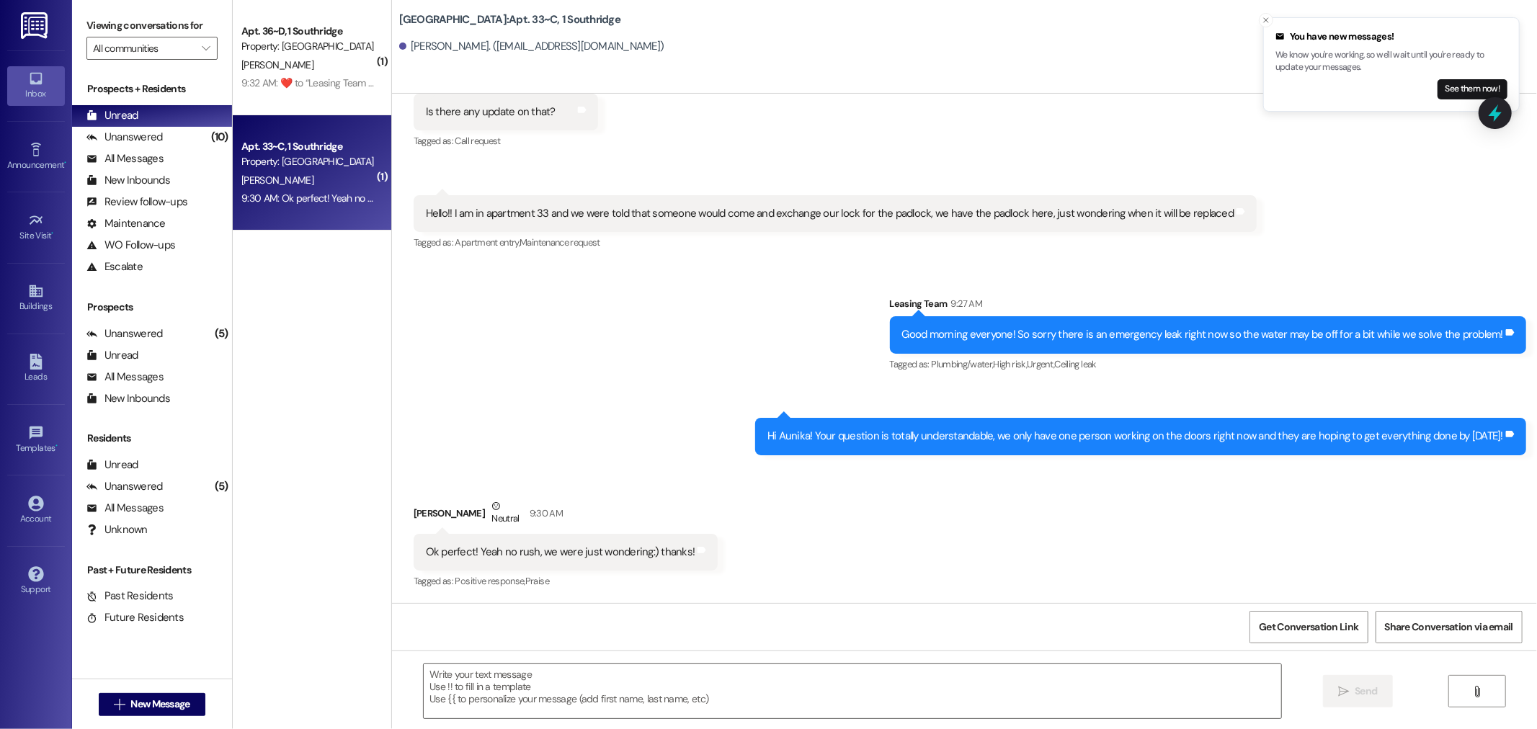
scroll to position [1840, 0]
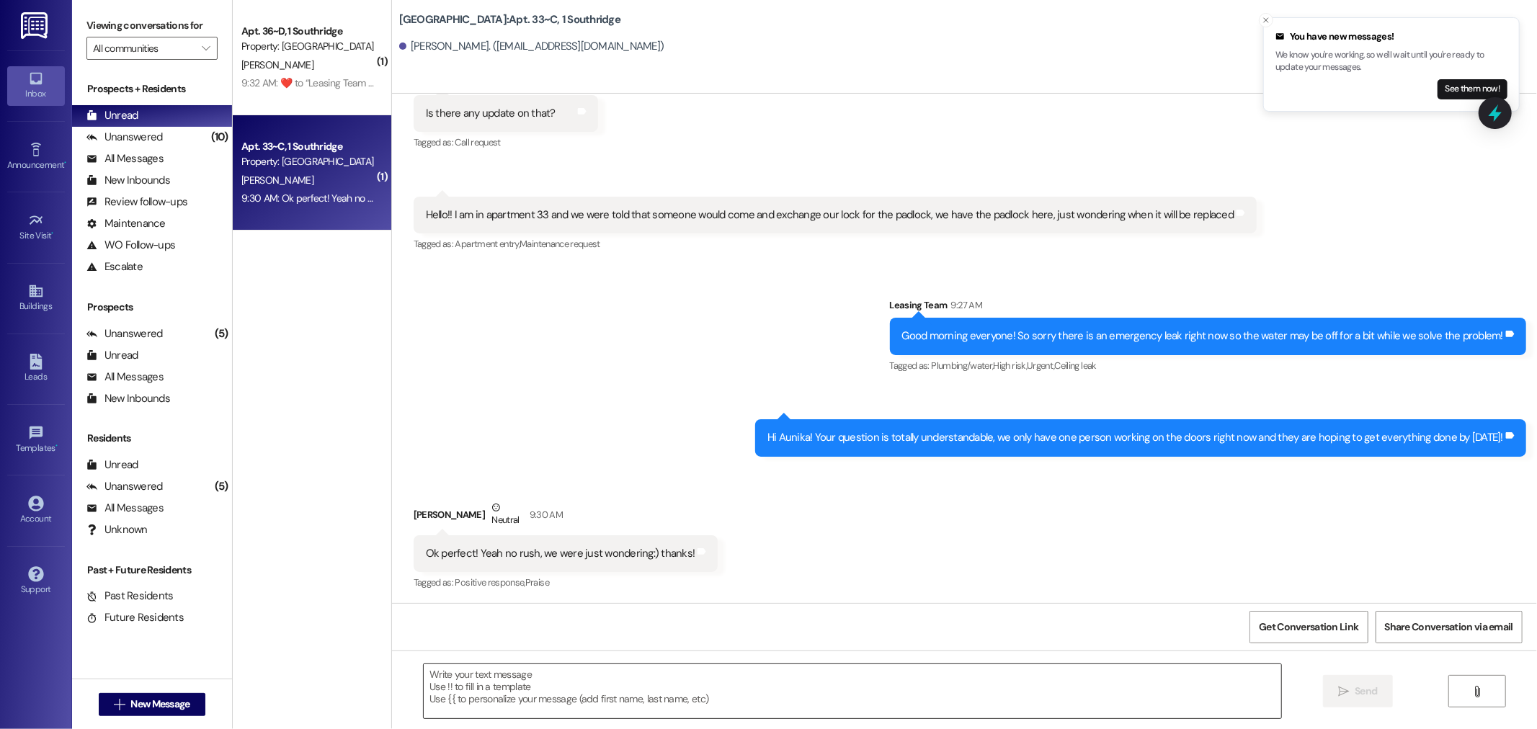
click at [658, 682] on textarea at bounding box center [853, 691] width 858 height 54
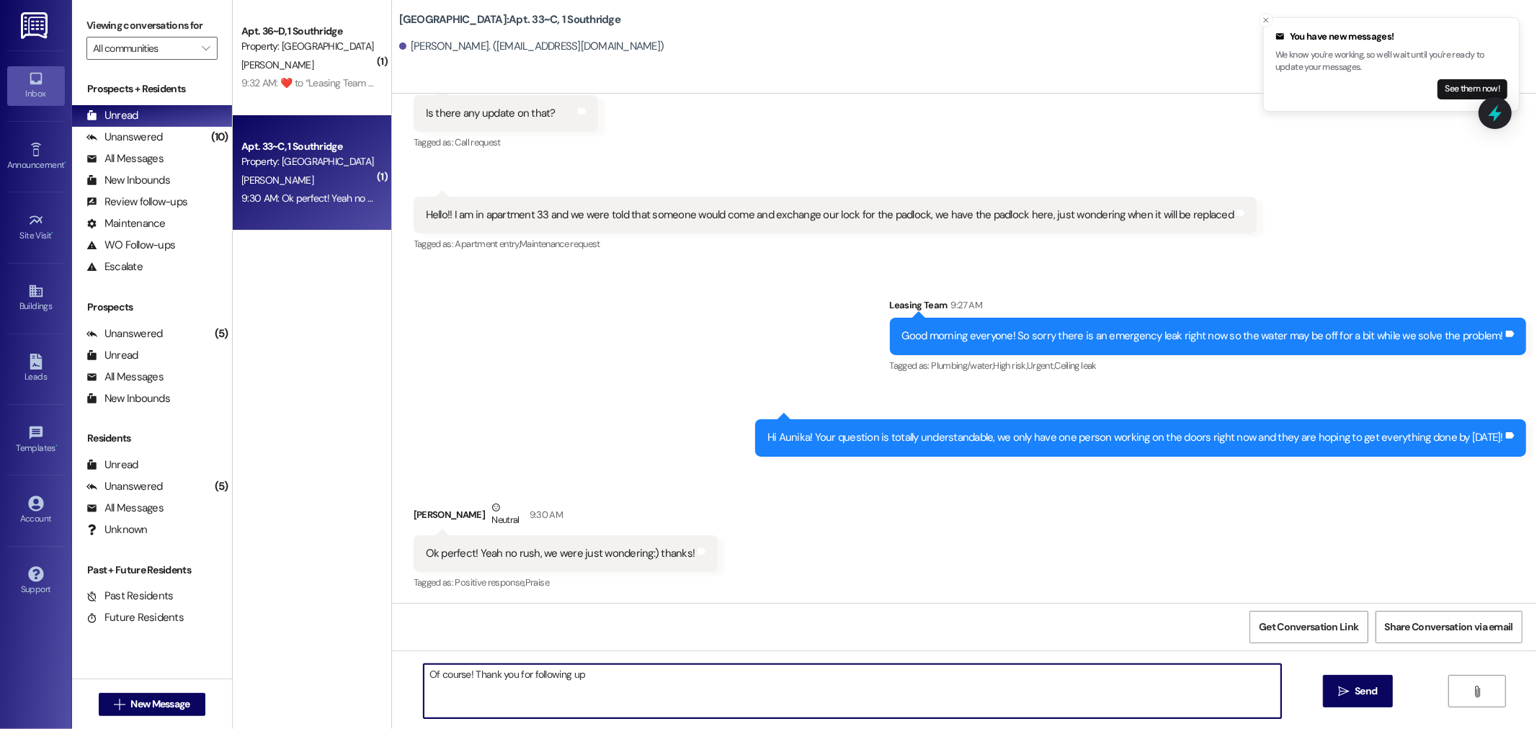
type textarea "Of course! Thank you for following up!"
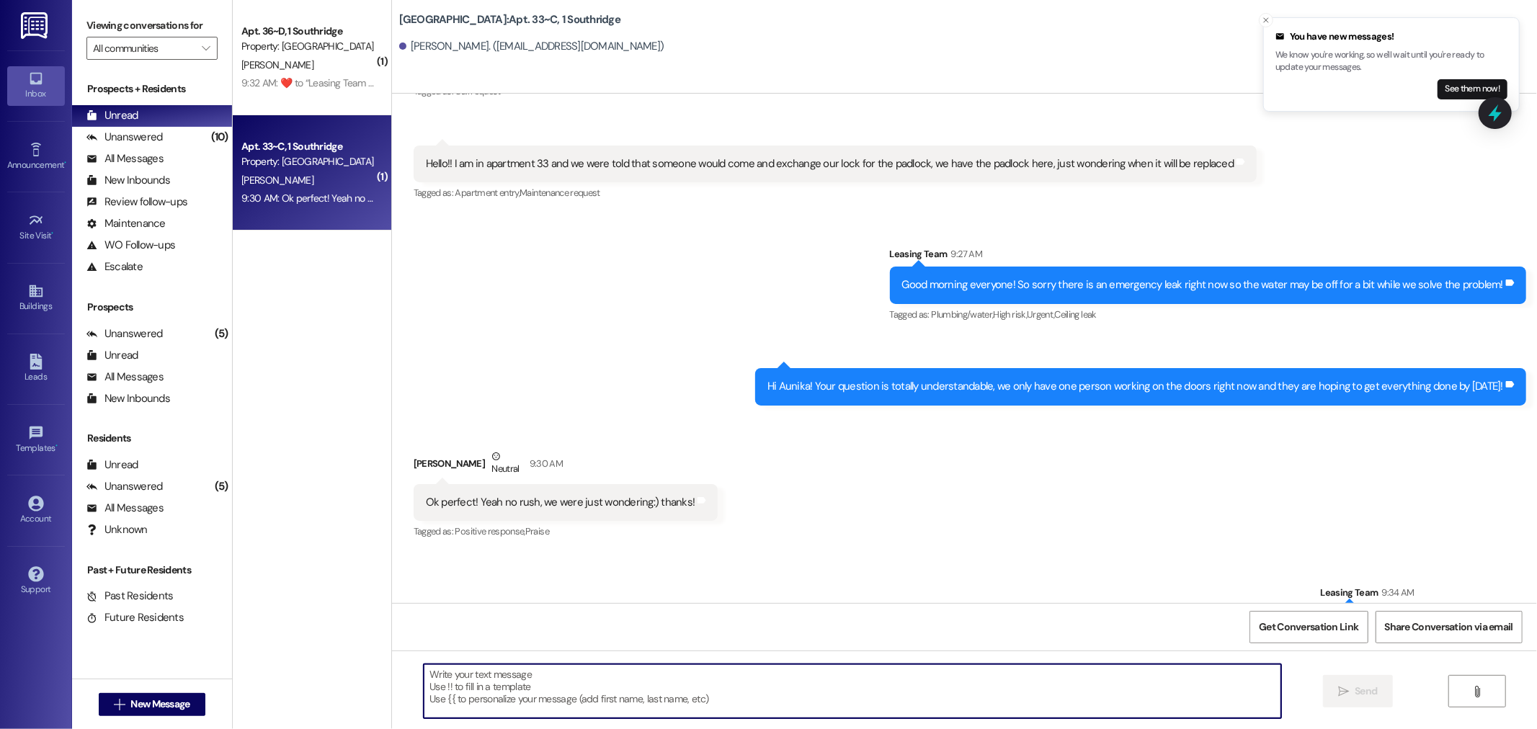
scroll to position [1941, 0]
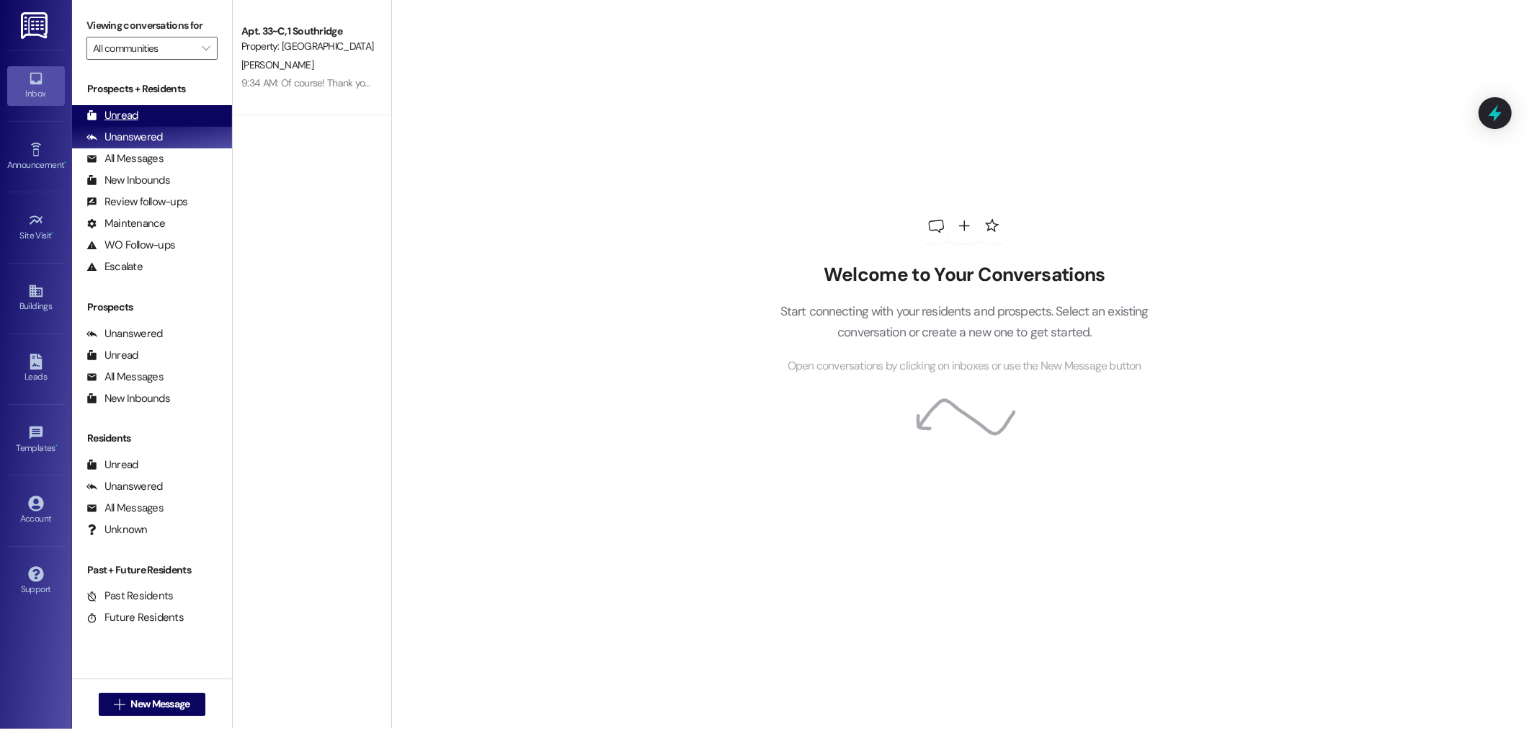
click at [185, 111] on div "Unread (0)" at bounding box center [152, 116] width 160 height 22
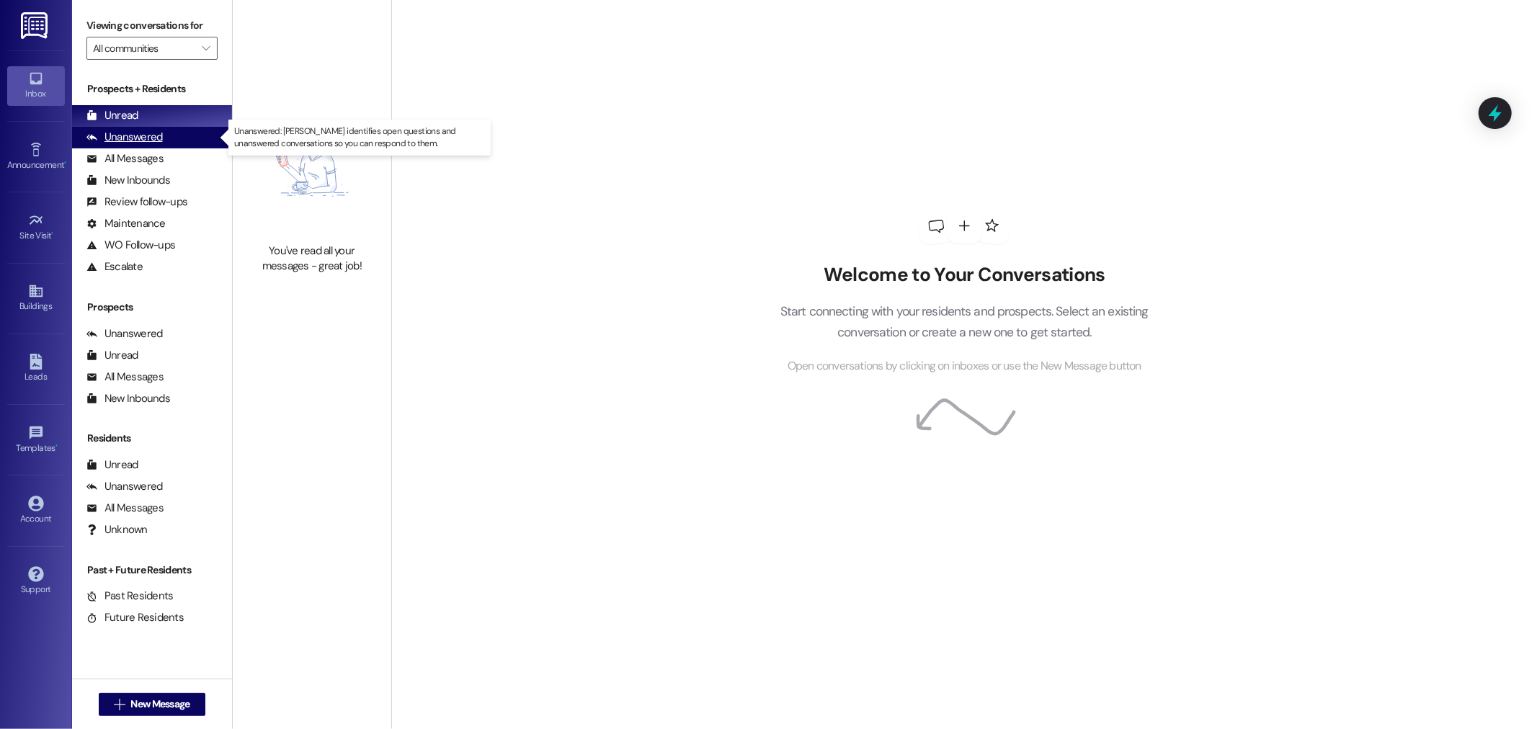
click at [191, 140] on div "Unanswered (0)" at bounding box center [152, 138] width 160 height 22
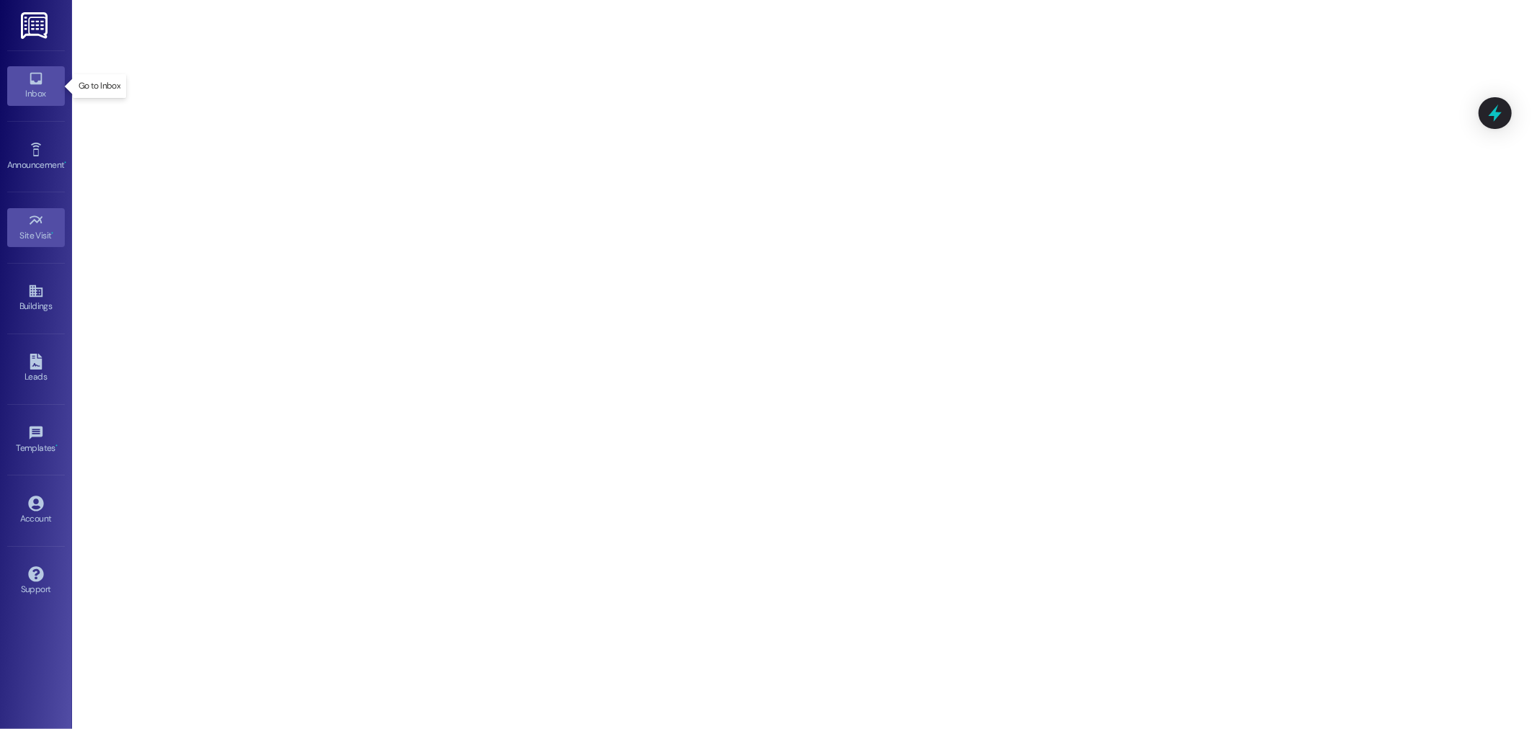
click at [23, 76] on link "Inbox" at bounding box center [36, 85] width 58 height 39
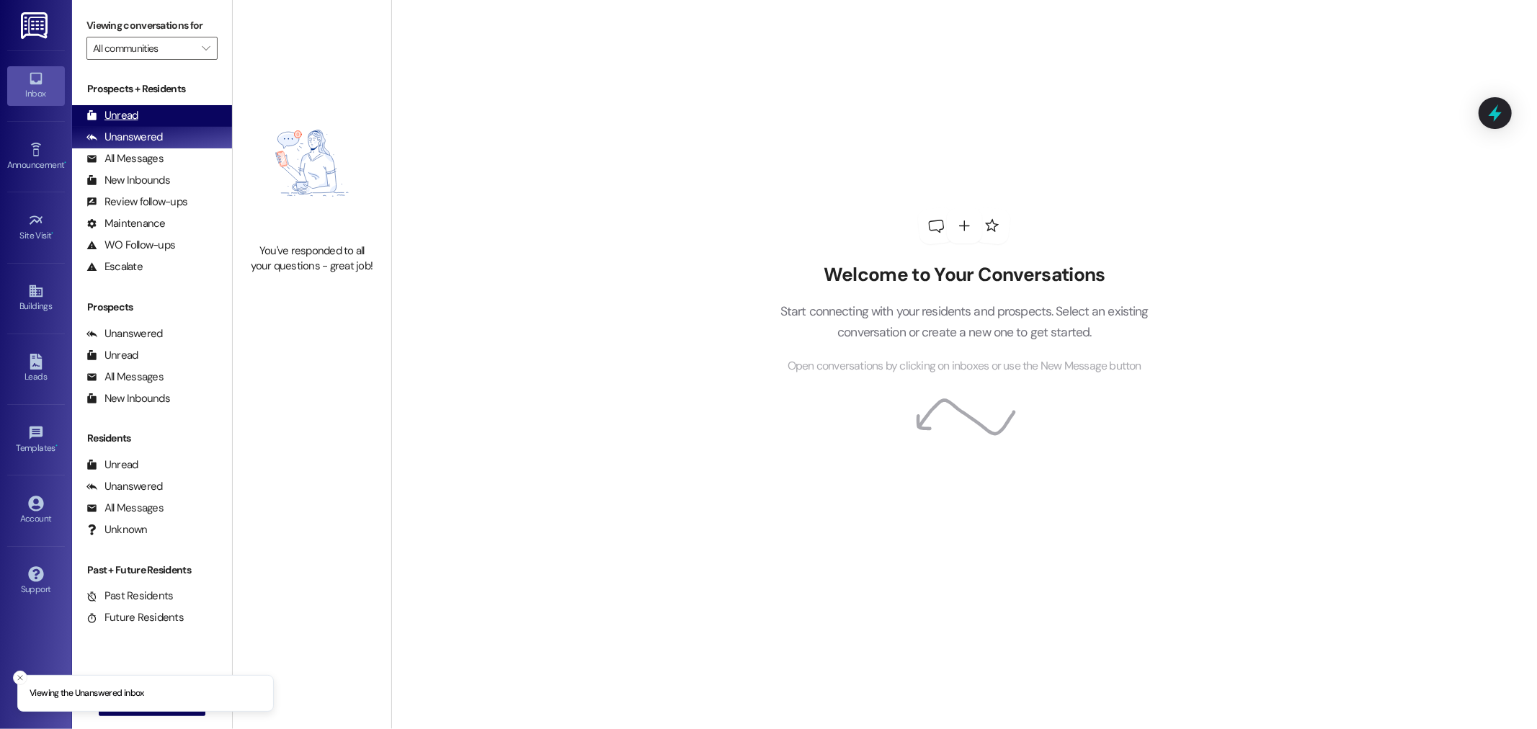
click at [141, 116] on div "Unread (0)" at bounding box center [152, 116] width 160 height 22
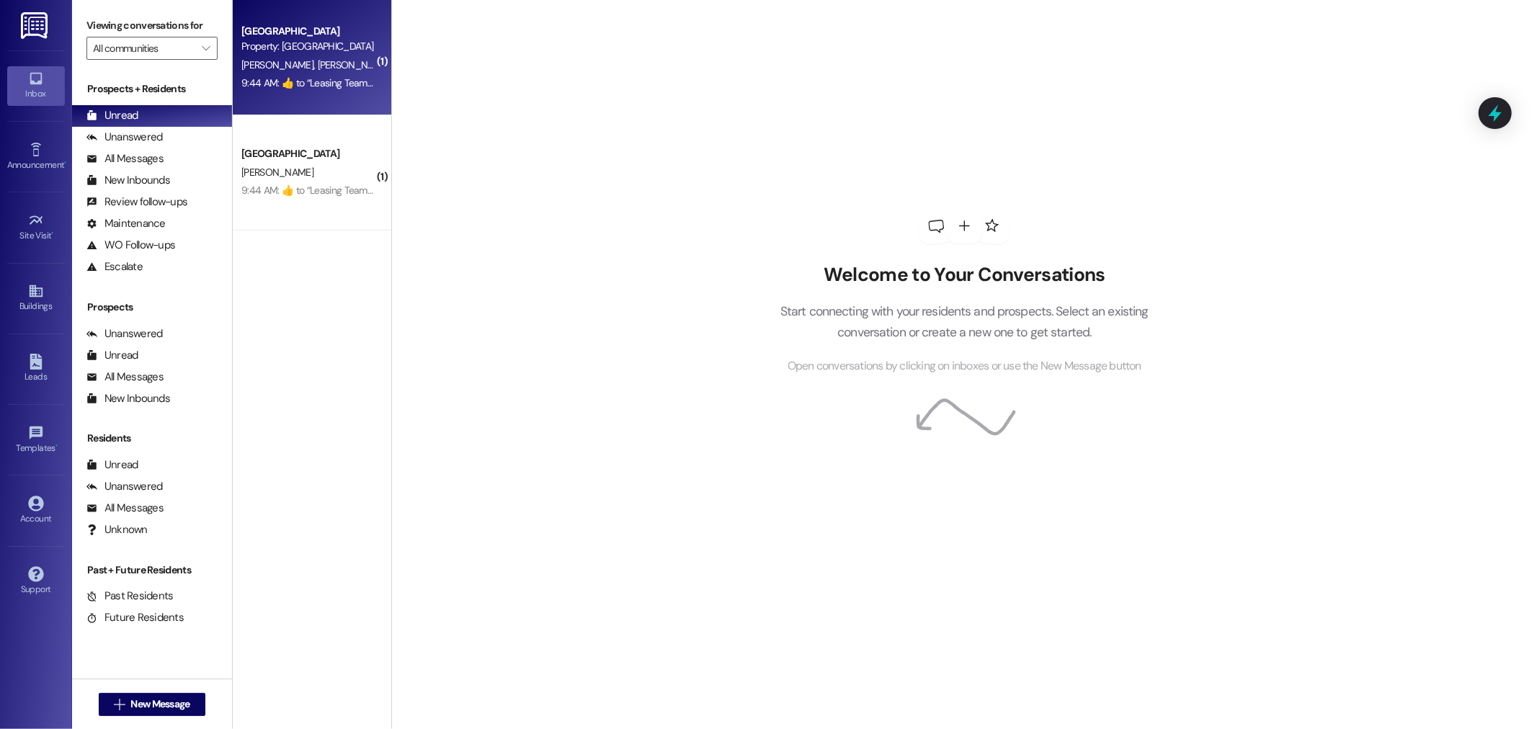
click at [310, 69] on div "[PERSON_NAME] [PERSON_NAME]" at bounding box center [308, 65] width 136 height 18
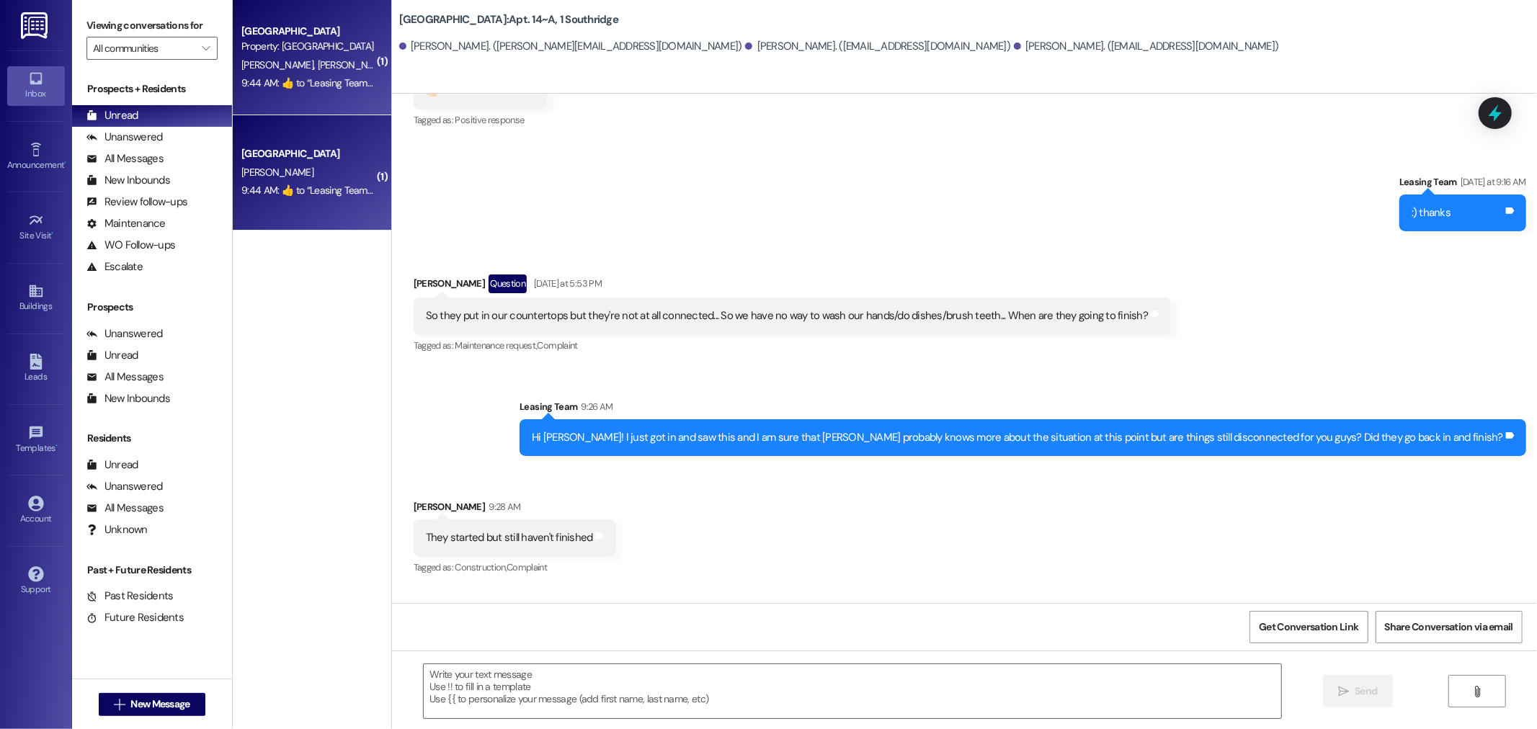
scroll to position [638, 0]
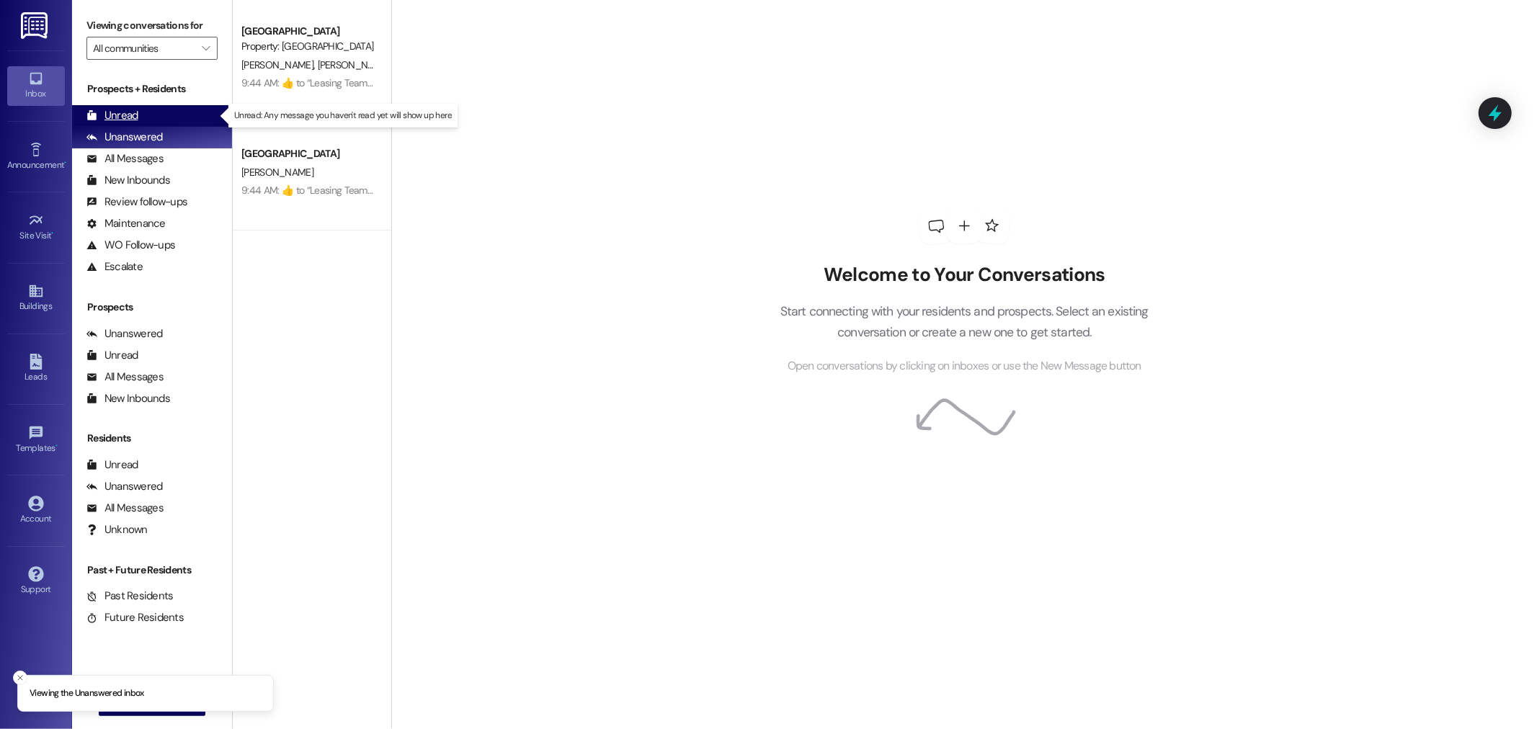
click at [138, 114] on div "Unread (0)" at bounding box center [152, 116] width 160 height 22
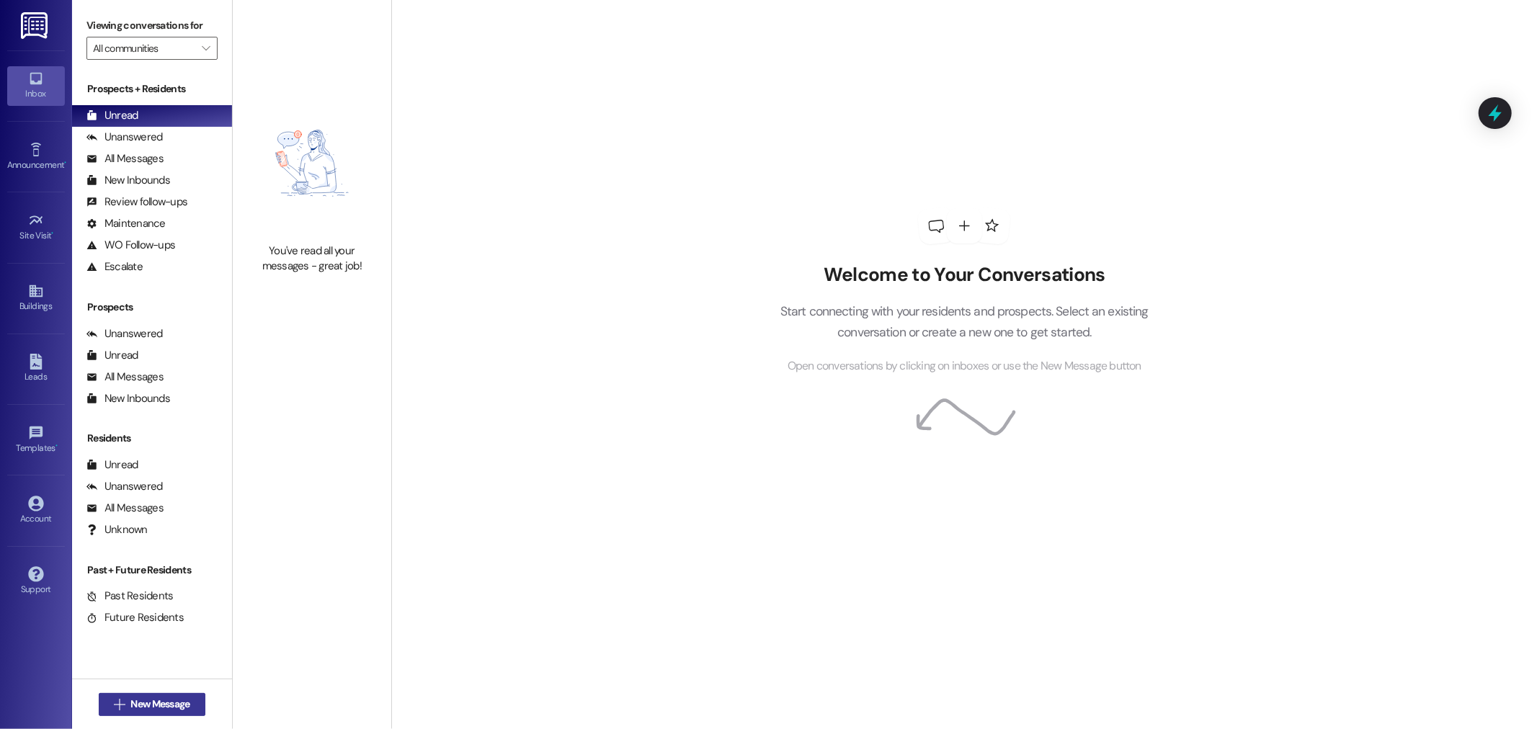
click at [119, 704] on span " New Message" at bounding box center [152, 704] width 82 height 15
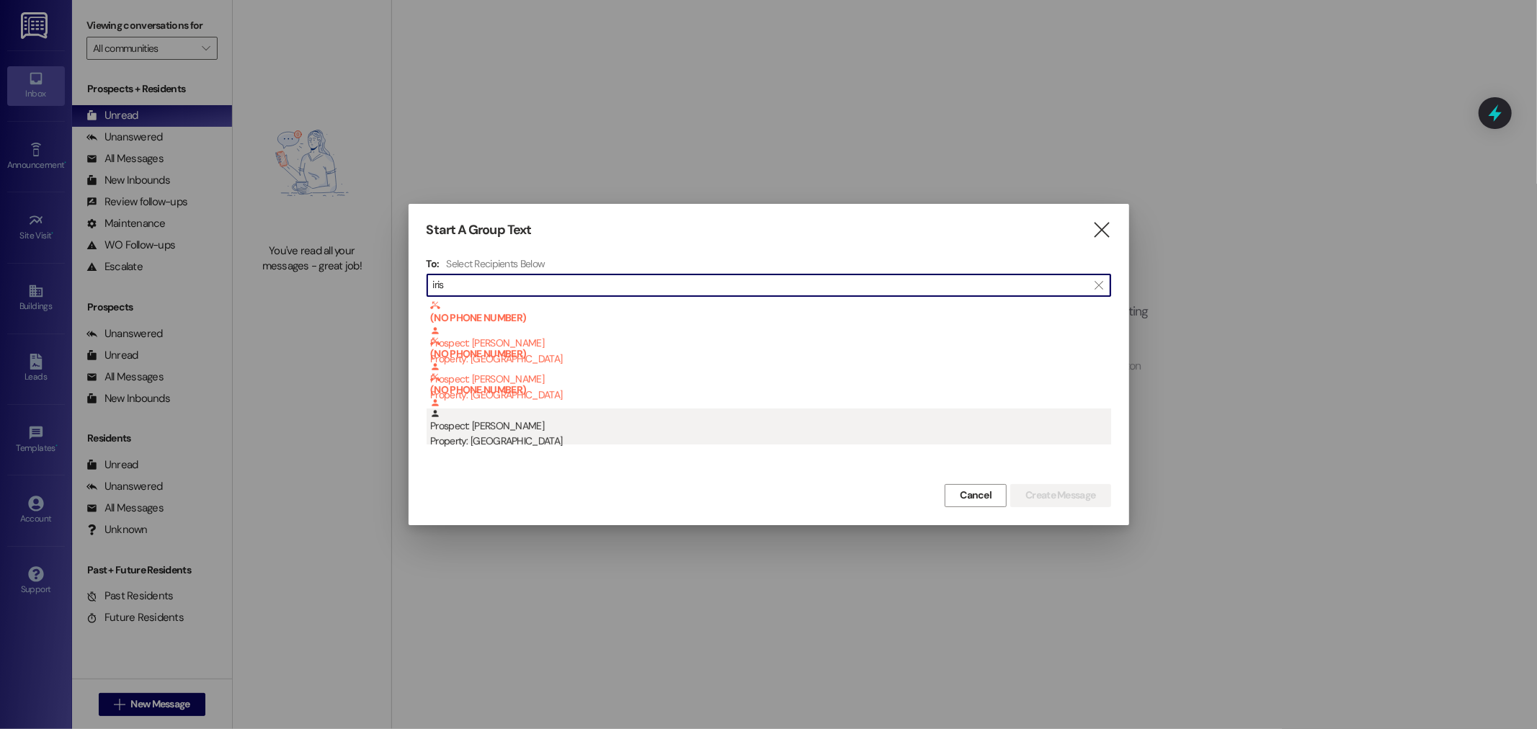
type input "iris"
click at [491, 437] on div "Property: [GEOGRAPHIC_DATA]" at bounding box center [770, 441] width 681 height 15
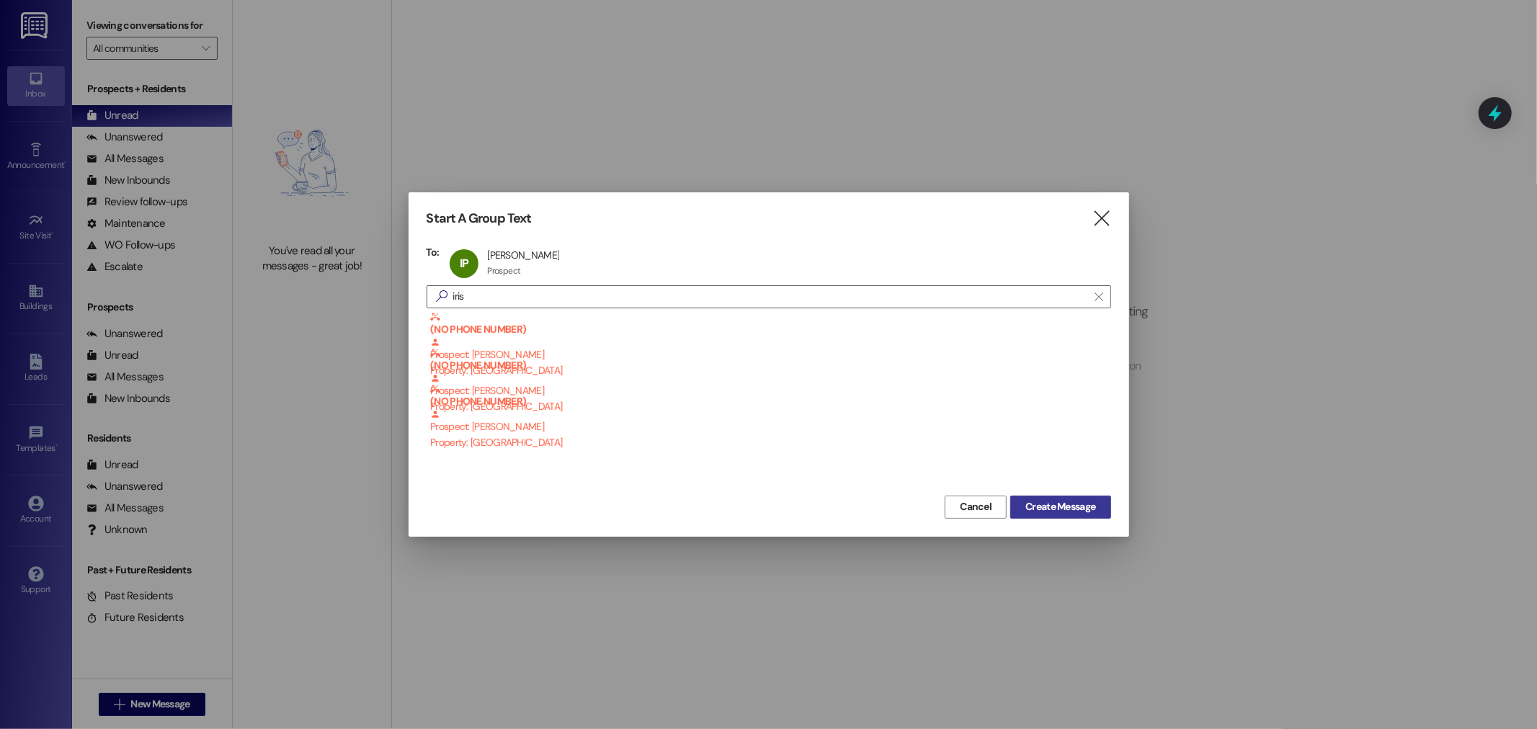
click at [1036, 502] on span "Create Message" at bounding box center [1061, 506] width 70 height 15
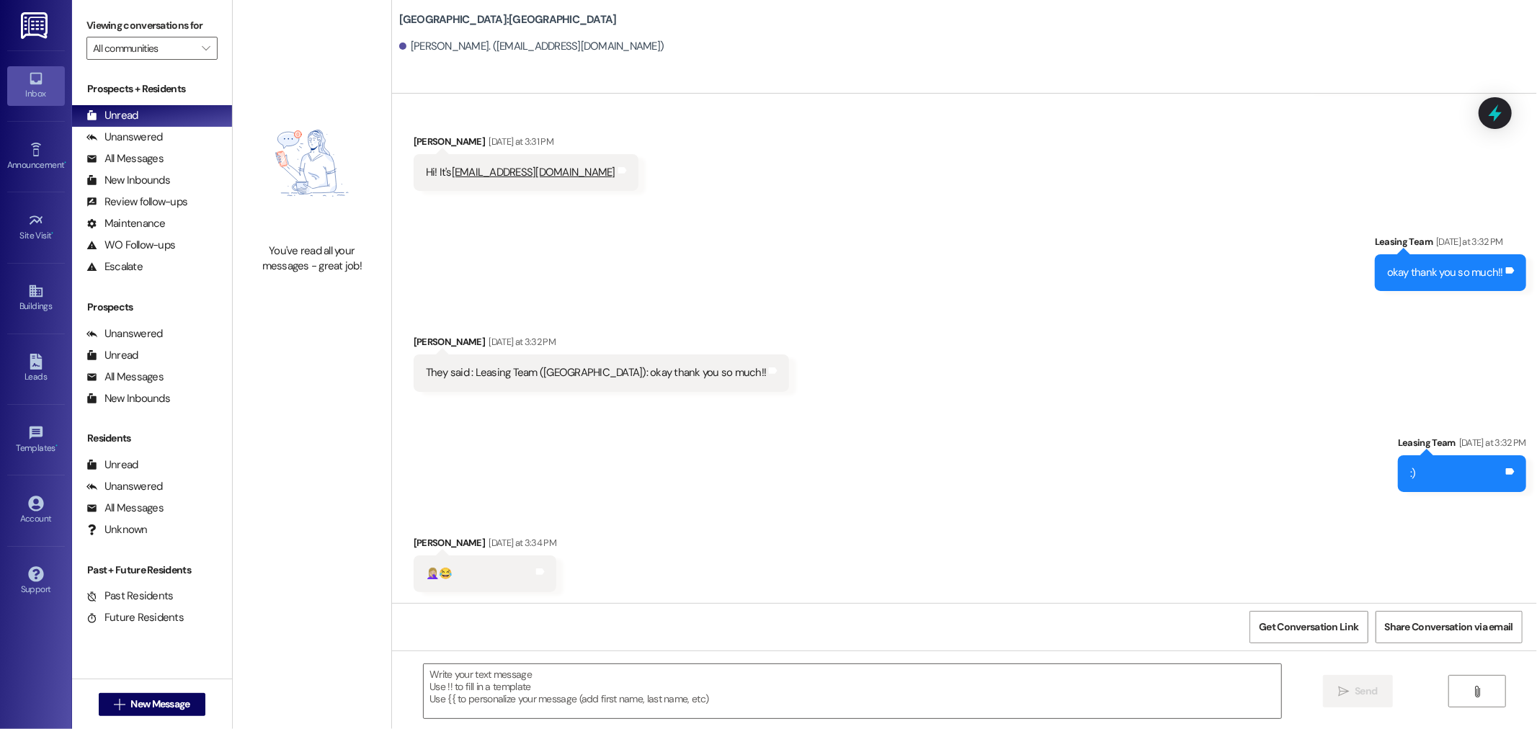
scroll to position [285, 0]
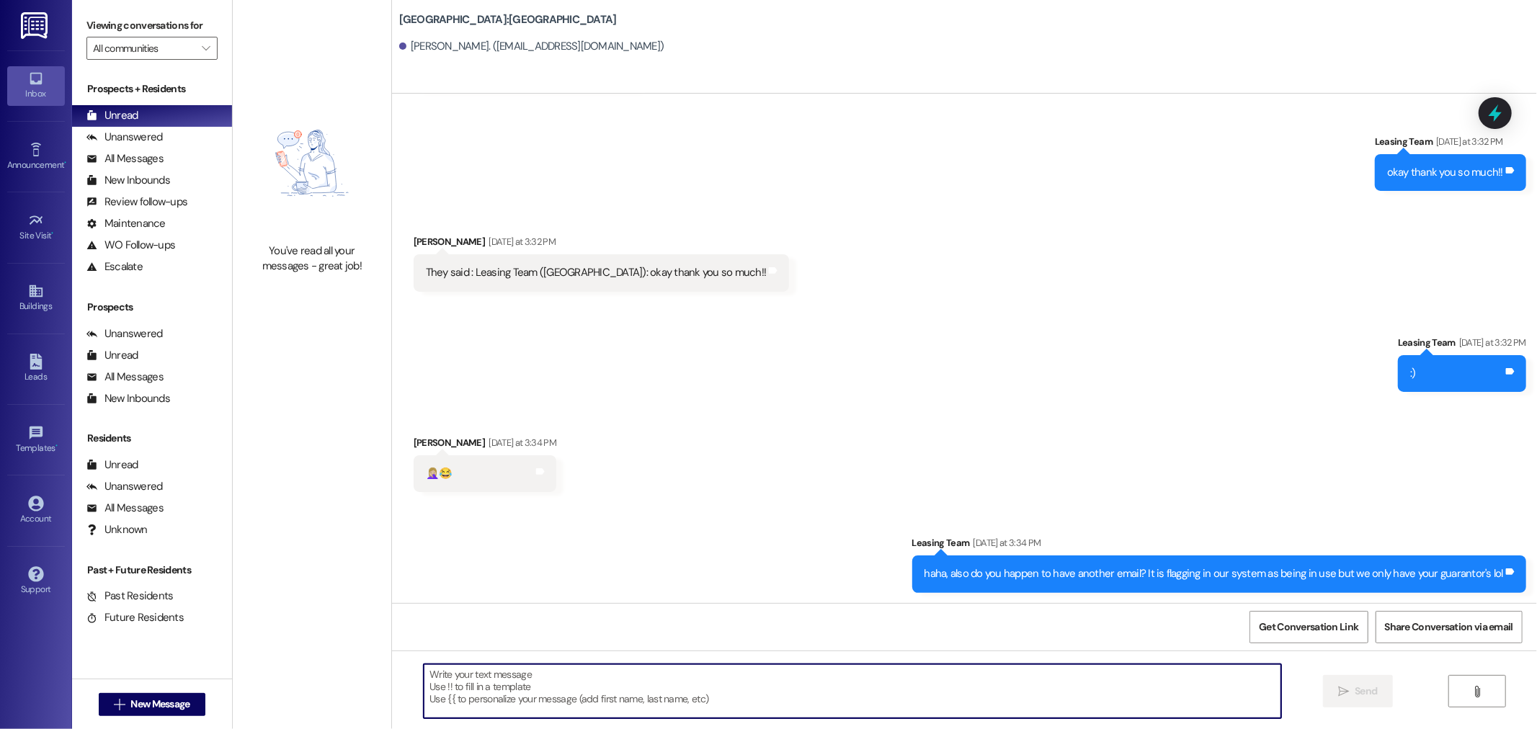
click at [642, 695] on textarea at bounding box center [853, 691] width 858 height 54
type textarea "Hi Iris! Can you please send me your BYU email ASAP?"
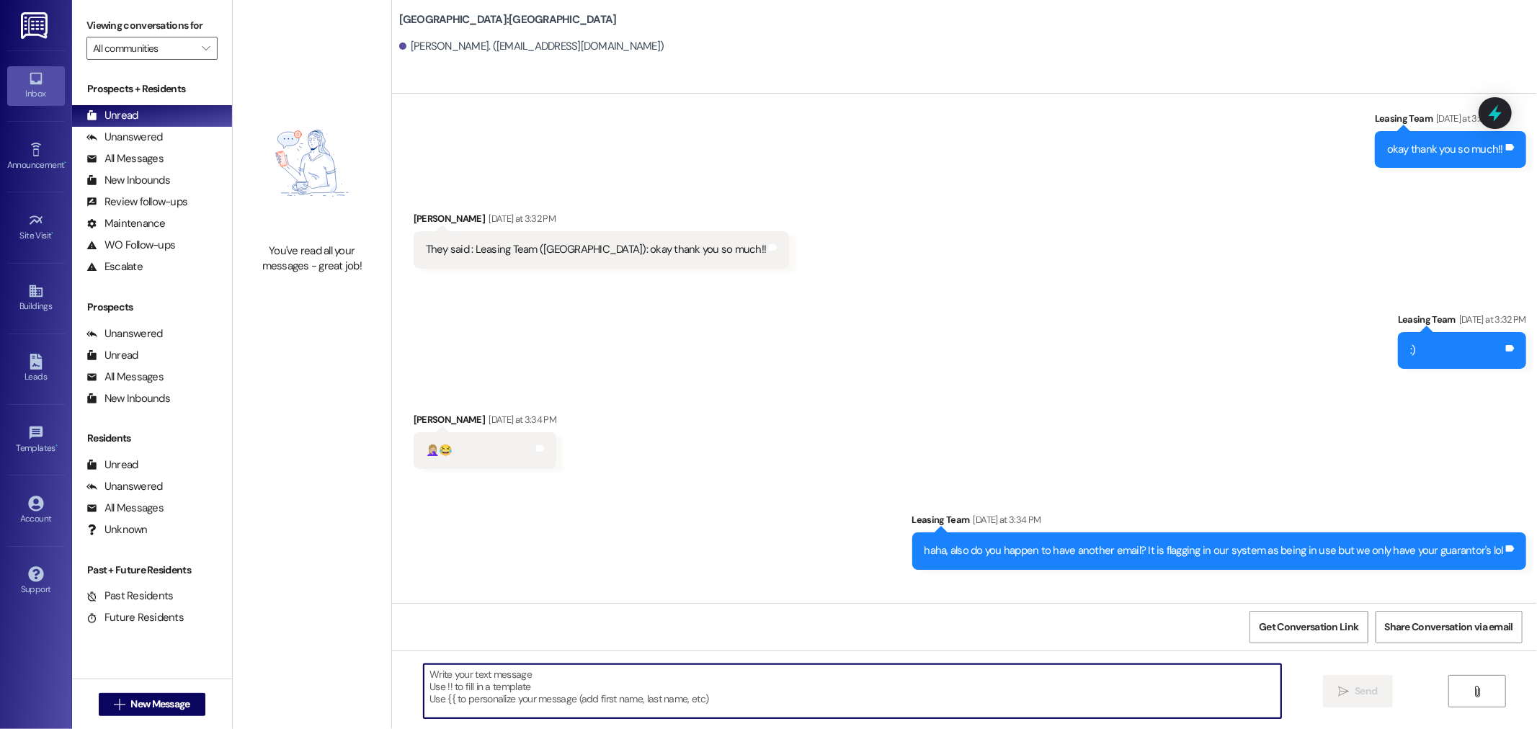
scroll to position [386, 0]
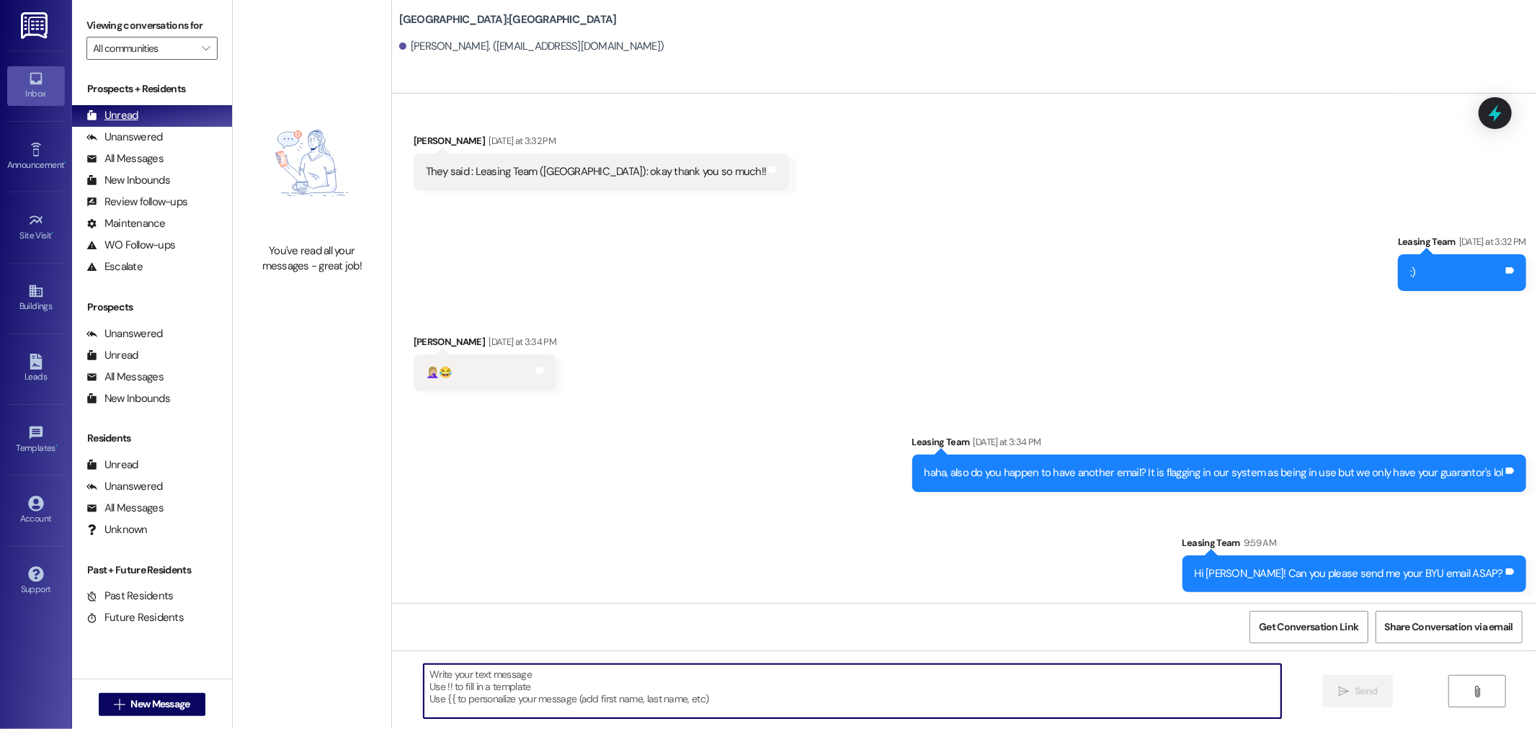
click at [130, 117] on div "Unread" at bounding box center [112, 115] width 52 height 15
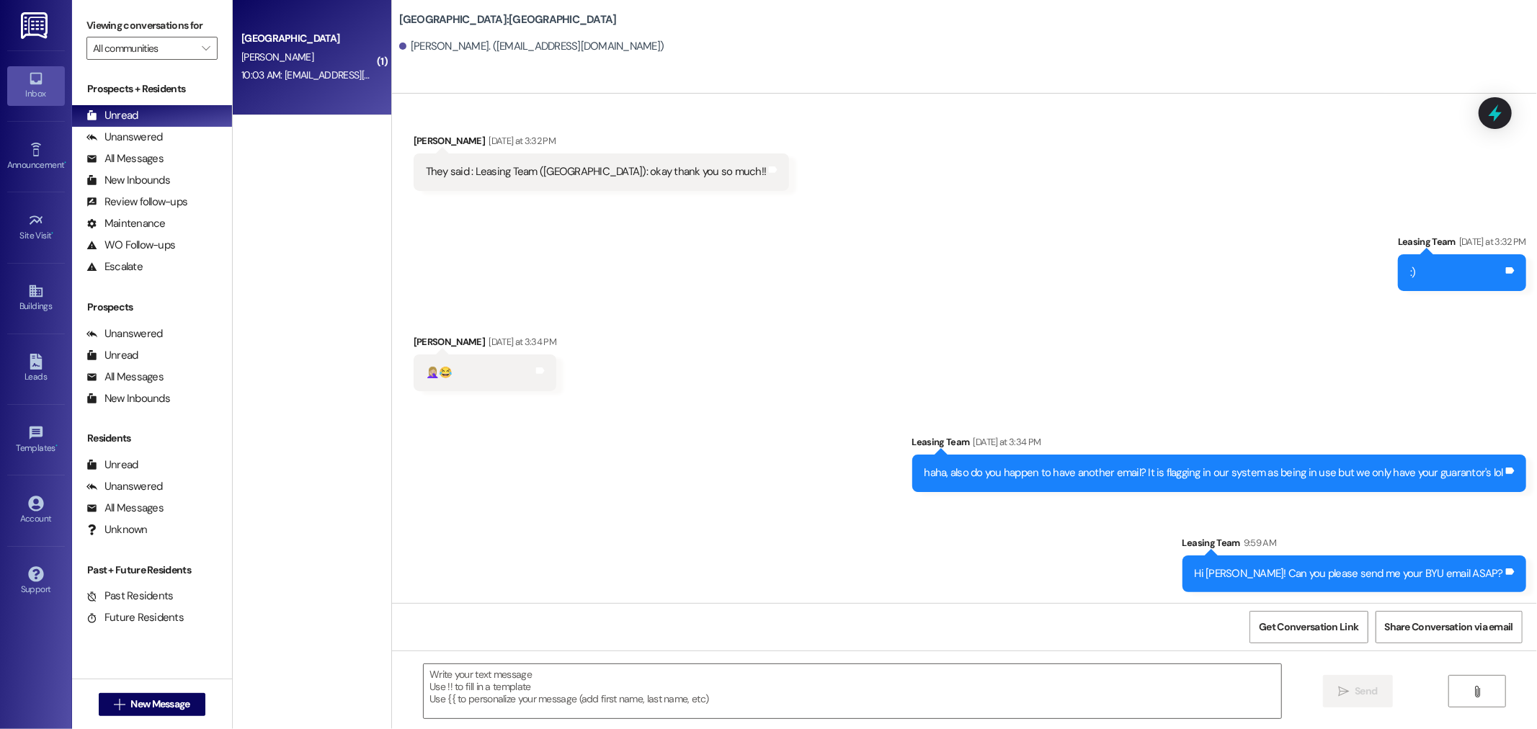
scroll to position [486, 0]
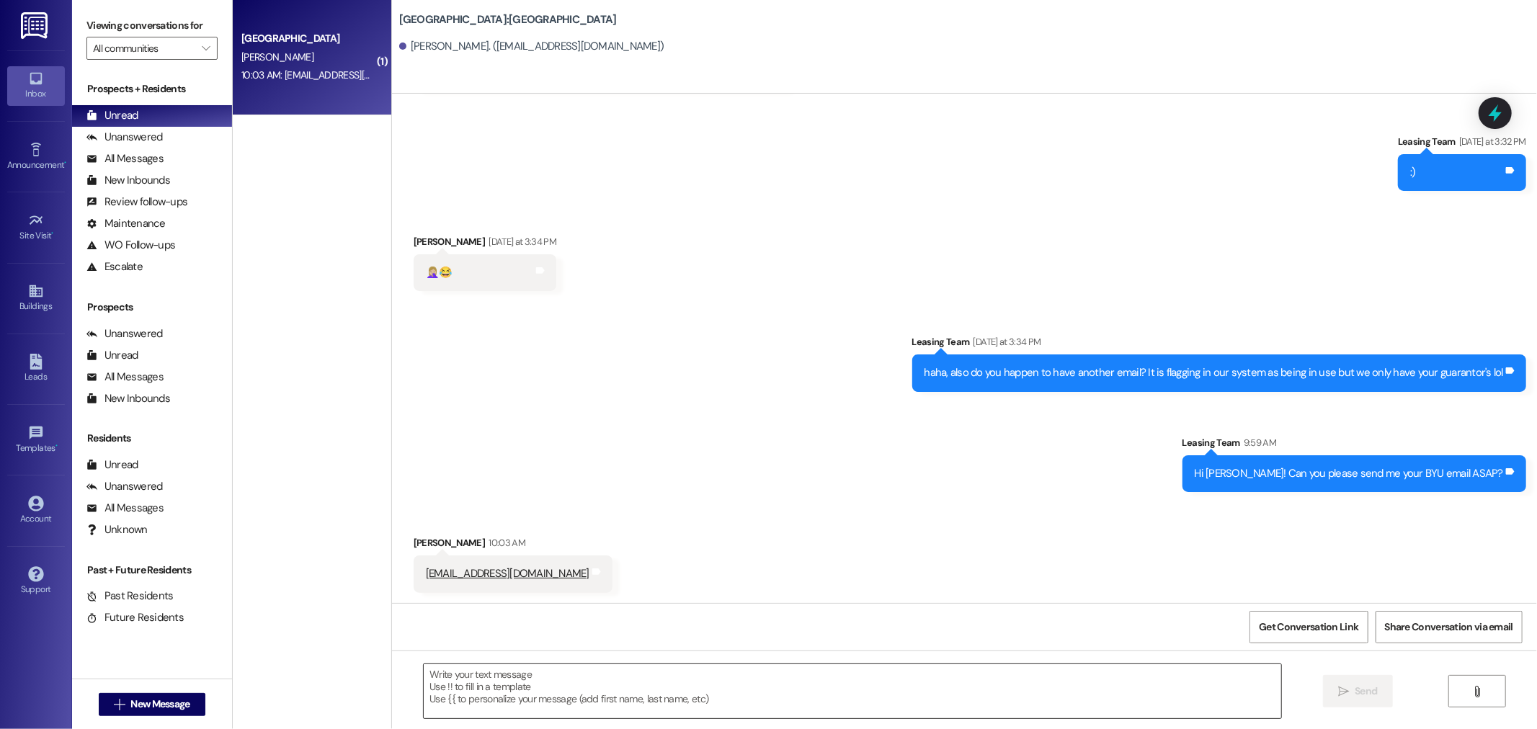
click at [520, 700] on textarea at bounding box center [853, 691] width 858 height 54
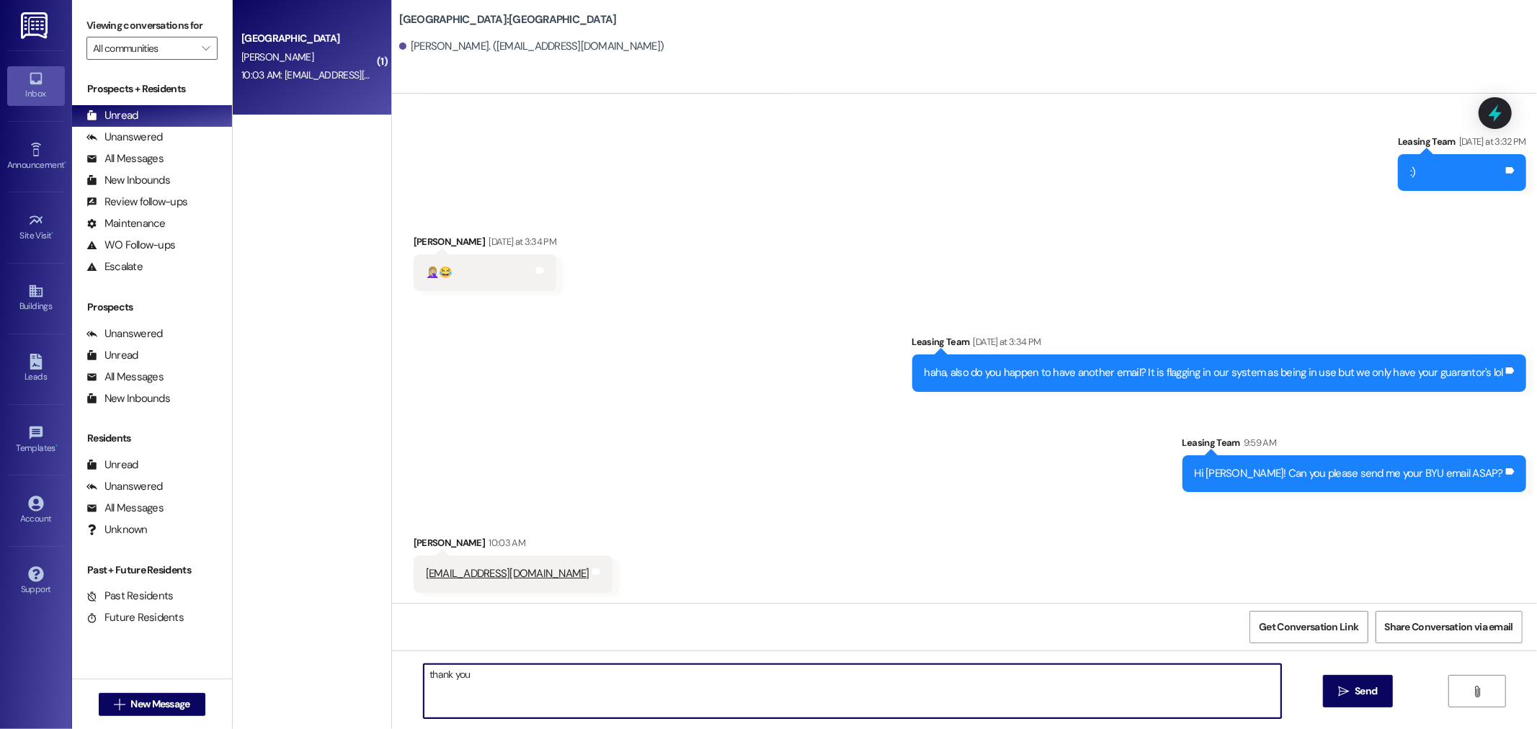
type textarea "thank you!"
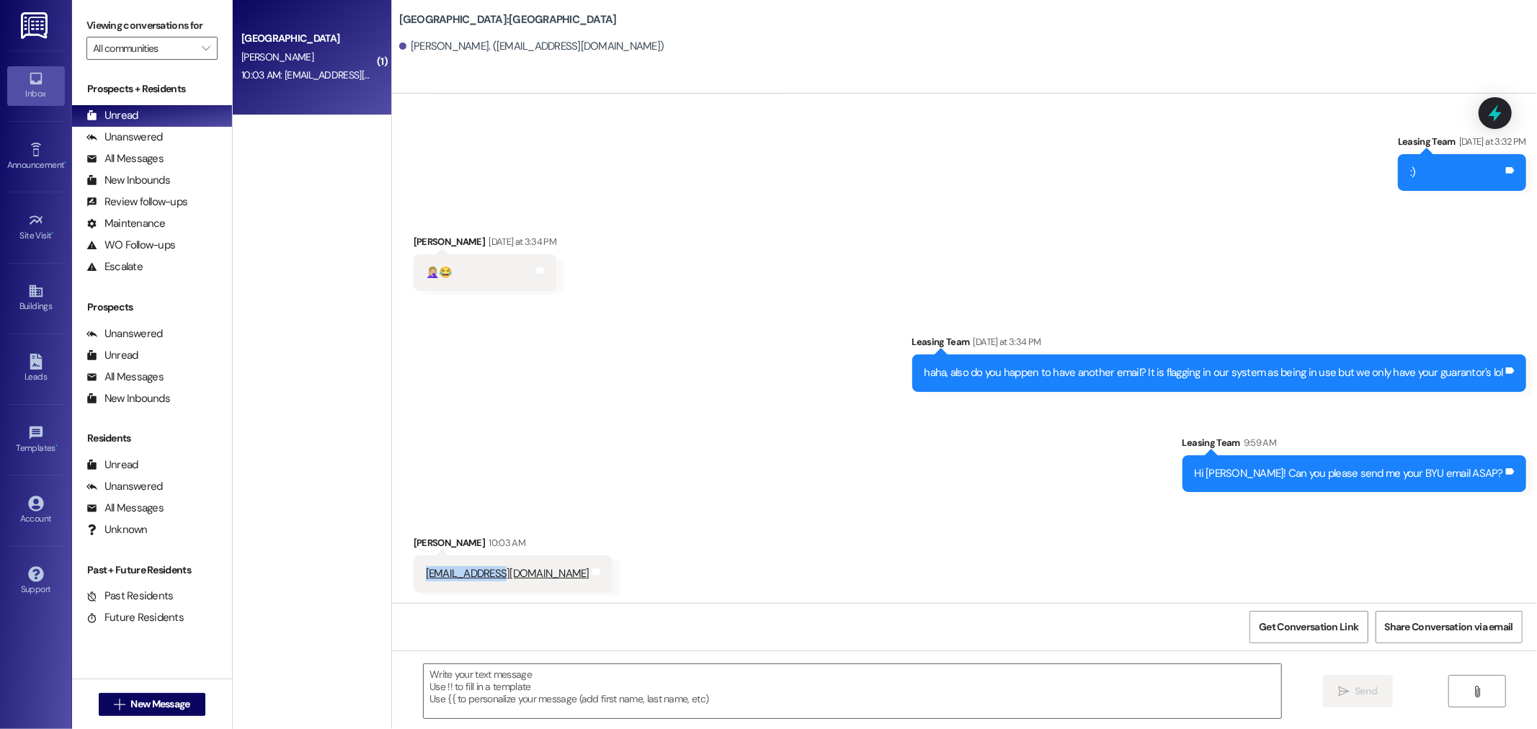
drag, startPoint x: 412, startPoint y: 572, endPoint x: 487, endPoint y: 579, distance: 75.9
click at [487, 579] on div "irismp@byu.edu Tags and notes" at bounding box center [513, 574] width 199 height 37
copy link "irismp@byu.edu"
click at [45, 36] on img at bounding box center [36, 25] width 30 height 27
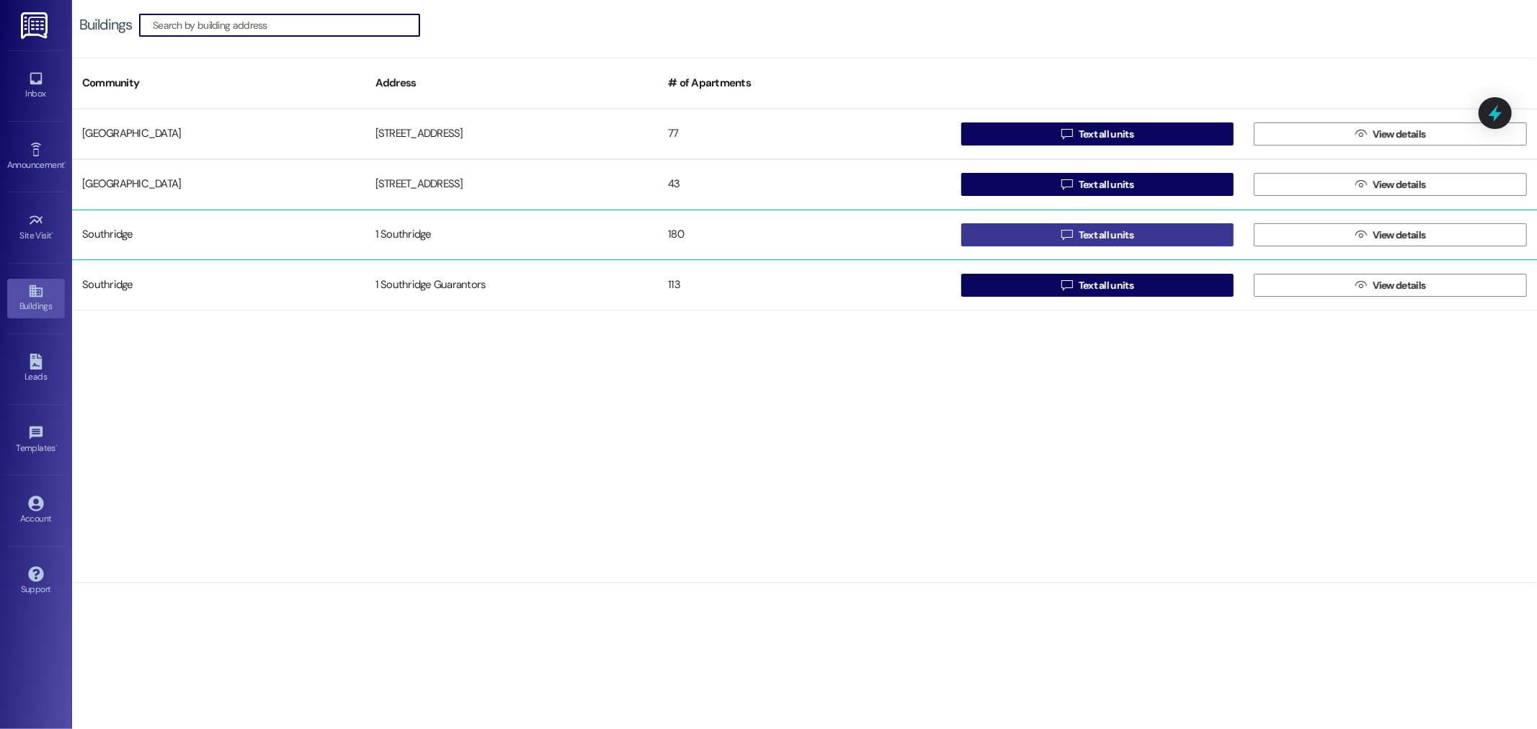
click at [1079, 239] on span "Text all units" at bounding box center [1106, 235] width 55 height 15
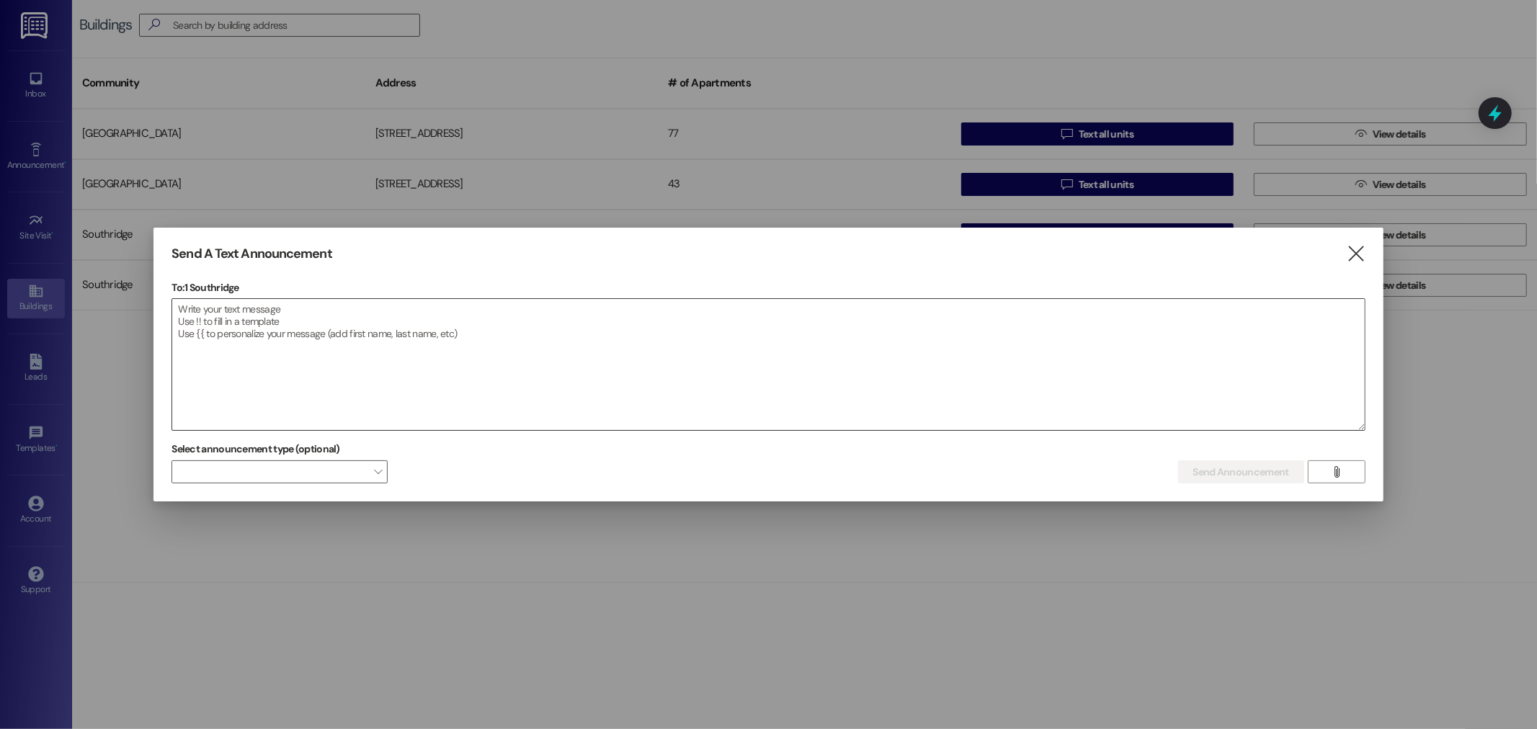
click at [716, 352] on textarea at bounding box center [768, 364] width 1192 height 131
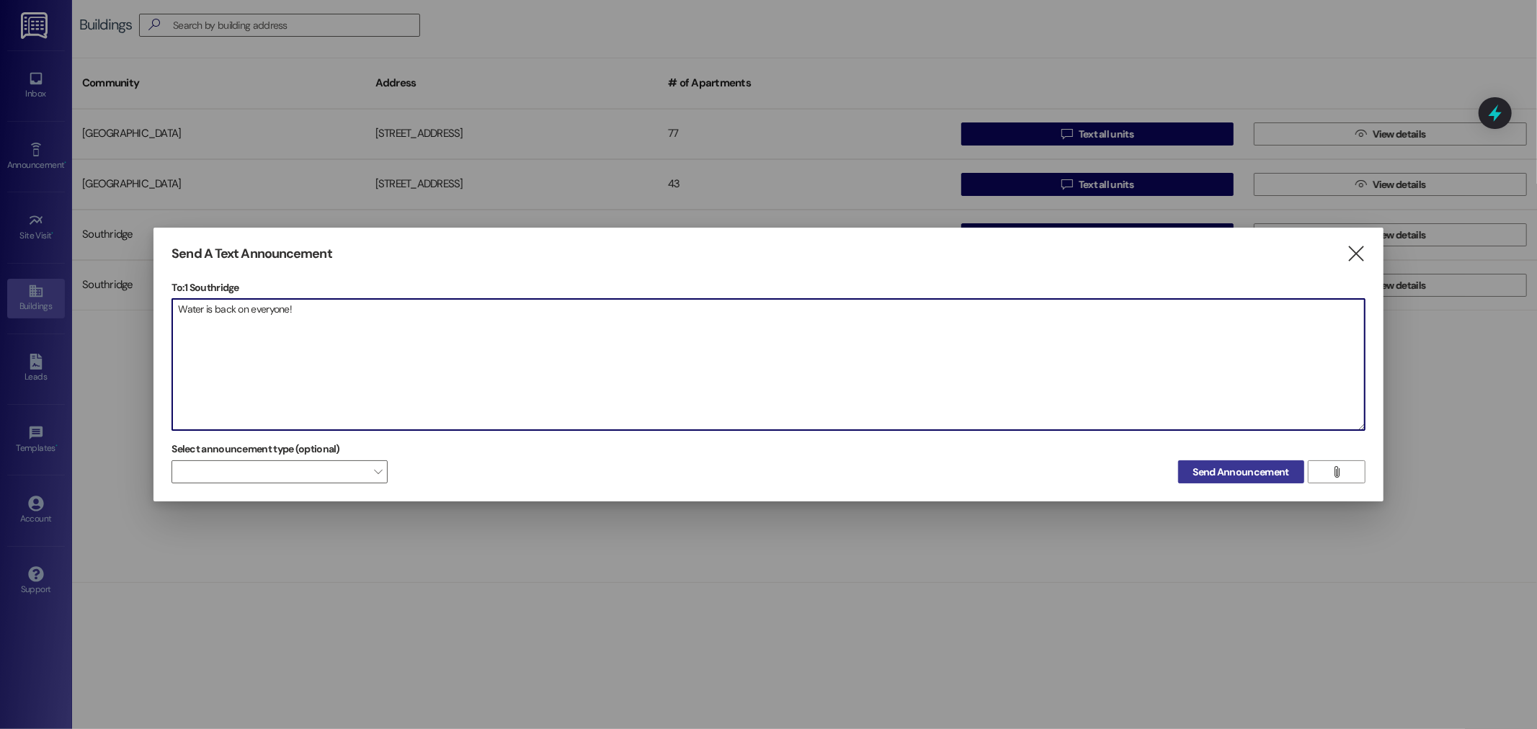
type textarea "Water is back on everyone!"
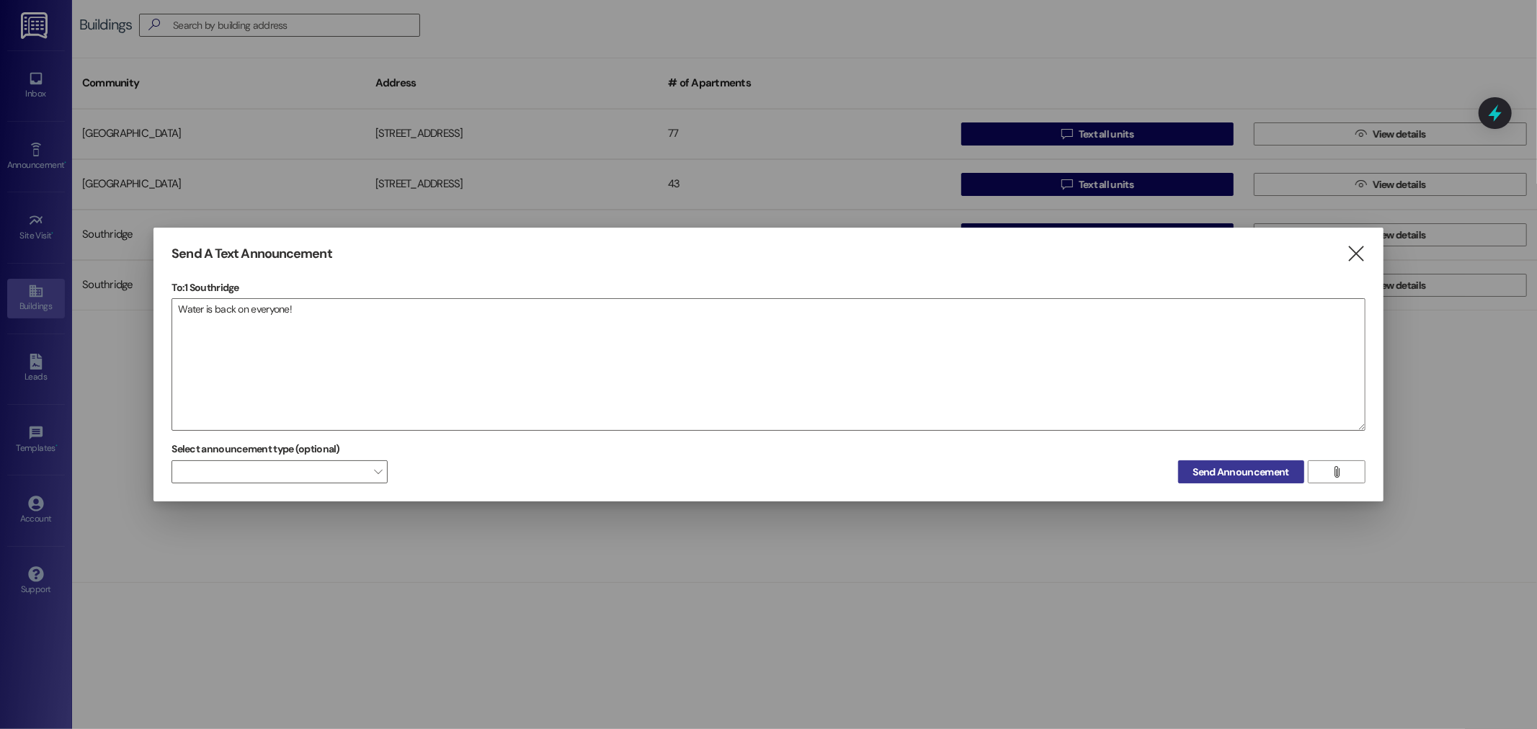
click at [1219, 465] on span "Send Announcement" at bounding box center [1241, 472] width 96 height 15
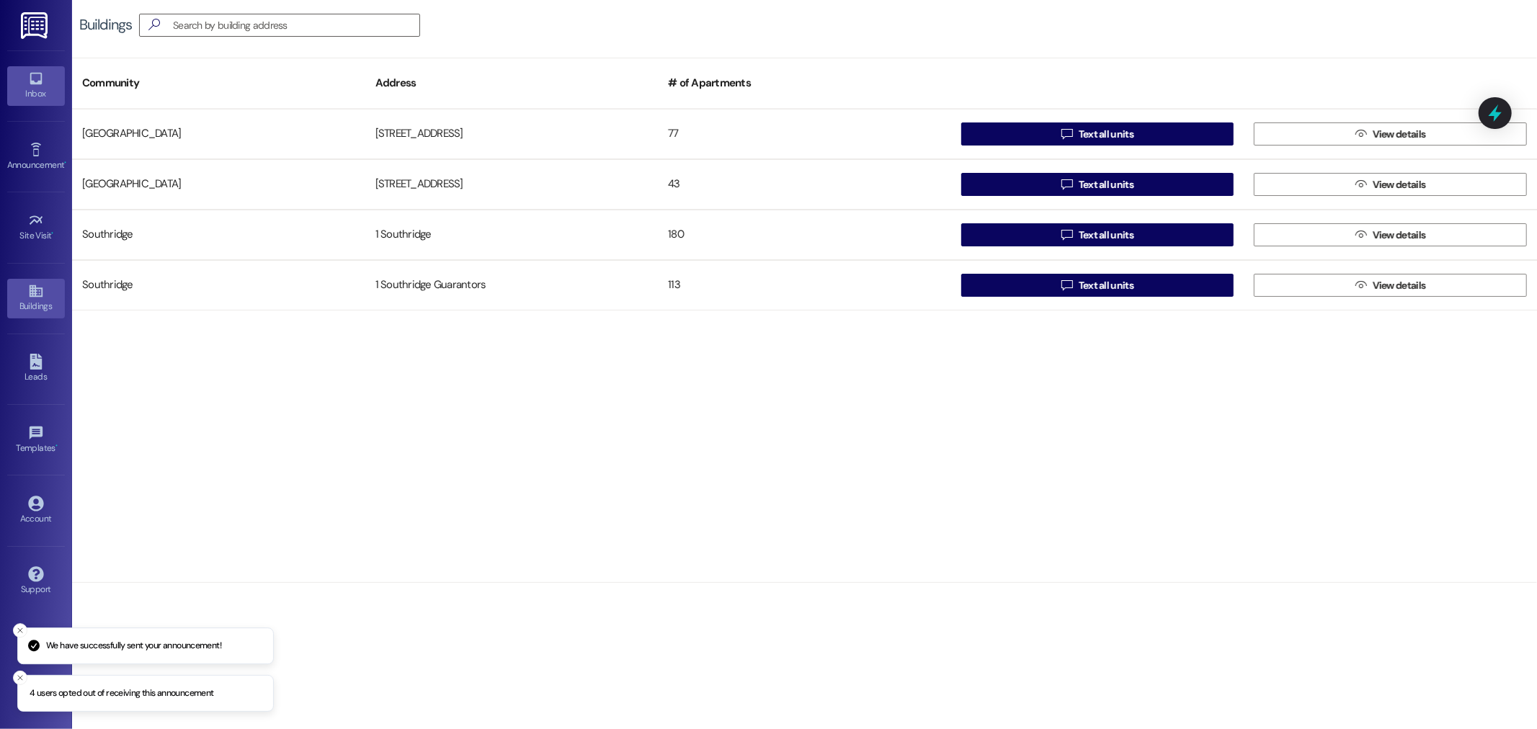
click at [29, 95] on div "Inbox" at bounding box center [36, 93] width 72 height 14
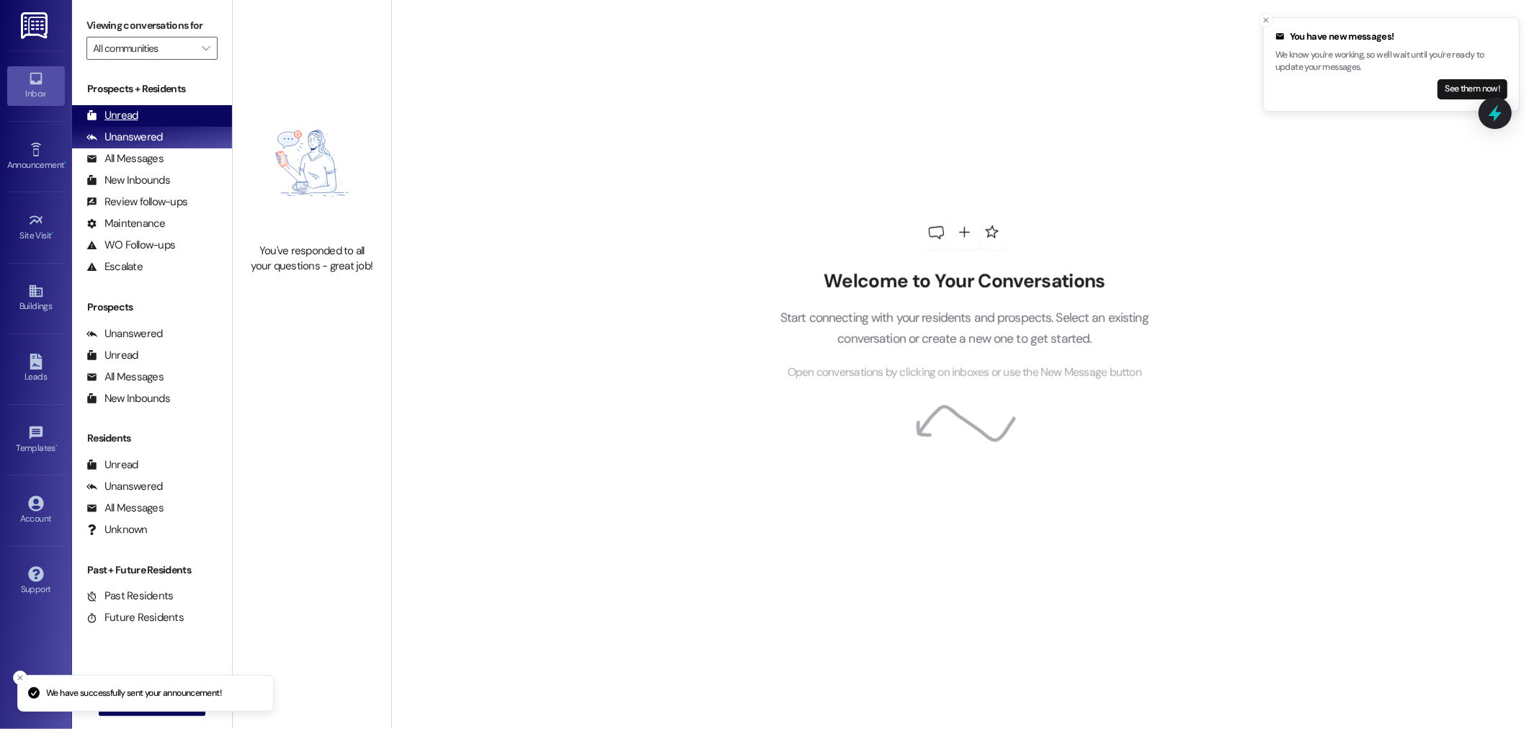
click at [160, 117] on div "Unread (0)" at bounding box center [152, 116] width 160 height 22
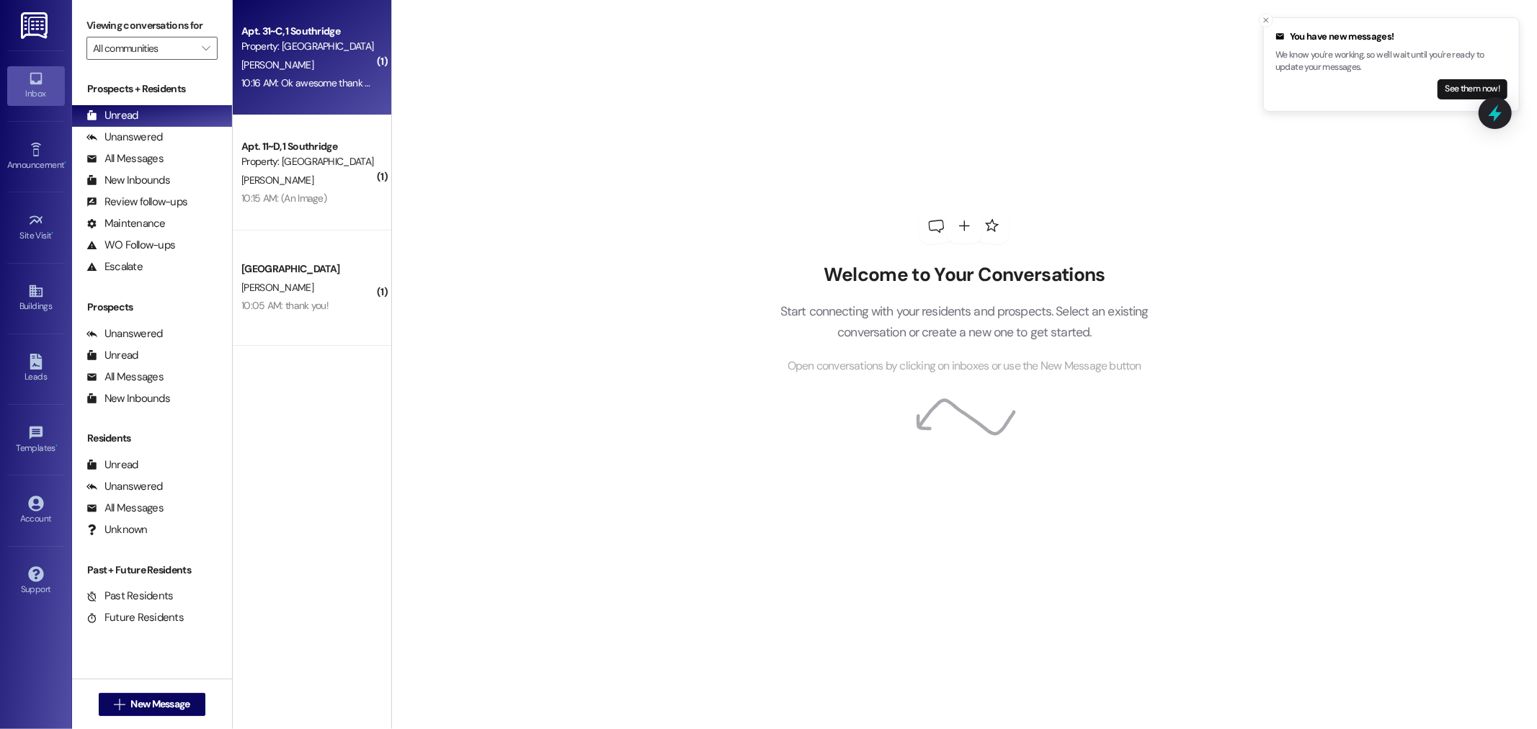
click at [288, 71] on div "V. Garcia" at bounding box center [308, 65] width 136 height 18
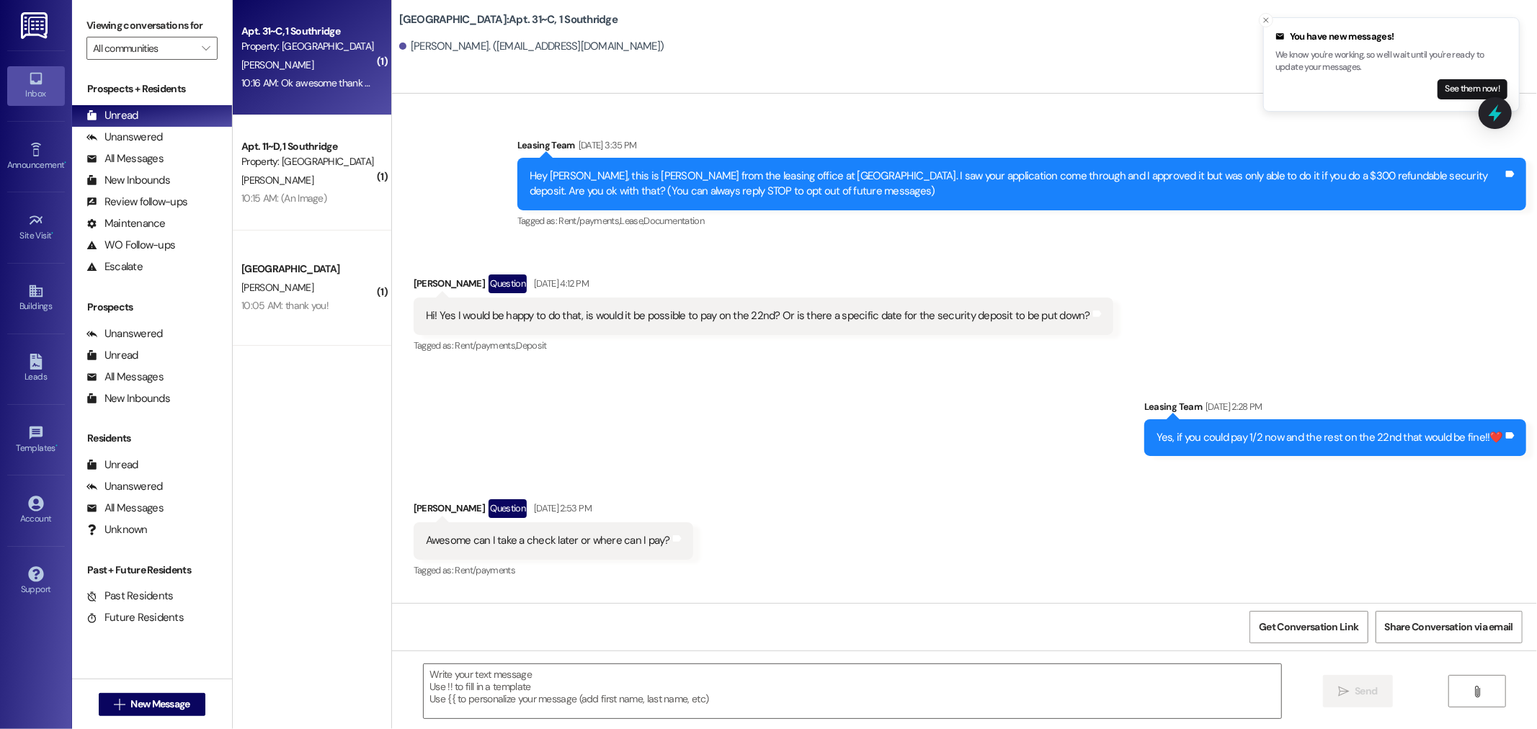
scroll to position [16707, 0]
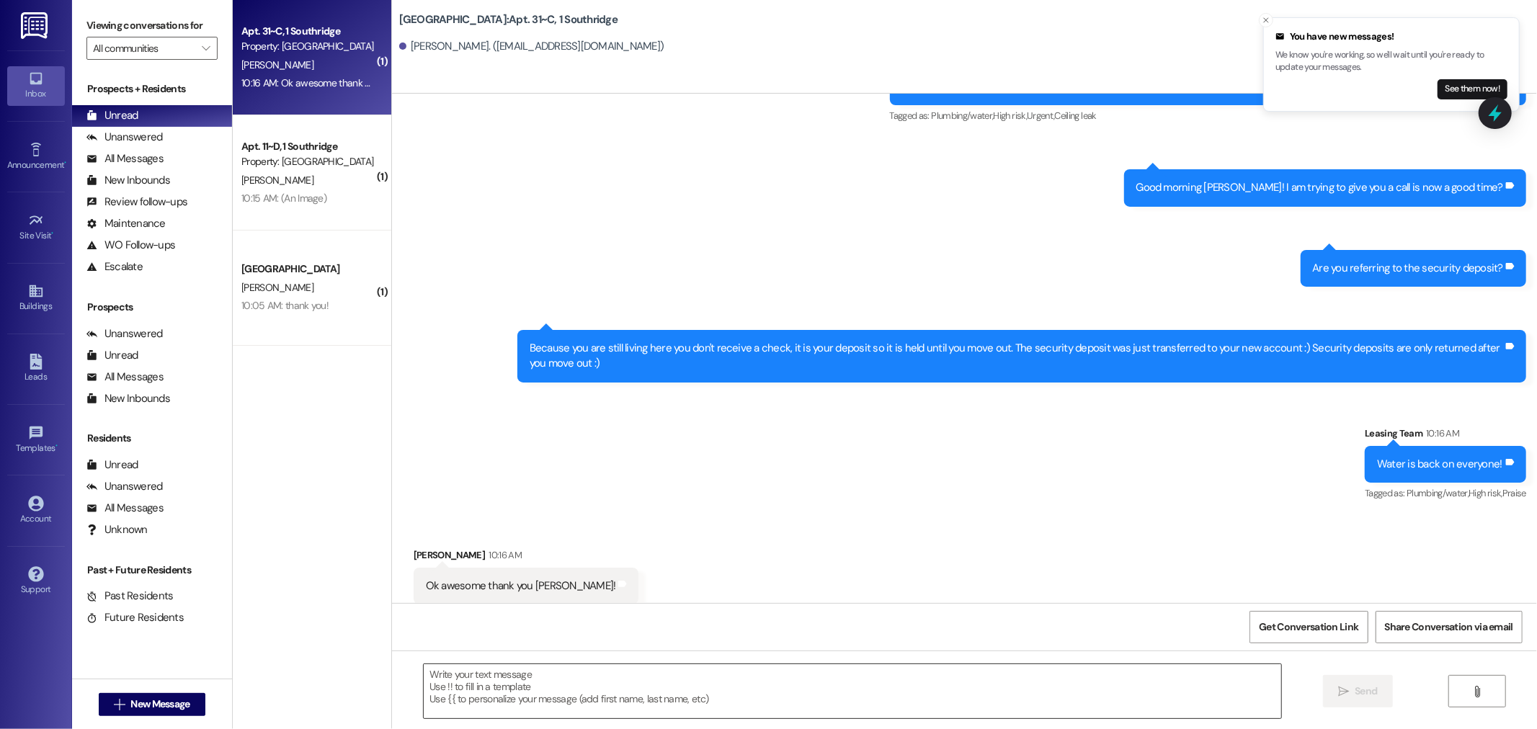
click at [541, 685] on textarea at bounding box center [853, 691] width 858 height 54
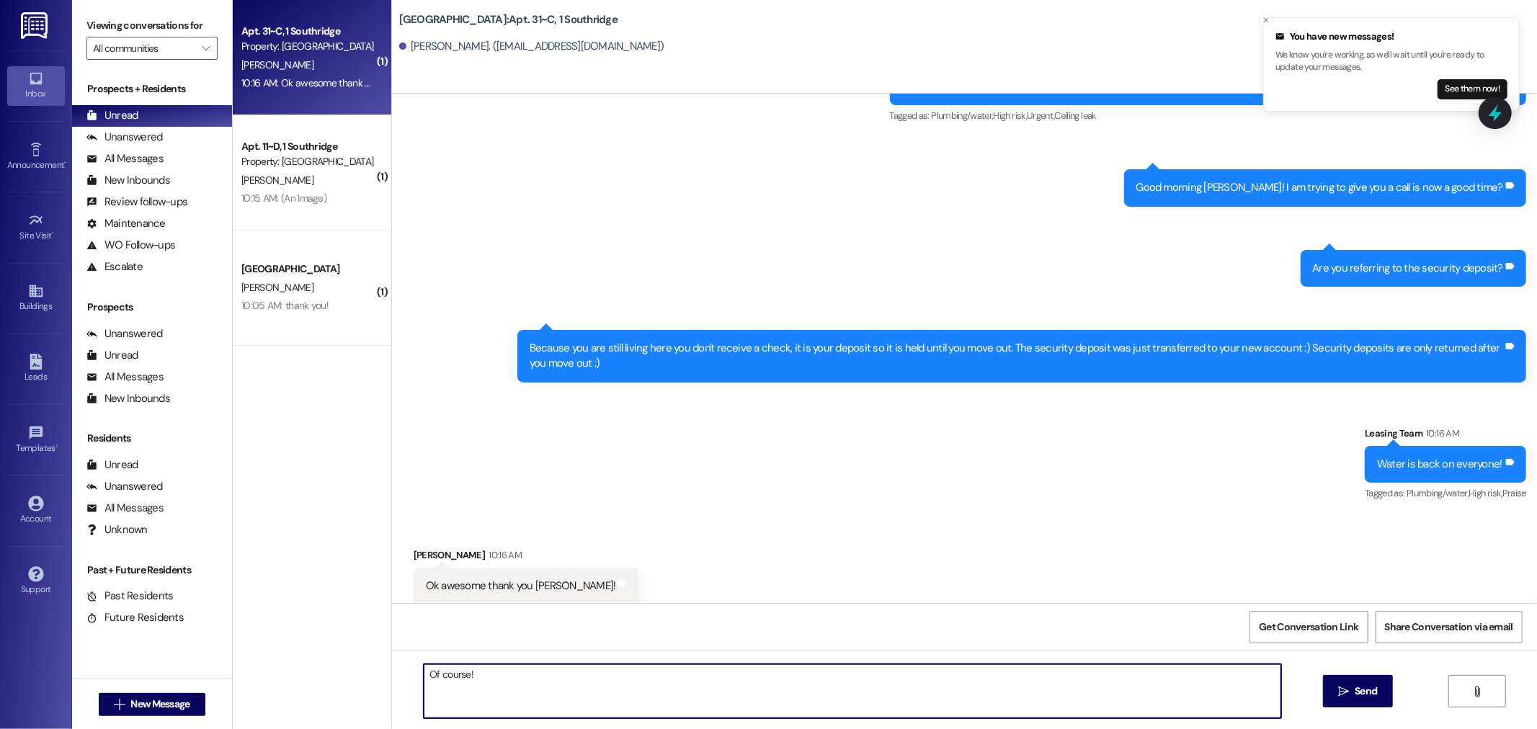
type textarea "Of course!!"
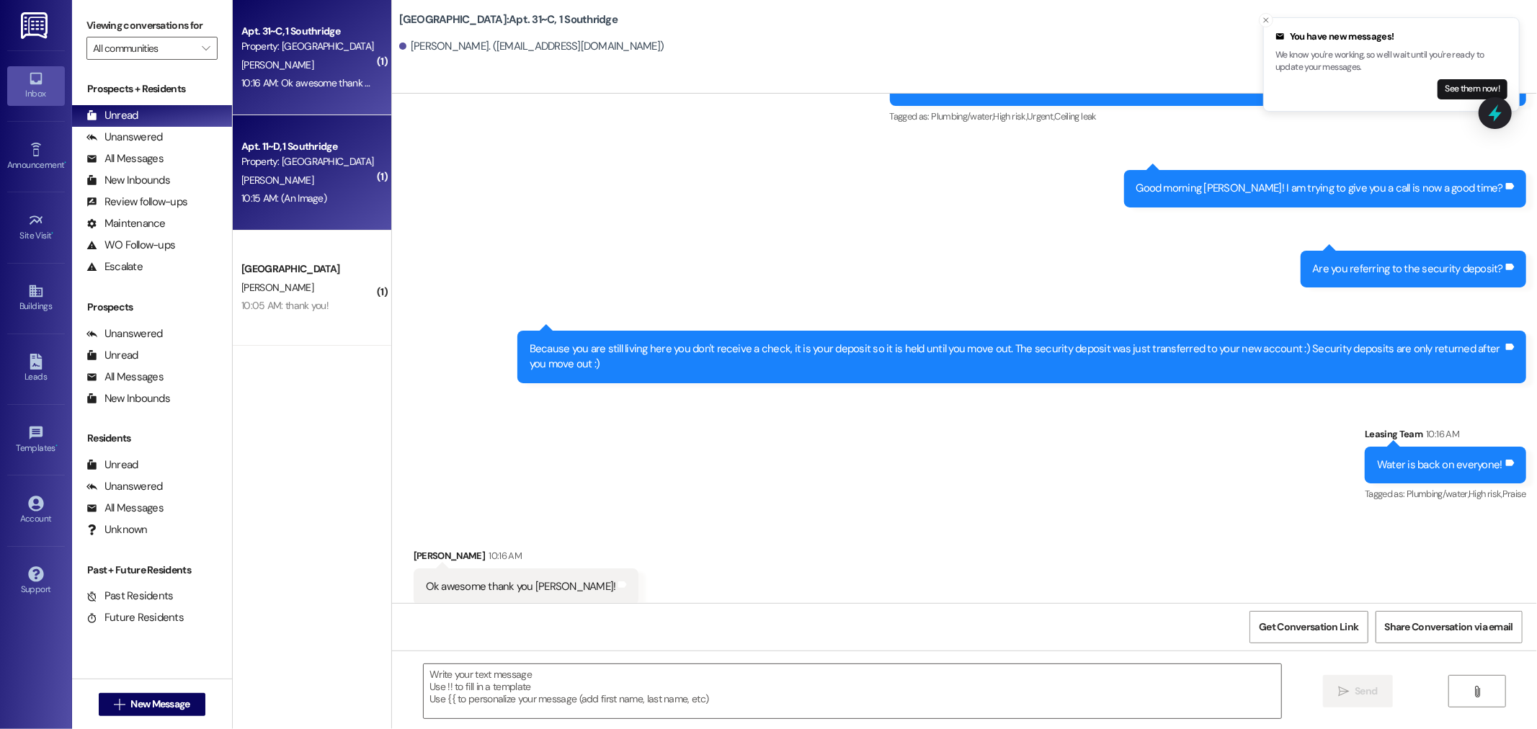
click at [304, 205] on div "10:15 AM: (An Image) 10:15 AM: (An Image)" at bounding box center [308, 199] width 136 height 18
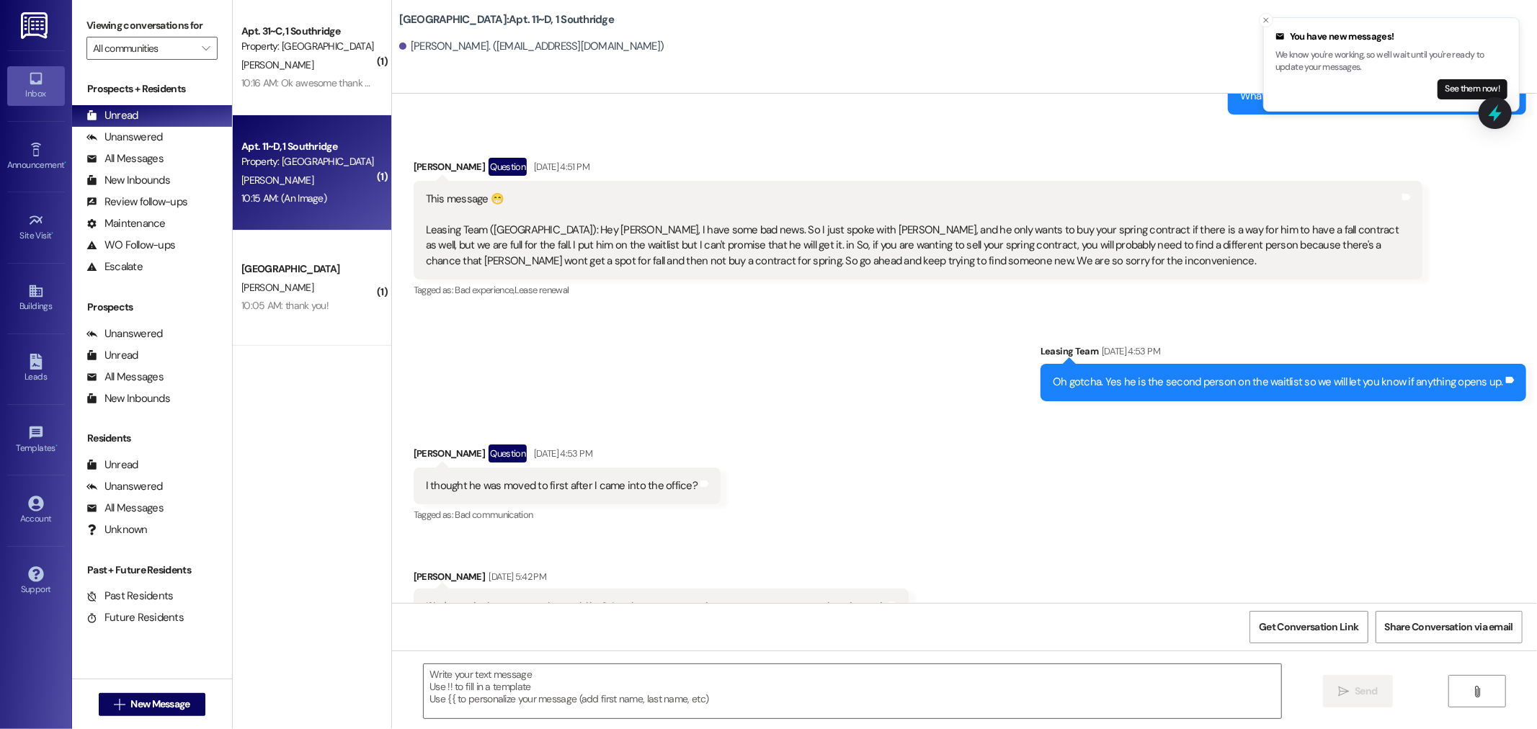
scroll to position [31023, 0]
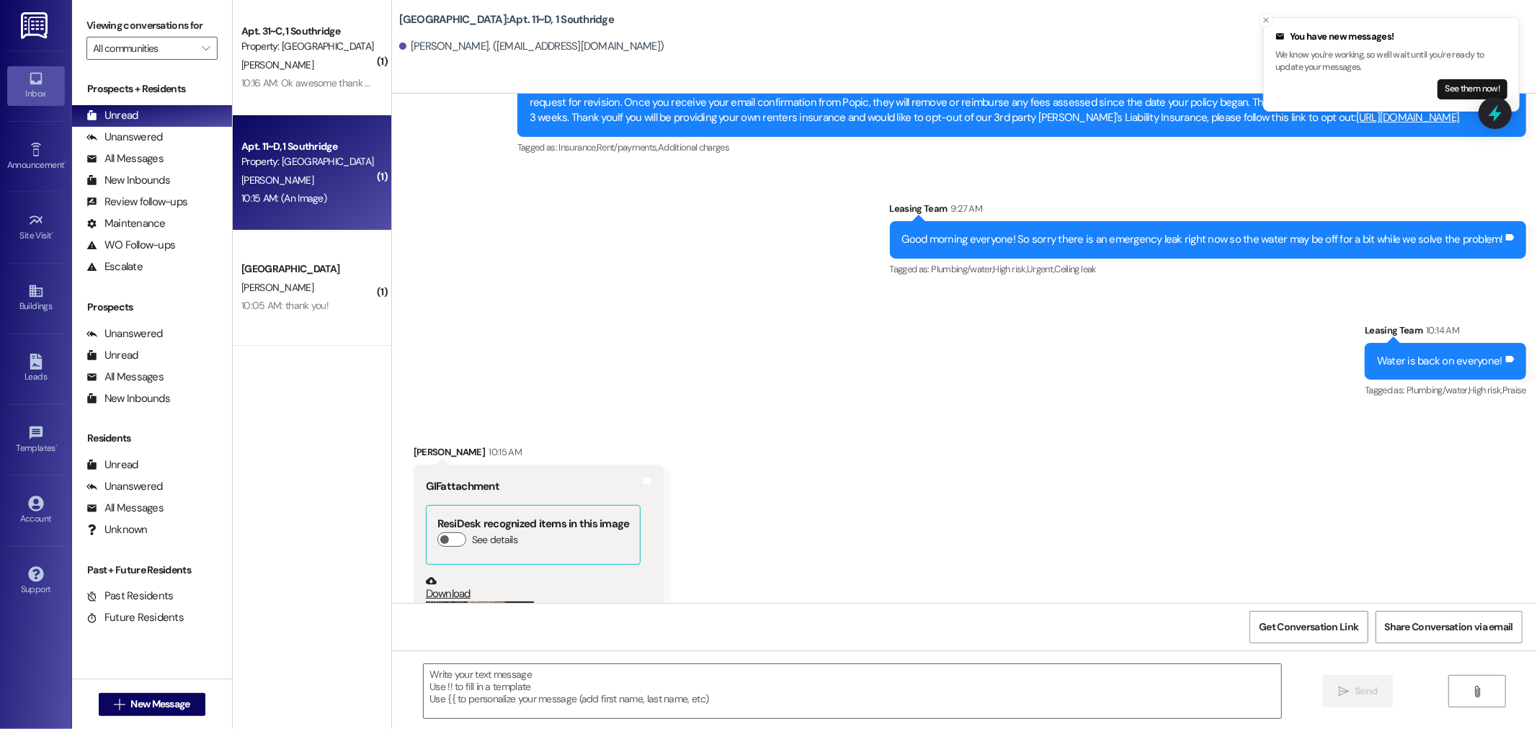
click at [435, 576] on link "Download" at bounding box center [533, 588] width 215 height 25
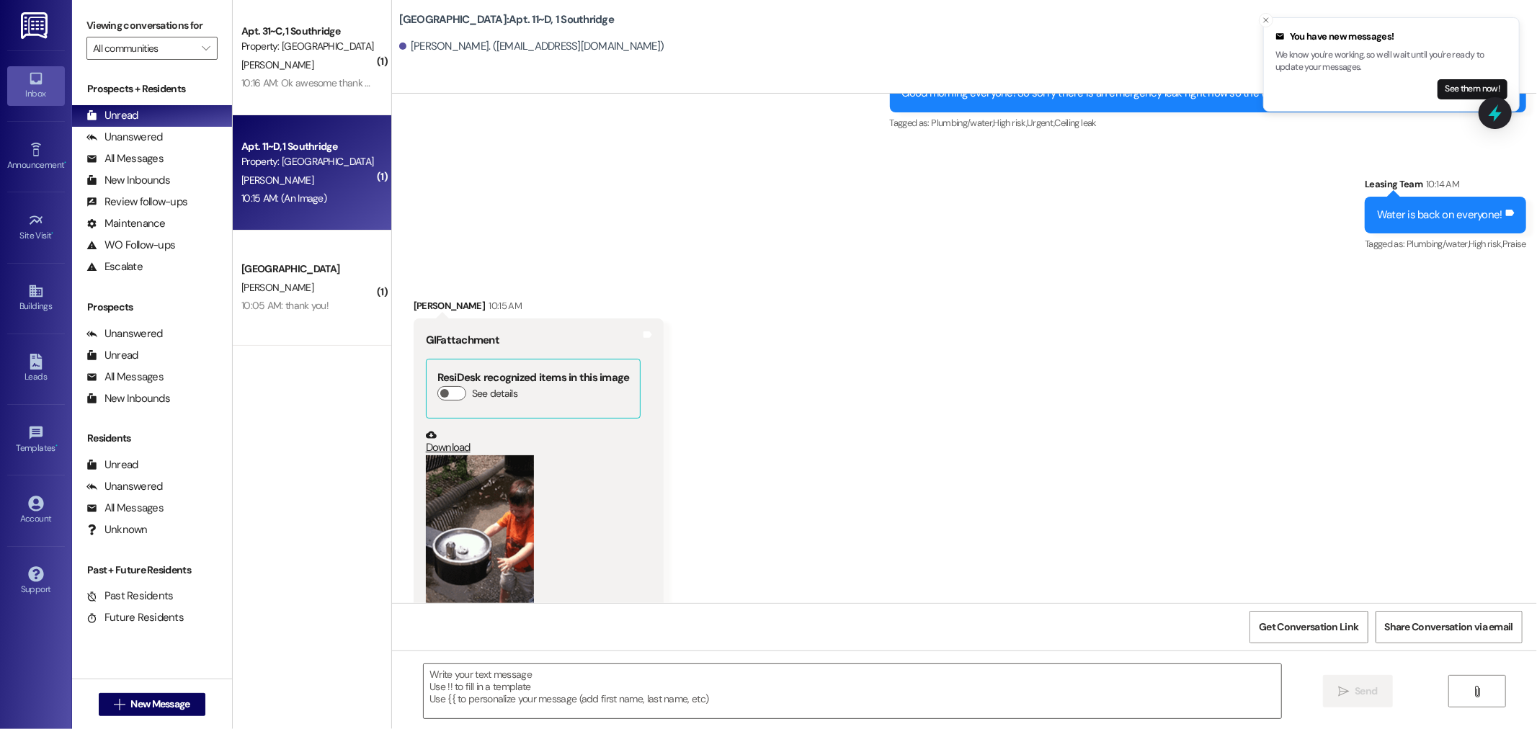
click at [560, 658] on div " Send " at bounding box center [964, 705] width 1145 height 108
click at [561, 690] on textarea at bounding box center [853, 691] width 858 height 54
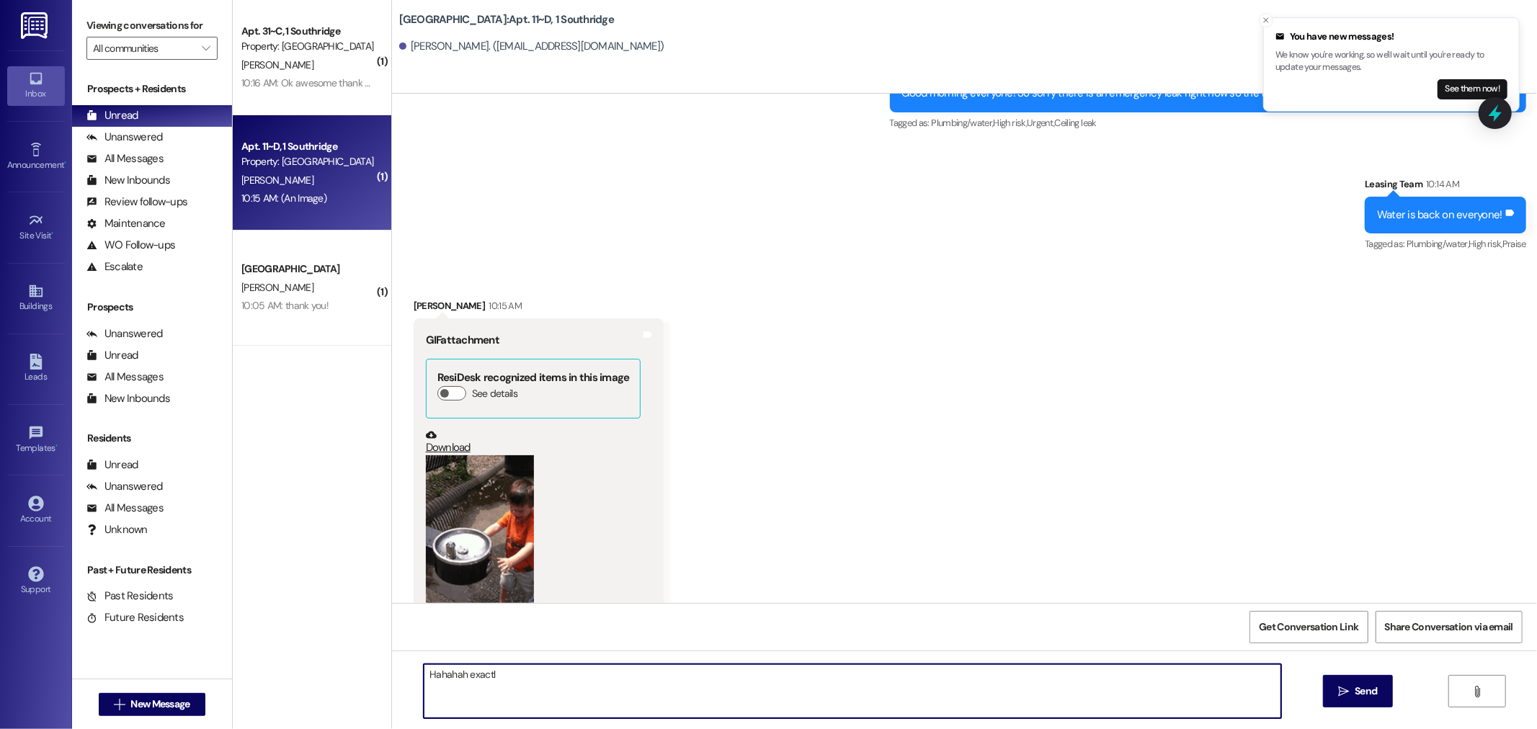
type textarea "Hahahah exactly"
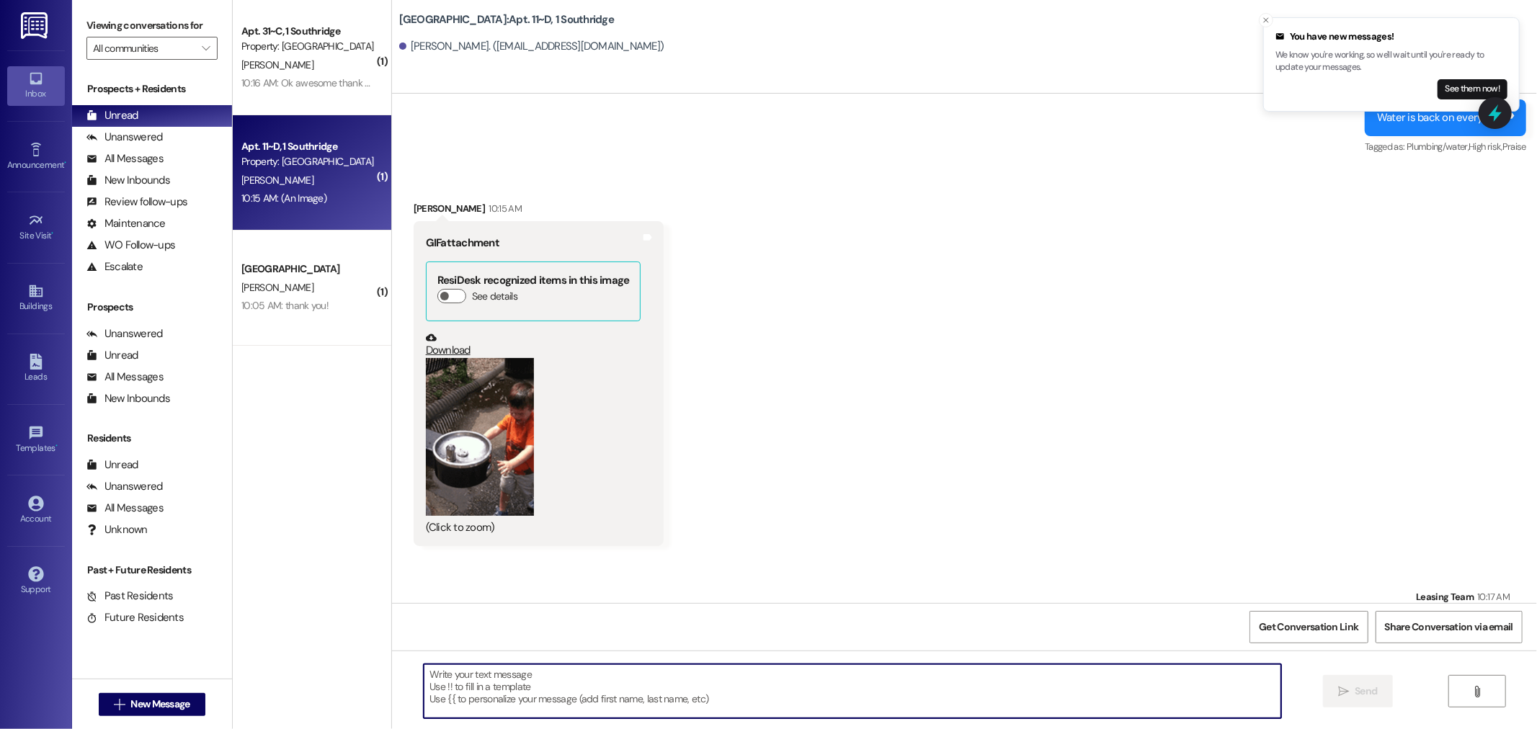
scroll to position [31268, 0]
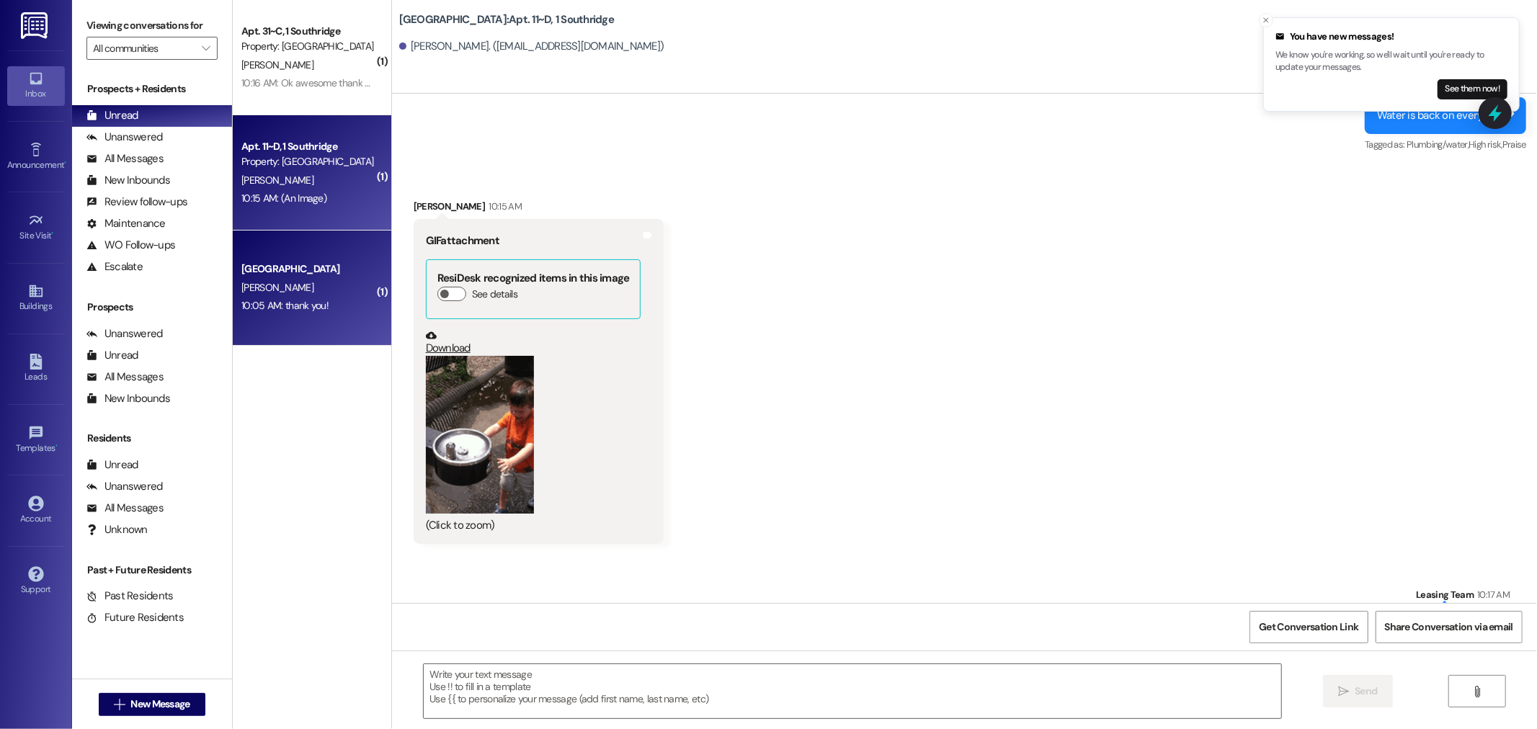
click at [318, 298] on div "10:05 AM: thank you! 10:05 AM: thank you!" at bounding box center [308, 306] width 136 height 18
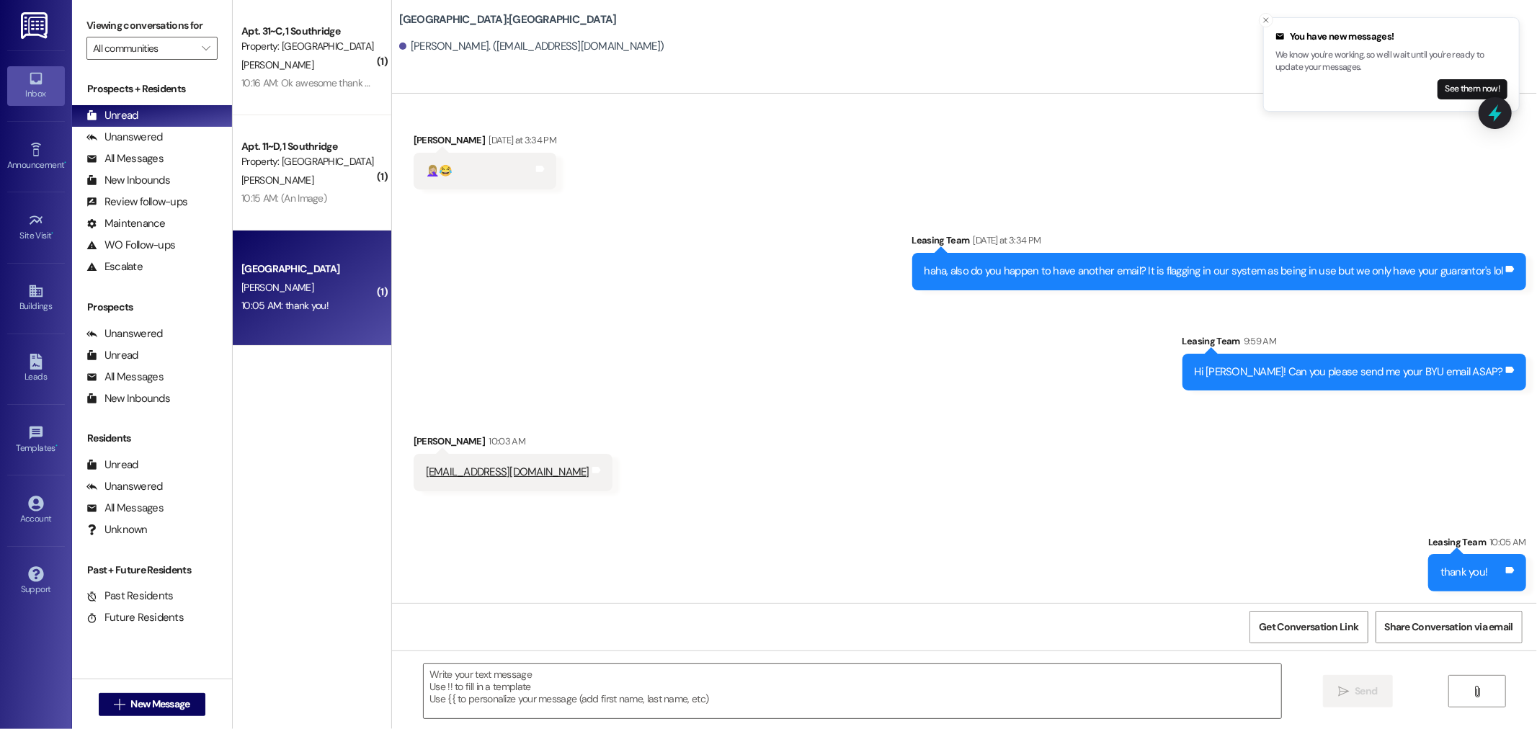
scroll to position [587, 0]
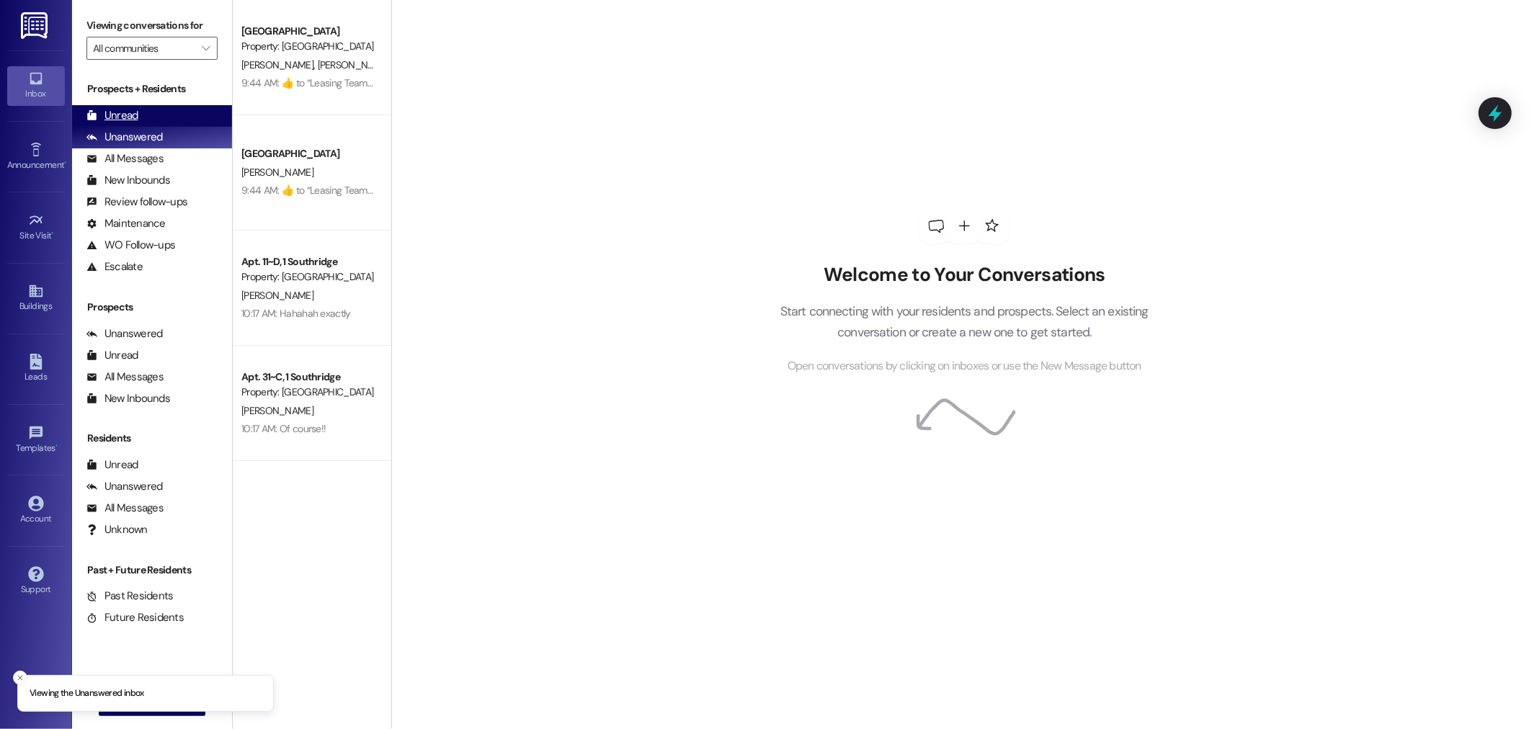
click at [161, 111] on div "Unread (0)" at bounding box center [152, 116] width 160 height 22
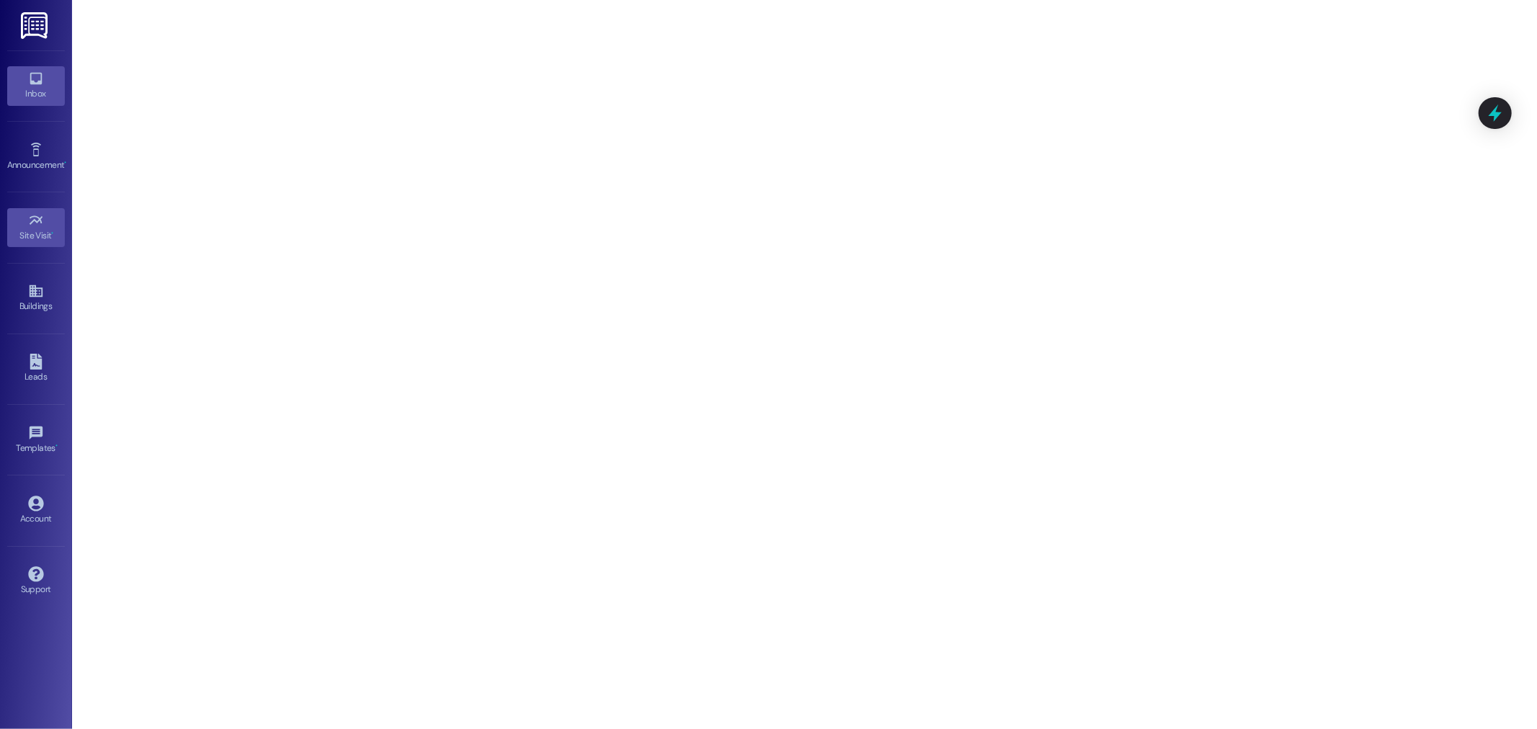
click at [40, 81] on icon at bounding box center [36, 79] width 12 height 12
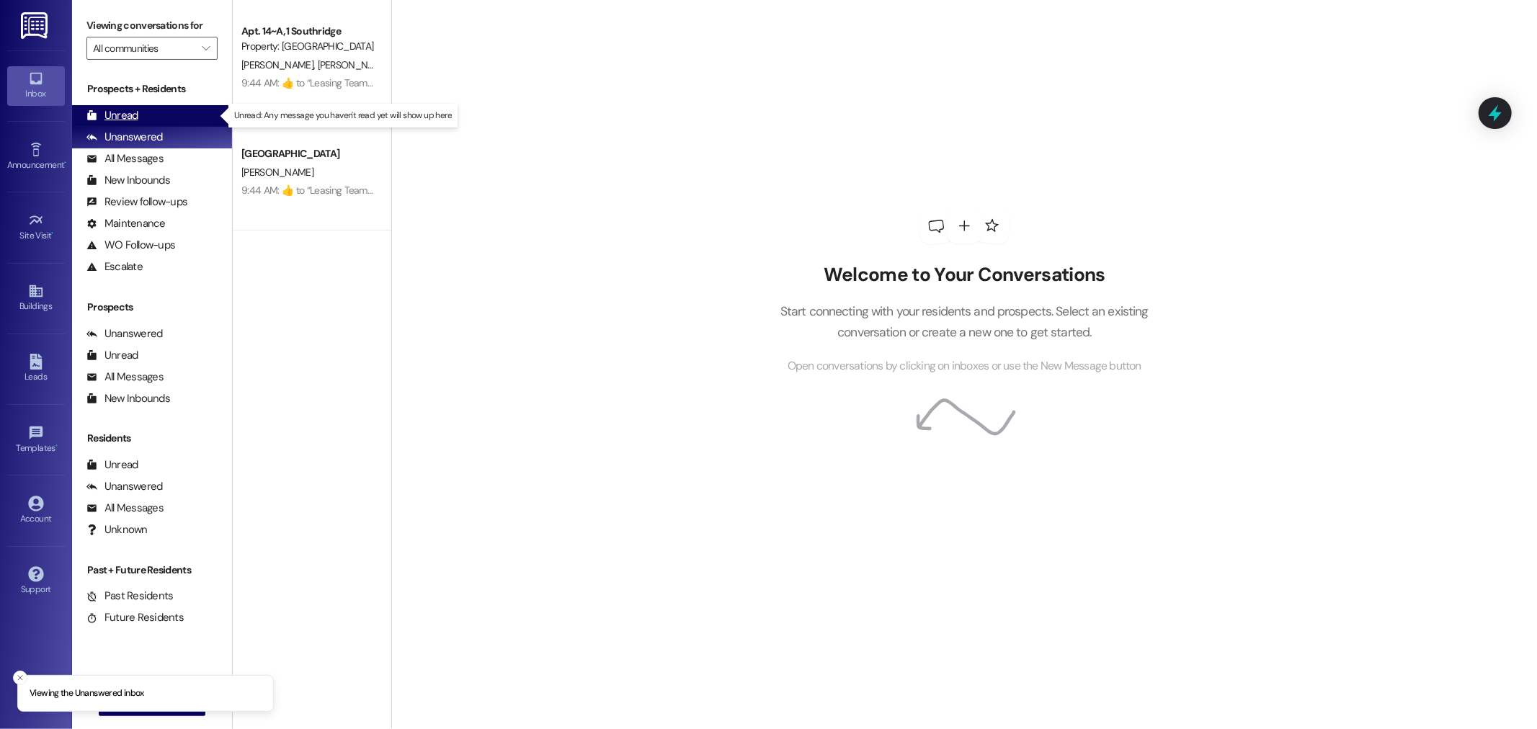
click at [163, 119] on div "Unread (0)" at bounding box center [152, 116] width 160 height 22
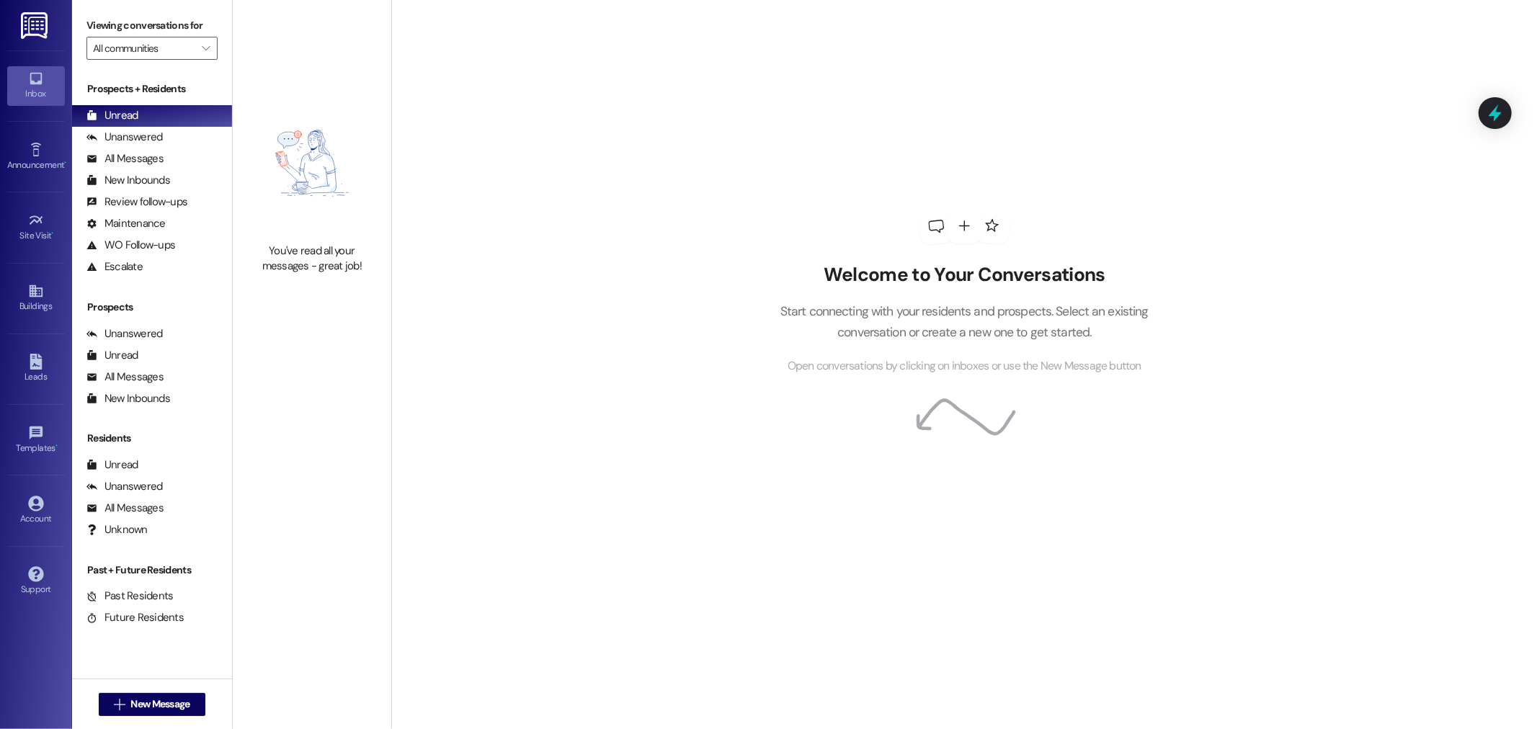
click at [290, 123] on img at bounding box center [312, 163] width 127 height 146
